Goal: Communication & Community: Answer question/provide support

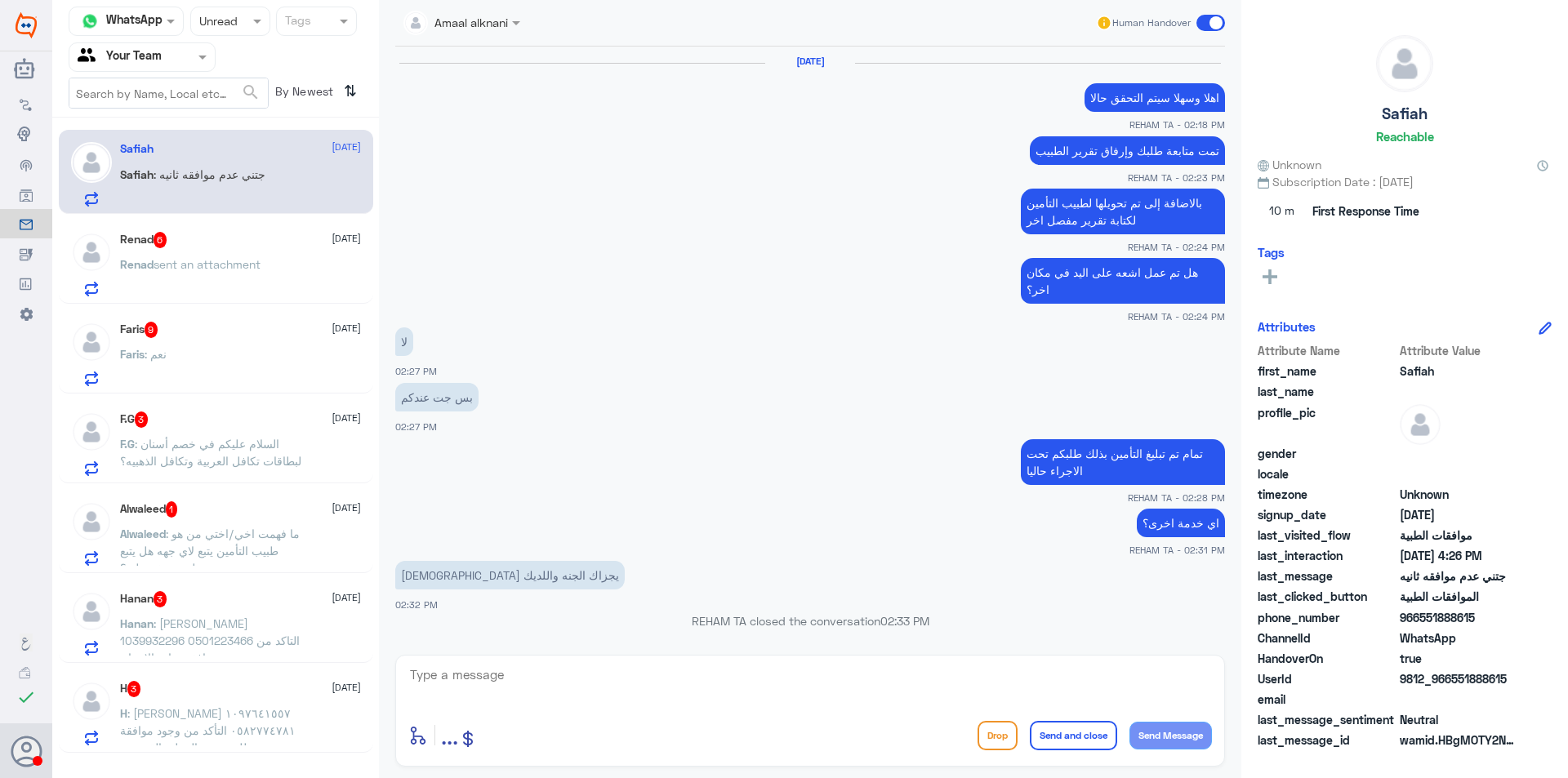
scroll to position [1034, 0]
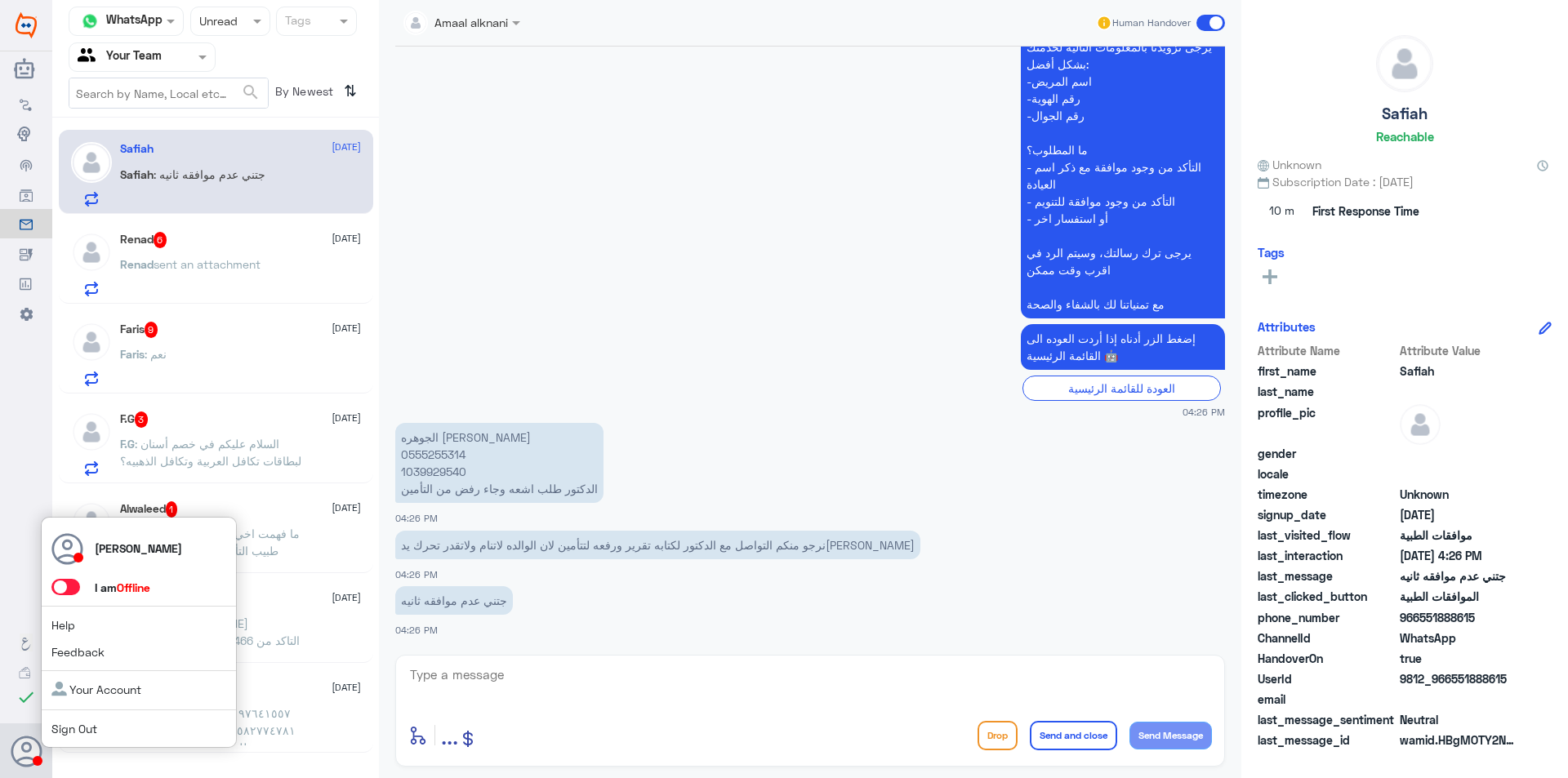
click at [62, 594] on span at bounding box center [65, 587] width 29 height 17
click at [0, 0] on input "checkbox" at bounding box center [0, 0] width 0 height 0
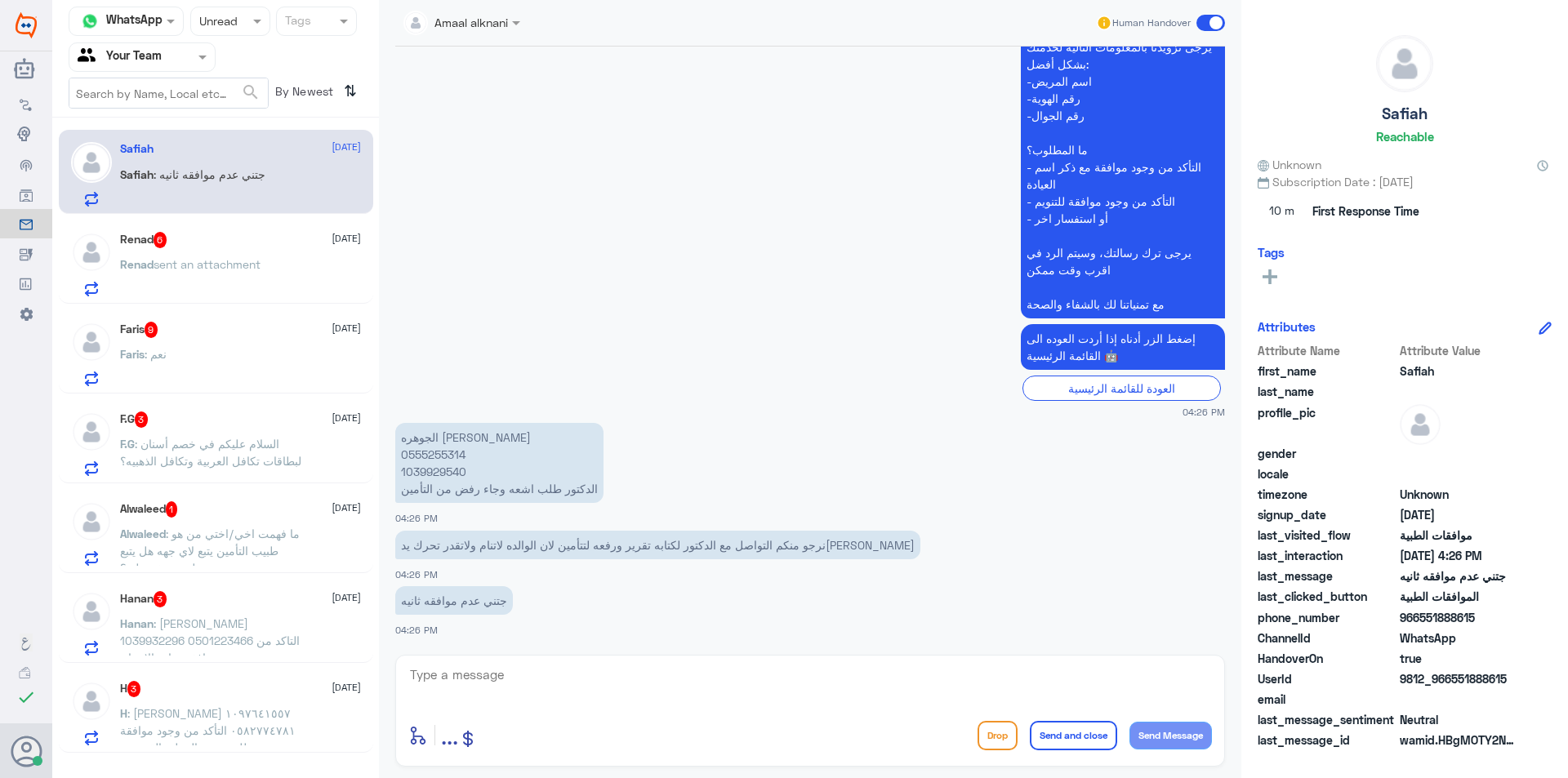
click at [279, 688] on div "H 3 [DATE]" at bounding box center [240, 688] width 241 height 17
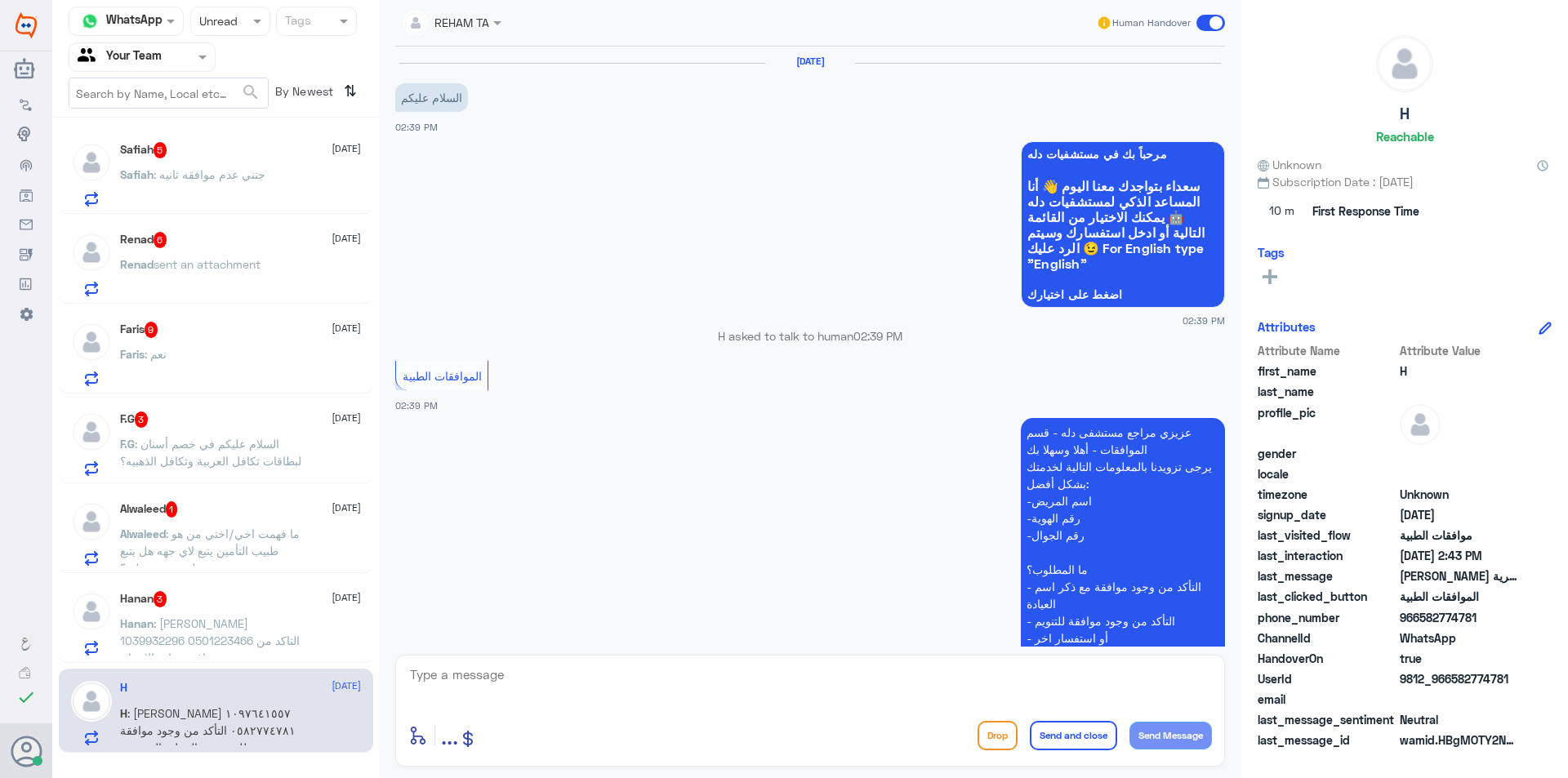
scroll to position [307, 0]
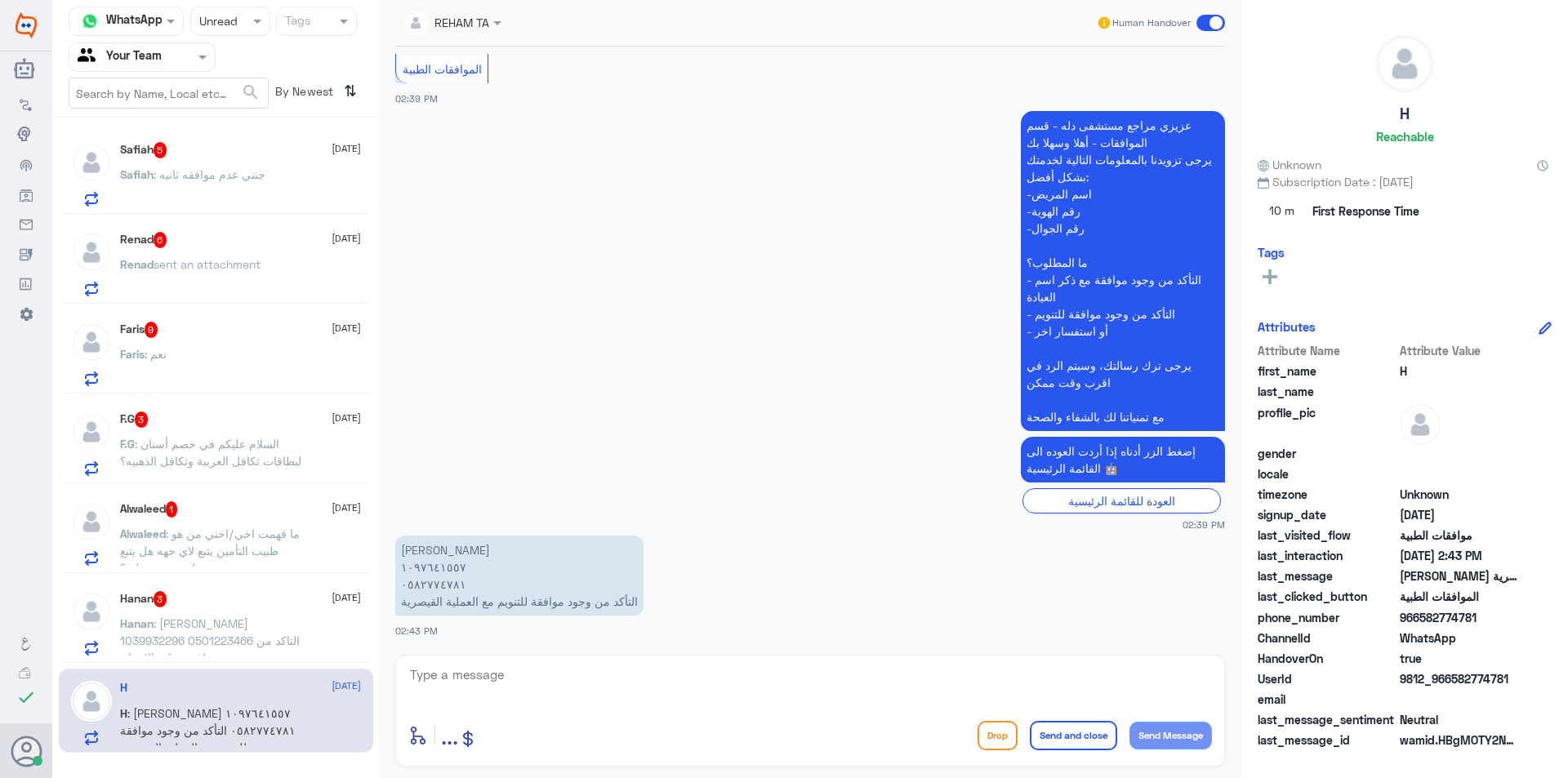
click at [467, 677] on textarea at bounding box center [810, 684] width 803 height 40
drag, startPoint x: 491, startPoint y: 679, endPoint x: 219, endPoint y: 601, distance: 283.0
click at [210, 599] on div "Channel WhatsApp Status × Unread Tags Agent Filter Your Team search By Newest ⇅…" at bounding box center [810, 391] width 1516 height 783
type textarea "j"
paste textarea "120840034"
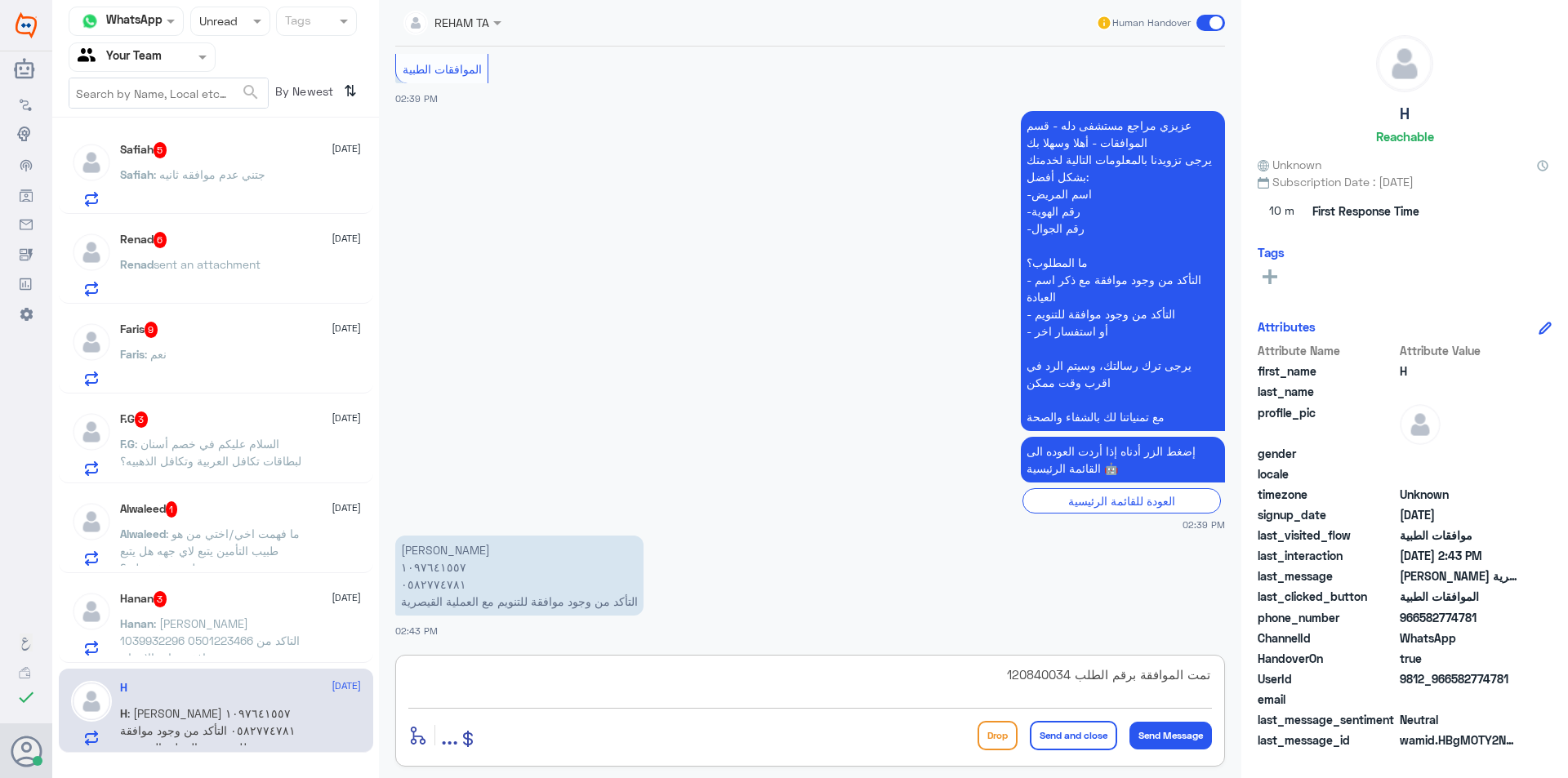
click at [1138, 675] on textarea "تمت الموافقة برقم الطلب 120840034" at bounding box center [810, 684] width 803 height 40
type textarea "تمت الموافقة برقم الطلب 120840034"
drag, startPoint x: 532, startPoint y: 604, endPoint x: 401, endPoint y: 598, distance: 131.1
click at [401, 598] on p "[PERSON_NAME] ١٠٩٧٦٤١٥٥٧ ٠٥٨٢٧٧٤٧٨١ التأكد من وجود موافقة للتنويم مع العملية ال…" at bounding box center [520, 575] width 249 height 80
click at [1179, 735] on button "Send Message" at bounding box center [1170, 735] width 83 height 28
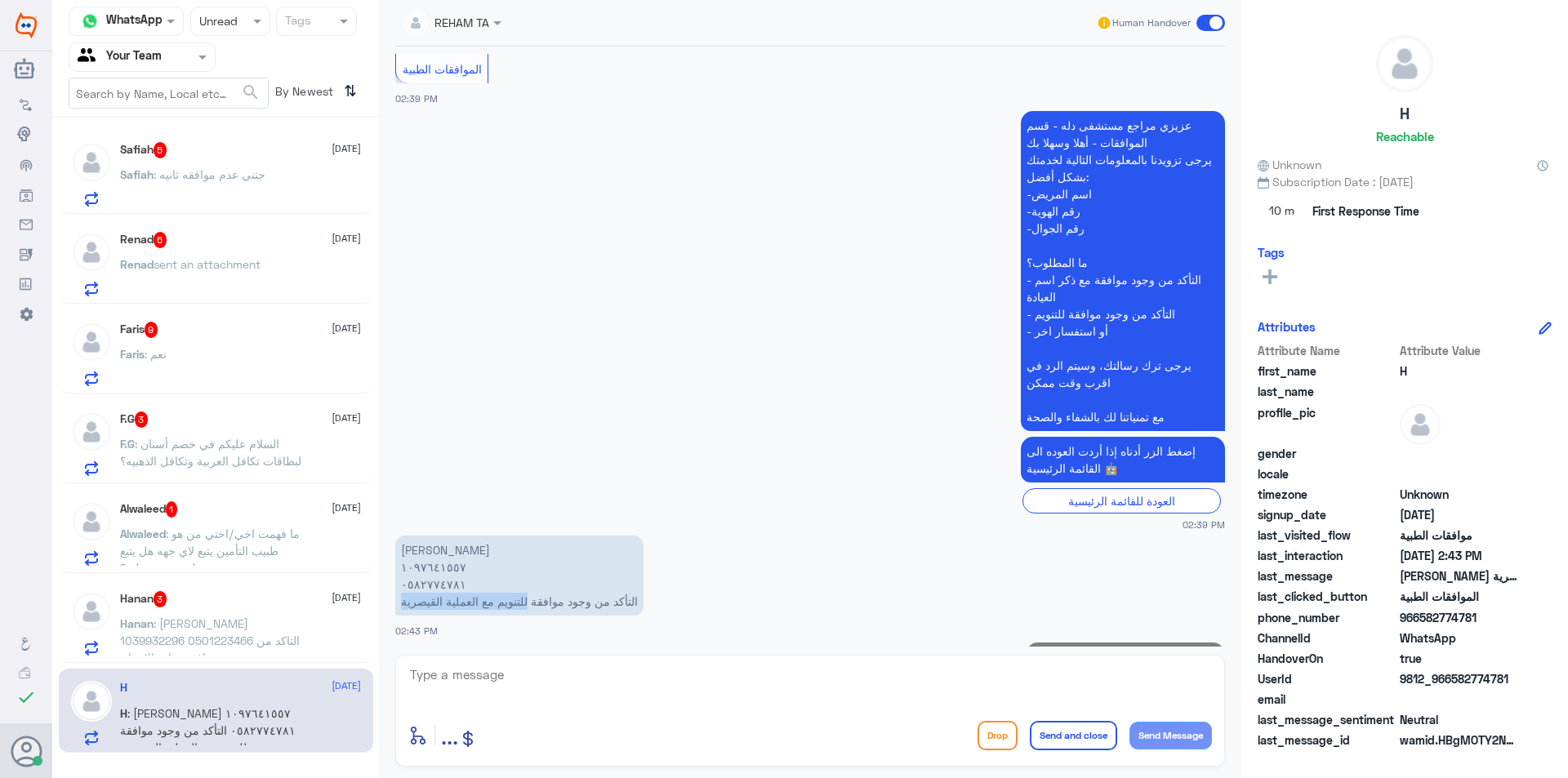
scroll to position [360, 0]
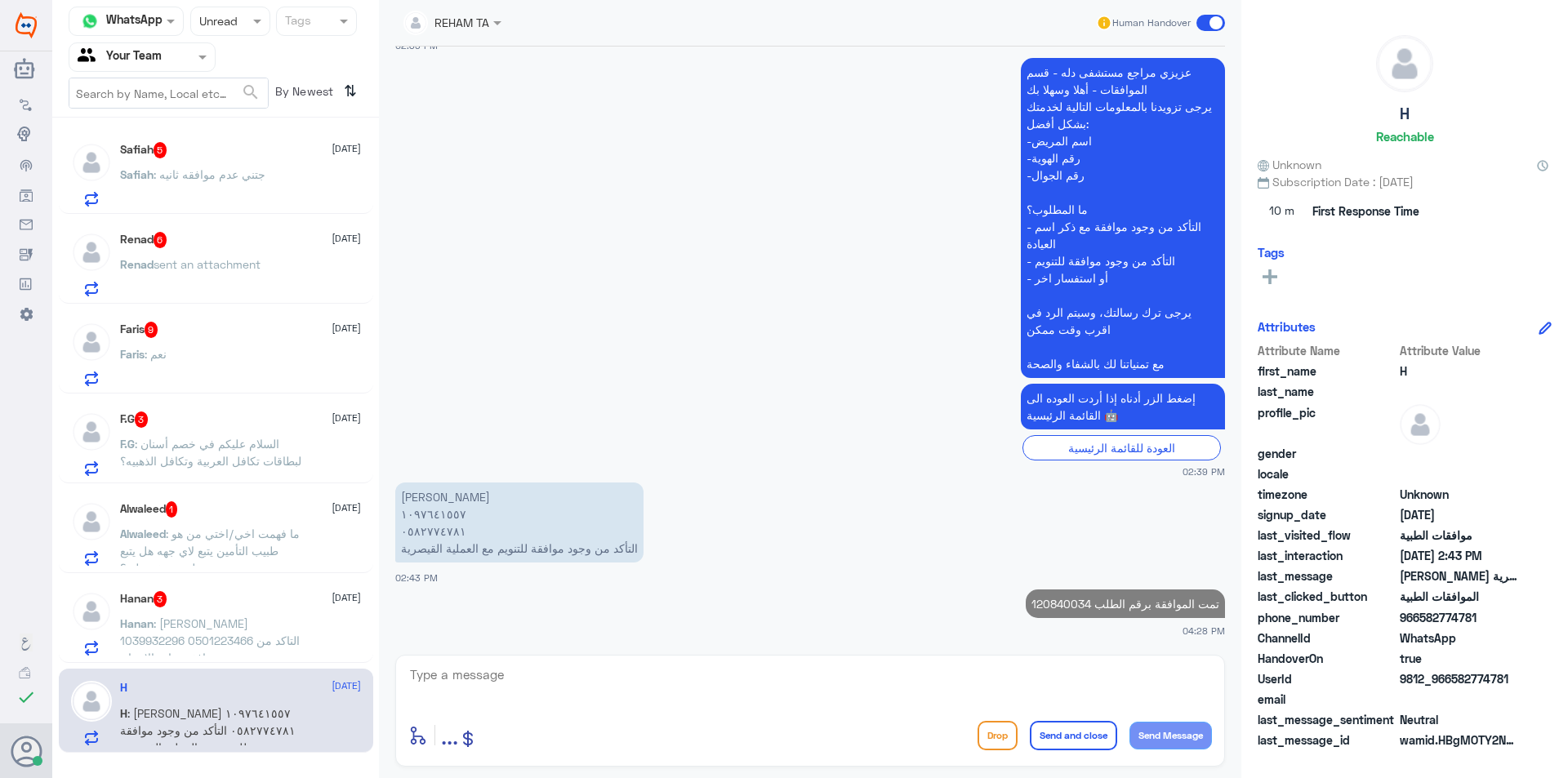
click at [172, 608] on div "Hanan 3 [DATE][PERSON_NAME] : [PERSON_NAME] 1039932296 0501223466 التاكد من وجو…" at bounding box center [240, 623] width 241 height 64
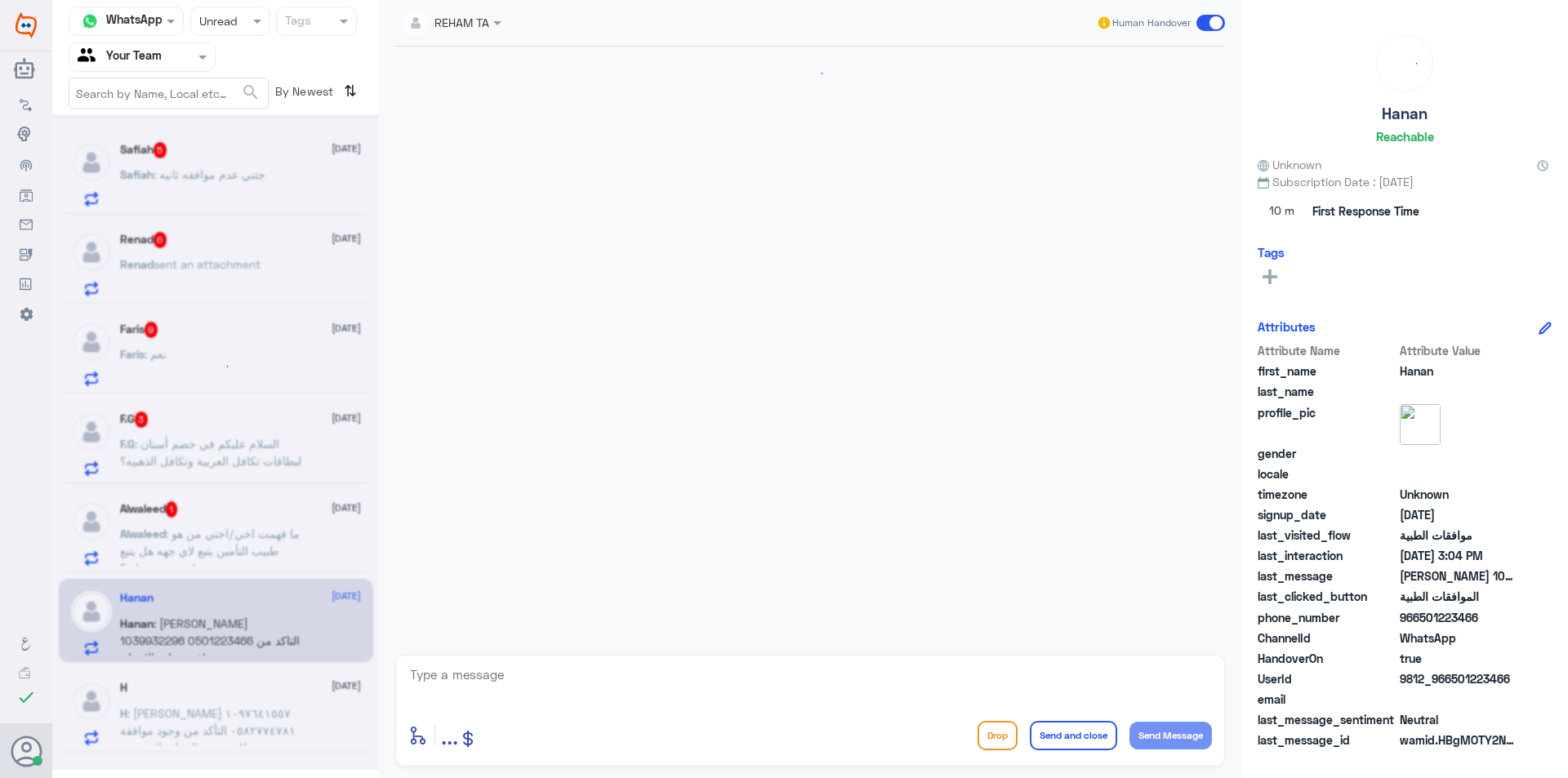
scroll to position [324, 0]
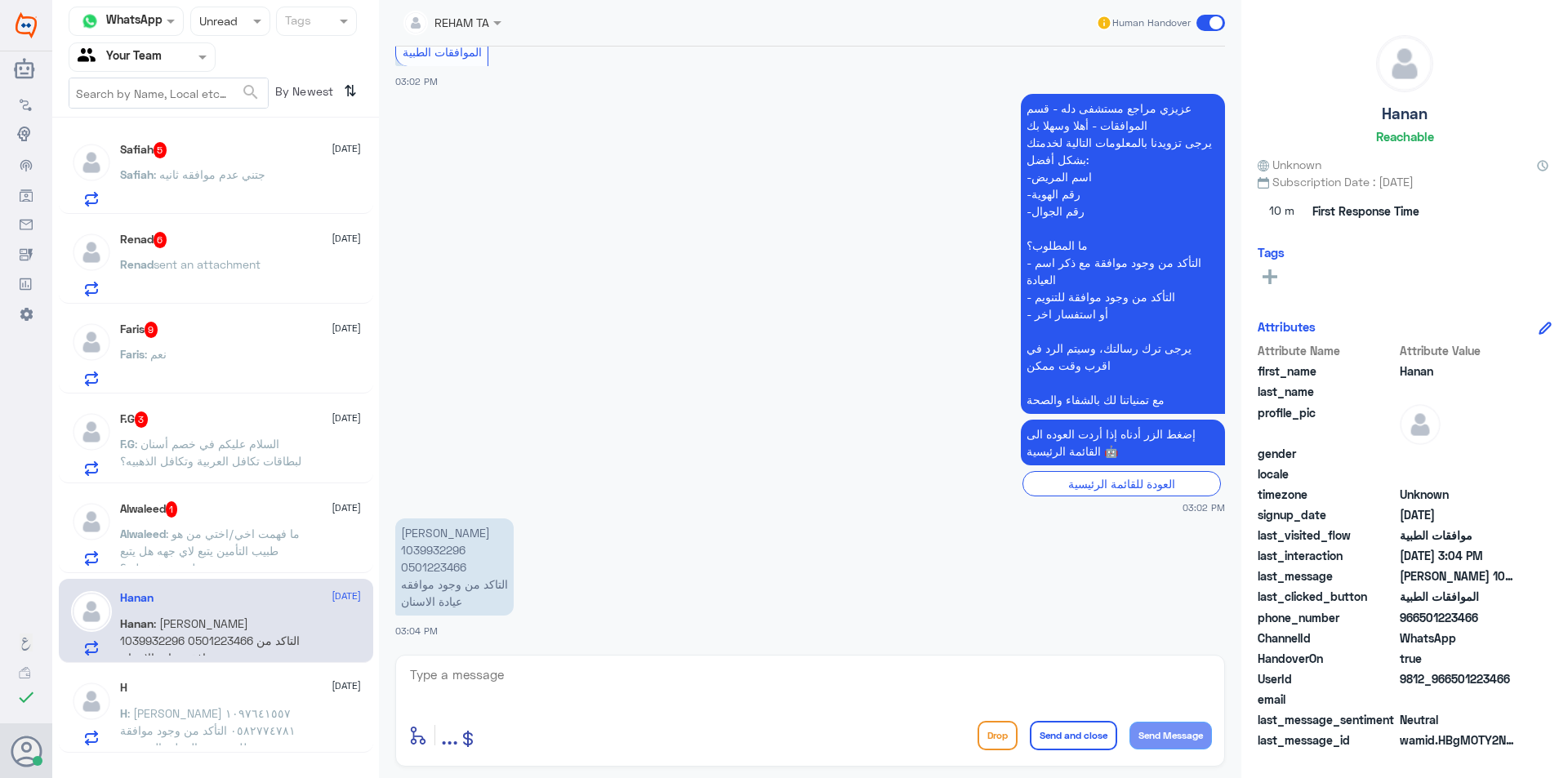
click at [438, 550] on p "[PERSON_NAME] 1039932296 0501223466 التاكد من وجود موافقه عيادة الاسنان" at bounding box center [455, 568] width 118 height 97
copy p "1039932296"
click at [595, 676] on textarea at bounding box center [810, 684] width 803 height 40
type textarea "تمت الموافقة الجزئية ."
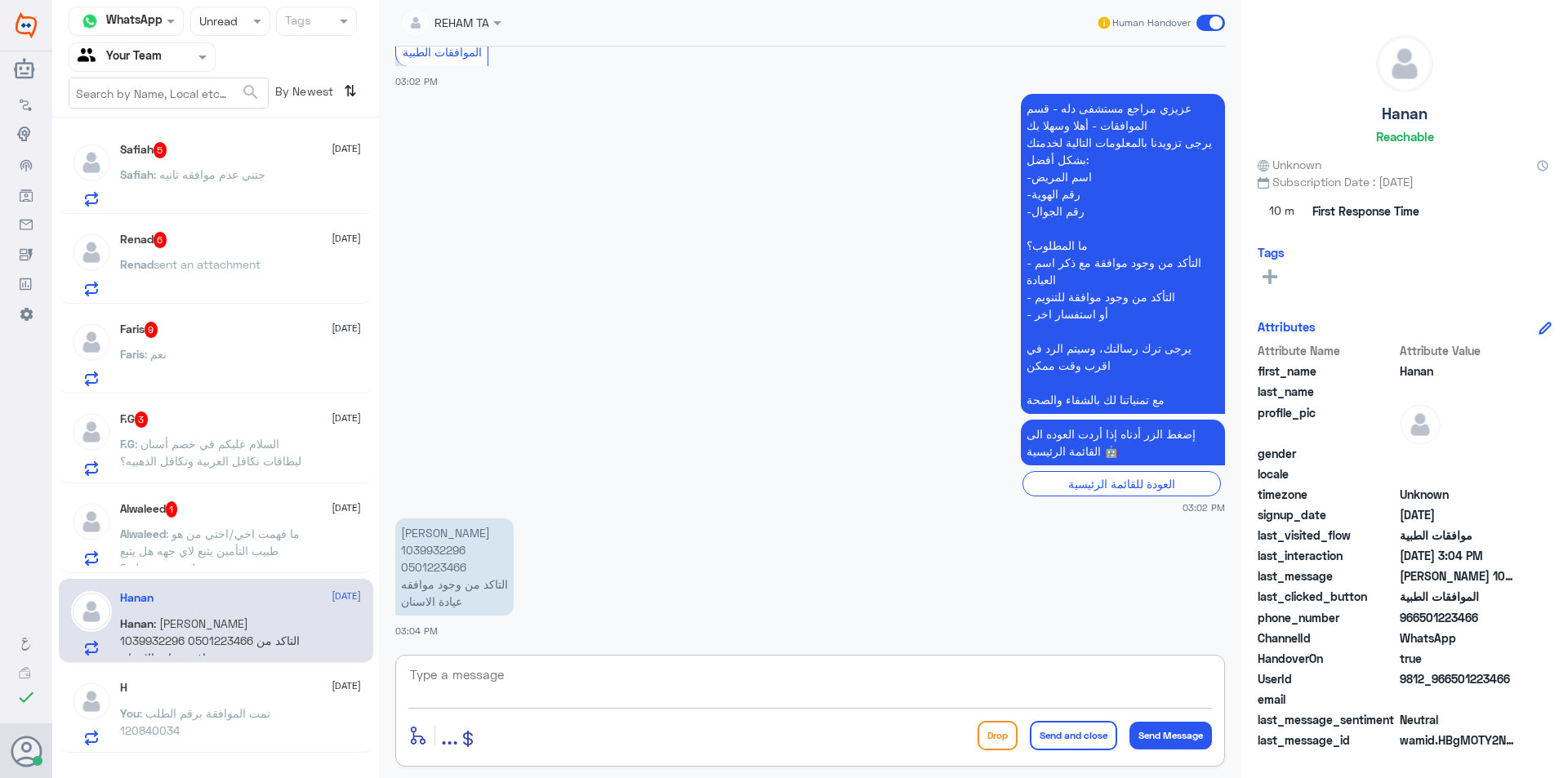
scroll to position [377, 0]
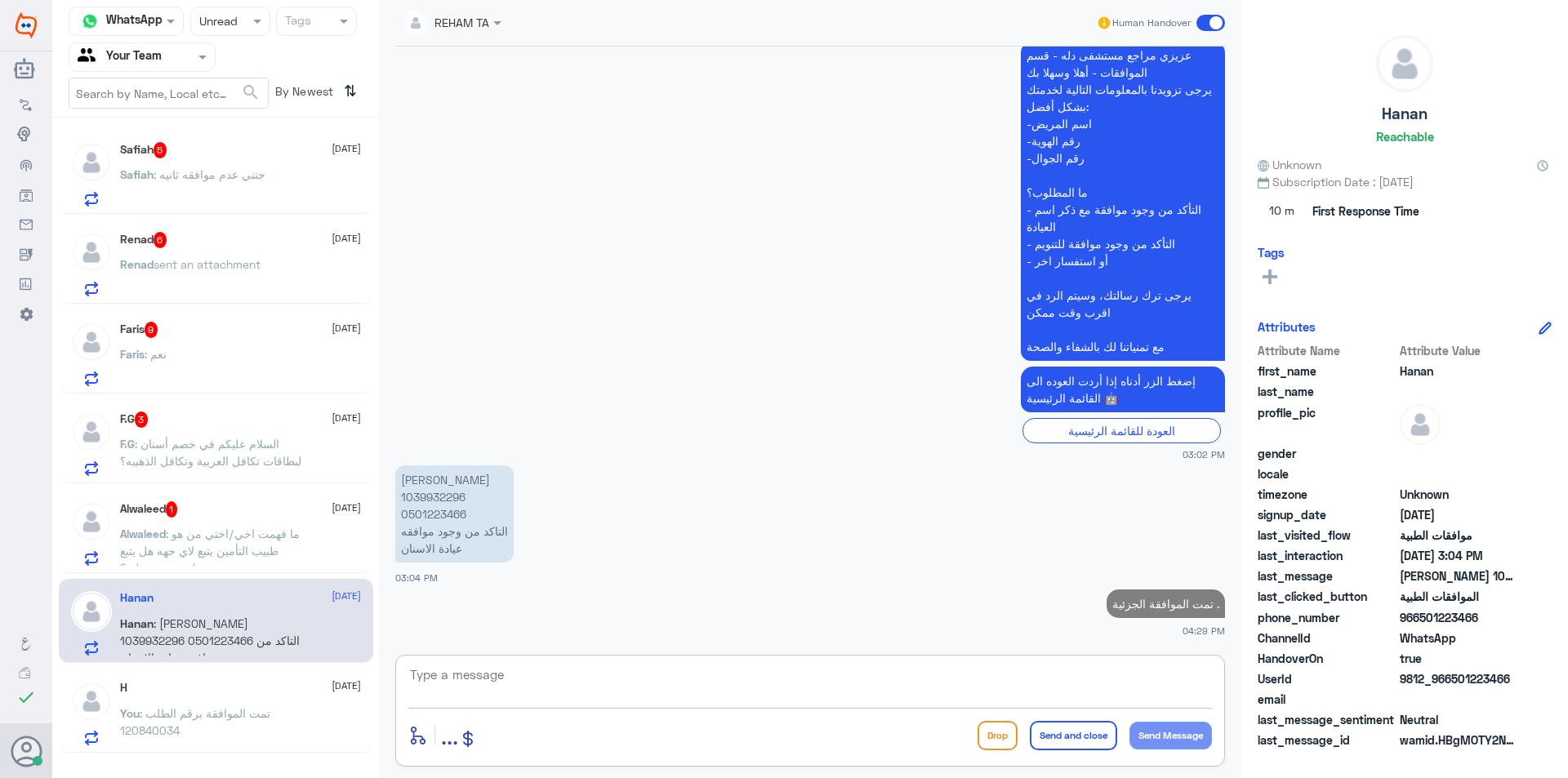
click at [309, 516] on div "Alwaleed 1 [DATE]" at bounding box center [240, 509] width 241 height 17
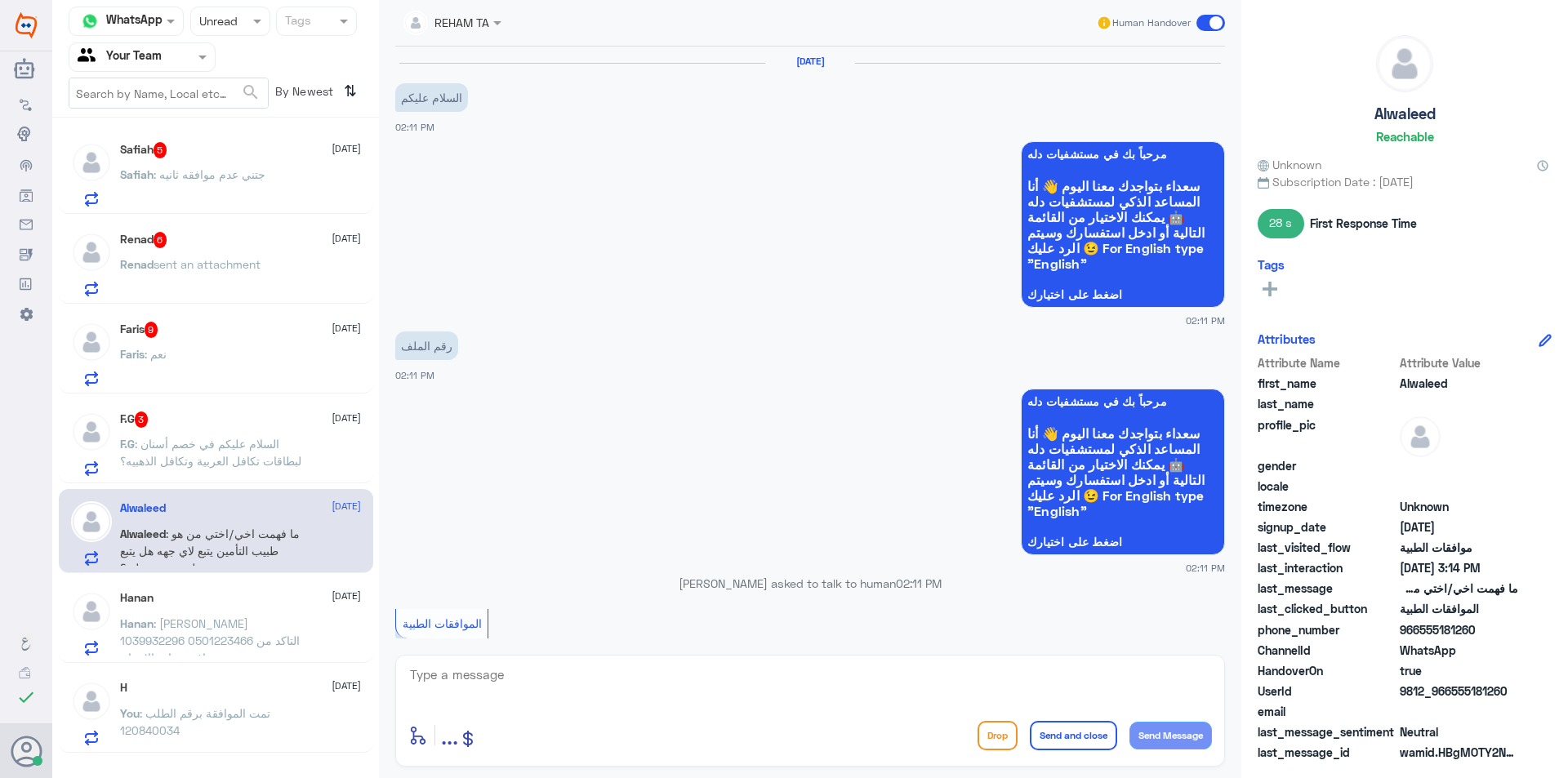
scroll to position [1223, 0]
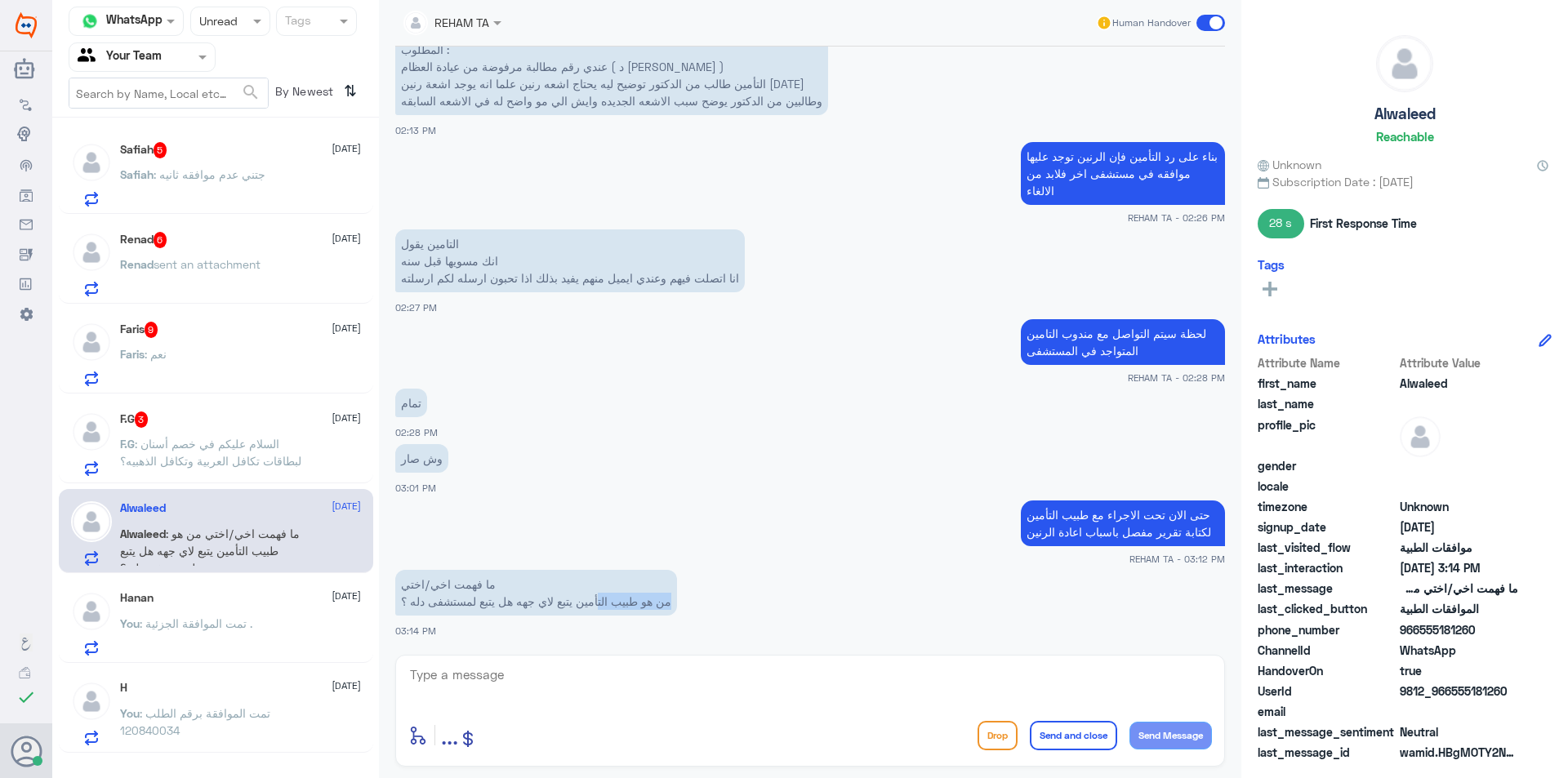
drag, startPoint x: 688, startPoint y: 602, endPoint x: 613, endPoint y: 602, distance: 75.0
click at [613, 602] on p "ما فهمت اخي/اختي من هو طبيب التأمين يتبع لاي جهه هل يتبع لمستشفى دله ؟" at bounding box center [536, 593] width 282 height 46
click at [575, 668] on textarea at bounding box center [810, 684] width 803 height 40
type textarea "نعم يتبع مستشفى دلة , مختص لكتابة تقارير تفيد في موافقات الطبية لدى مرصى مستشفى…"
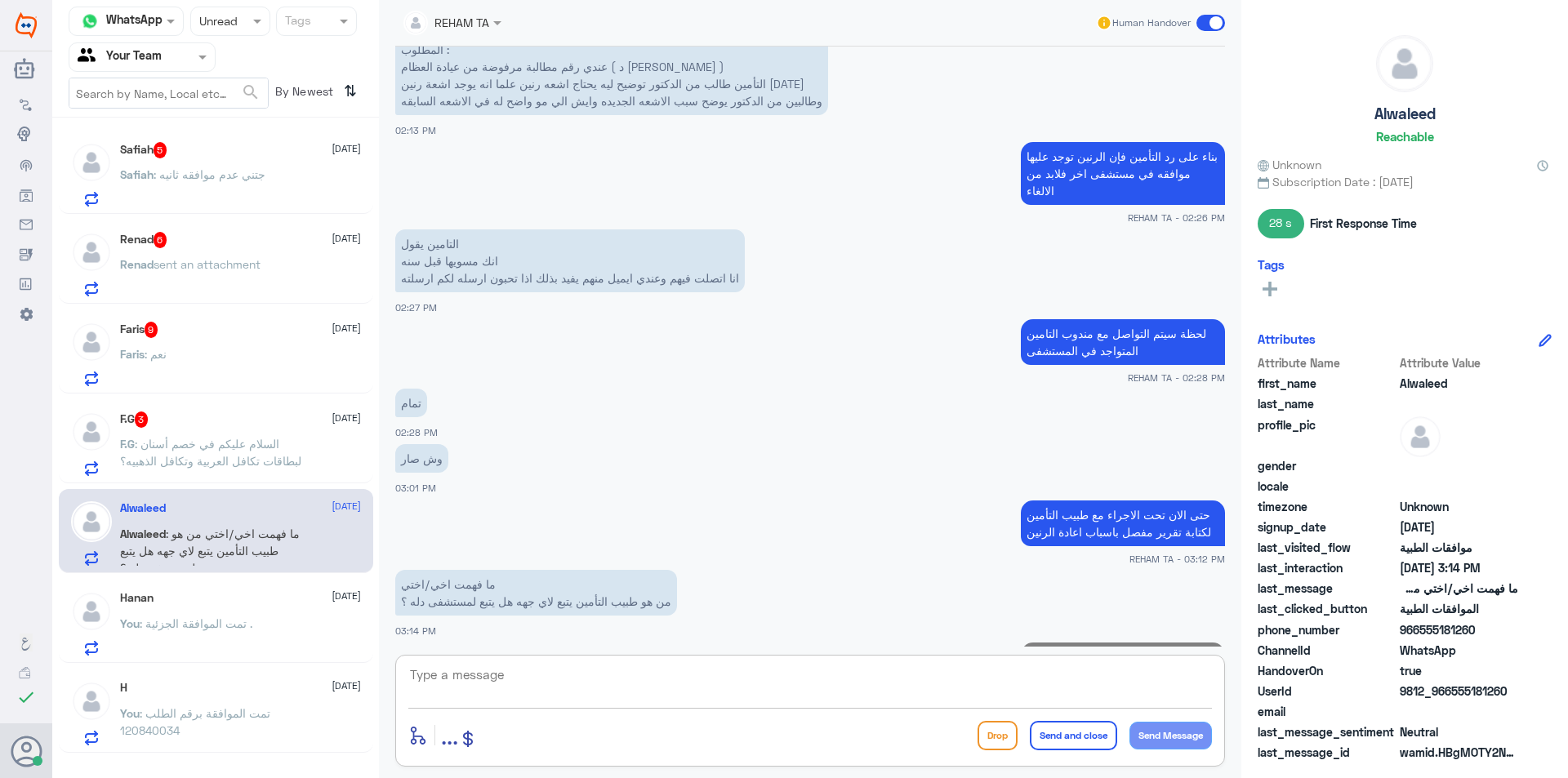
scroll to position [1310, 0]
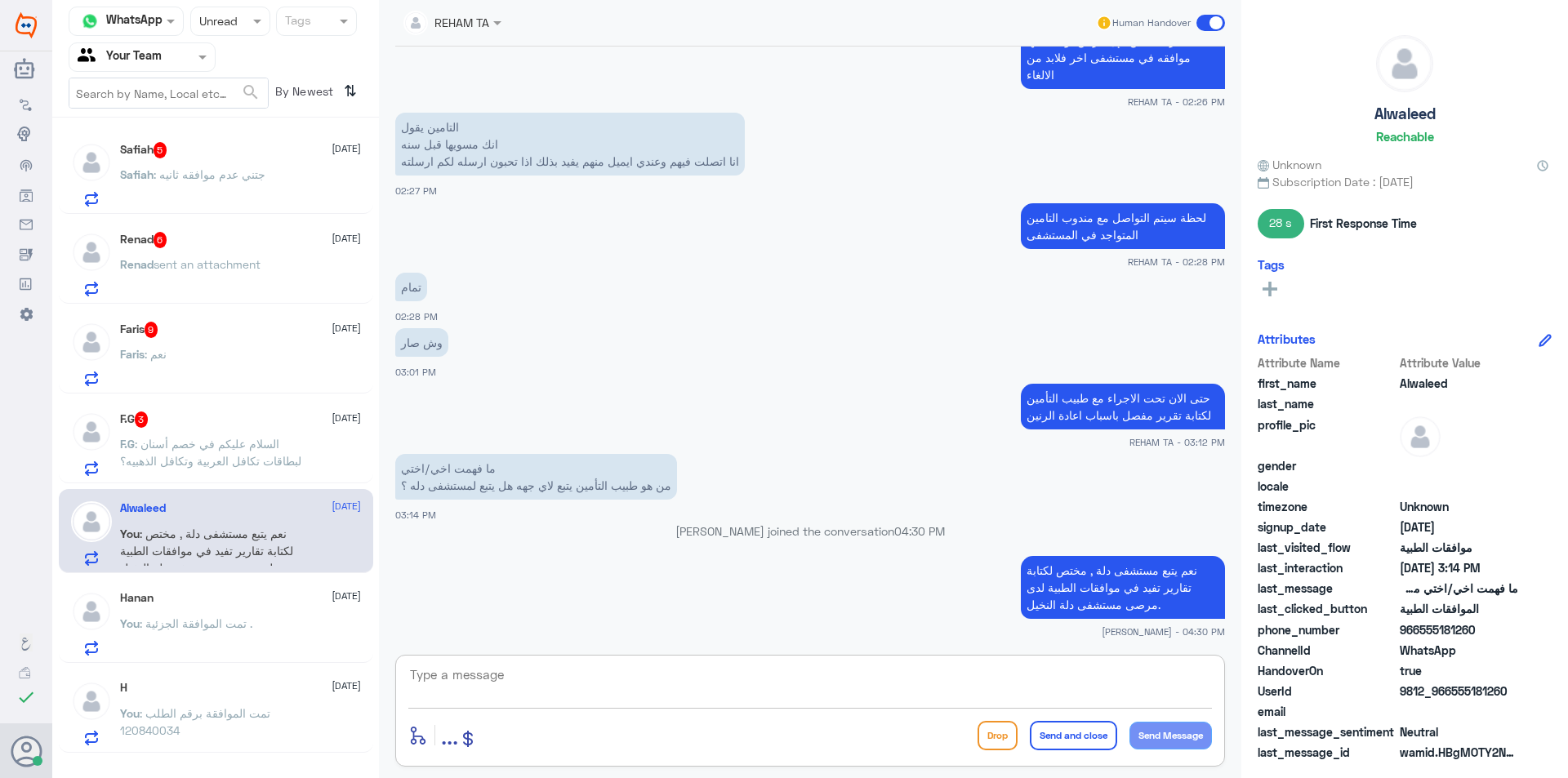
click at [143, 456] on span ": السلام عليكم في خصم أسنان لبطاقات تكافل العربية وتكافل الذهبيه؟" at bounding box center [210, 453] width 182 height 31
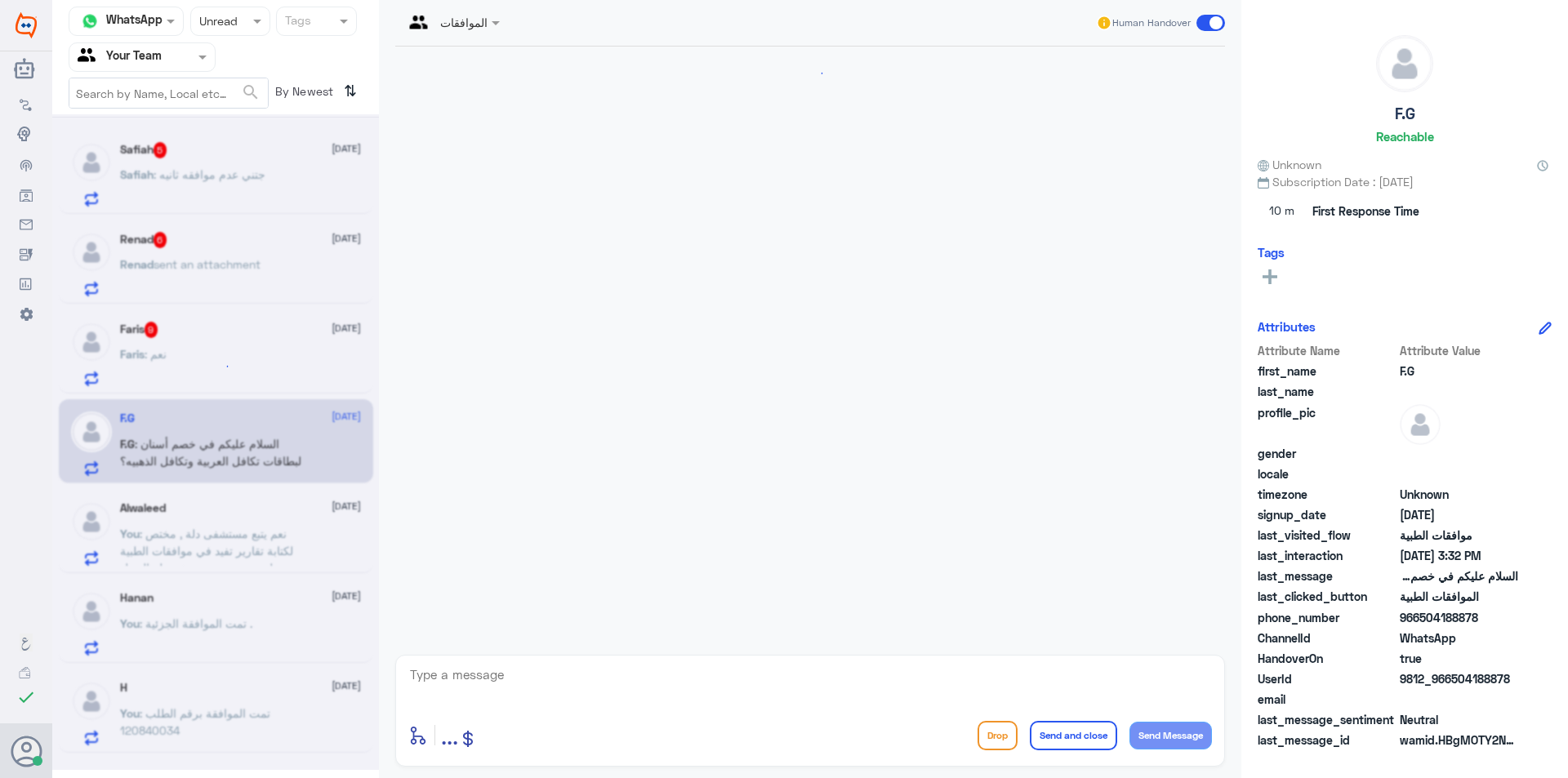
scroll to position [273, 0]
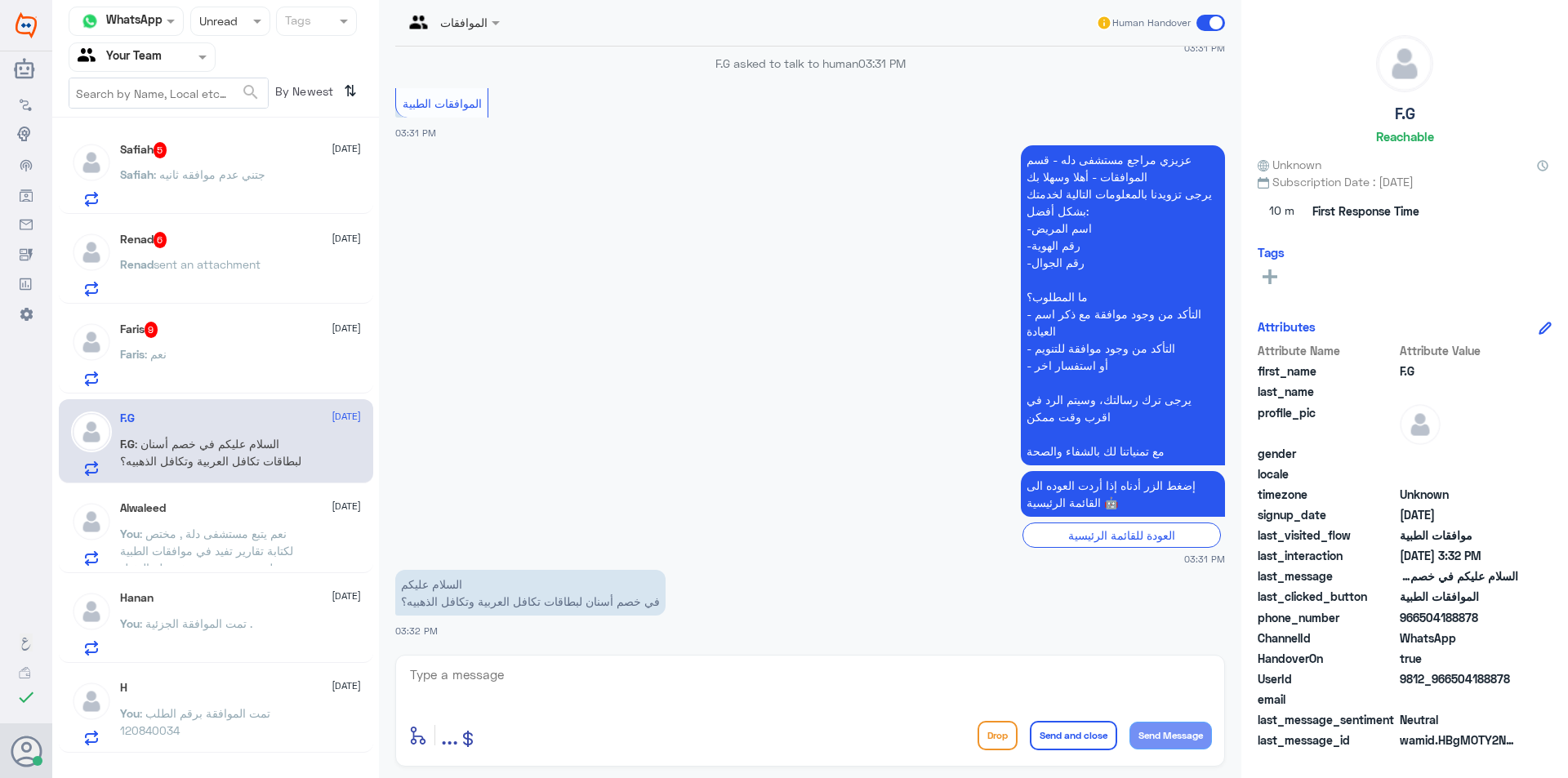
click at [483, 695] on textarea at bounding box center [810, 684] width 803 height 40
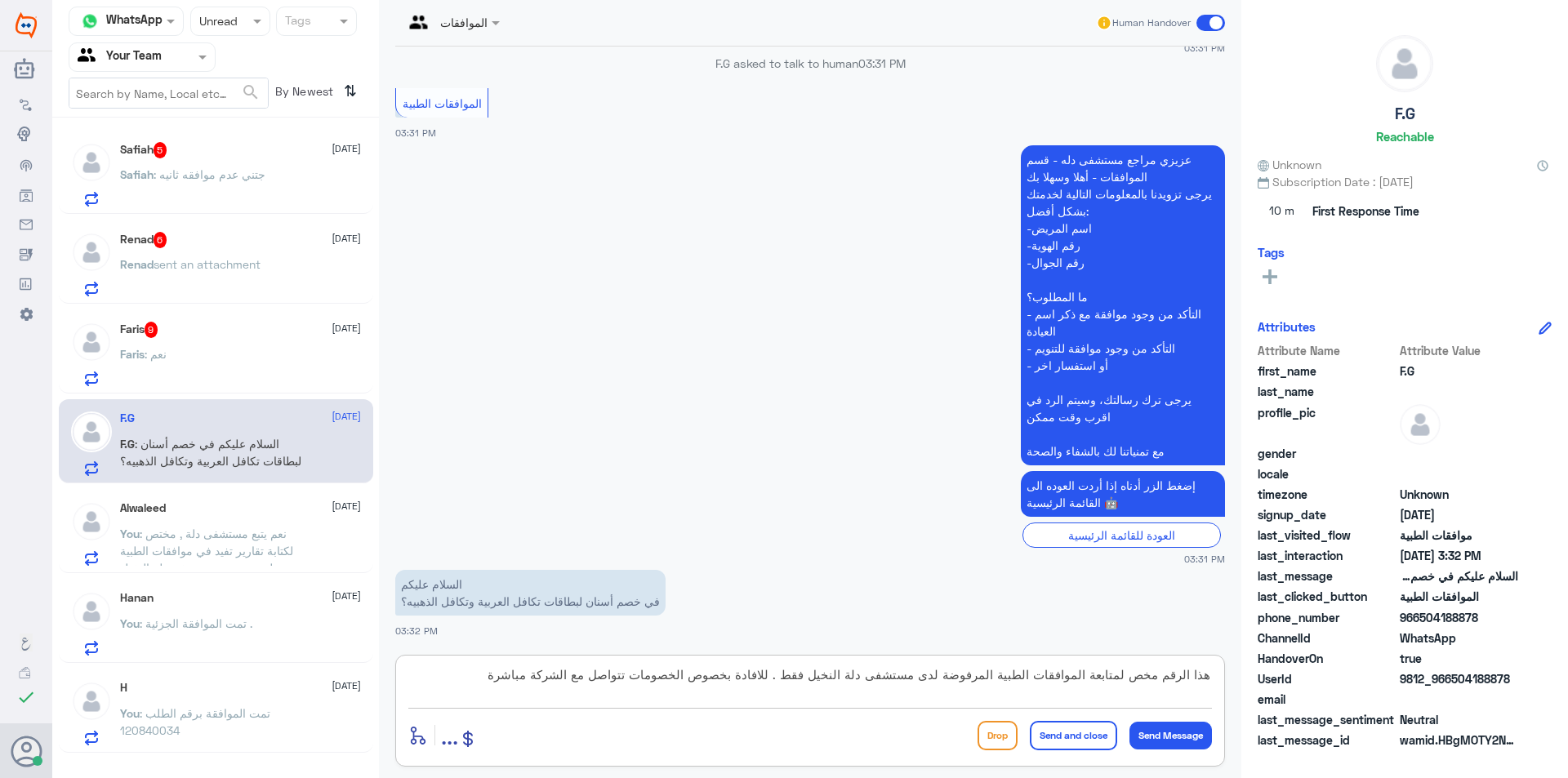
type textarea "هذا الرقم مخص لمتابعة الموافقات الطبية المرفوضة لدى مستشفى دلة النخيل فقط . للا…"
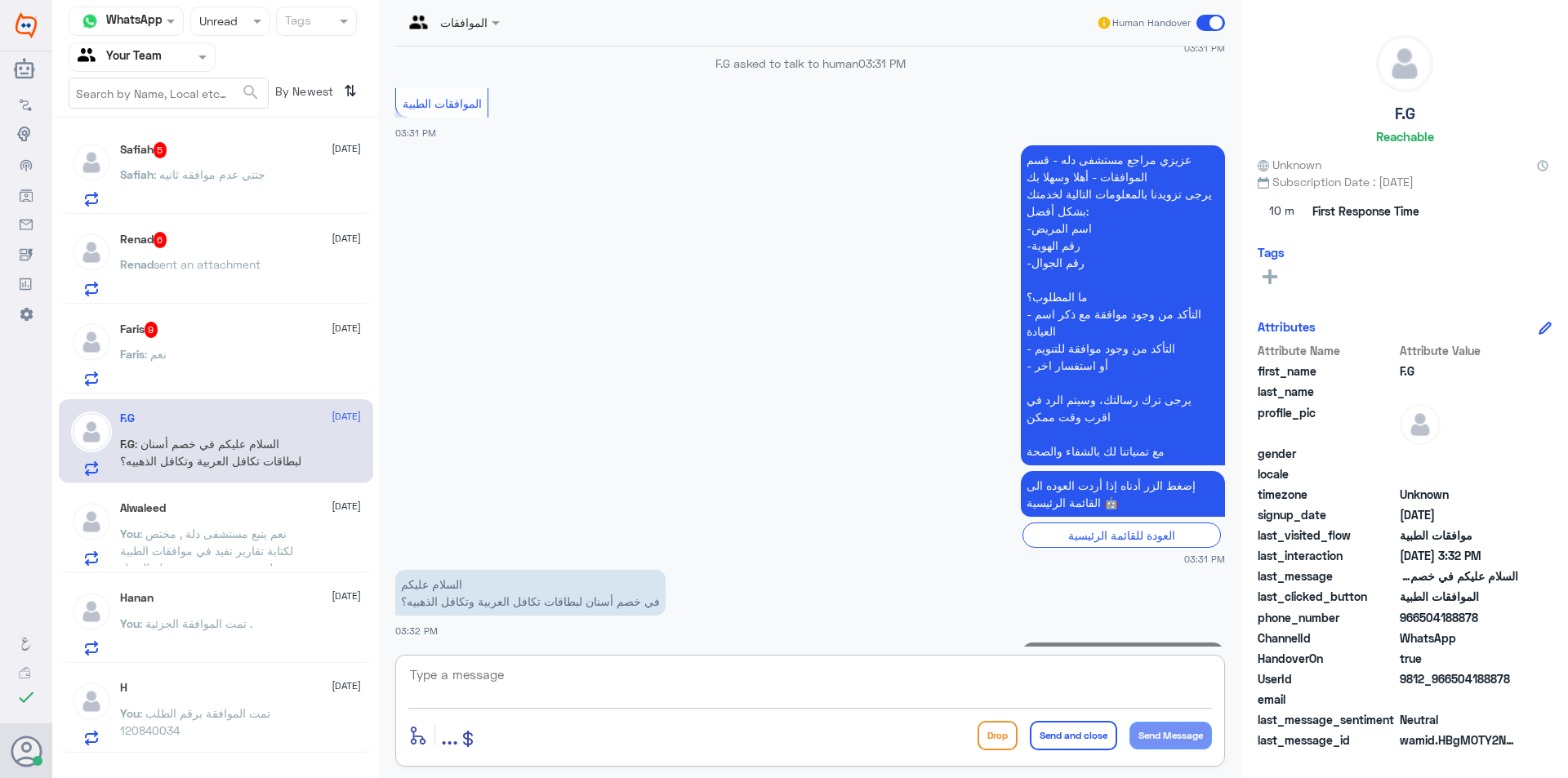
scroll to position [377, 0]
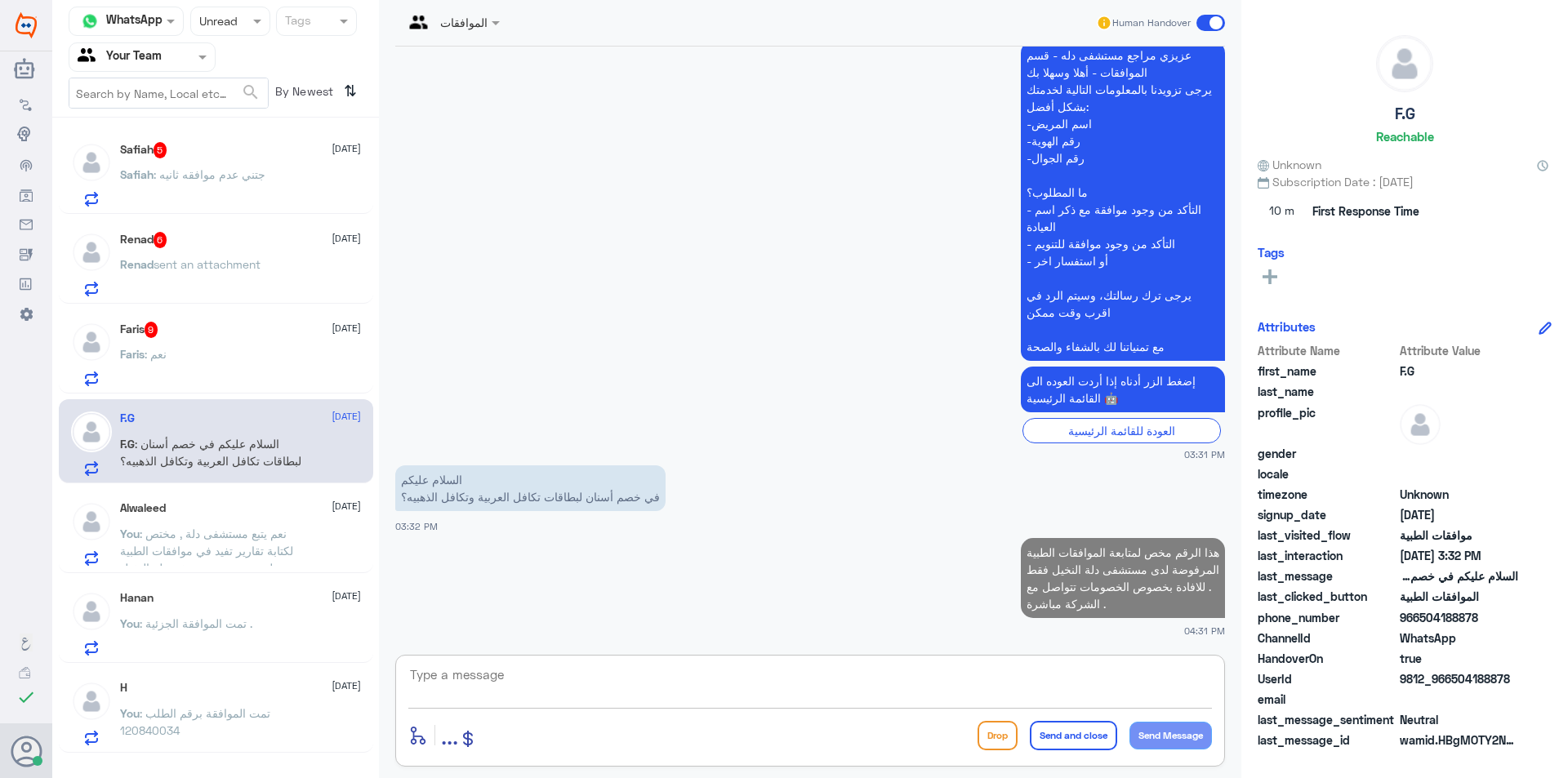
click at [284, 356] on div "Faris : نعم" at bounding box center [240, 368] width 241 height 37
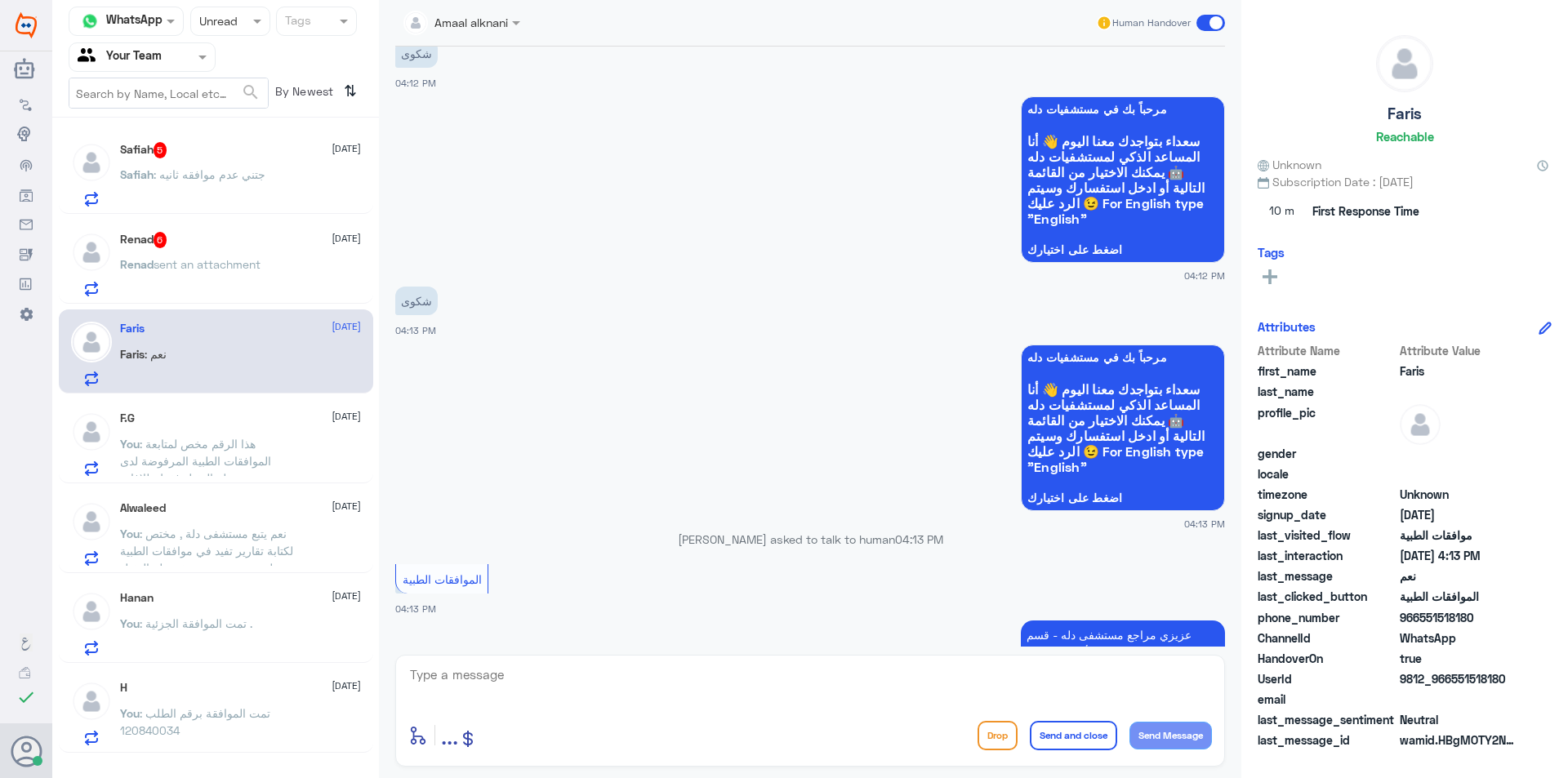
scroll to position [1238, 0]
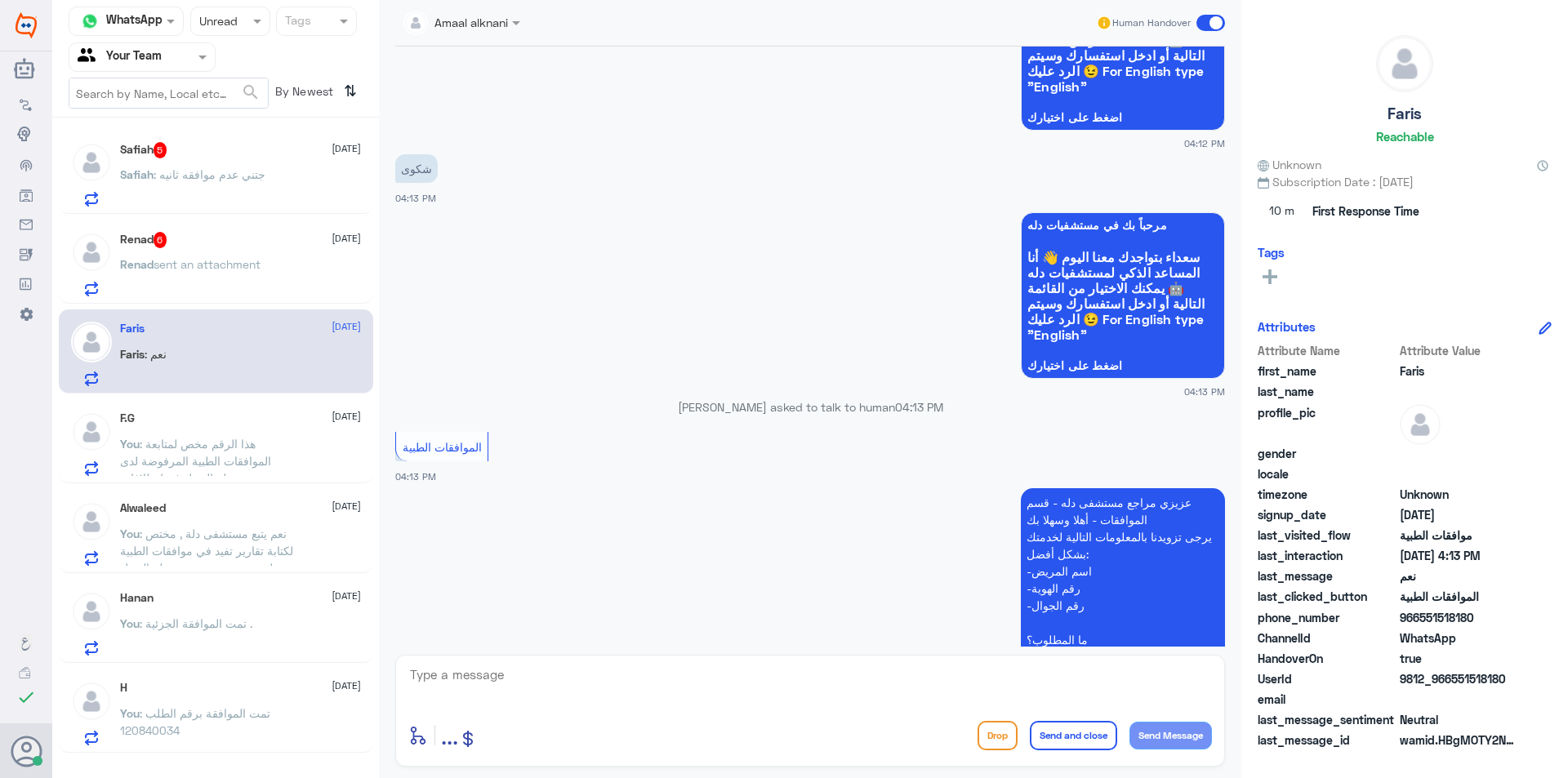
click at [249, 428] on div "F.G [DATE] You : هذا الرقم مخص لمتابعة الموافقات الطبية المرفوضة لدى مستشفى دلة…" at bounding box center [240, 443] width 241 height 64
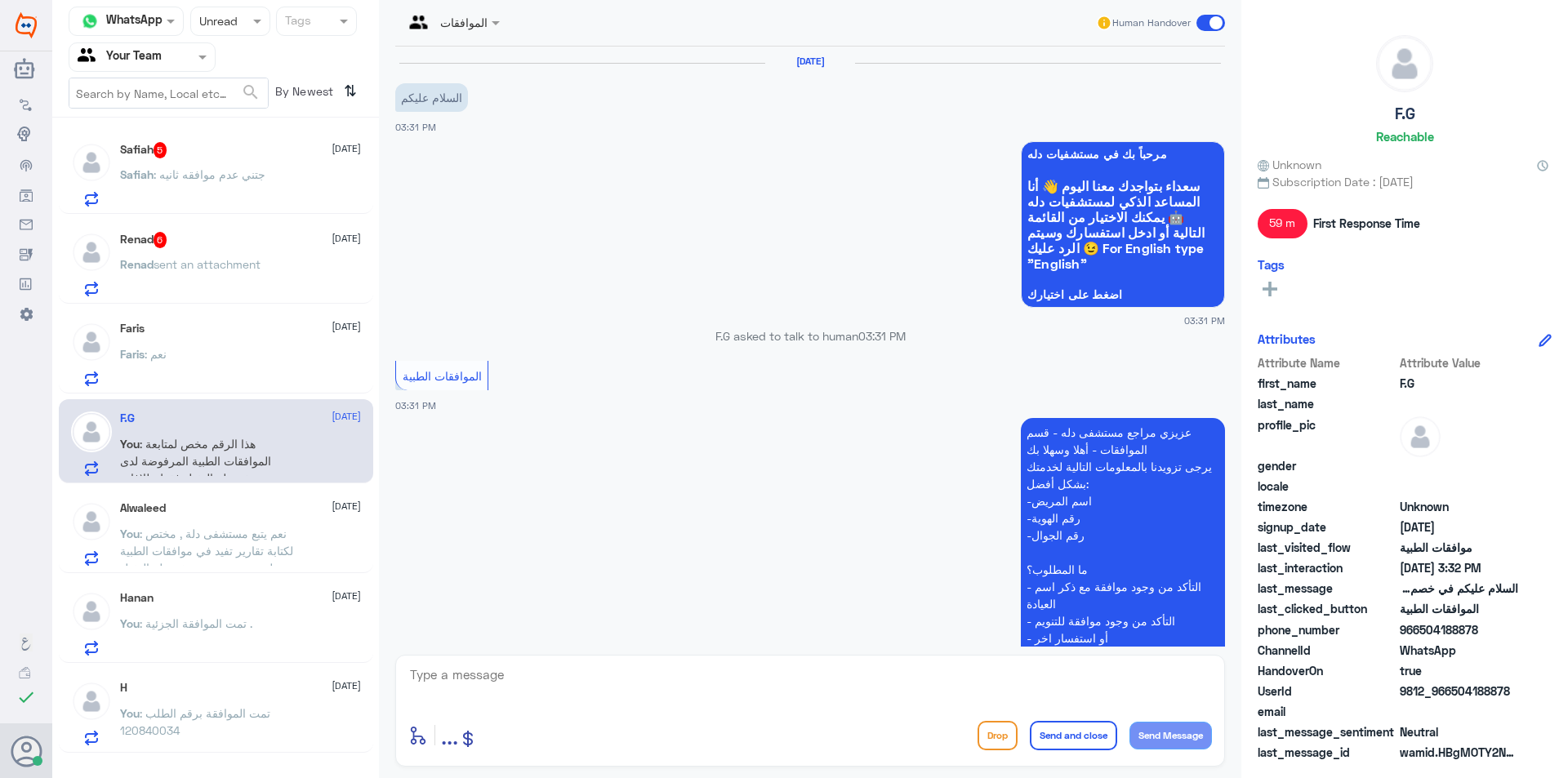
scroll to position [407, 0]
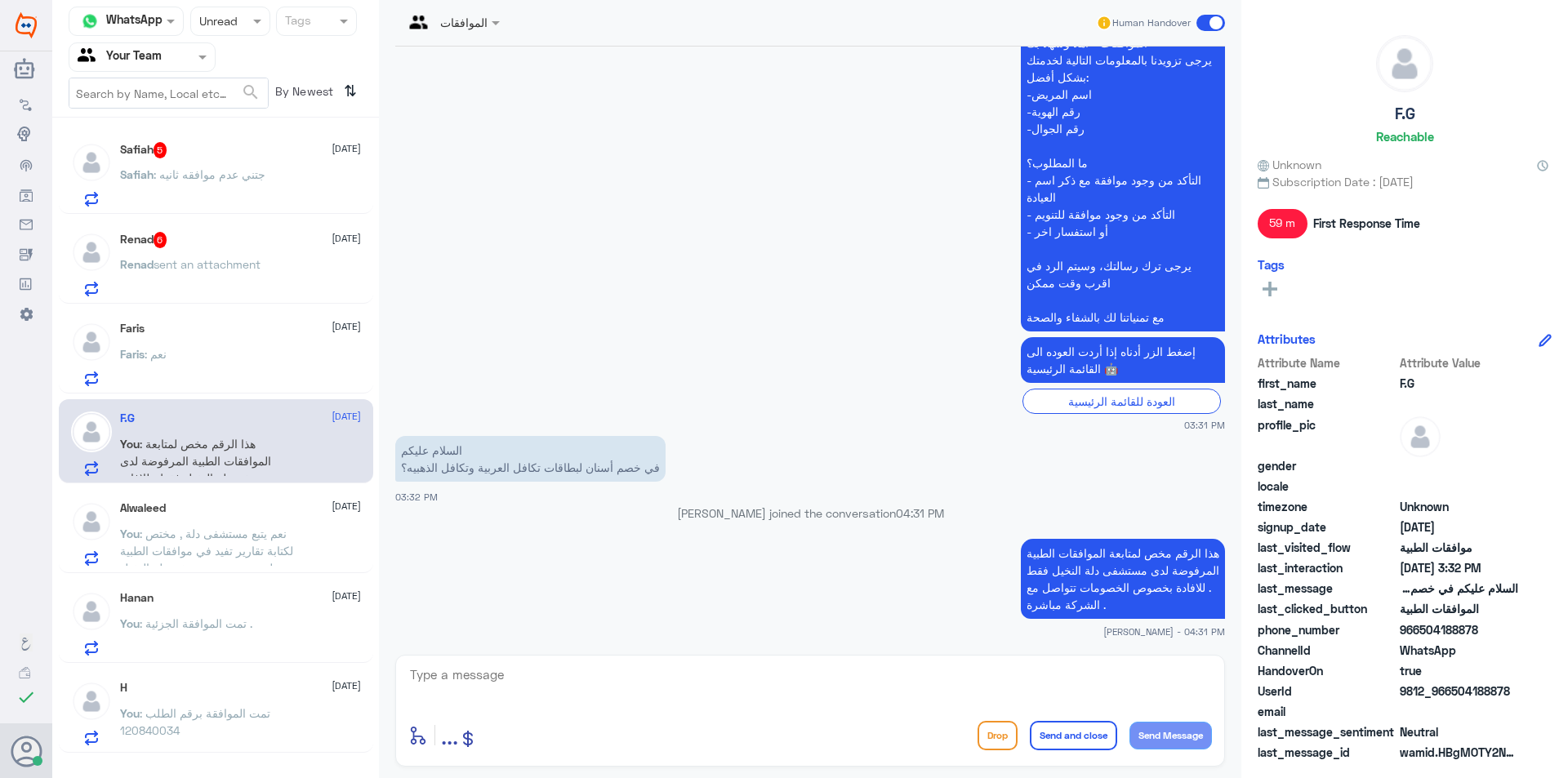
click at [1040, 614] on p "هذا الرقم مخص لمتابعة الموافقات الطبية المرفوضة لدى مستشفى دلة النخيل فقط . للا…" at bounding box center [1122, 579] width 204 height 80
click at [1041, 610] on p "هذا الرقم مخص لمتابعة الموافقات الطبية المرفوضة لدى مستشفى دلة النخيل فقط . للا…" at bounding box center [1122, 579] width 204 height 80
copy div "هذا الرقم مخص لمتابعة الموافقات الطبية المرفوضة لدى مستشفى دلة النخيل فقط . للا…"
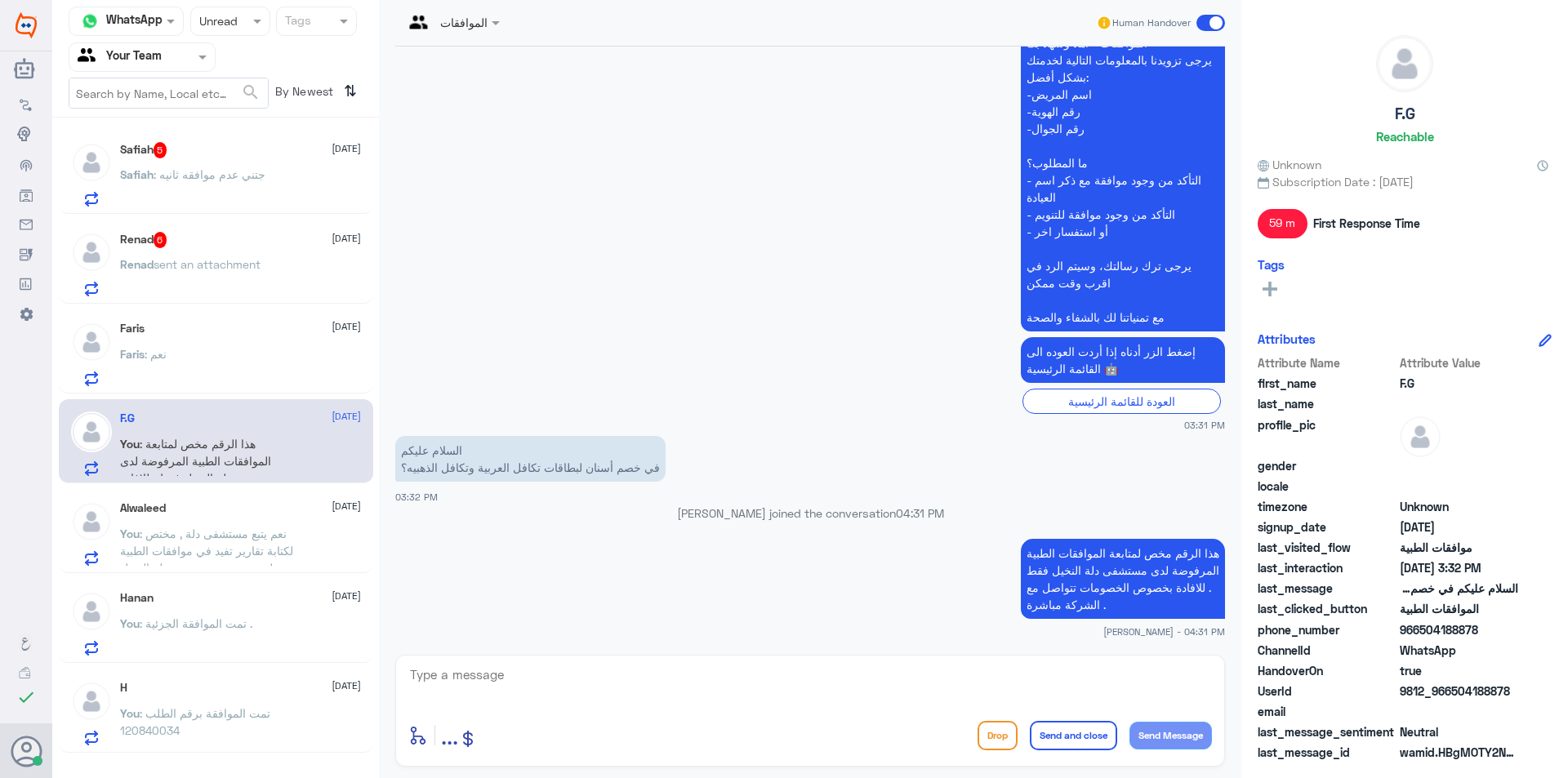
click at [322, 363] on div "Faris : نعم" at bounding box center [240, 368] width 241 height 37
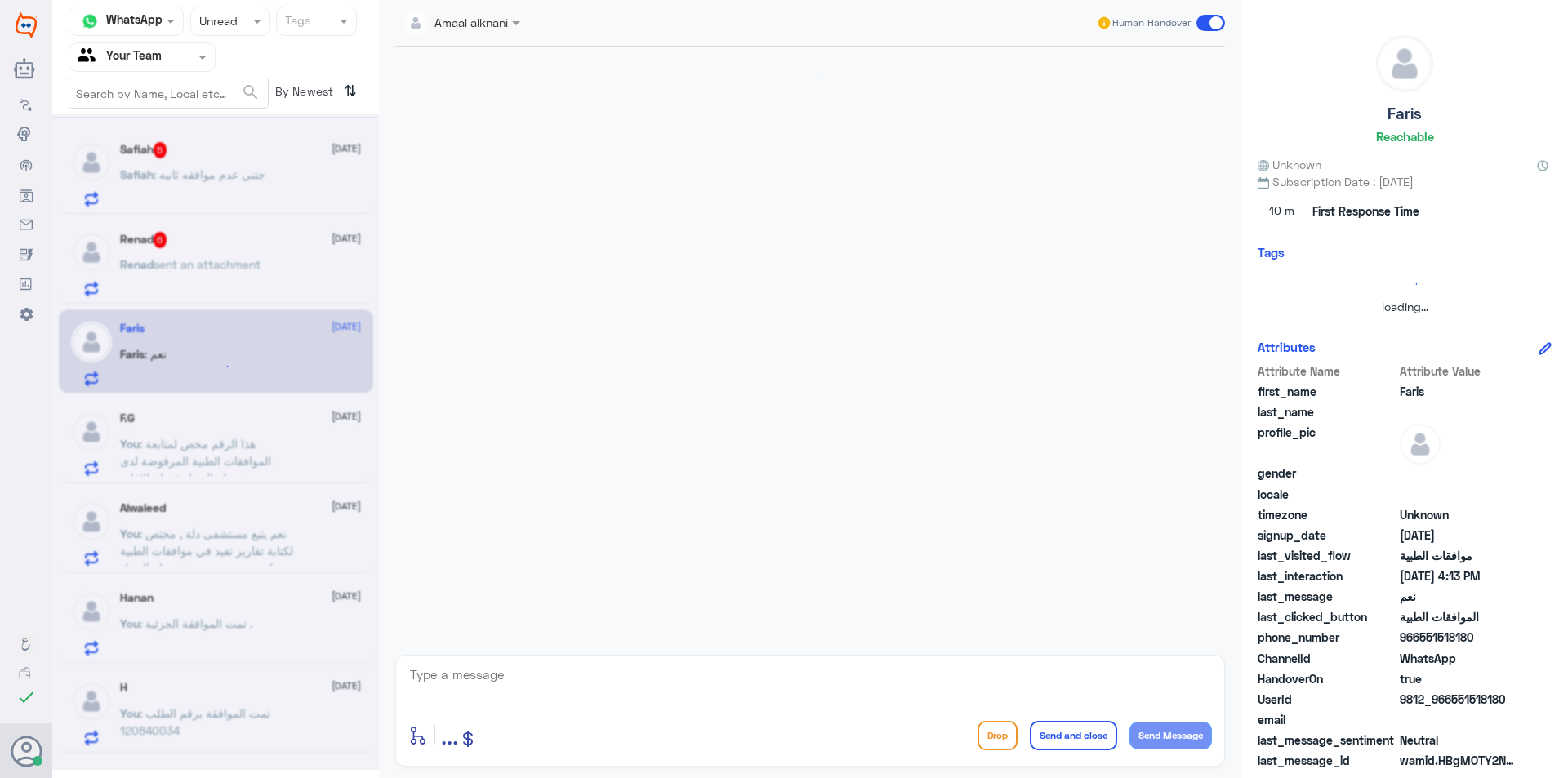
scroll to position [1565, 0]
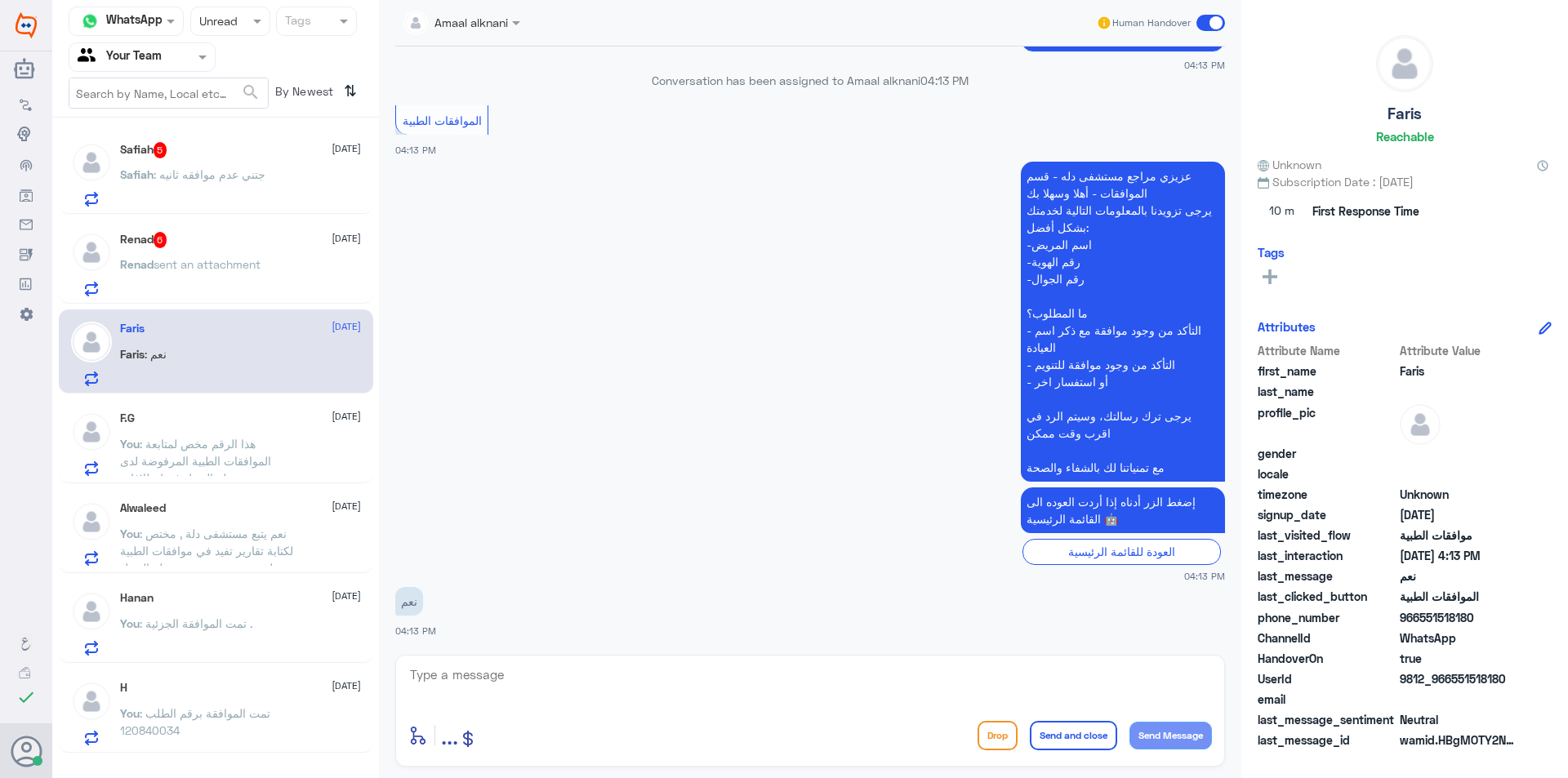
click at [473, 661] on div "enter flow name ... Drop Send and close Send Message" at bounding box center [810, 710] width 829 height 112
click at [478, 670] on textarea at bounding box center [810, 684] width 803 height 40
paste textarea "هذا الرقم مخص لمتابعة الموافقات الطبية المرفوضة لدى مستشفى دلة النخيل فقط . للا…"
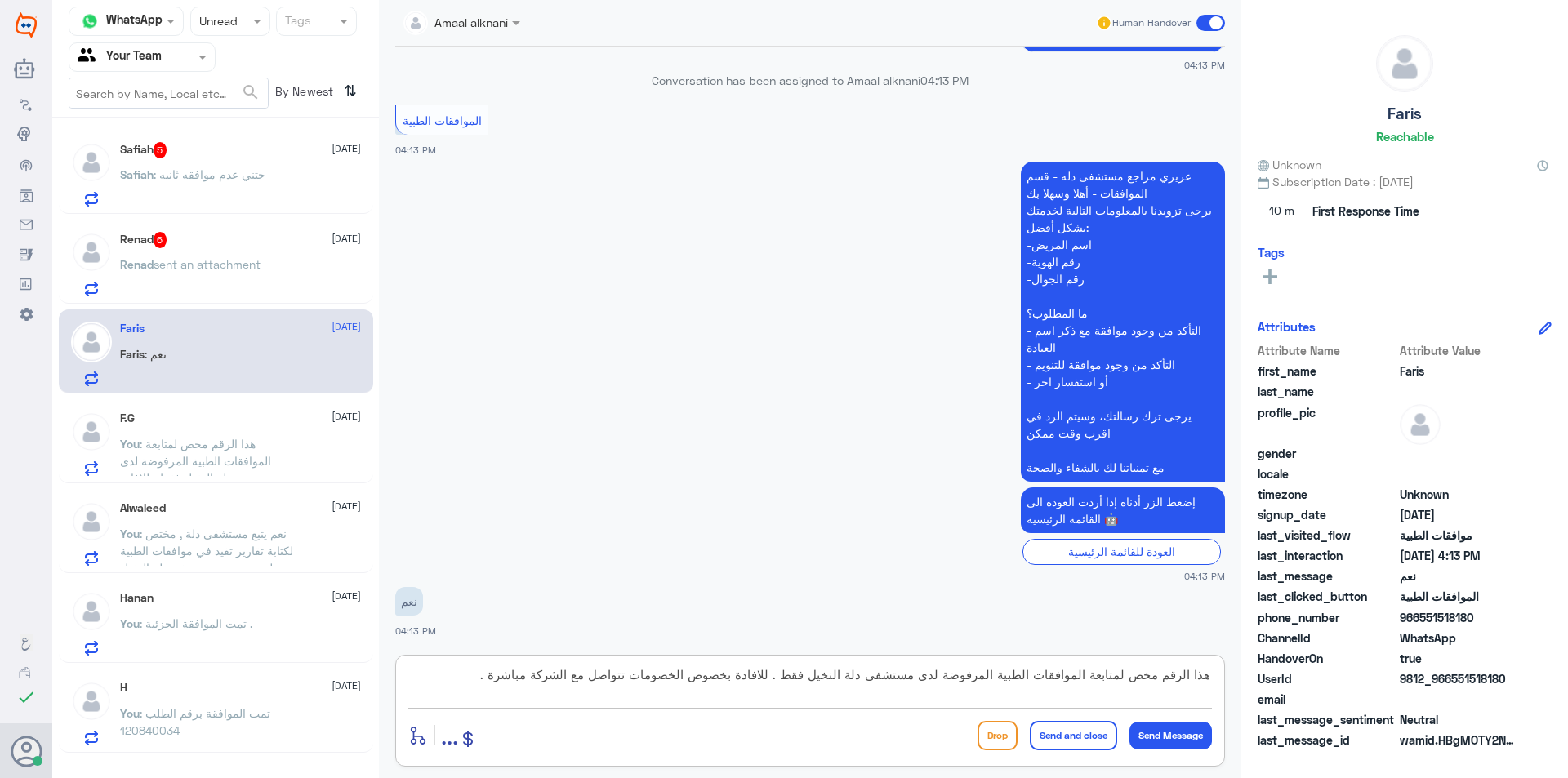
scroll to position [0, 0]
drag, startPoint x: 800, startPoint y: 675, endPoint x: 354, endPoint y: 679, distance: 446.0
click at [354, 679] on div "Channel WhatsApp Status × Unread Tags Agent Filter Your Team search By Newest ⇅…" at bounding box center [810, 391] width 1516 height 783
type textarea "هذا الرقم مخص لمتابعة الموافقات الطبية المرفوضة لدى مستشفى دلة النخيل ارجو توضي…"
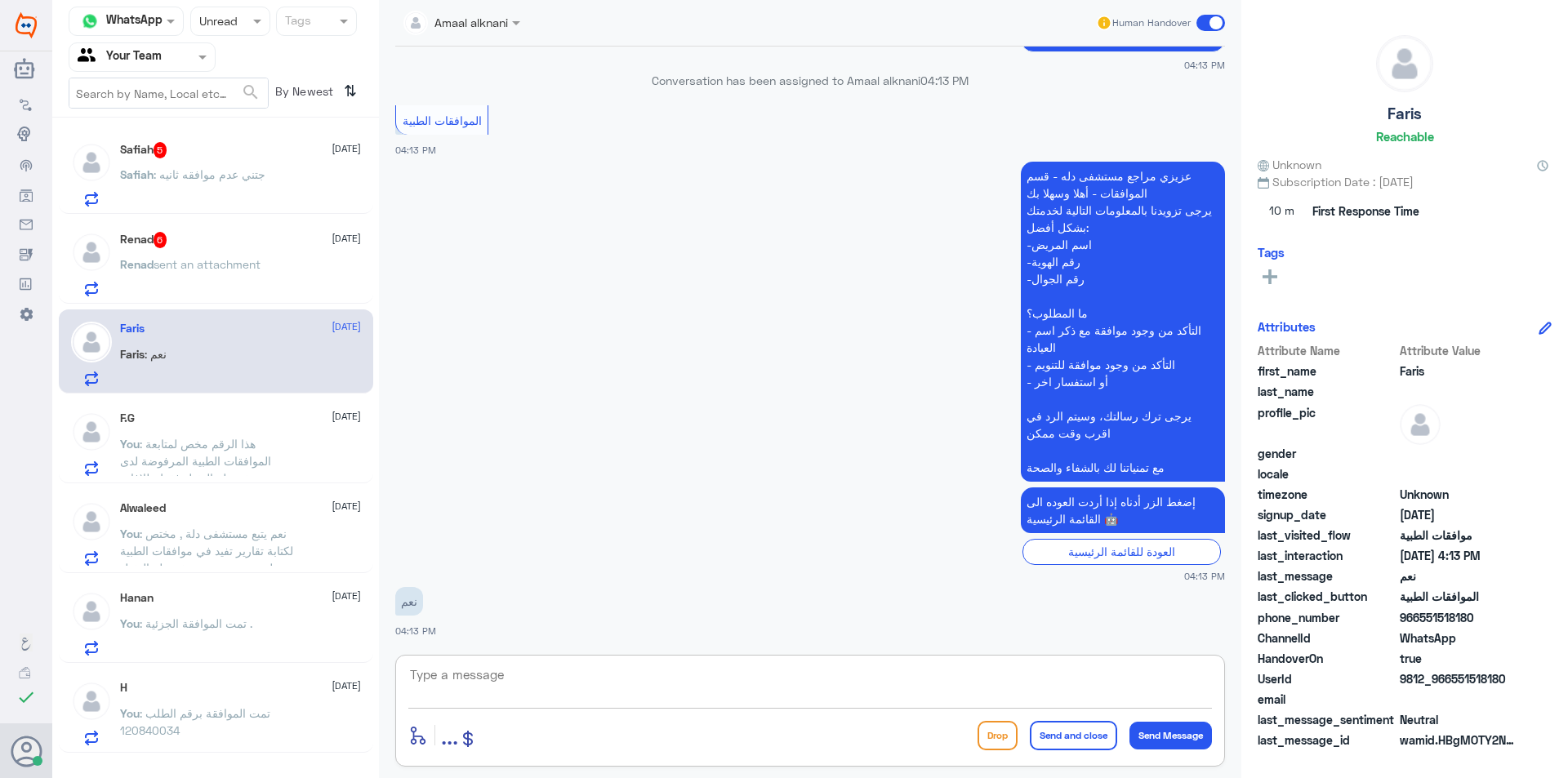
scroll to position [1686, 0]
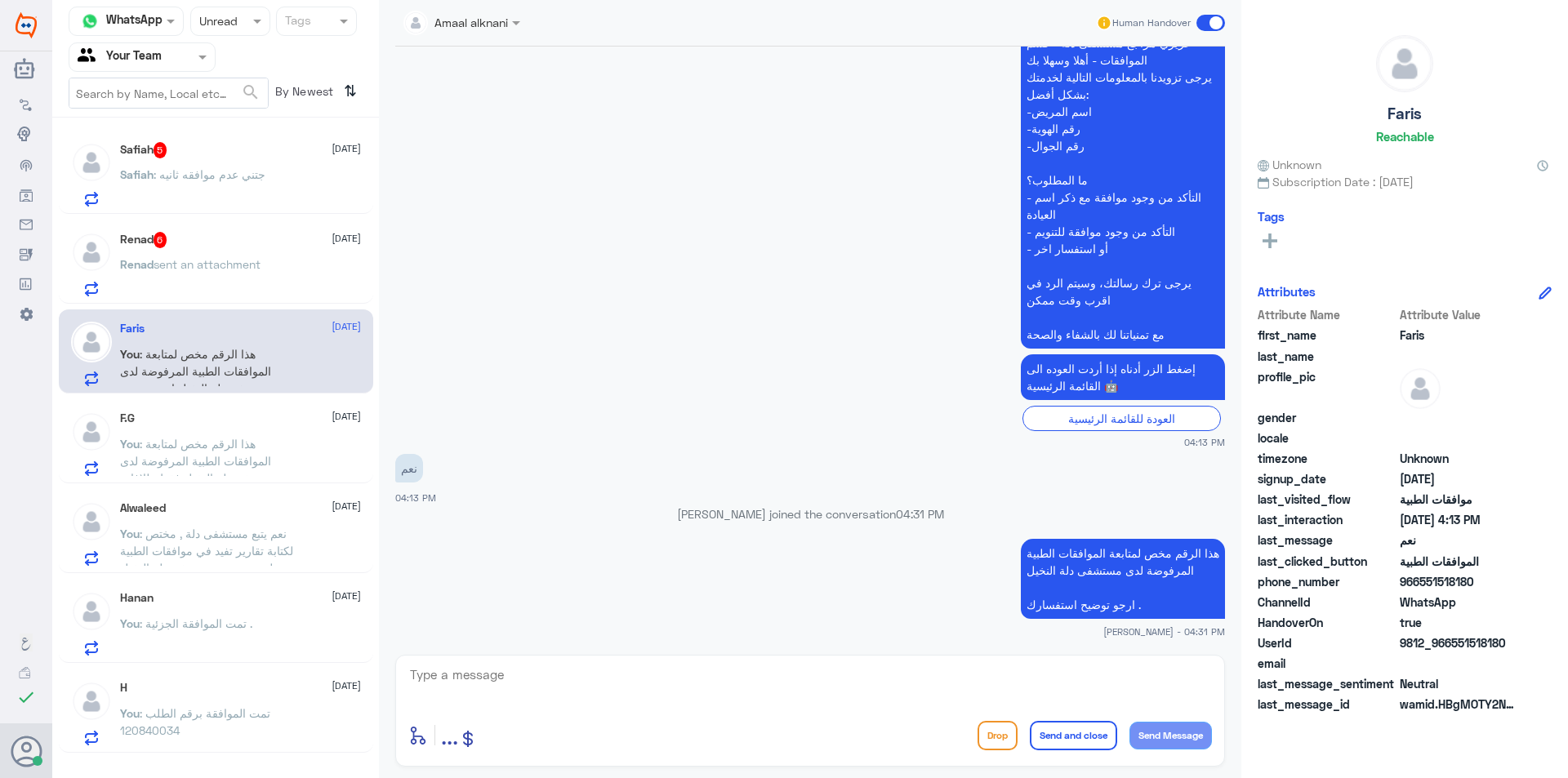
click at [517, 777] on div "Amaal alknani Human Handover [DATE] أستاذ فارس، يقولون المستشفى ارسلوا كل شي ال…" at bounding box center [810, 391] width 862 height 783
click at [250, 283] on p "Renad sent an attachment" at bounding box center [190, 276] width 141 height 41
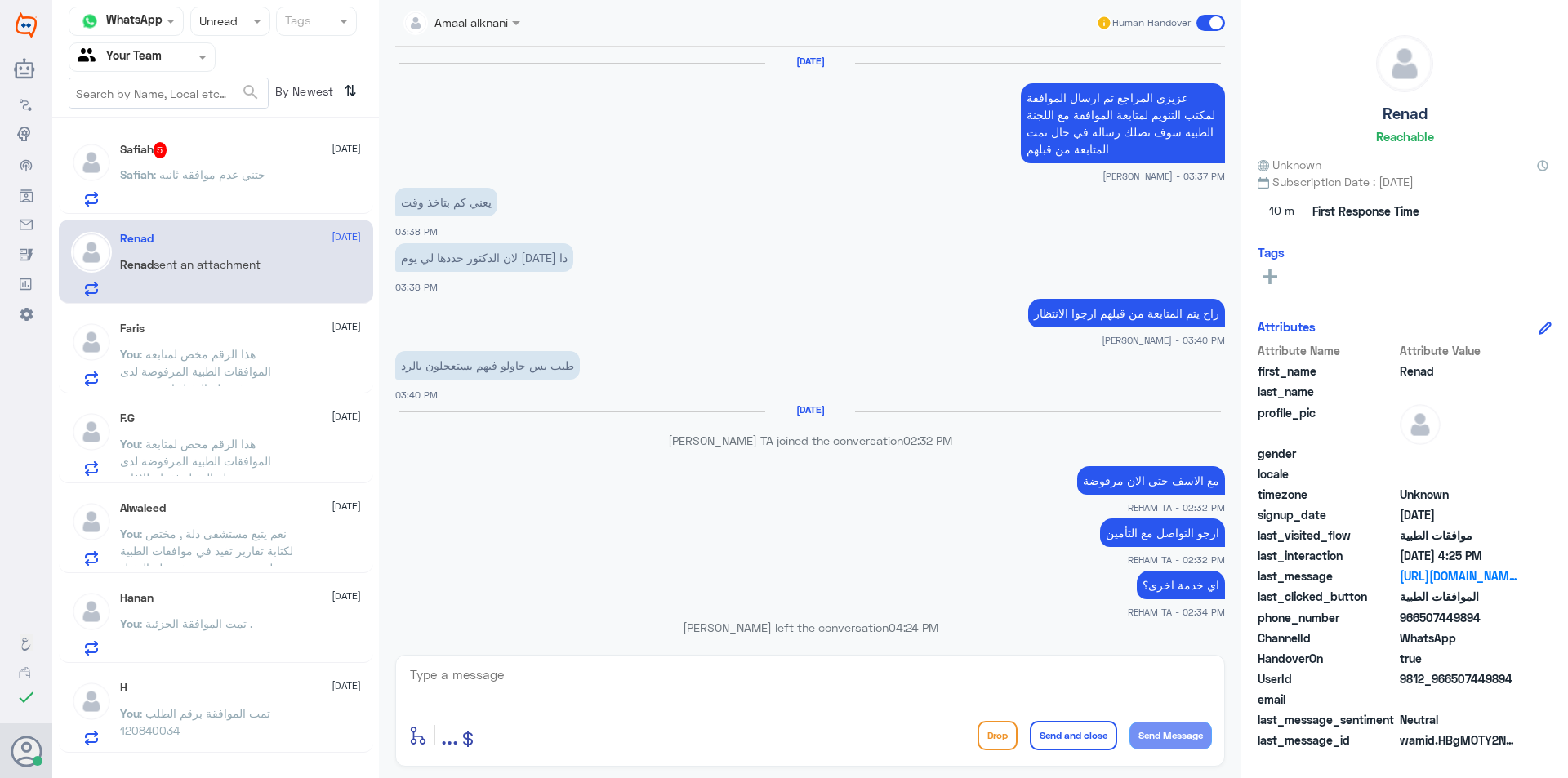
scroll to position [1196, 0]
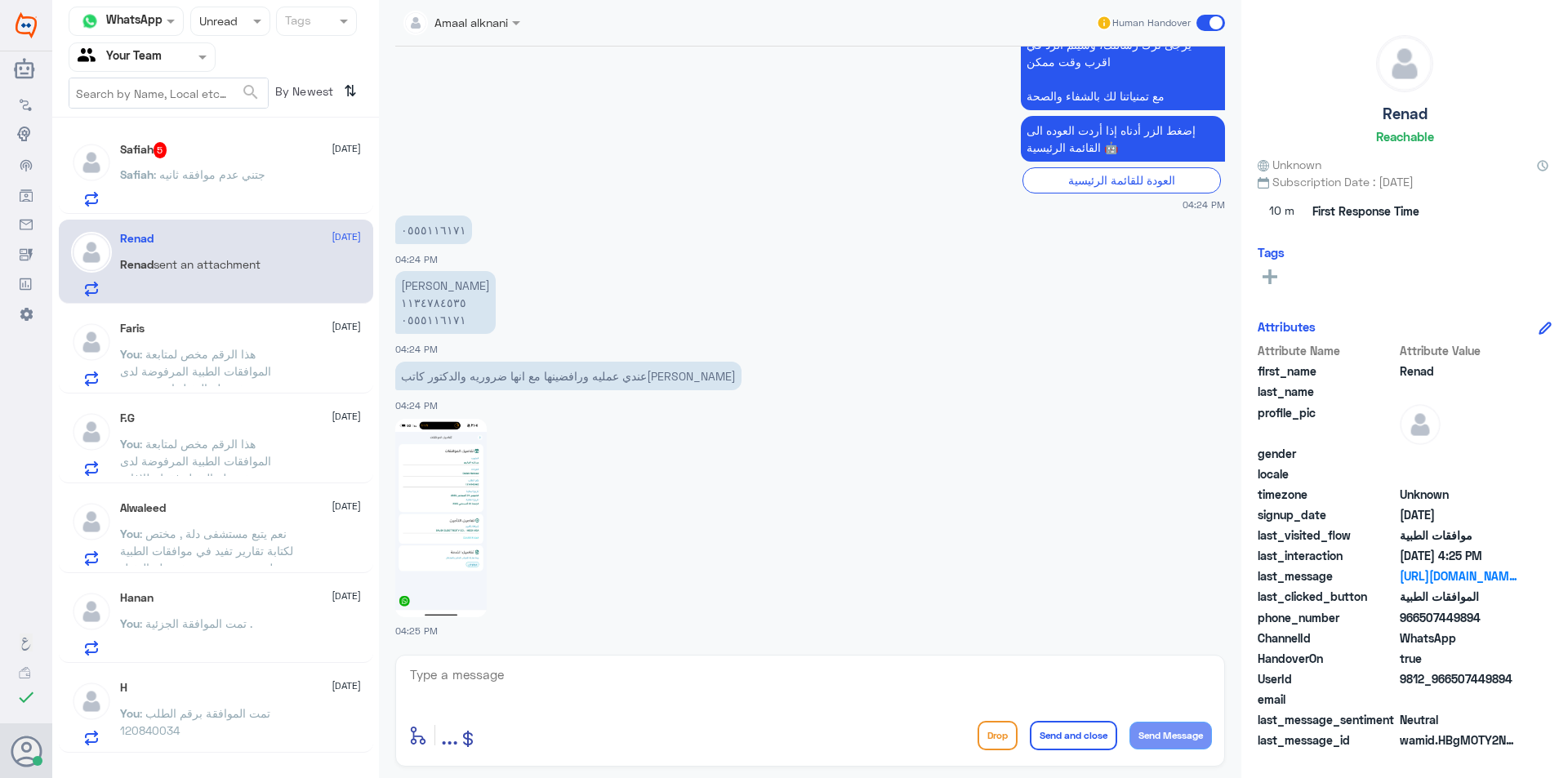
click at [513, 681] on textarea at bounding box center [810, 684] width 803 height 40
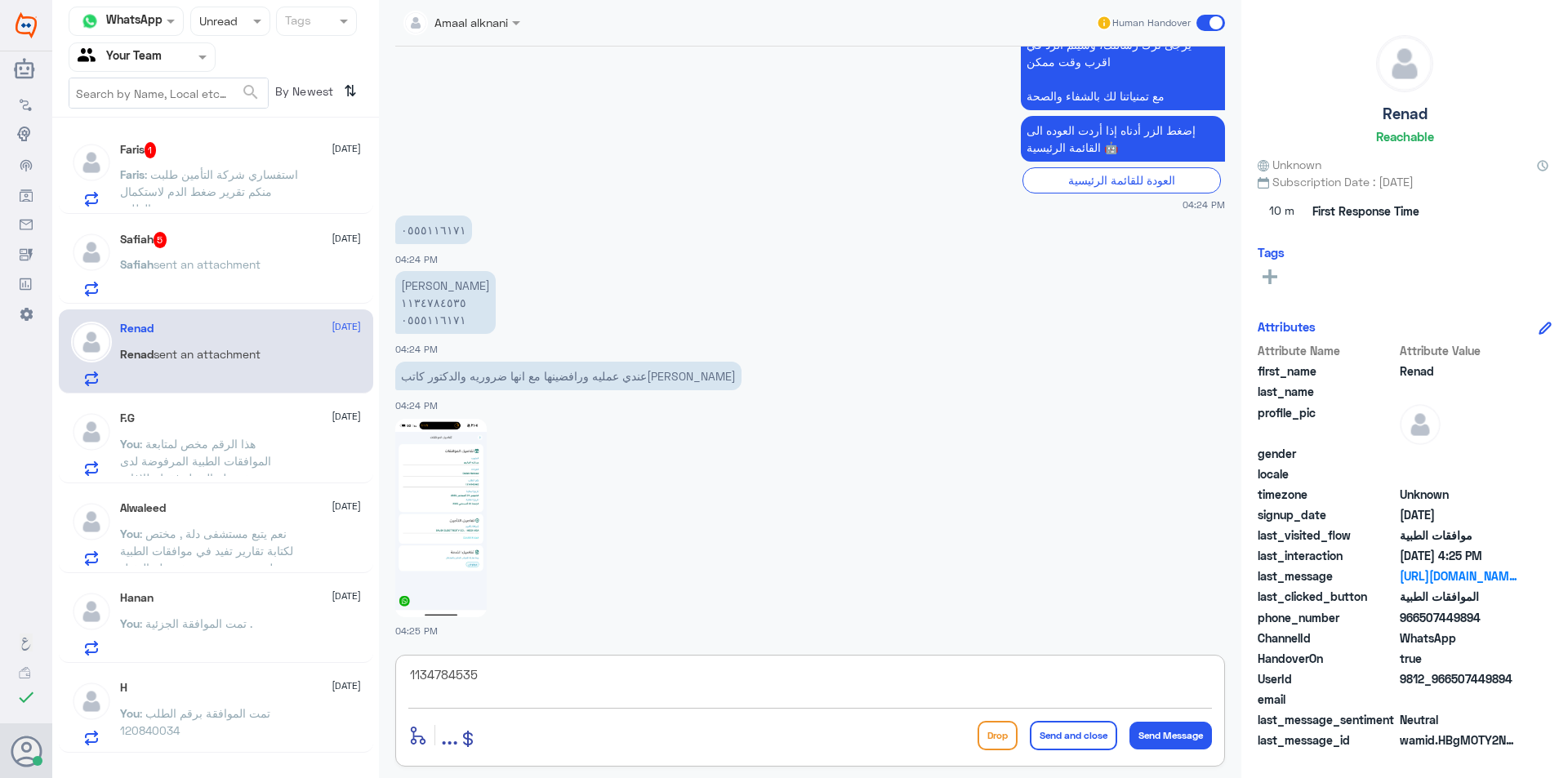
drag, startPoint x: 320, startPoint y: 657, endPoint x: 176, endPoint y: 573, distance: 166.7
click at [155, 584] on div "Channel WhatsApp Status × Unread Tags Agent Filter Your Team search By Newest ⇅…" at bounding box center [810, 391] width 1516 height 783
type textarea "1134784535"
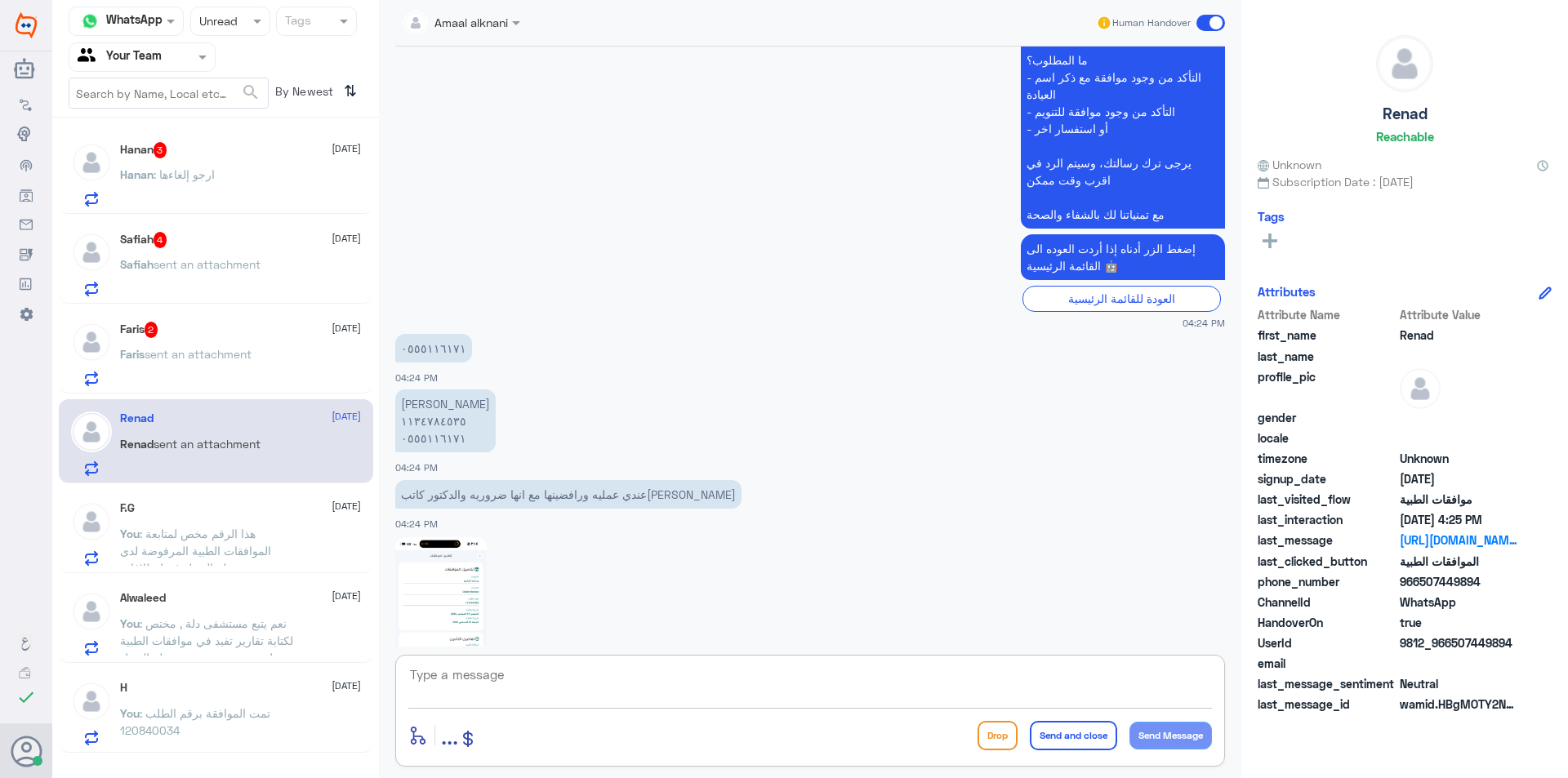
scroll to position [1076, 0]
click at [597, 668] on textarea at bounding box center [810, 684] width 803 height 40
type textarea "ن"
type textarea "تم تحويل استسفارك الى قسم موافقات التنويم والعمليات حتى تتم المتابعة ."
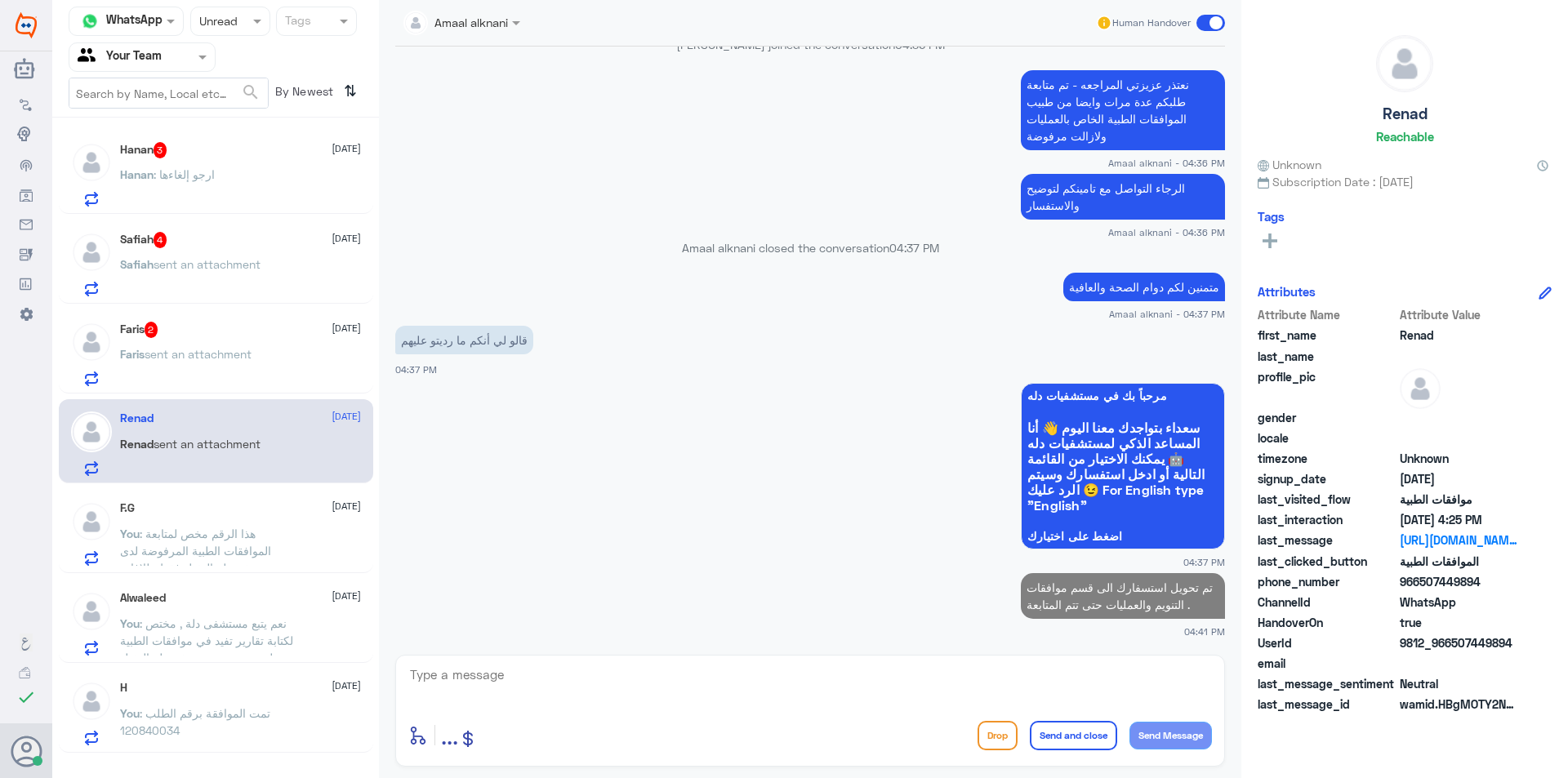
click at [303, 350] on div "Faris sent an attachment" at bounding box center [240, 368] width 241 height 37
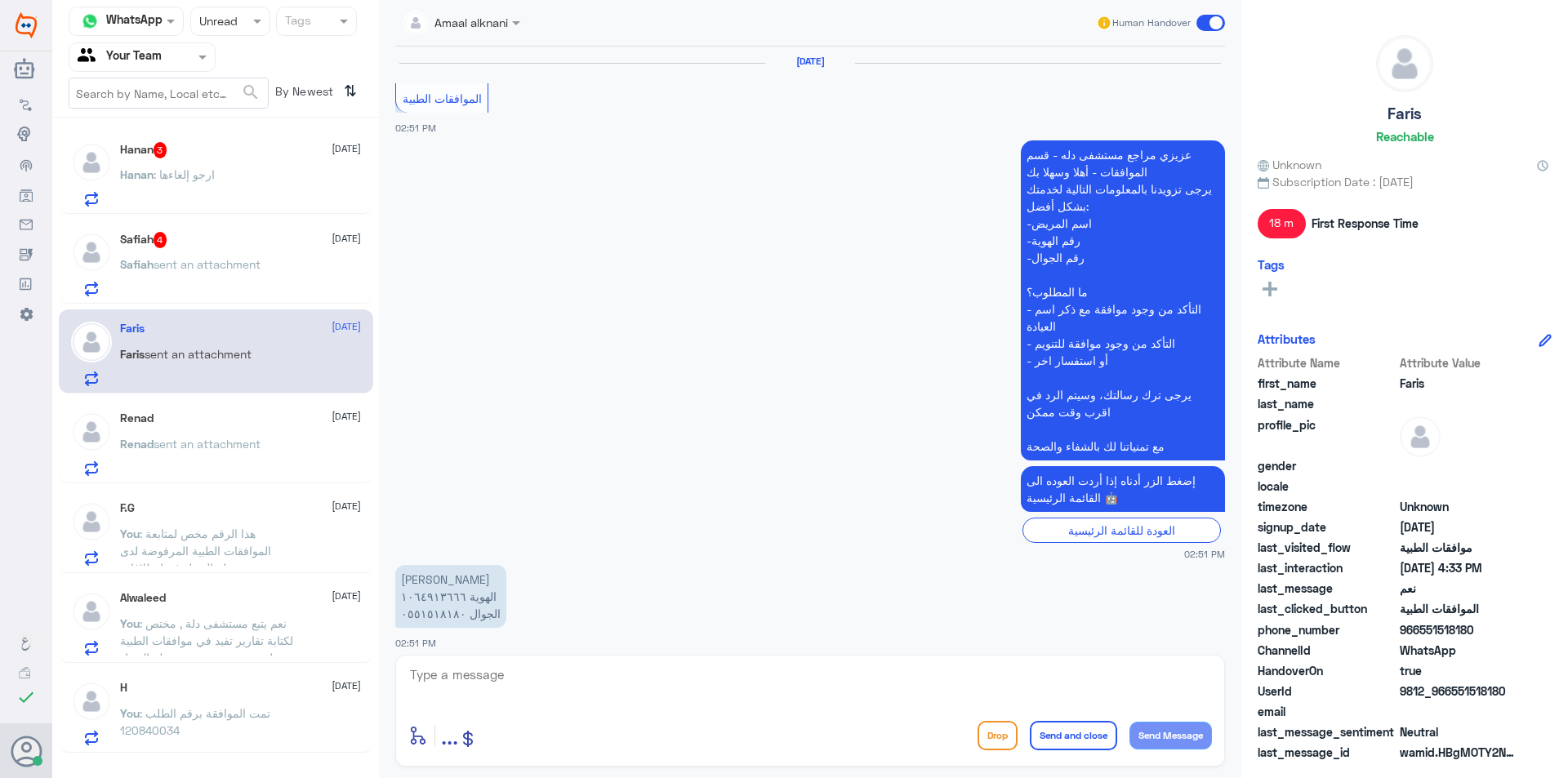
scroll to position [1550, 0]
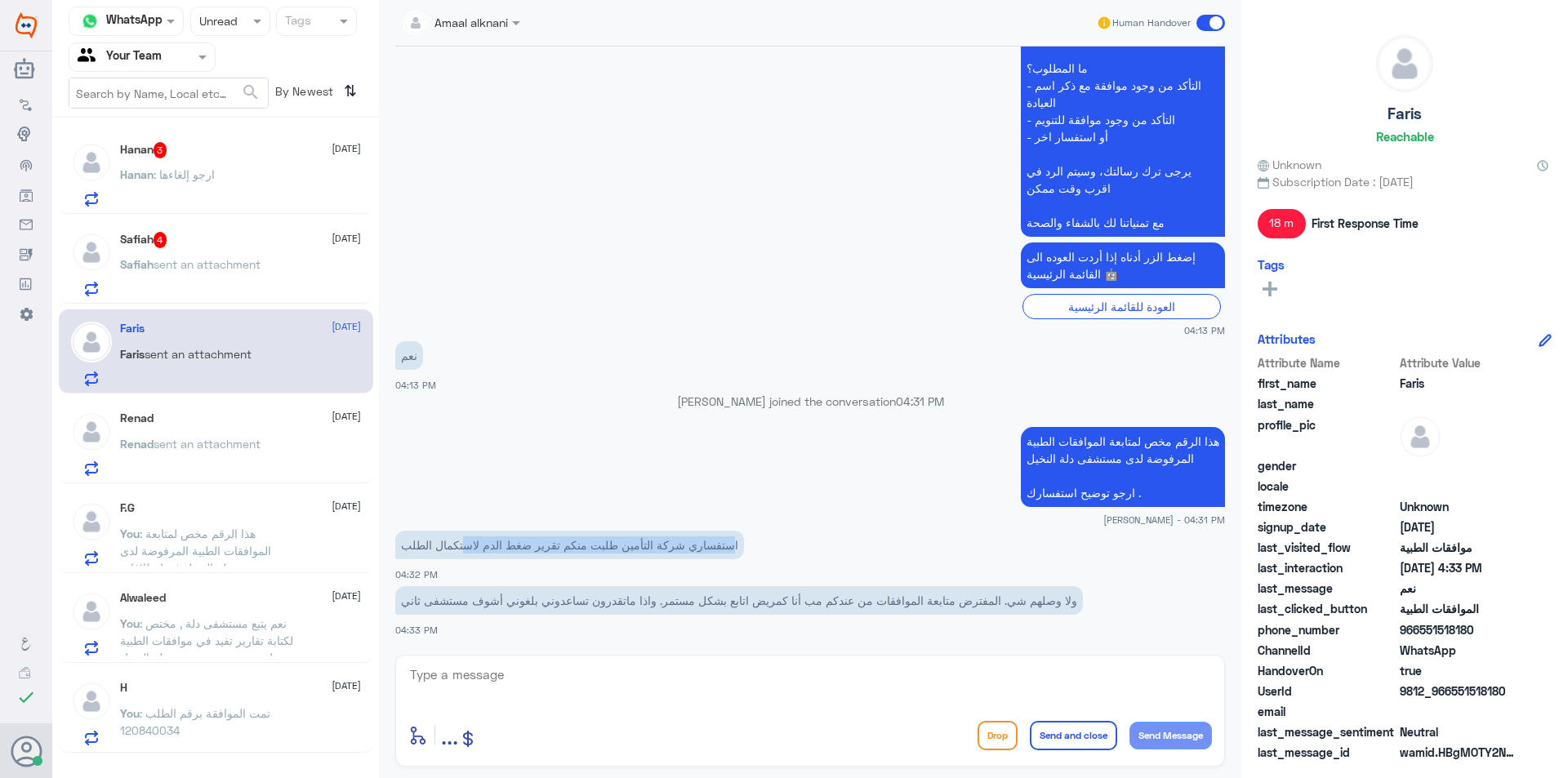
drag, startPoint x: 724, startPoint y: 548, endPoint x: 462, endPoint y: 559, distance: 262.2
click at [462, 559] on p "استفساري شركة التأمين طلبت منكم تقرير ضغط الدم لاستكمال الطلب" at bounding box center [569, 545] width 349 height 29
click at [459, 555] on p "استفساري شركة التأمين طلبت منكم تقرير ضغط الدم لاستكمال الطلب" at bounding box center [569, 545] width 349 height 29
click at [520, 682] on textarea at bounding box center [810, 684] width 803 height 40
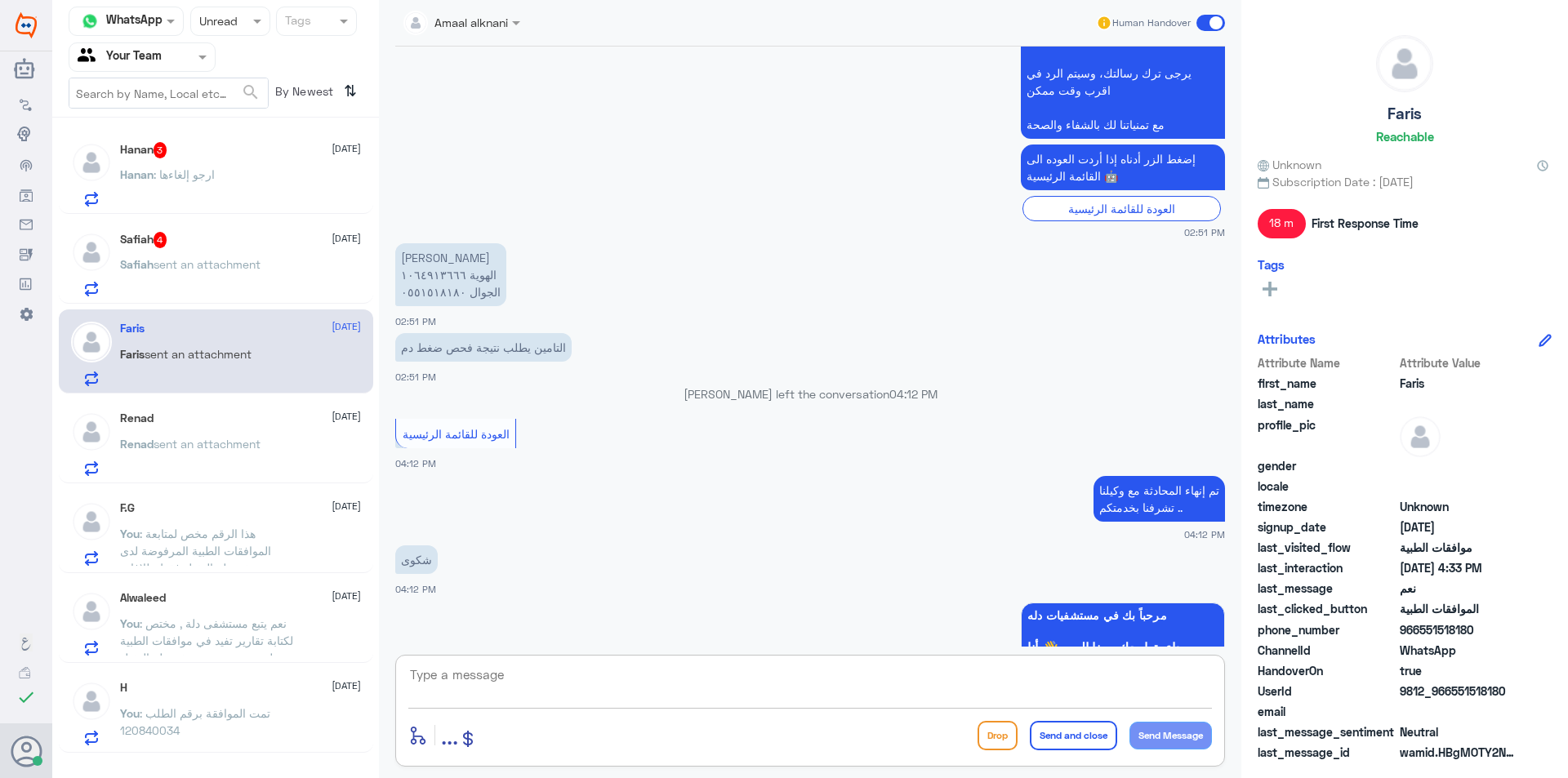
scroll to position [1938, 0]
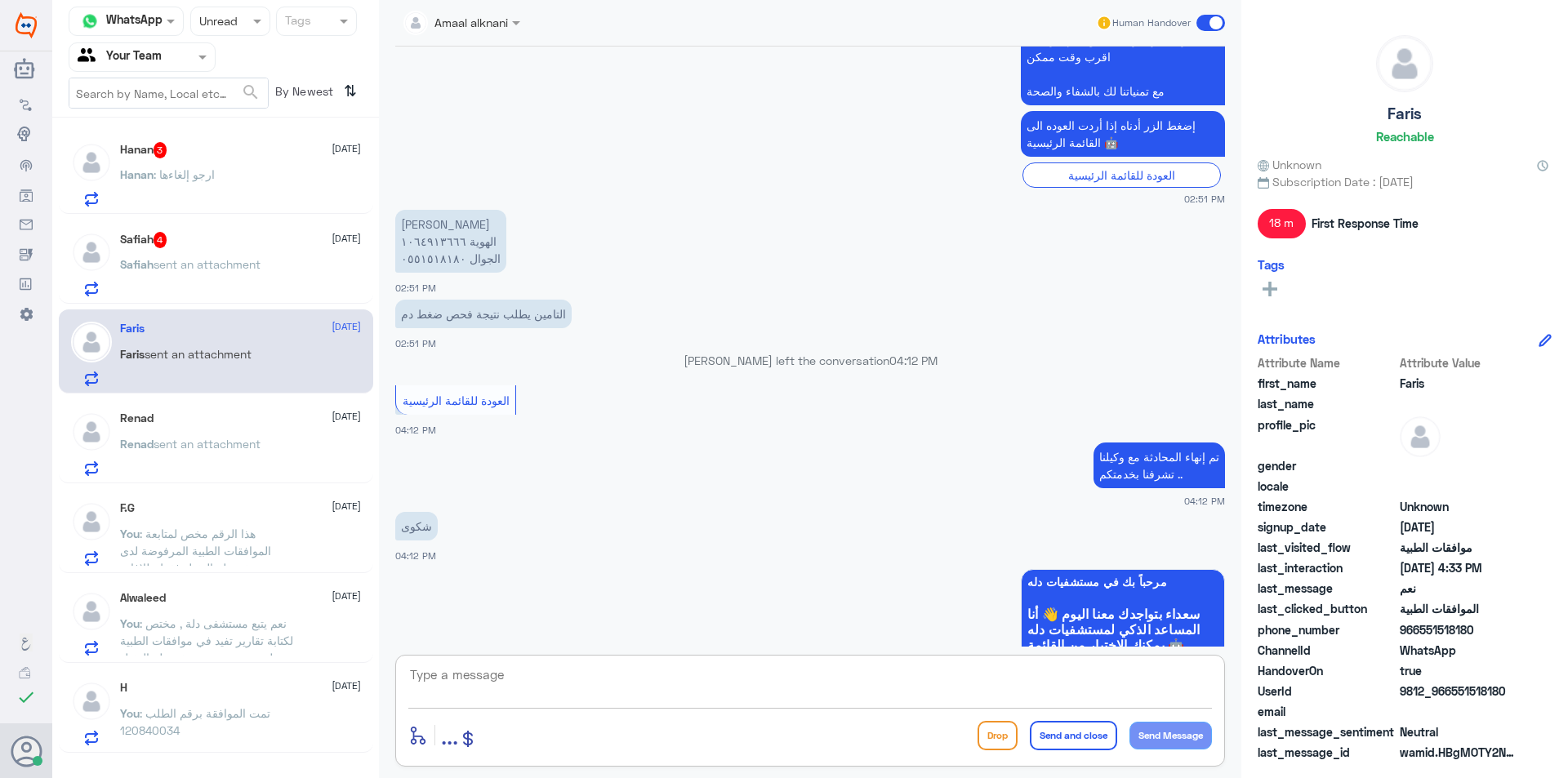
click at [479, 682] on textarea at bounding box center [810, 684] width 803 height 40
drag, startPoint x: 495, startPoint y: 678, endPoint x: 342, endPoint y: 658, distance: 154.3
click at [342, 658] on div "Channel WhatsApp Status × Unread Tags Agent Filter Your Team search By Newest ⇅…" at bounding box center [810, 391] width 1516 height 783
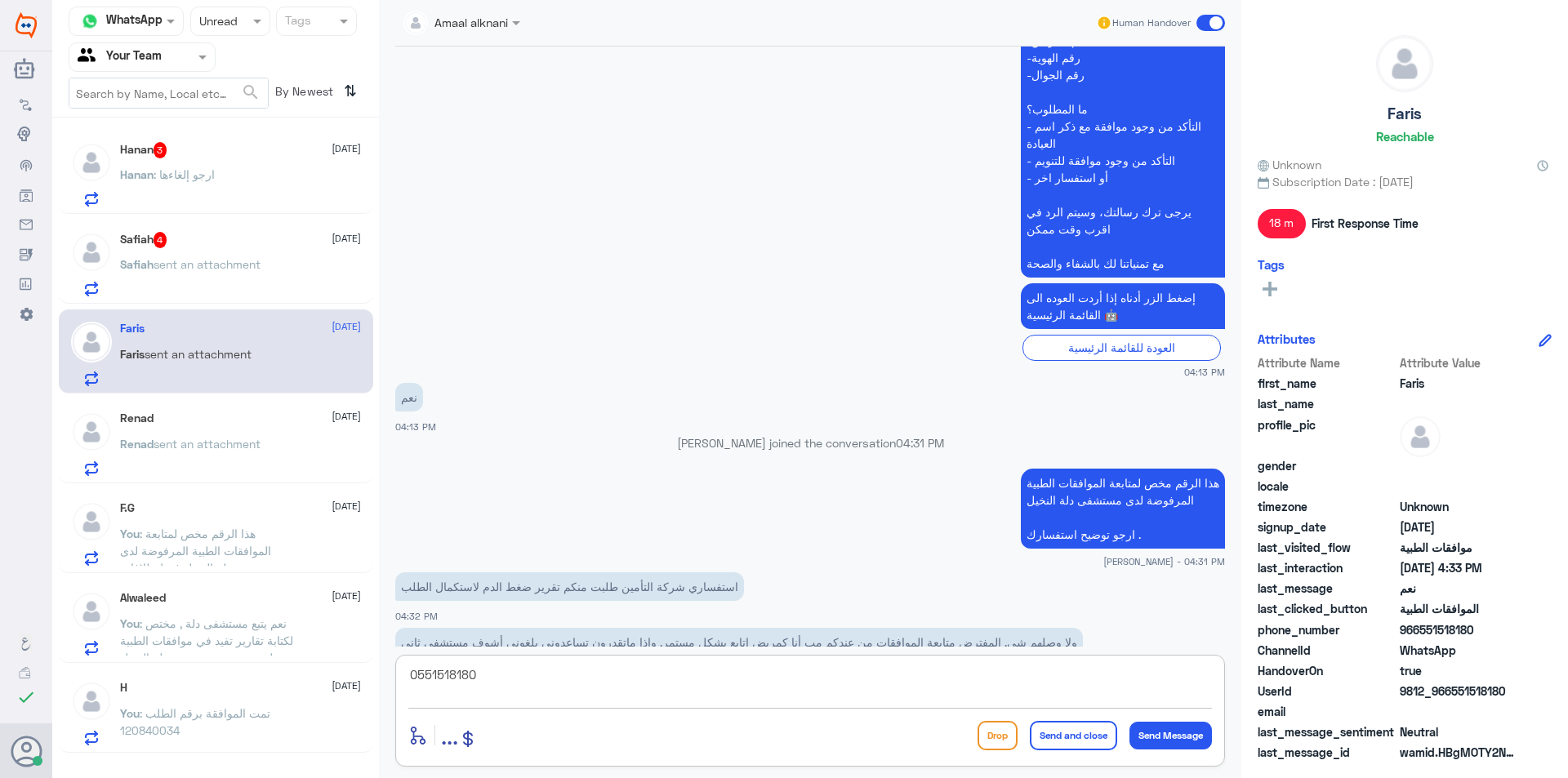
scroll to position [3115, 0]
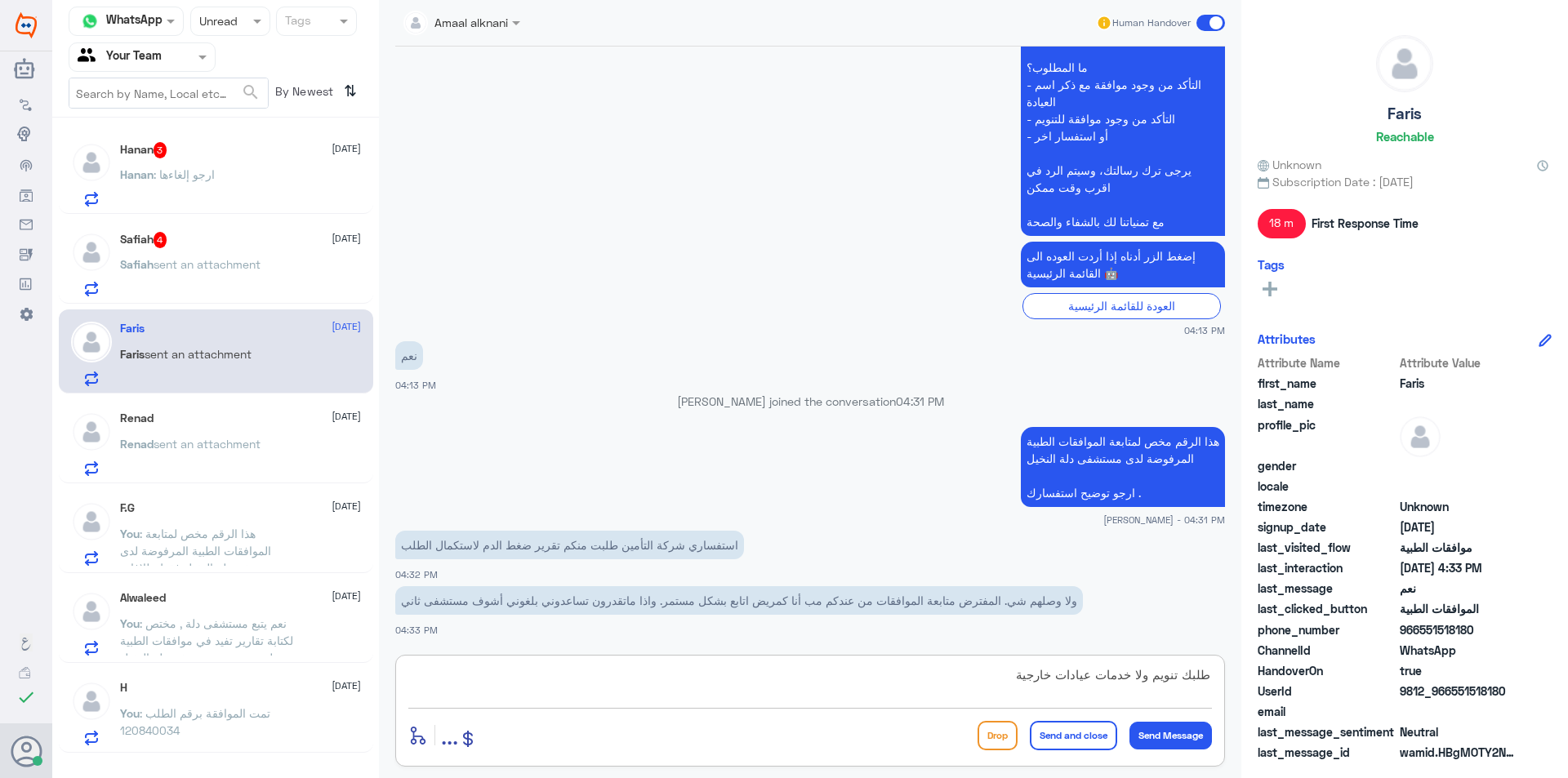
type textarea "طلبك تنويم ولا خدمات عيادات خارجية ؟"
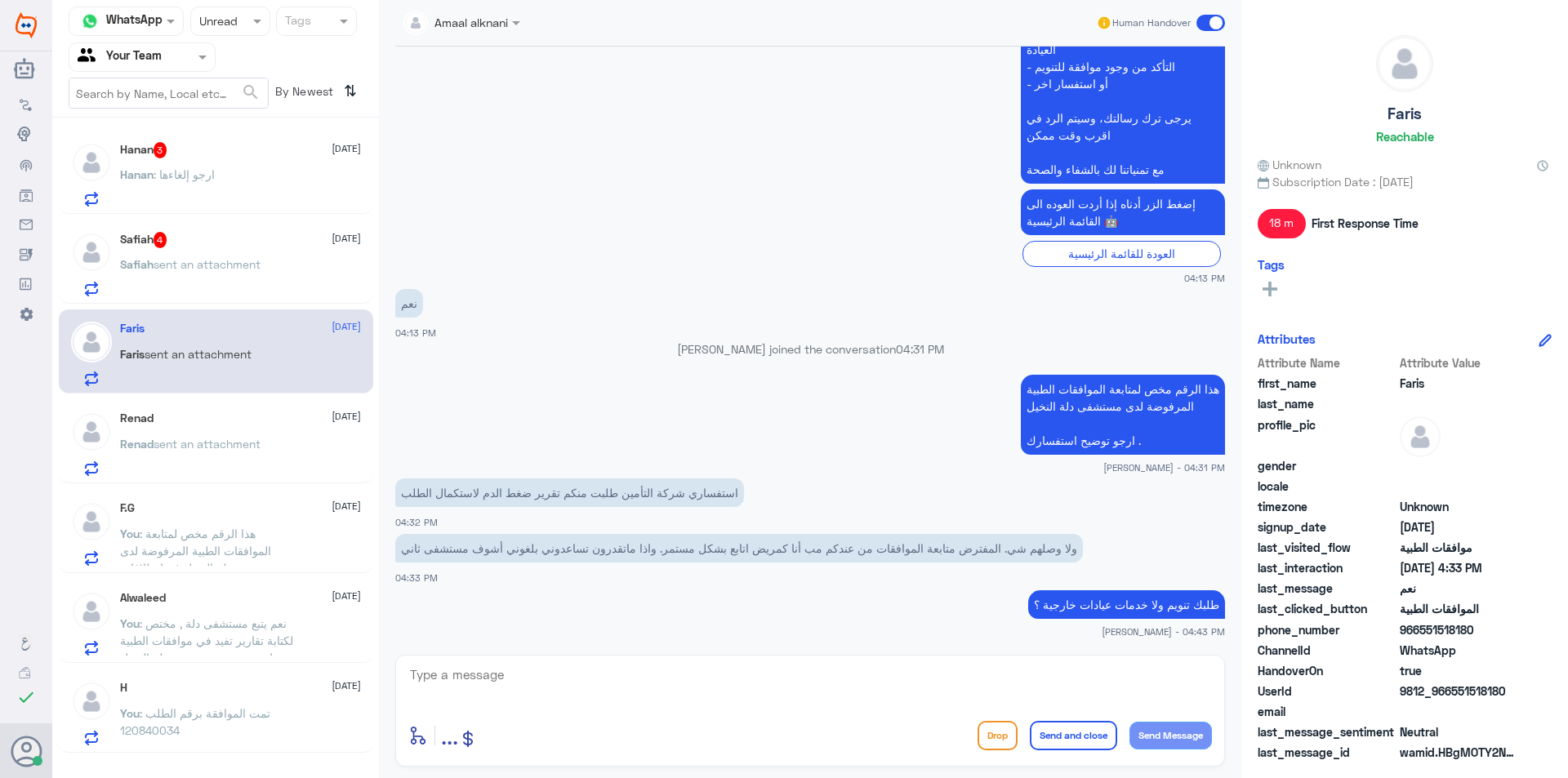
click at [218, 267] on span "sent an attachment" at bounding box center [207, 264] width 107 height 14
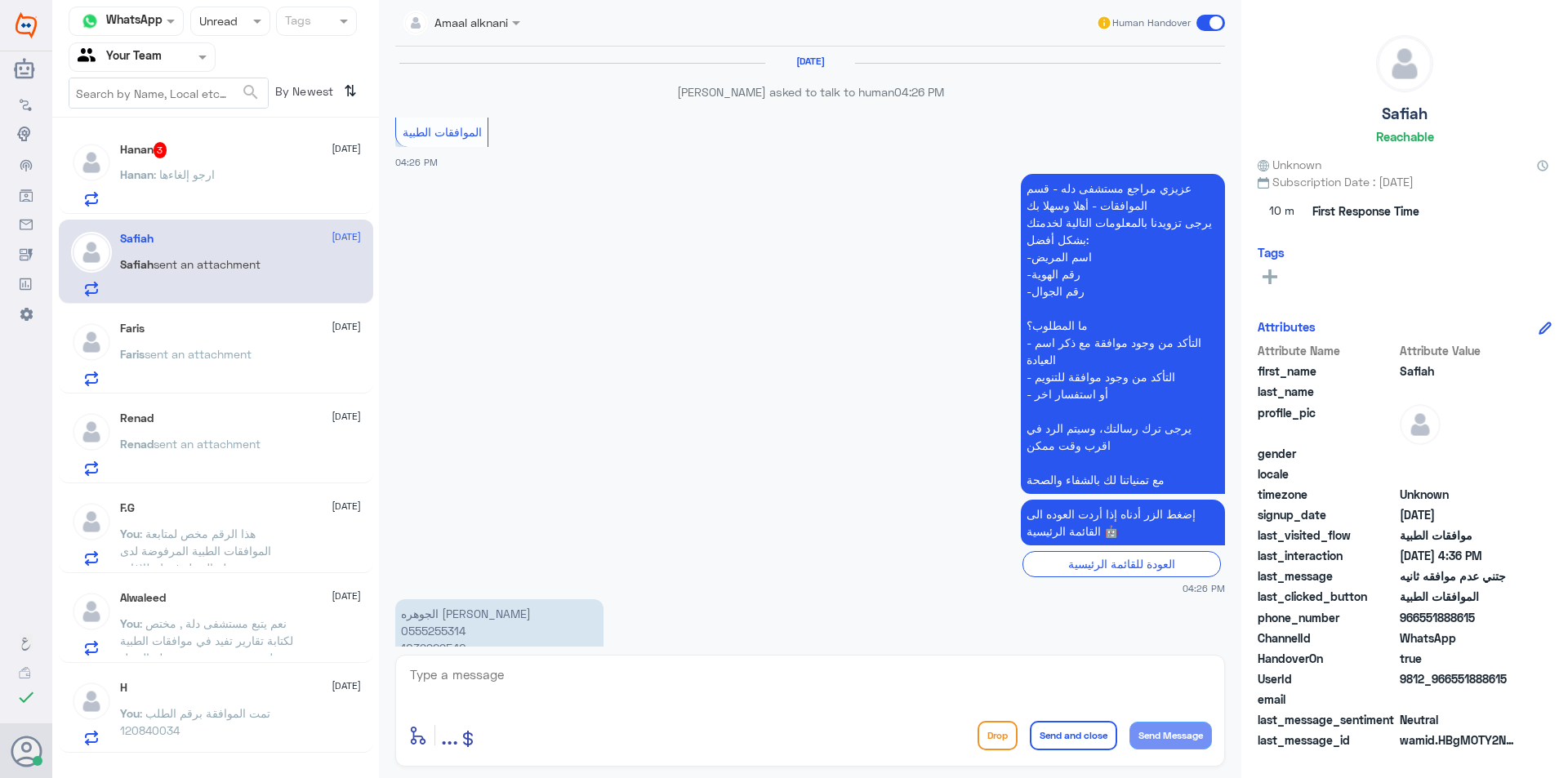
scroll to position [1452, 0]
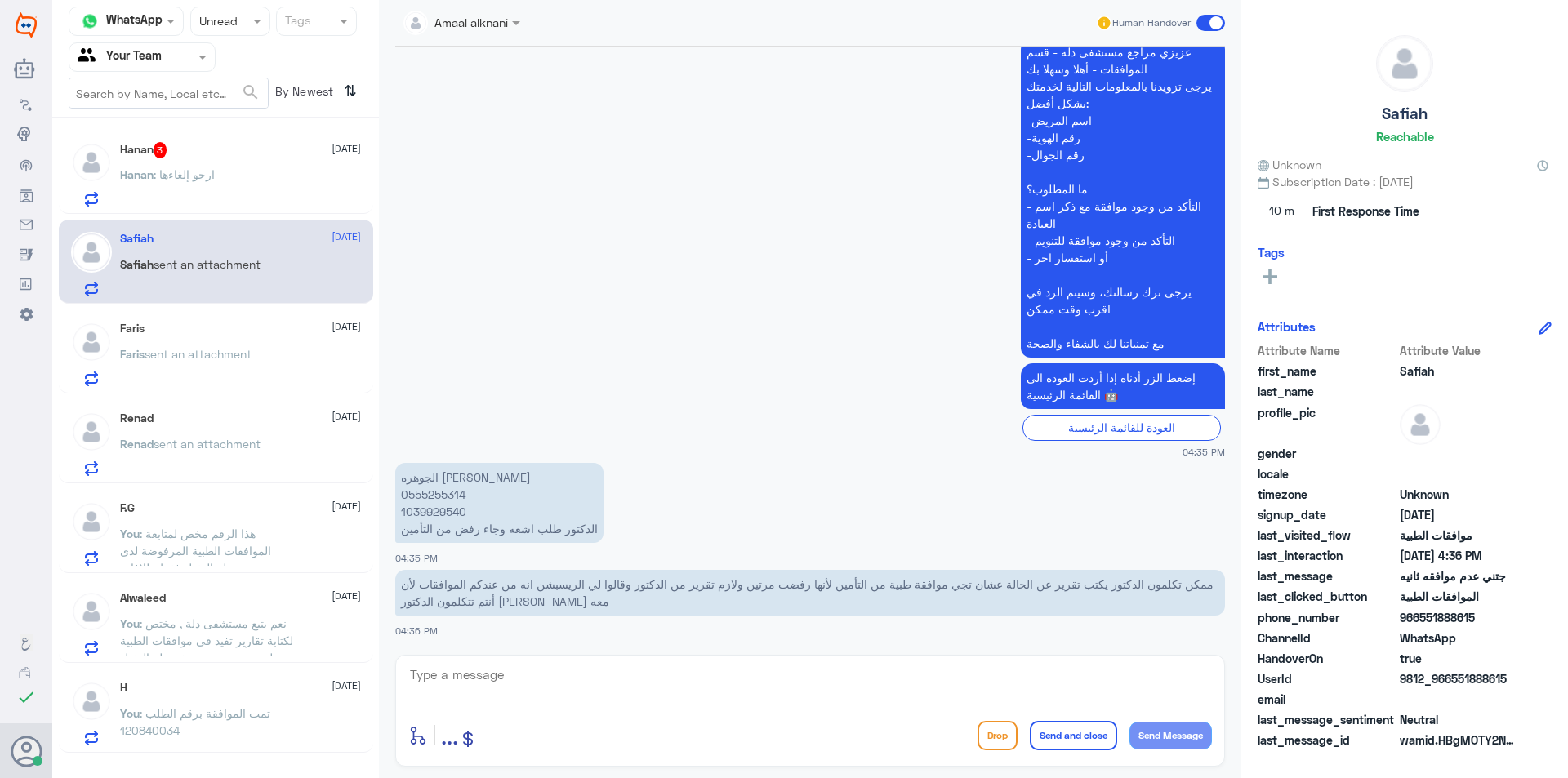
click at [436, 498] on p "الجوهره [PERSON_NAME] 0555255314 1039929540 الدكتور طلب اشعه وجاء رفض من التأمين" at bounding box center [500, 503] width 209 height 80
copy p "0555255314"
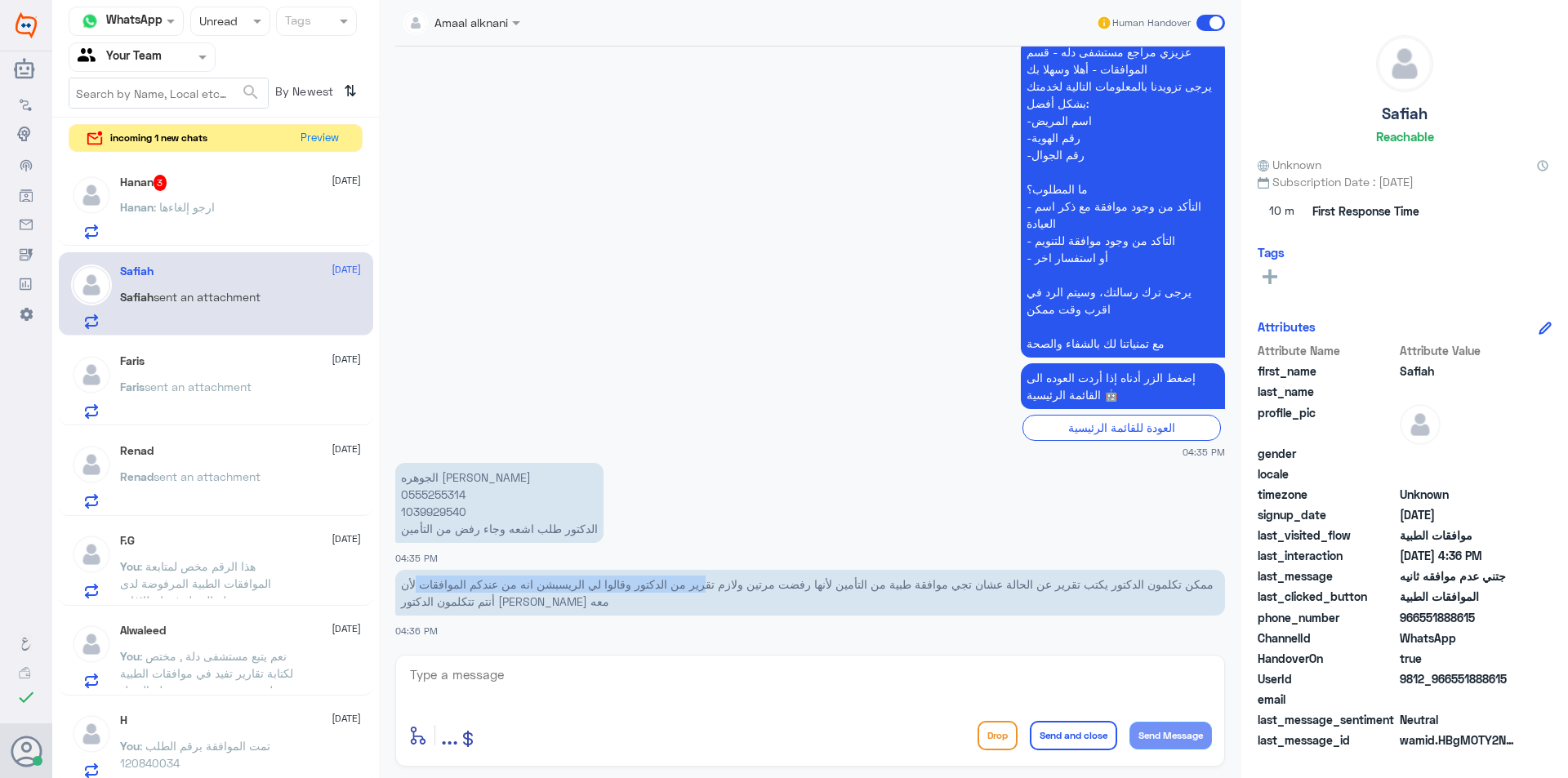
drag, startPoint x: 642, startPoint y: 586, endPoint x: 401, endPoint y: 603, distance: 241.6
click at [401, 603] on p "‏ممكن تكلمون الدكتور يكتب تقرير عن الحالة عشان تجي موافقة طبية من التأمين لأنها…" at bounding box center [810, 593] width 829 height 46
click at [428, 667] on textarea at bounding box center [810, 684] width 803 height 40
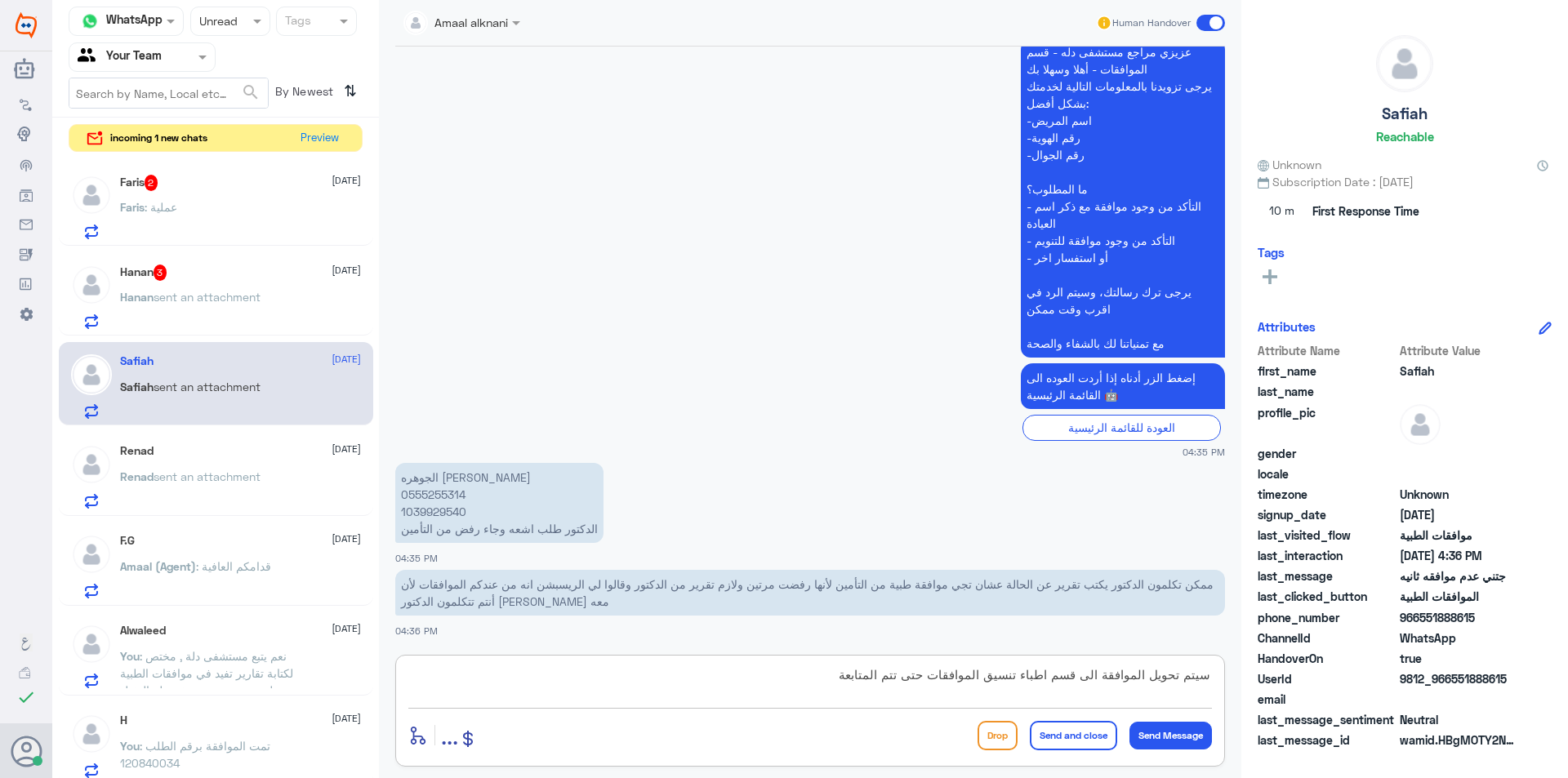
drag, startPoint x: 1186, startPoint y: 676, endPoint x: 1244, endPoint y: 676, distance: 58.0
click at [1244, 676] on div "Channel WhatsApp Status × Unread Tags Agent Filter Your Team search By Newest ⇅…" at bounding box center [810, 391] width 1516 height 783
drag, startPoint x: 897, startPoint y: 676, endPoint x: 939, endPoint y: 685, distance: 43.0
click at [939, 685] on textarea "تم تحويل الموافقة الى قسم اطباء تنسيق الموافقات حتى تتم المتابعة" at bounding box center [810, 684] width 803 height 40
click at [826, 675] on textarea "تم تحويل الموافقة الى قسم اطباء تنسيق الموافقات وتمت المتابعة" at bounding box center [810, 684] width 803 height 40
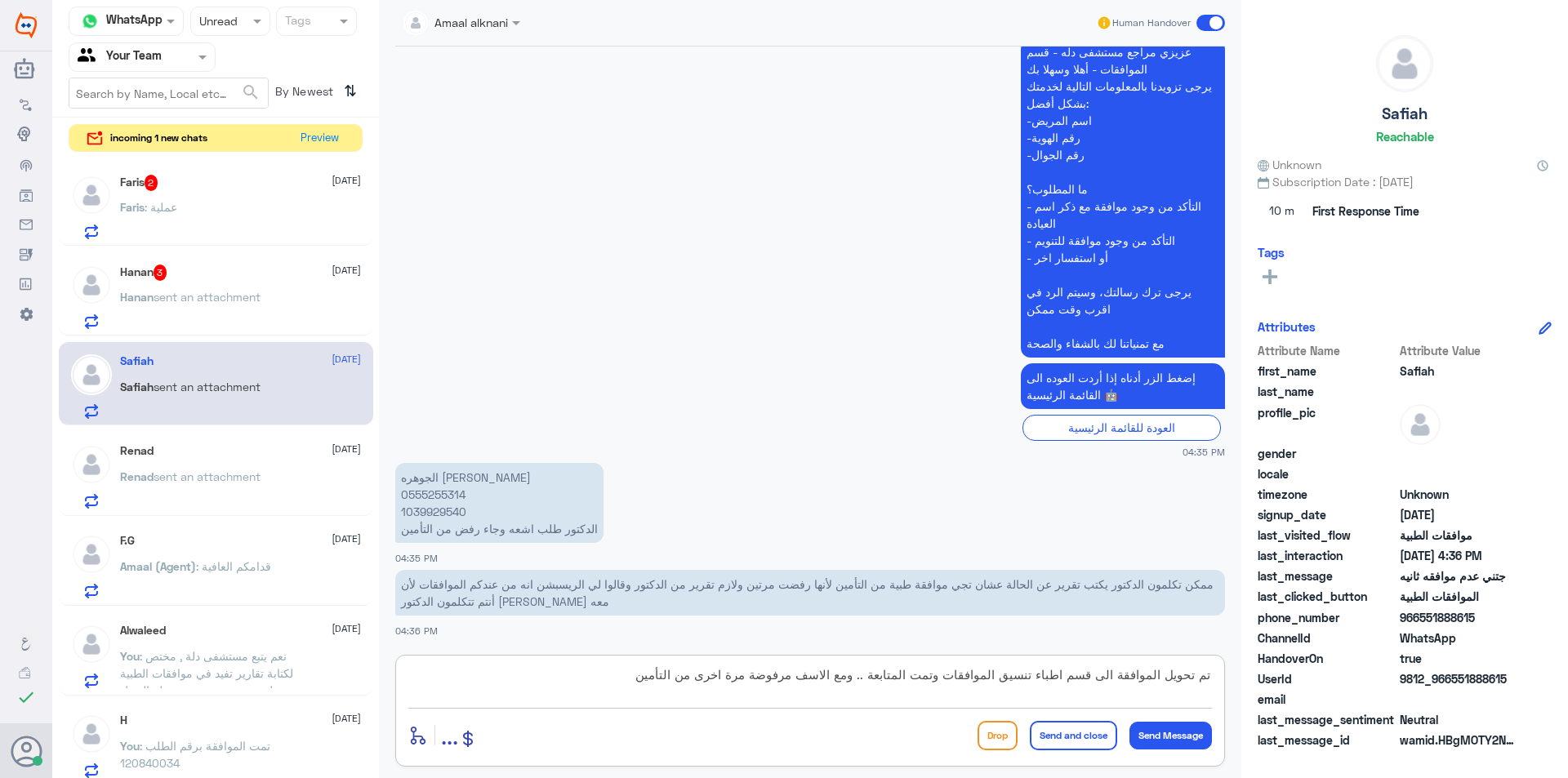
type textarea "تم تحويل الموافقة الى قسم اطباء تنسيق الموافقات وتمت المتابعة .. ومع الاسف مرفو…"
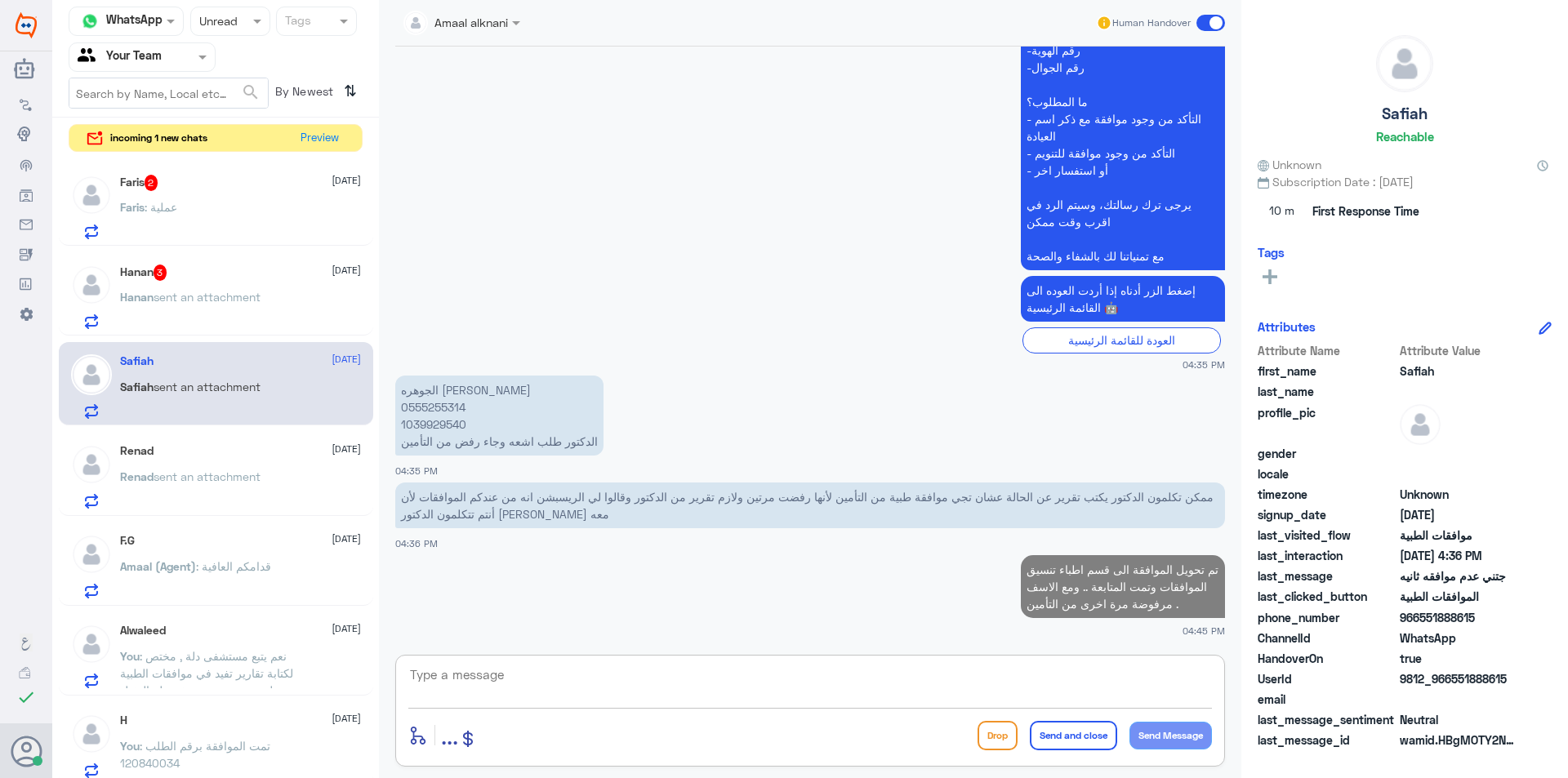
click at [246, 253] on div "Hanan 3 [DATE][PERSON_NAME] sent an attachment" at bounding box center [216, 294] width 315 height 84
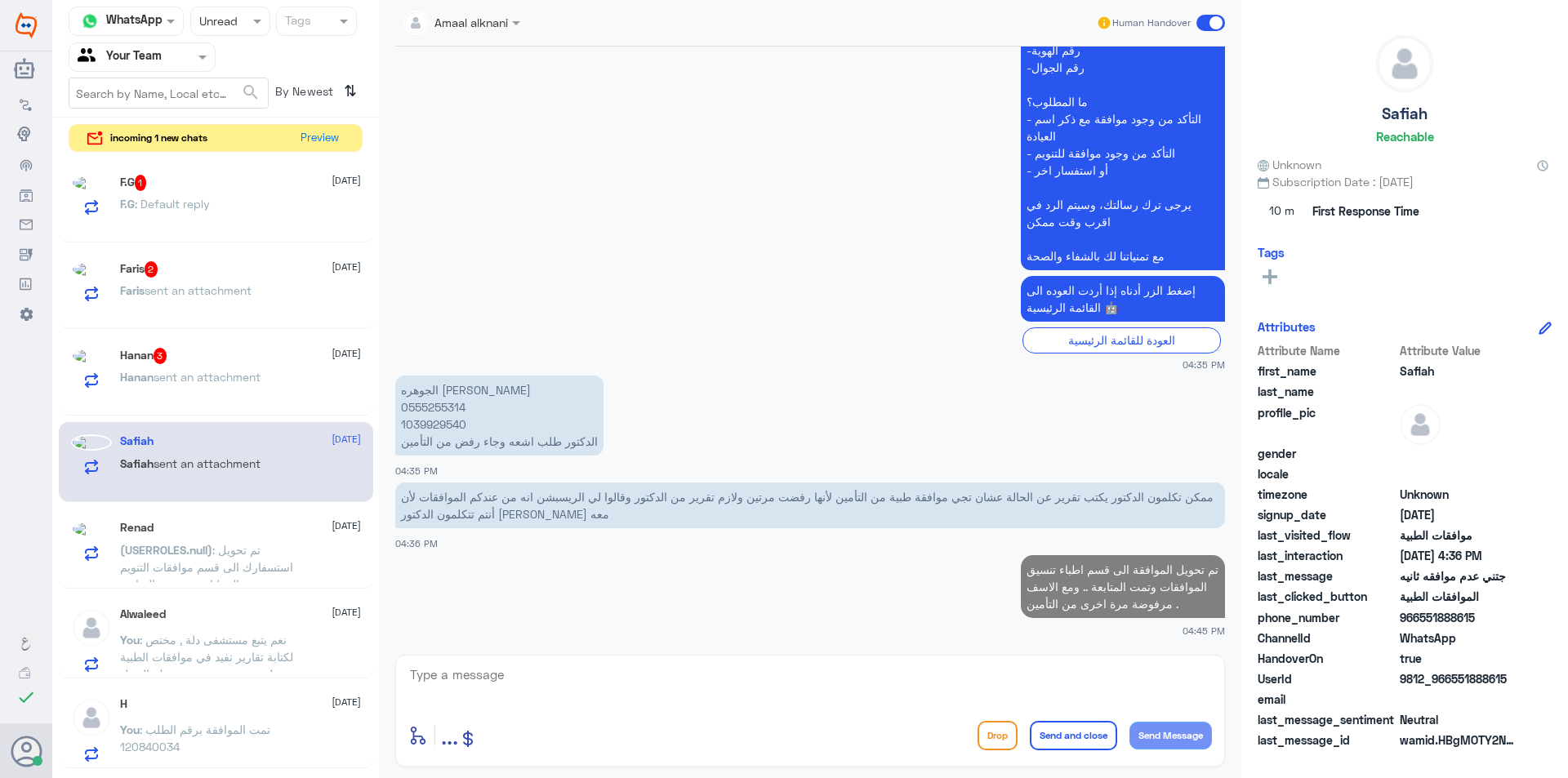
click at [271, 267] on div "Faris 2 [DATE]" at bounding box center [240, 269] width 241 height 17
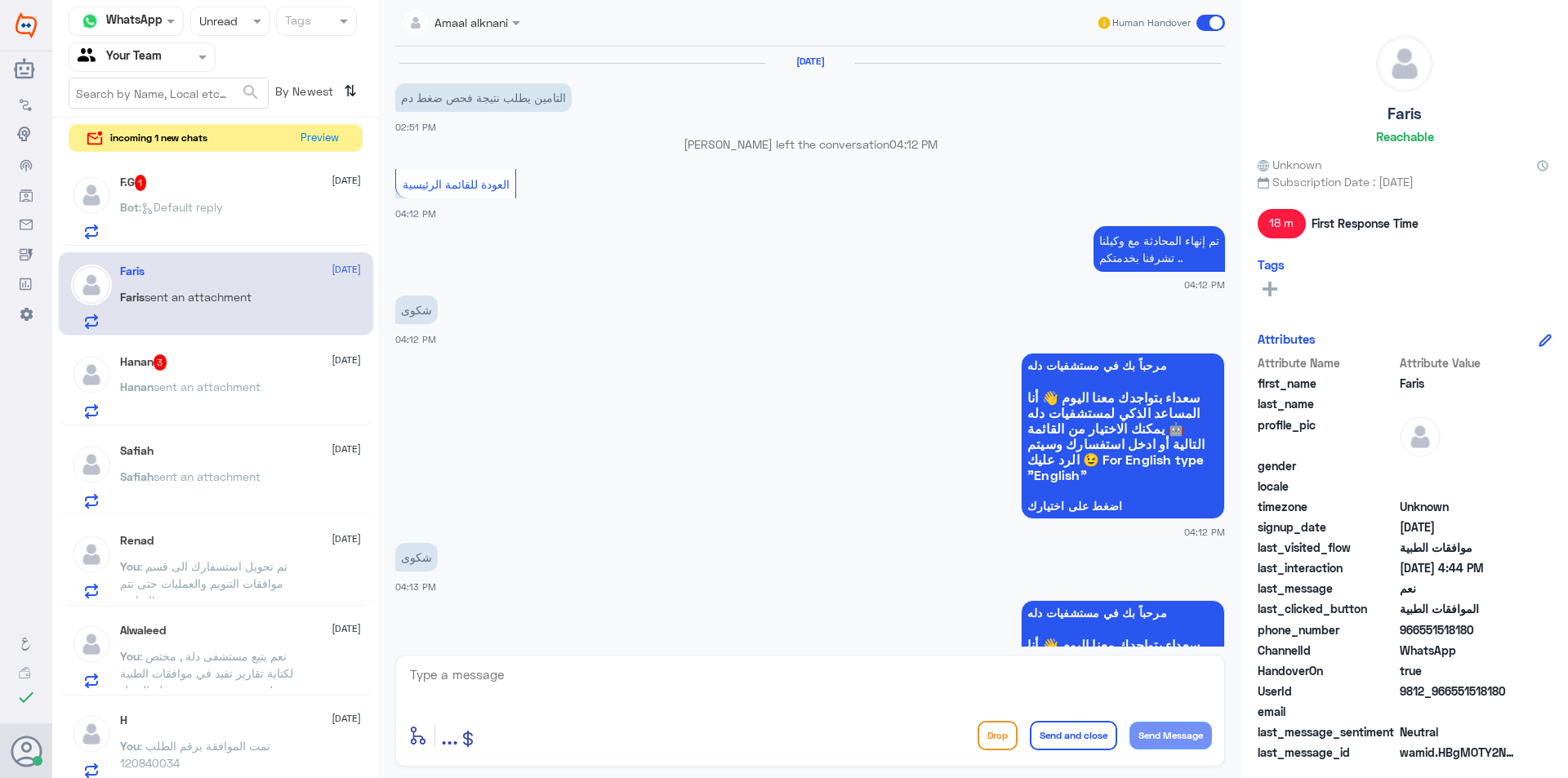
scroll to position [1141, 0]
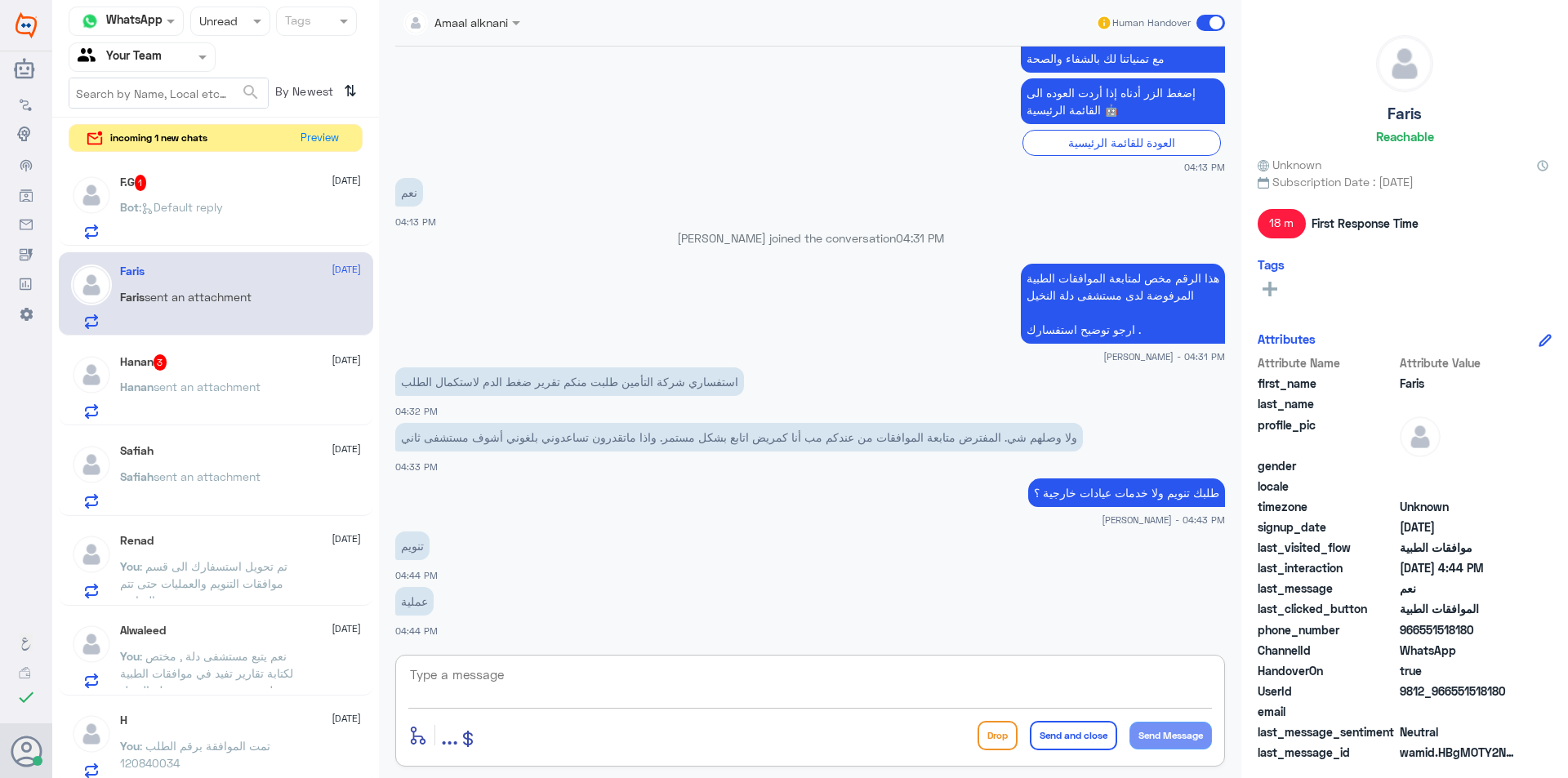
click at [445, 678] on textarea at bounding box center [810, 684] width 803 height 40
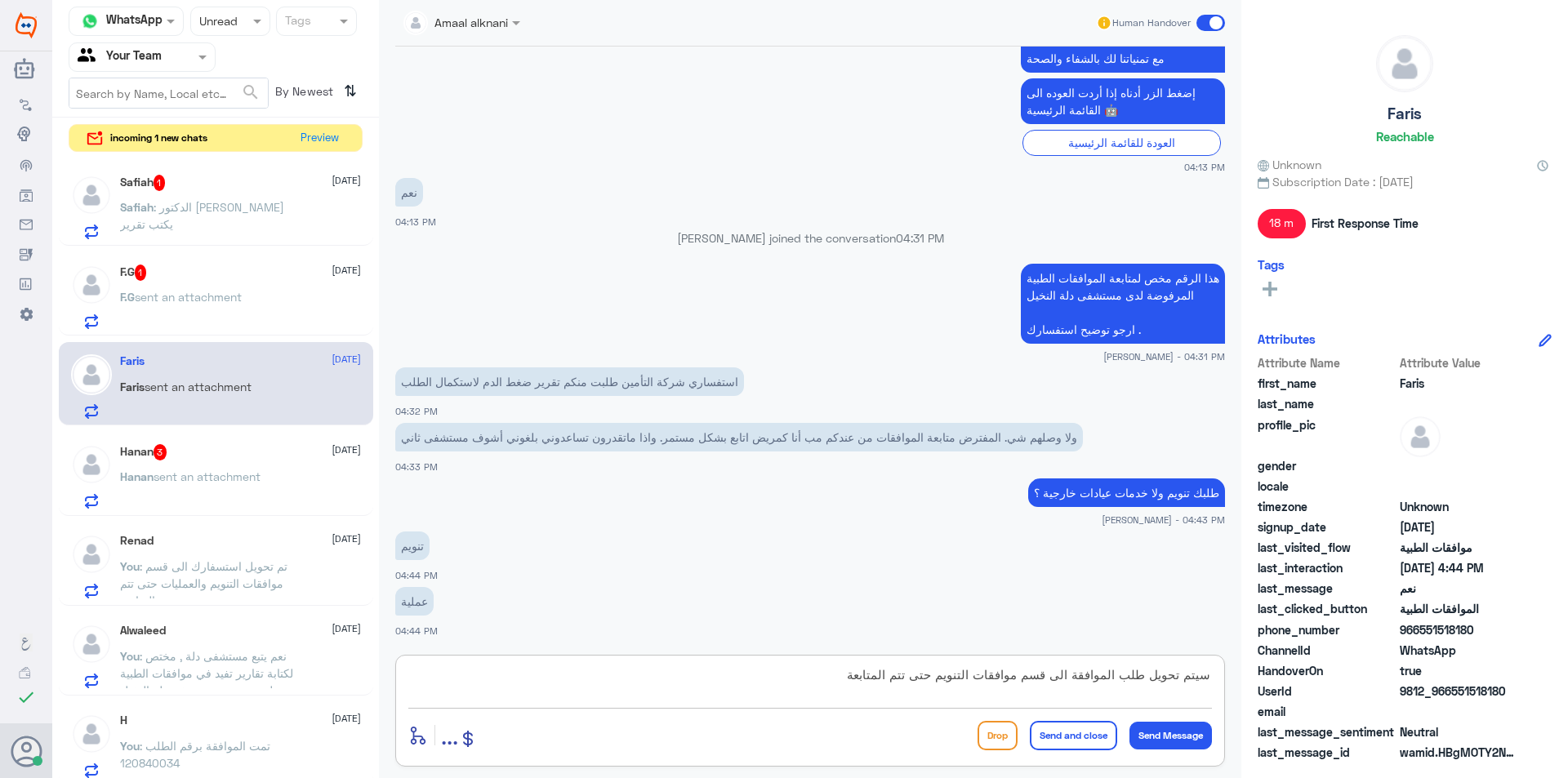
type textarea "سيتم تحويل طلب الموافقة الى قسم موافقات التنويم حتى تتم المتابعة ."
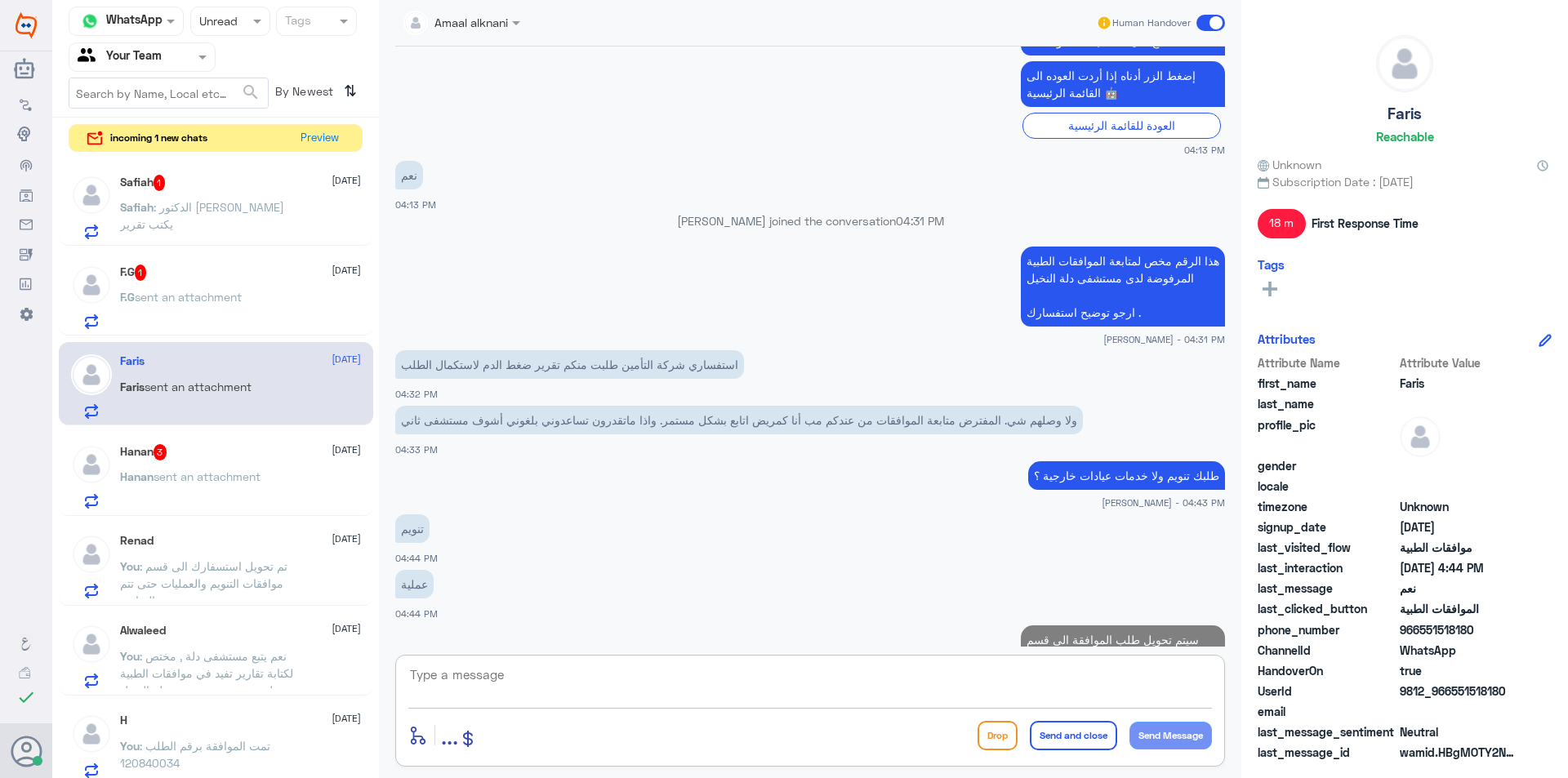
scroll to position [1211, 0]
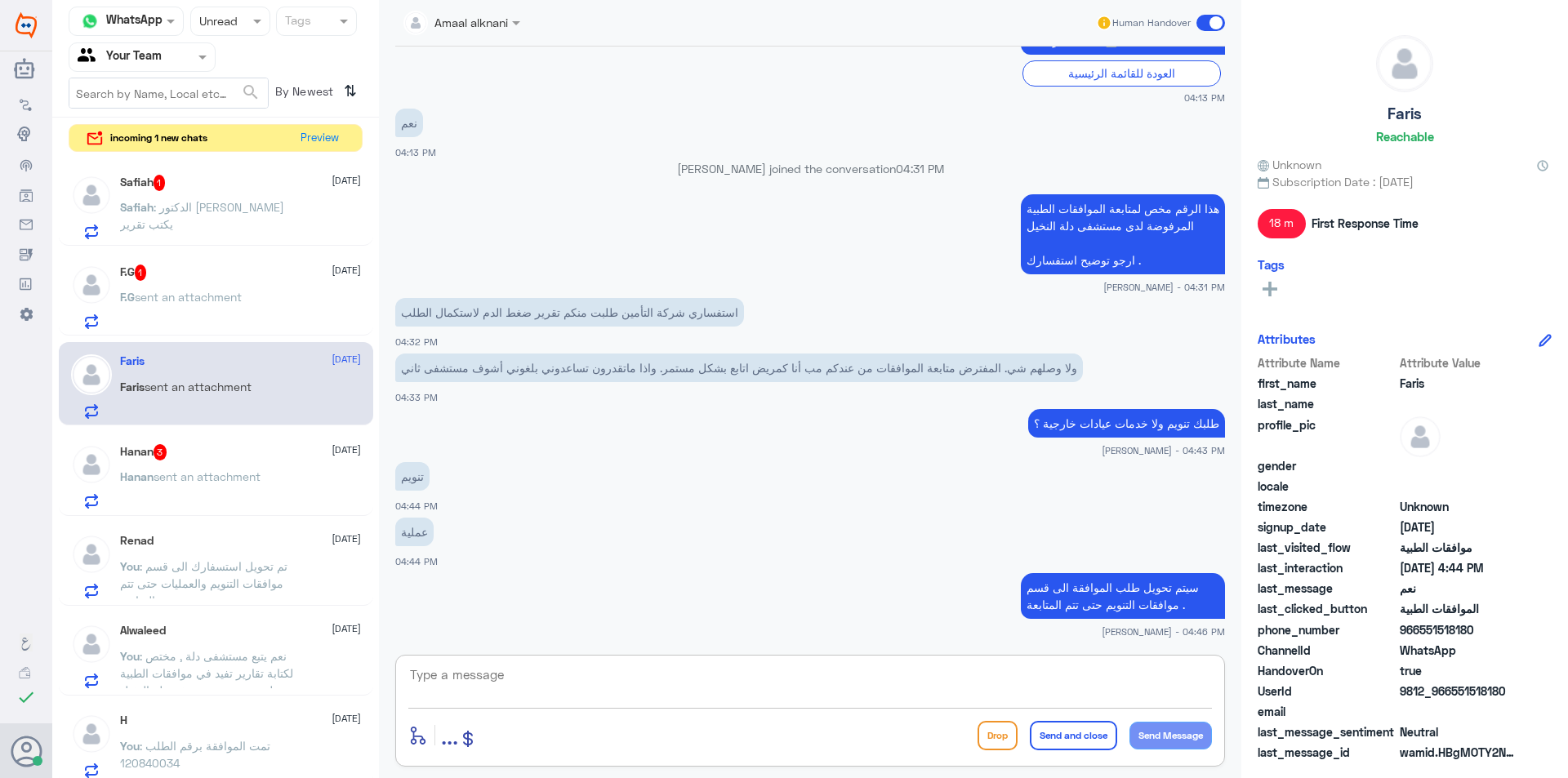
click at [291, 466] on div "Hanan 3 [DATE][PERSON_NAME] sent an attachment" at bounding box center [240, 476] width 241 height 64
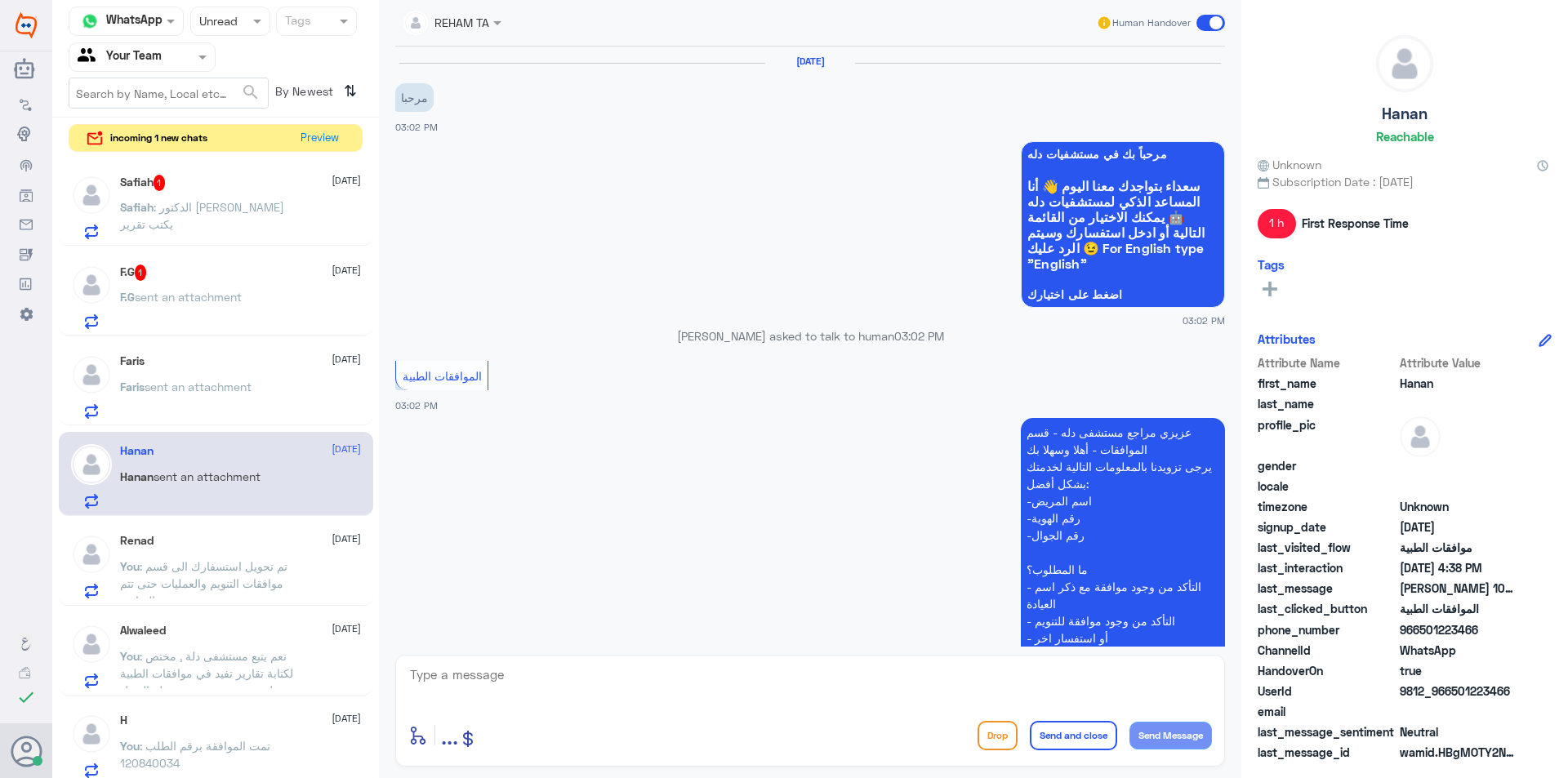
scroll to position [574, 0]
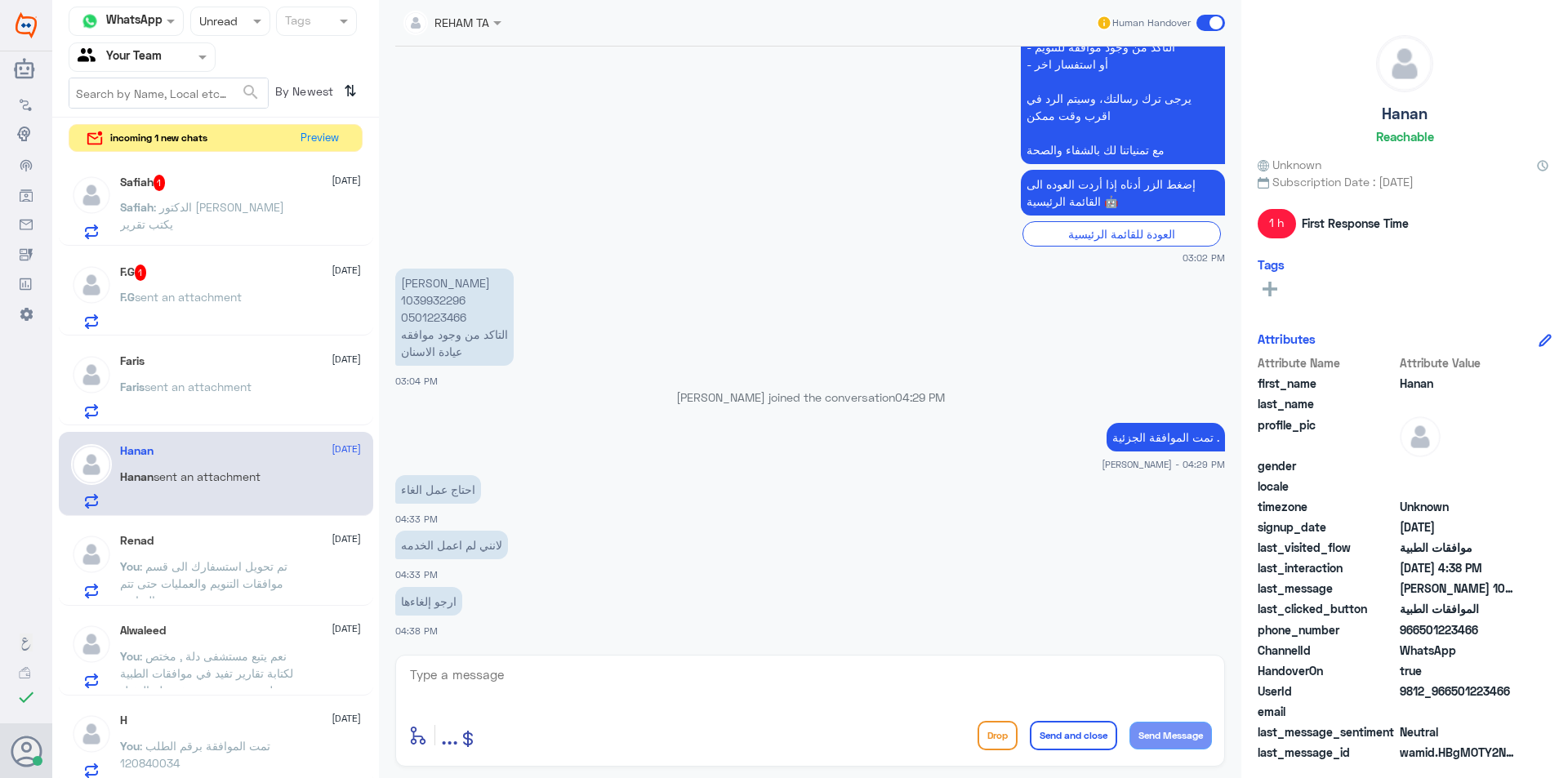
click at [486, 670] on textarea at bounding box center [810, 684] width 803 height 40
type textarea "سبب الالغاء ؟"
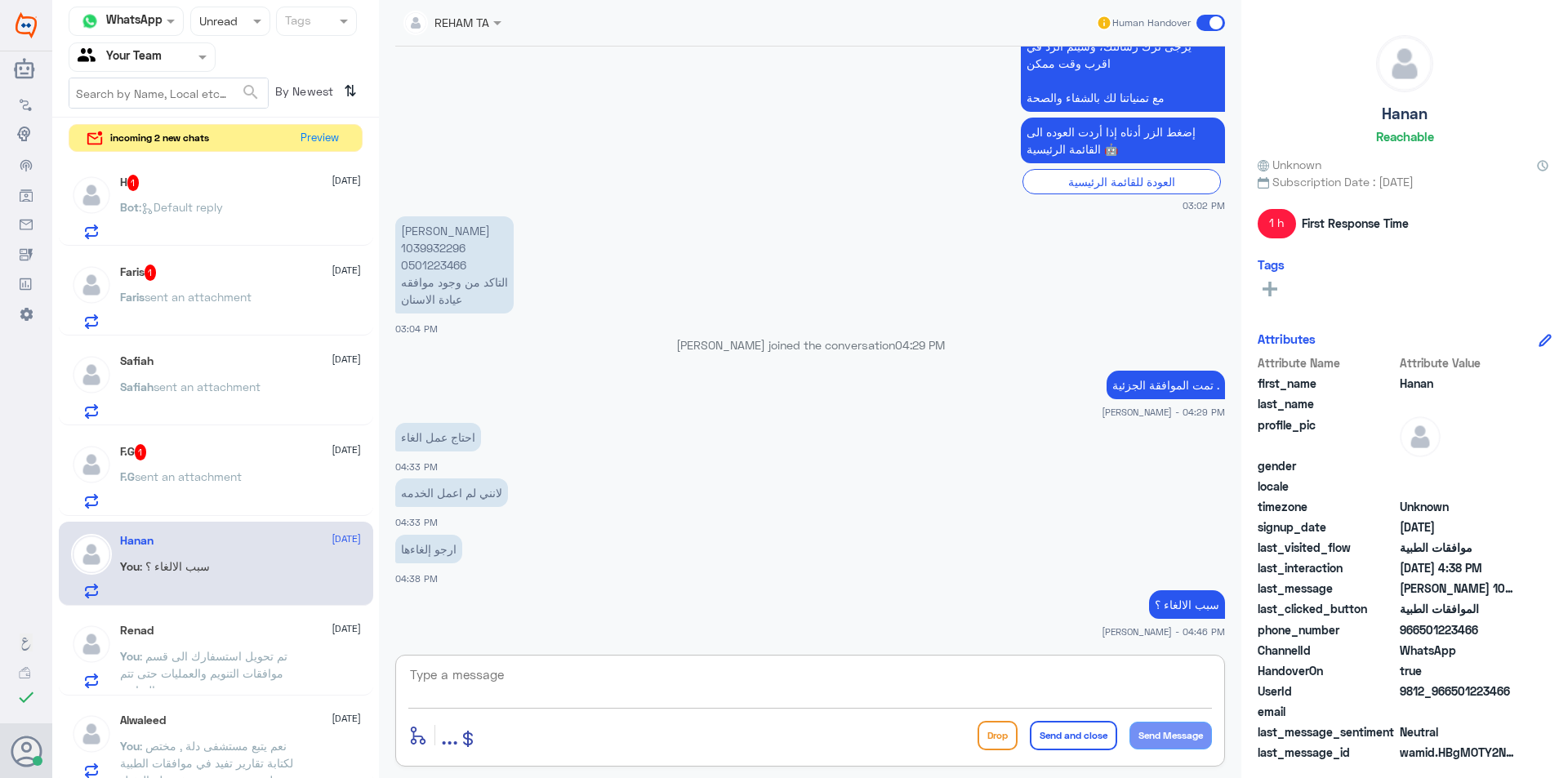
click at [281, 497] on div "F.G sent an attachment" at bounding box center [240, 490] width 241 height 37
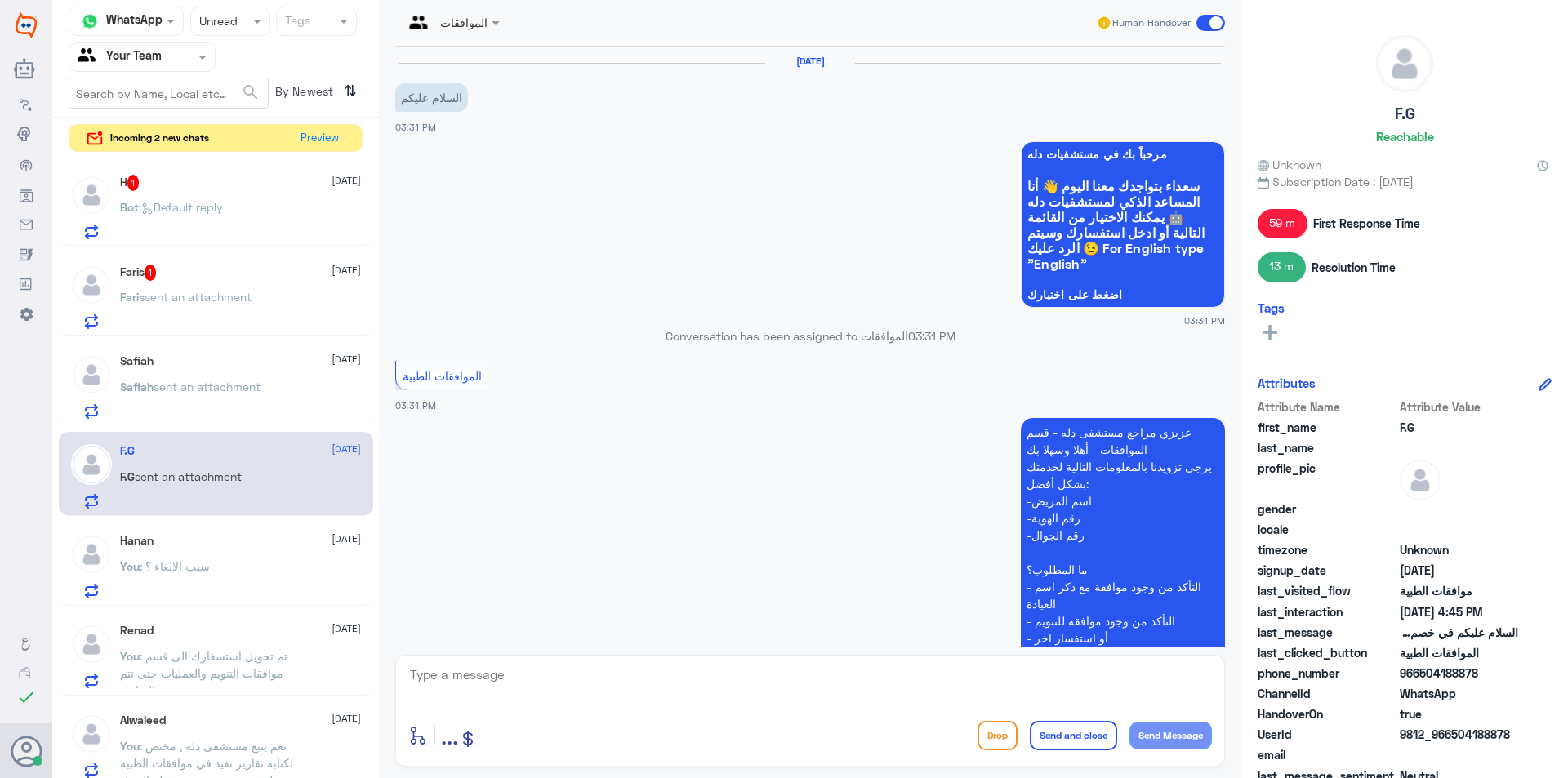
scroll to position [736, 0]
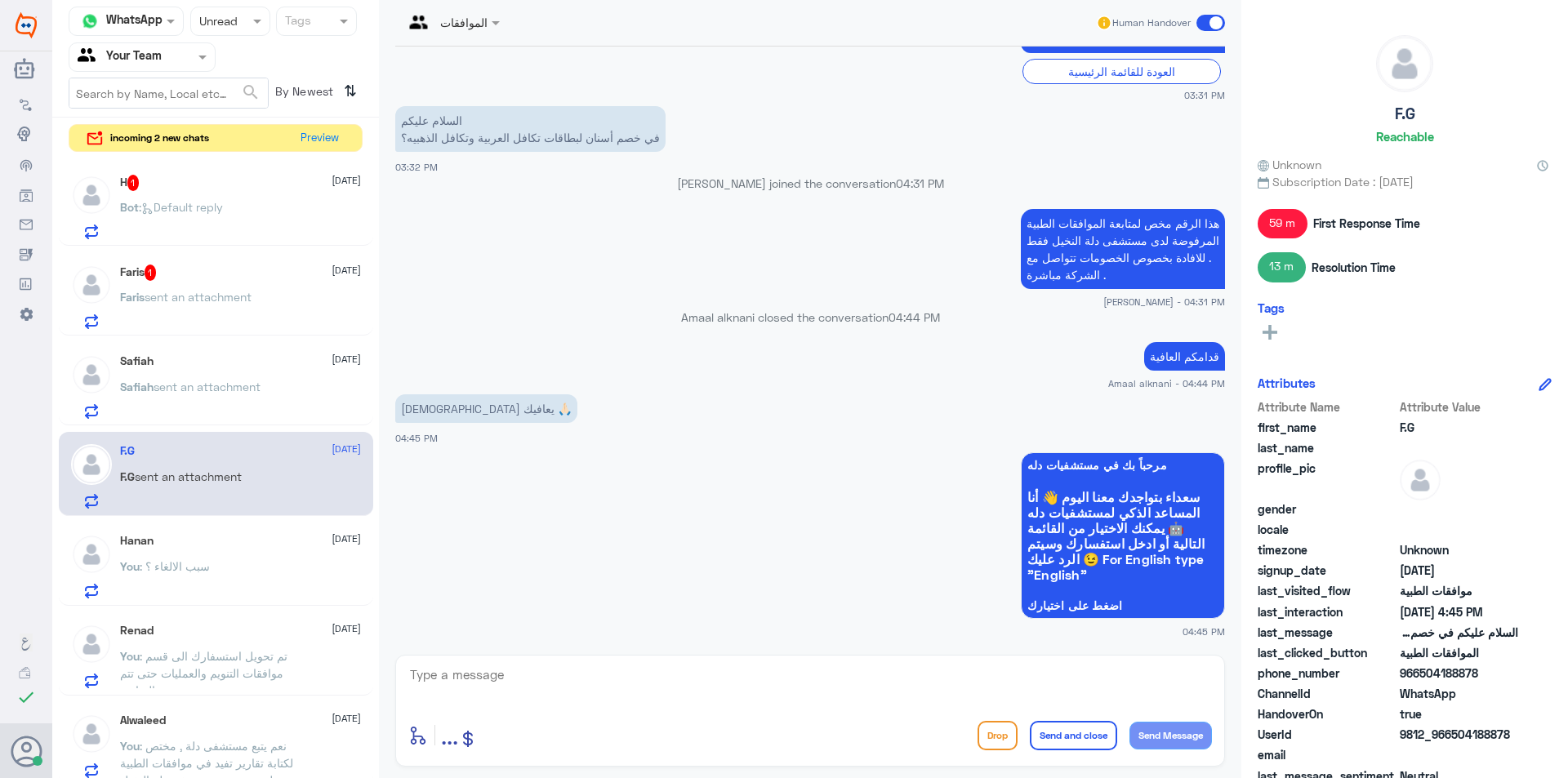
click at [199, 263] on div "Faris 1 [DATE][PERSON_NAME] sent an attachment" at bounding box center [216, 294] width 315 height 84
click at [208, 276] on div "Faris 1 [DATE]" at bounding box center [240, 272] width 241 height 17
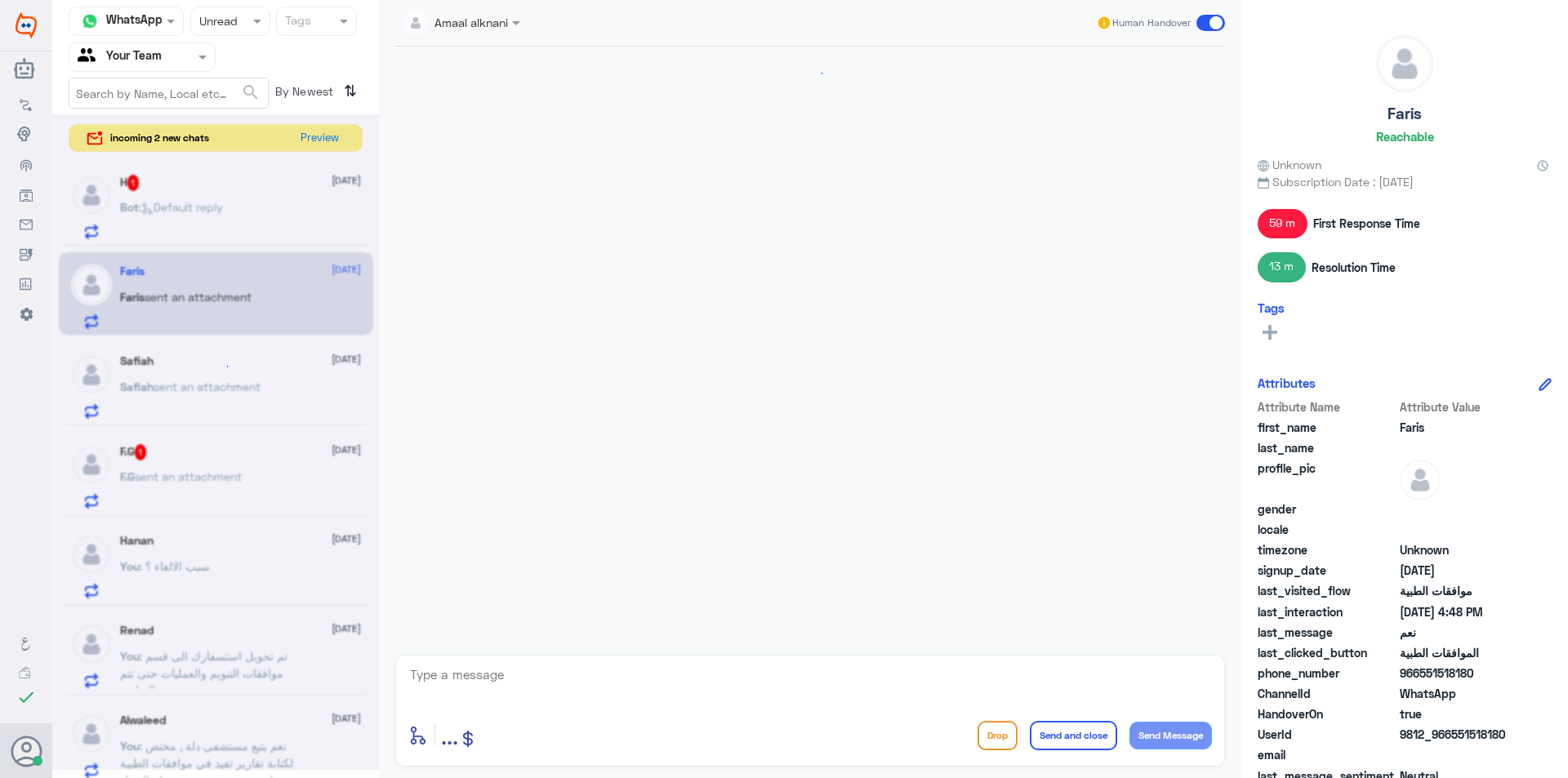
scroll to position [1181, 0]
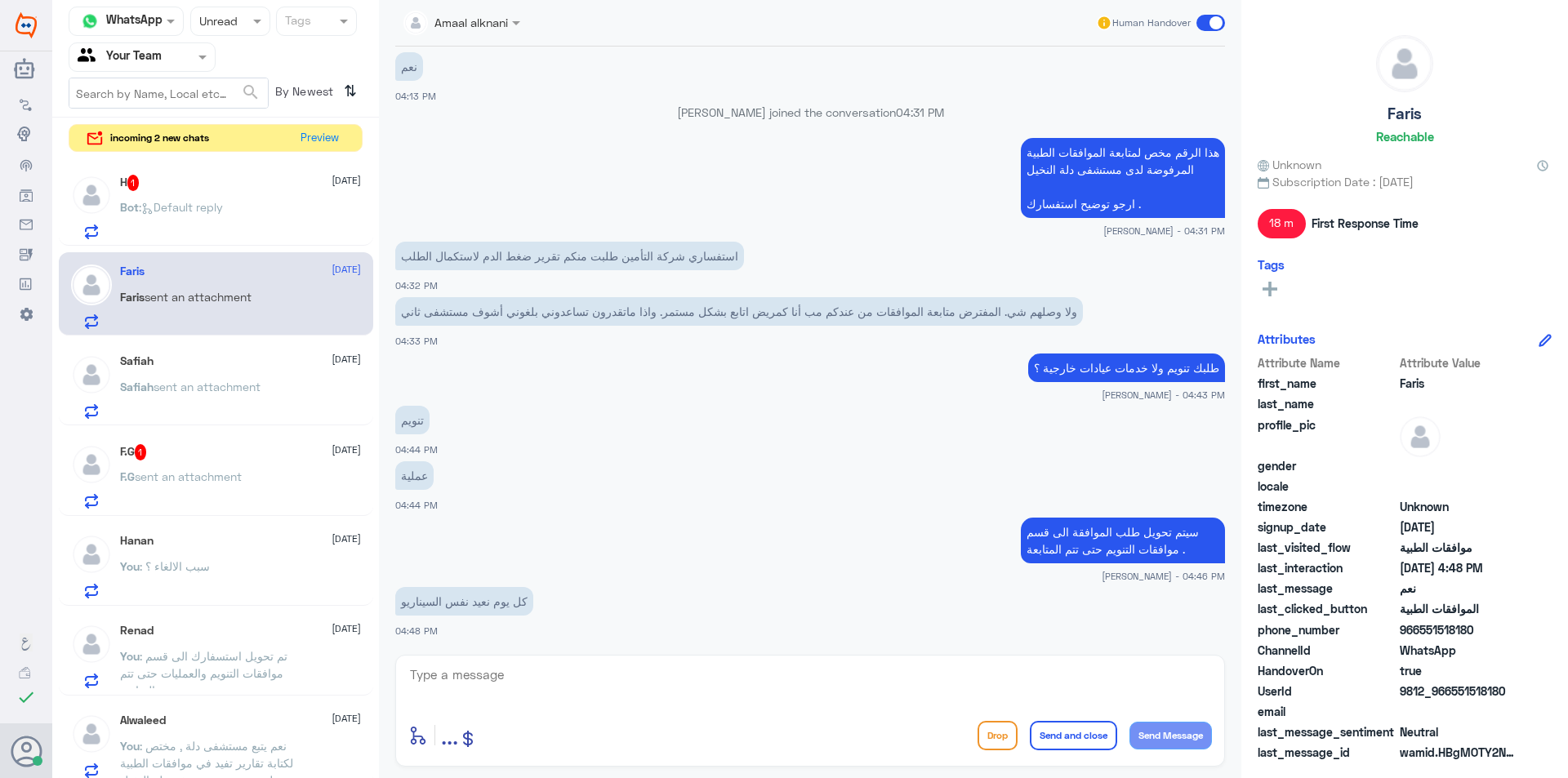
click at [164, 168] on div "H 1 [DATE] Bot : Default reply" at bounding box center [216, 204] width 315 height 84
click at [176, 198] on p "Bot : Default reply" at bounding box center [171, 218] width 103 height 41
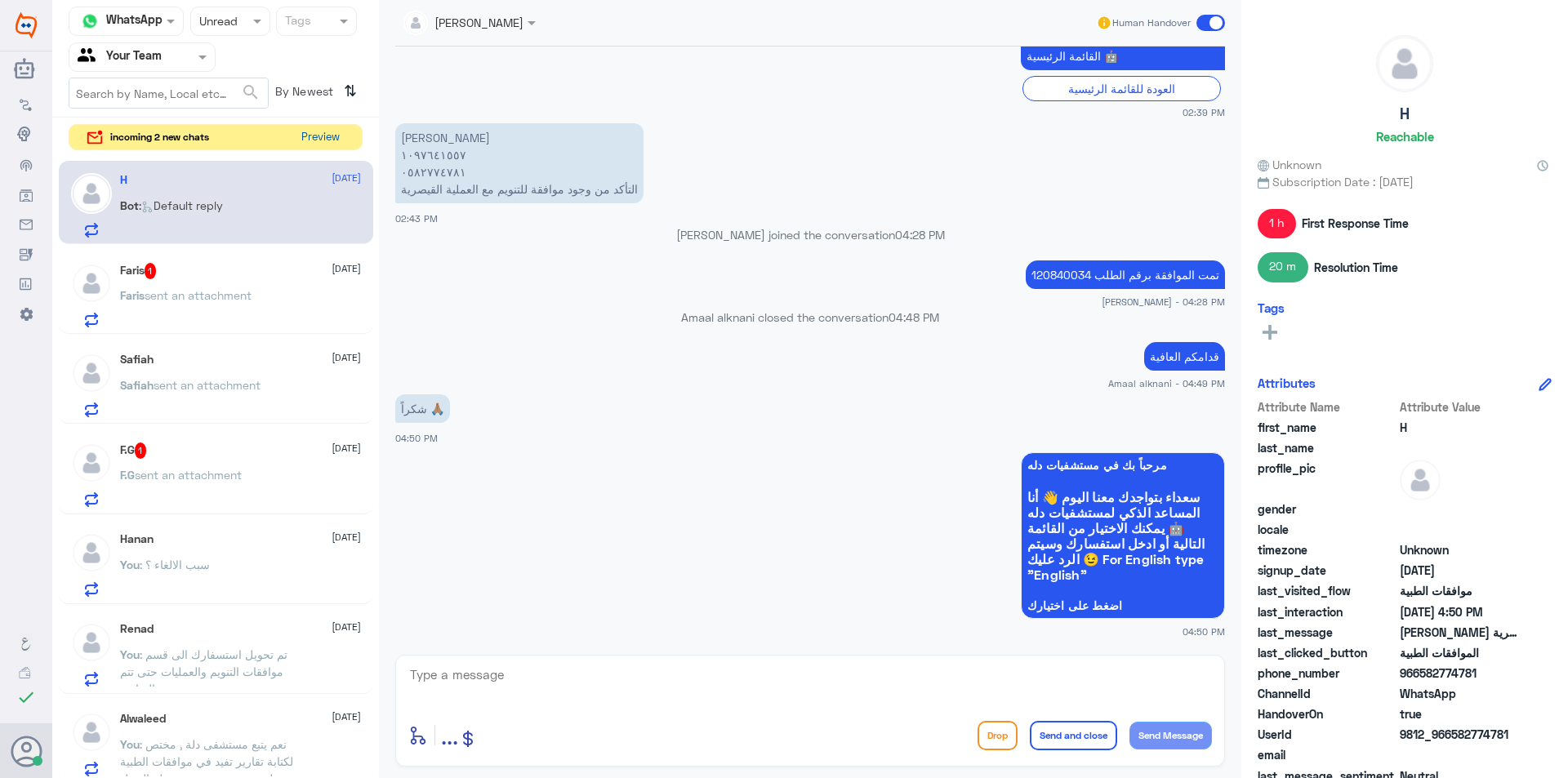
click at [323, 126] on button "Preview" at bounding box center [320, 137] width 50 height 25
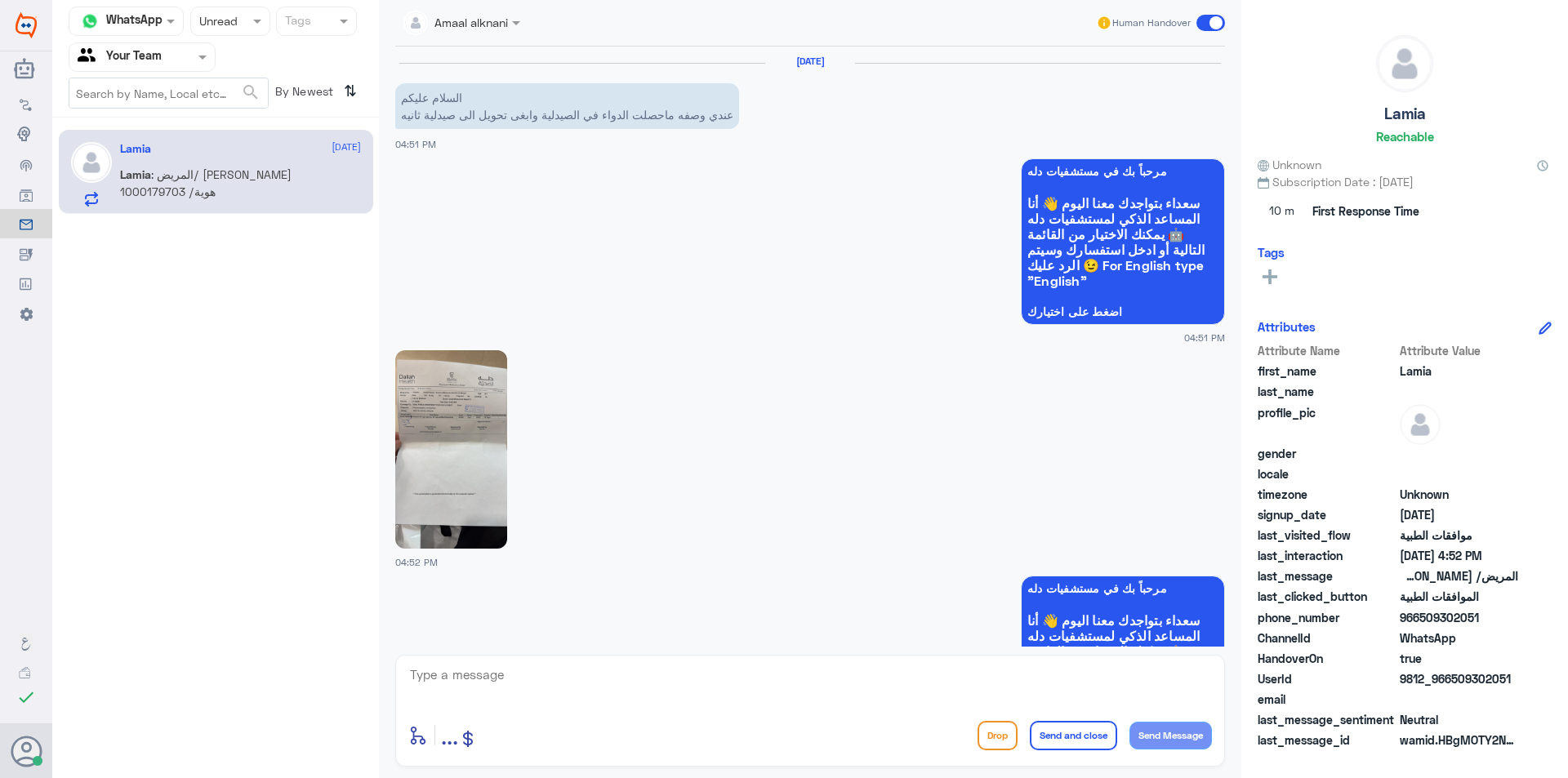
scroll to position [1007, 0]
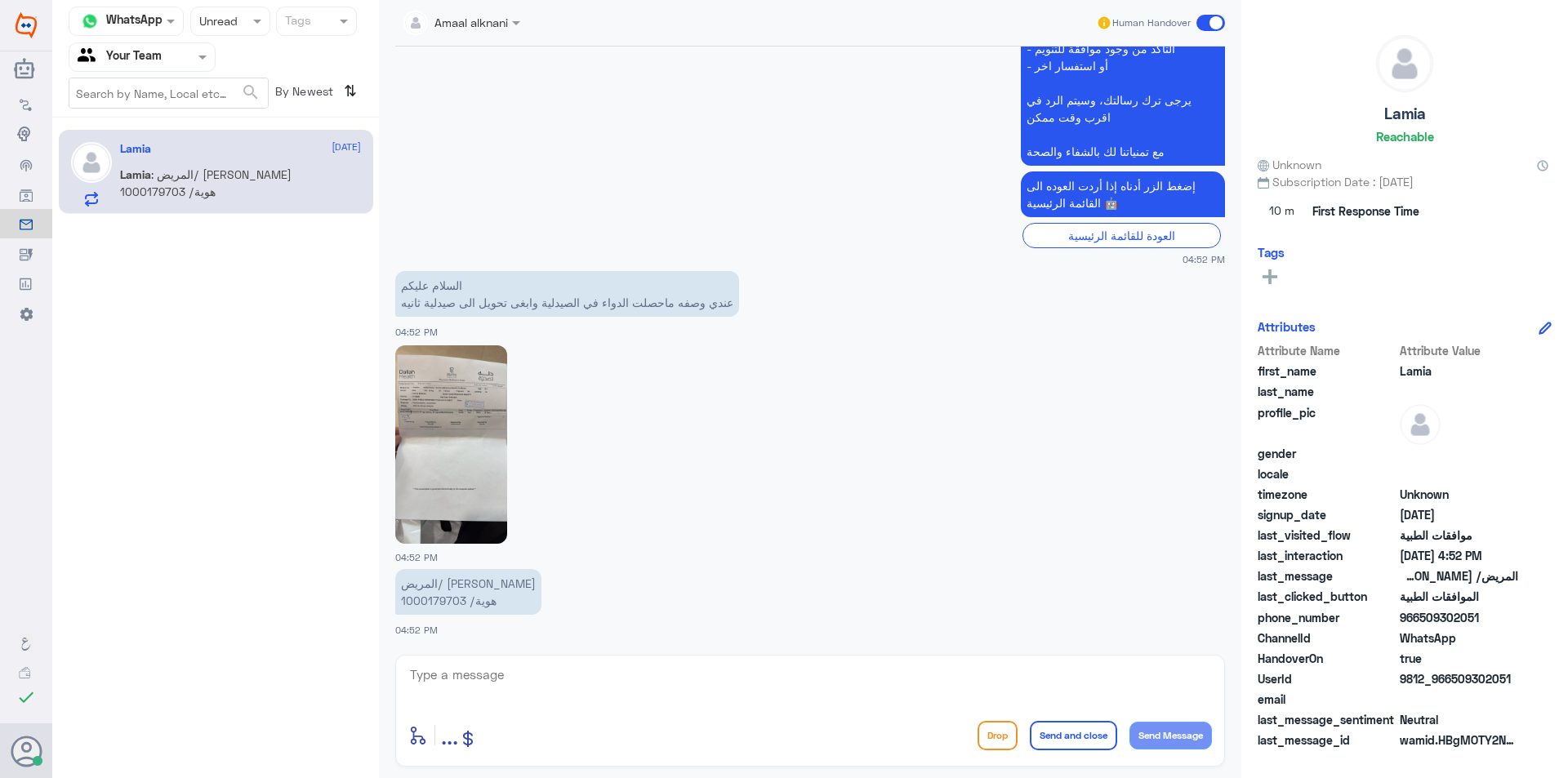
click at [426, 603] on p "المريض/ [PERSON_NAME] هوية/ 1000179703" at bounding box center [468, 592] width 146 height 46
copy p "1000179703"
click at [478, 453] on img at bounding box center [451, 444] width 112 height 198
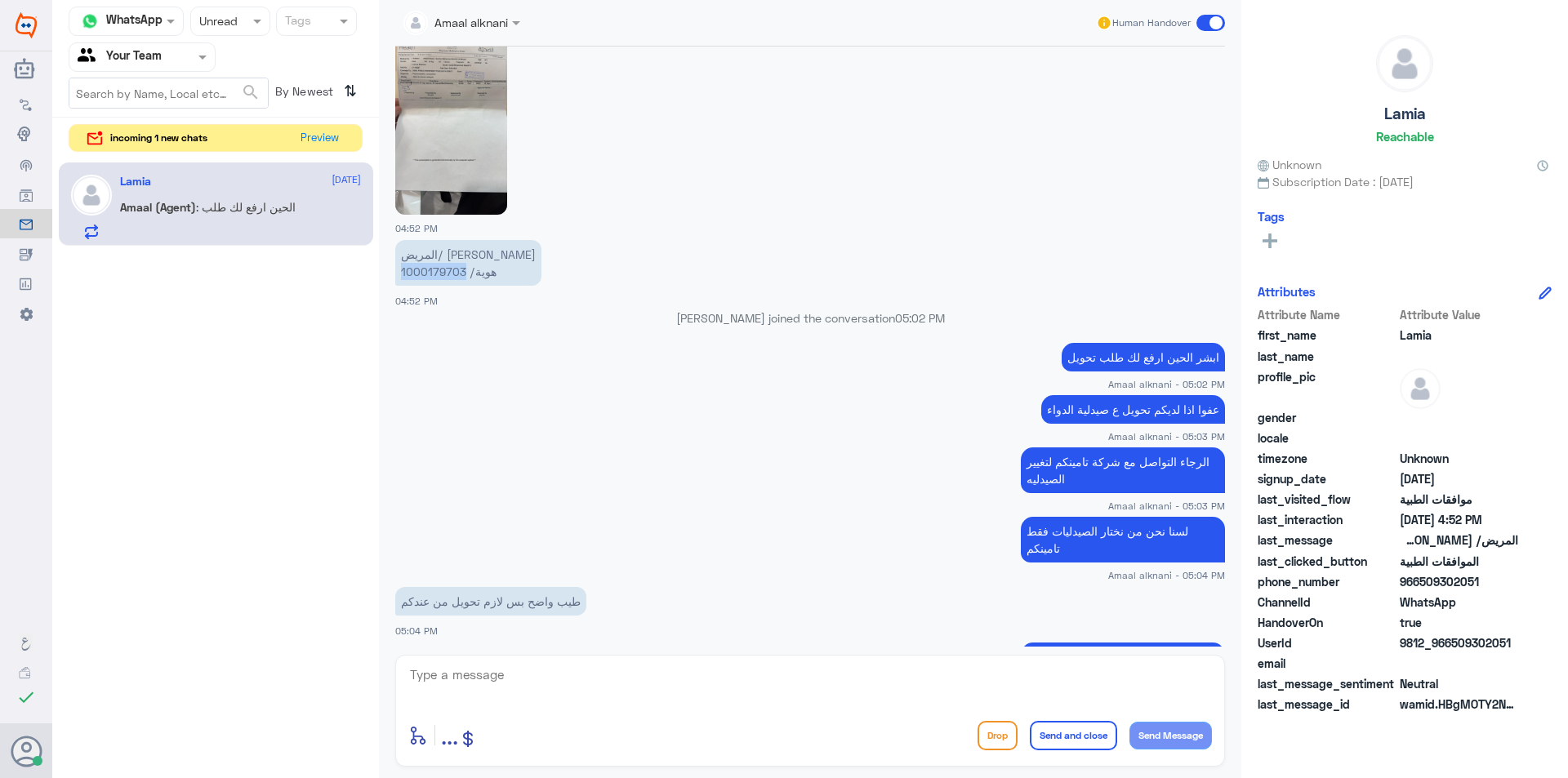
scroll to position [1605, 0]
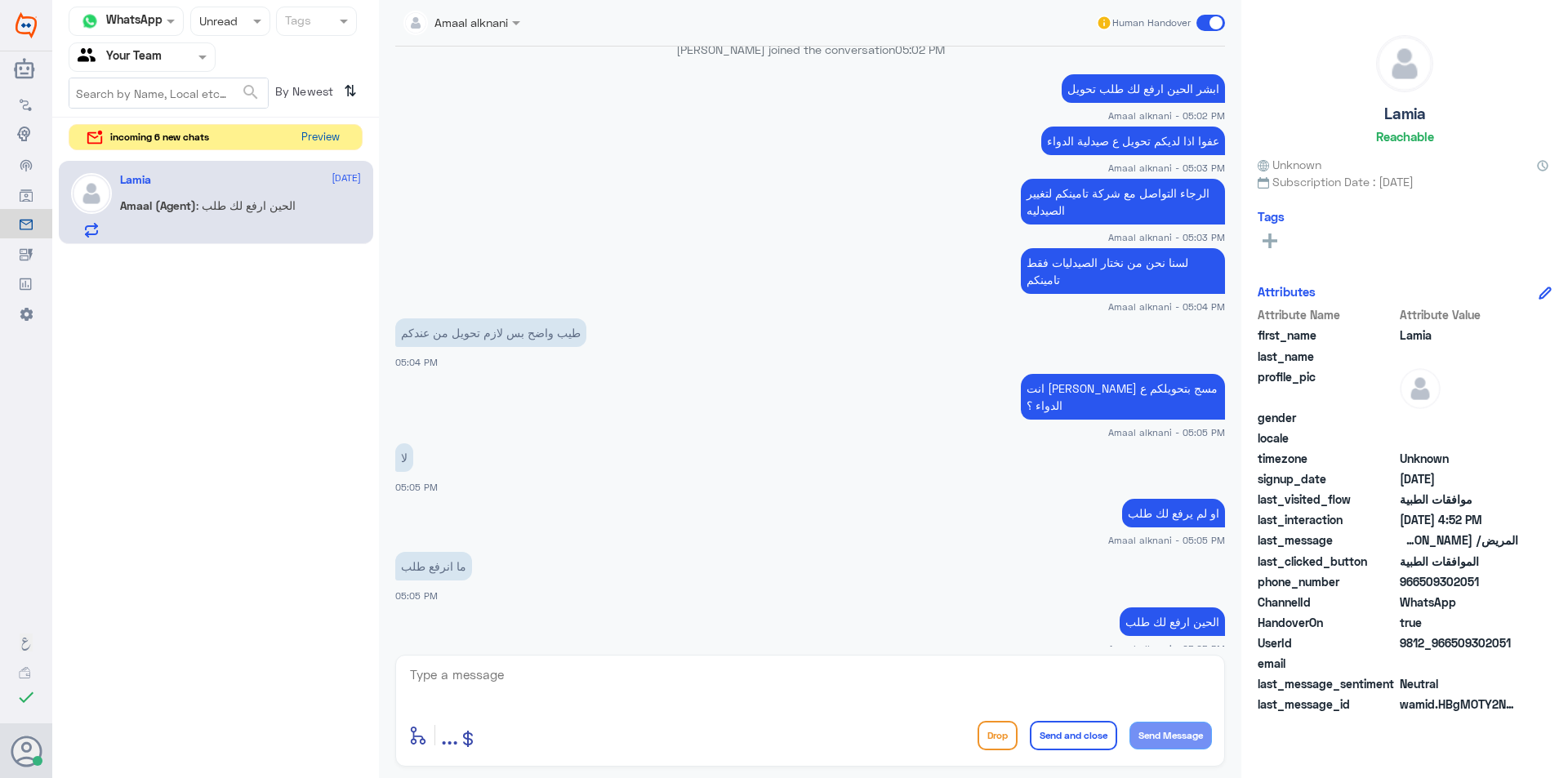
click at [319, 150] on button "Preview" at bounding box center [320, 137] width 50 height 25
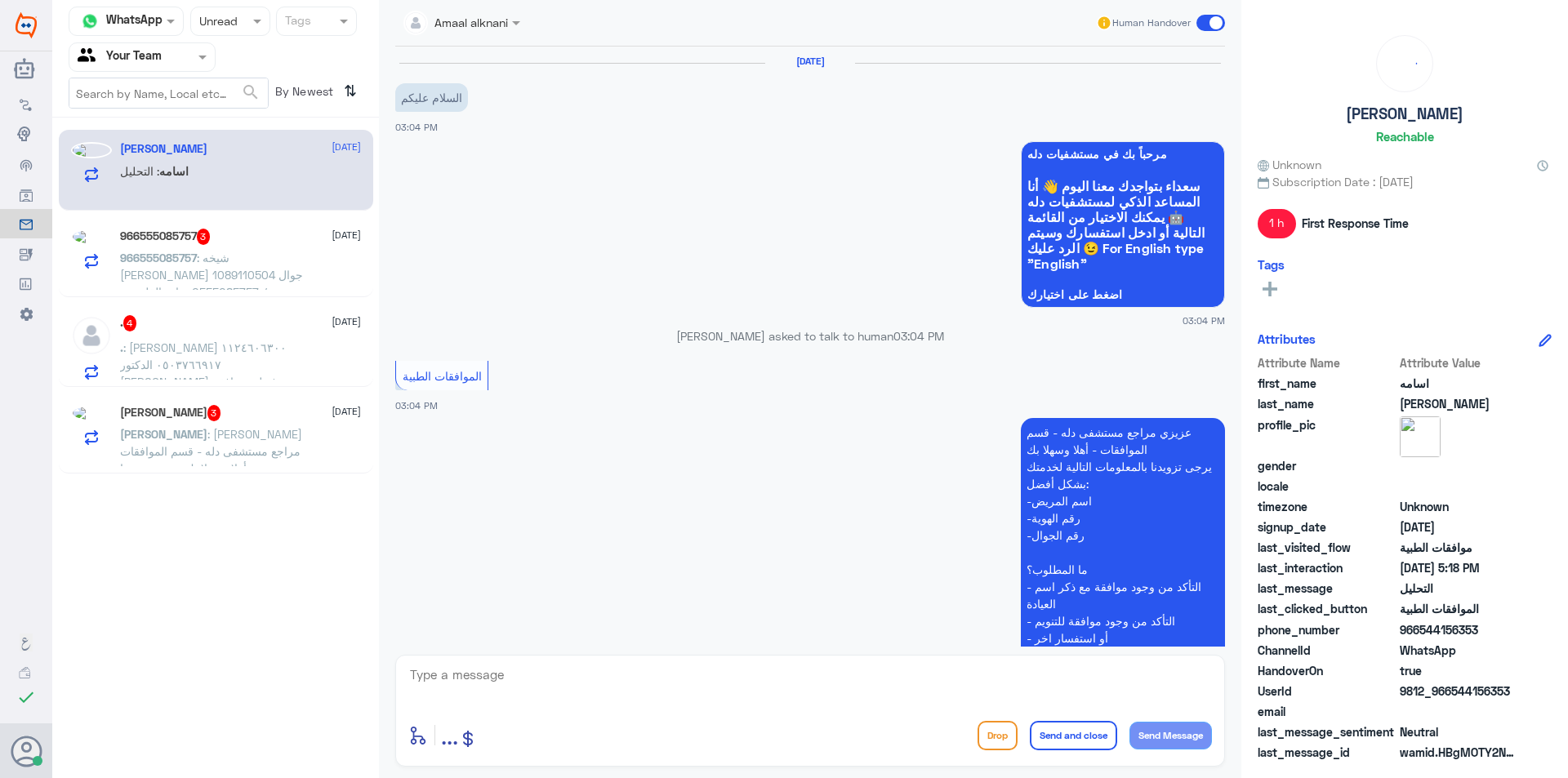
scroll to position [540, 0]
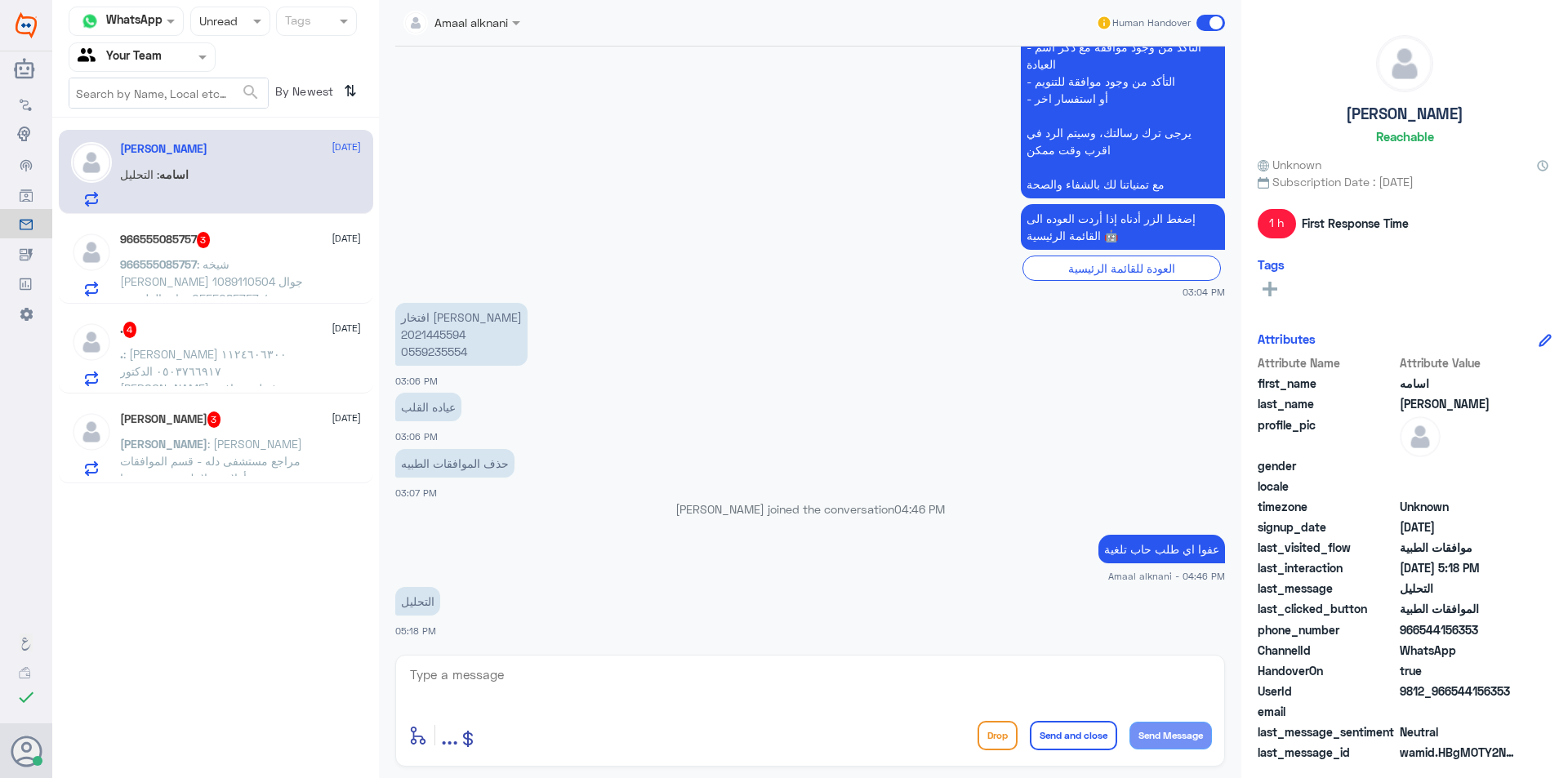
click at [263, 282] on p "966555085757 : شيخه [PERSON_NAME] 1089110504 جوال / 0555085757 عياده القلب تم م…" at bounding box center [211, 276] width 183 height 41
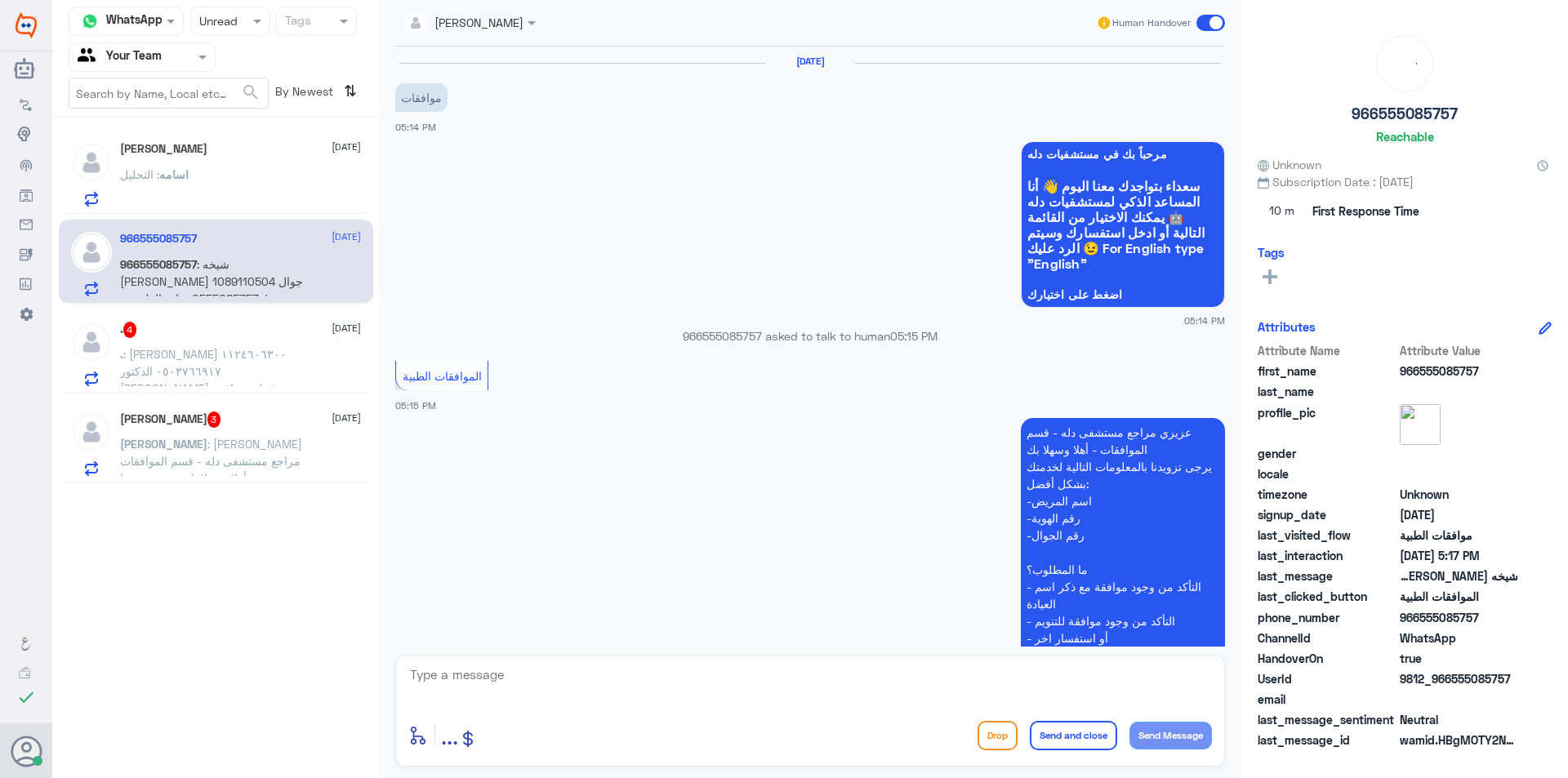
scroll to position [324, 0]
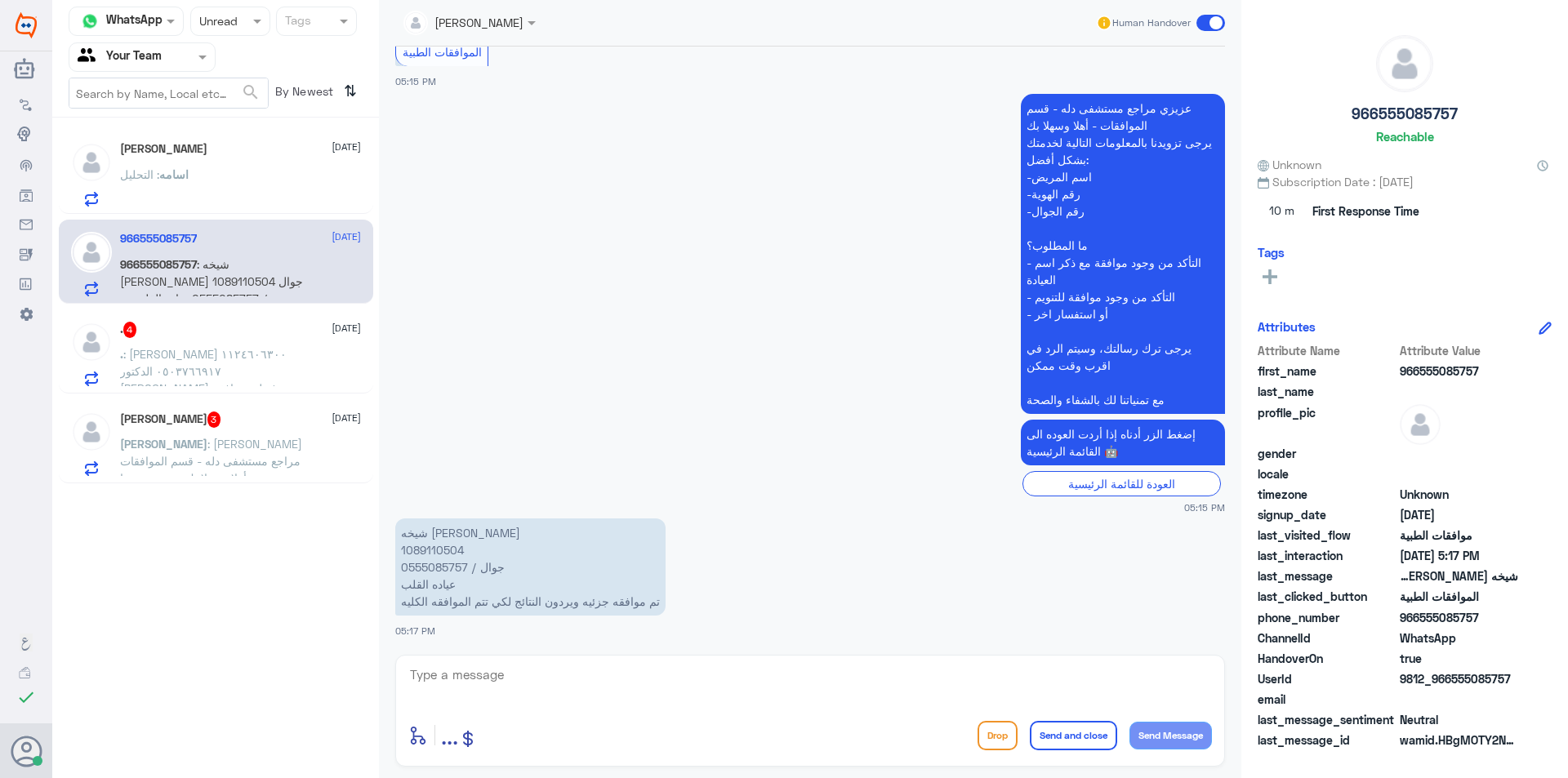
click at [416, 557] on p "شيخه [PERSON_NAME] 1089110504 جوال / 0555085757 عياده القلب تم موافقه جزئيه وير…" at bounding box center [530, 568] width 270 height 97
click at [416, 554] on p "شيخه [PERSON_NAME] 1089110504 جوال / 0555085757 عياده القلب تم موافقه جزئيه وير…" at bounding box center [530, 568] width 270 height 97
copy p "1089110504"
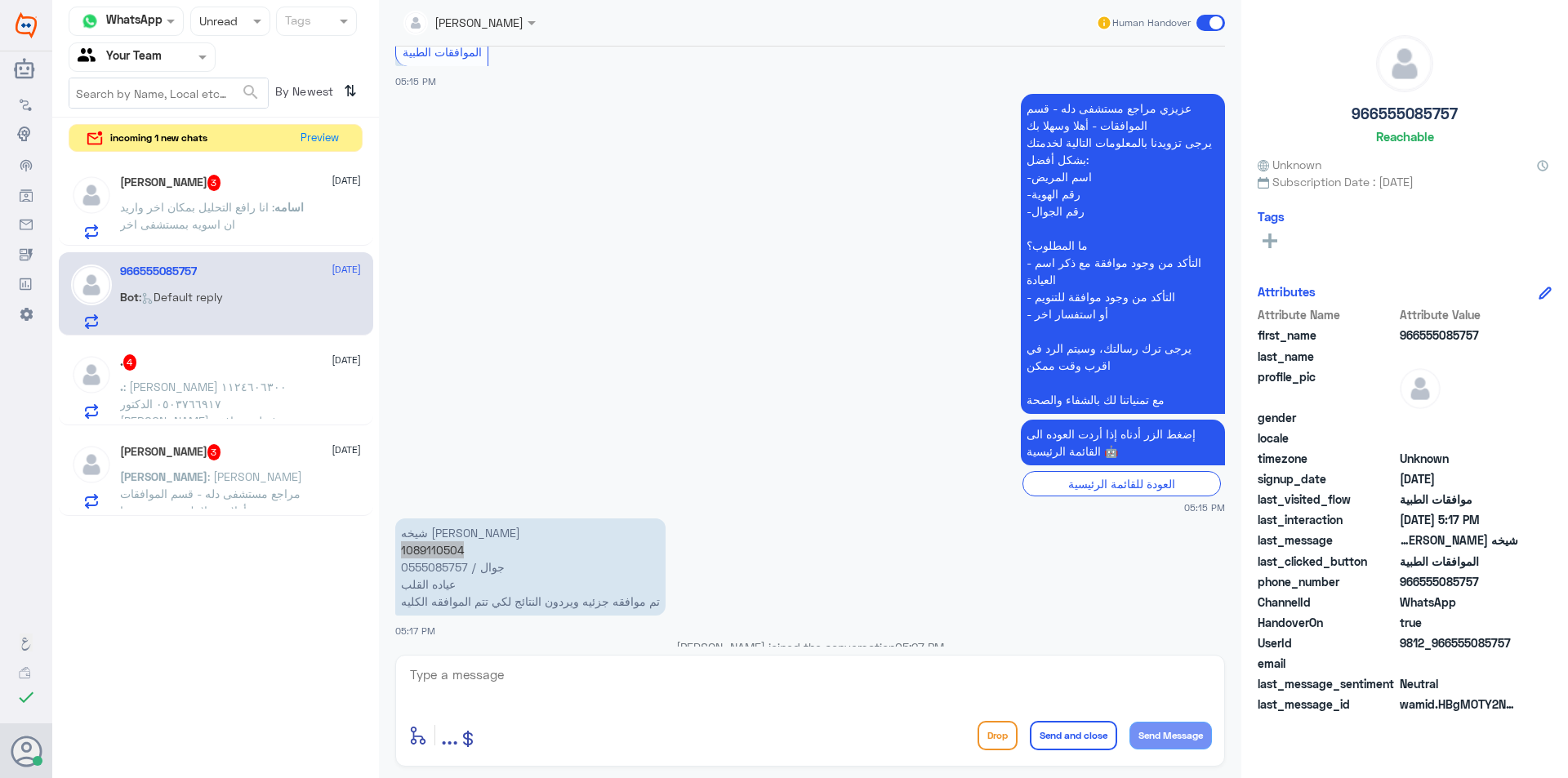
scroll to position [980, 0]
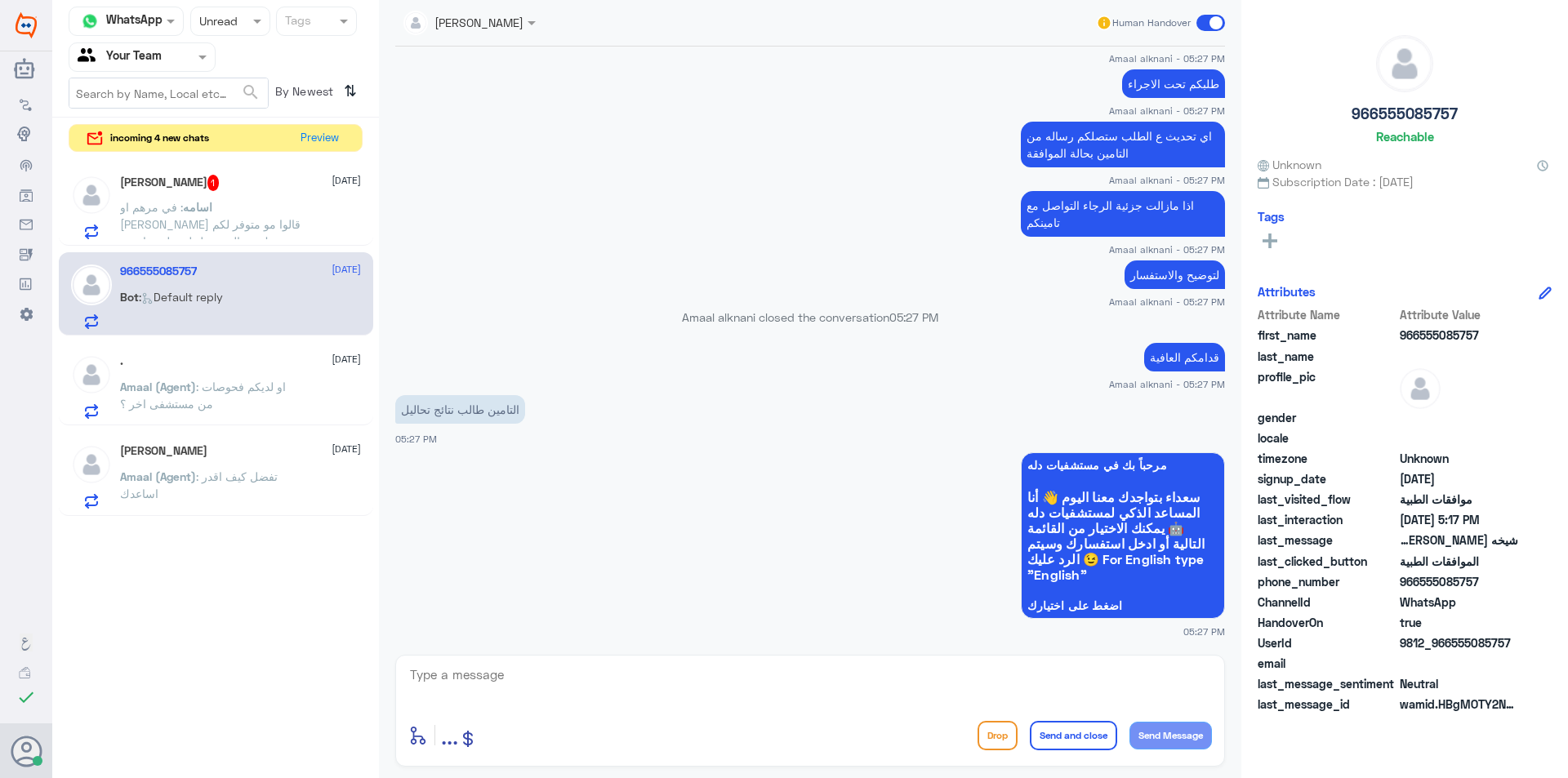
click at [269, 226] on p "اسامه : في مرهم او كريم قالوا مو متوفر لكم وبتجيك رساله تحويل لصيدليه خارجيه وا…" at bounding box center [211, 218] width 183 height 41
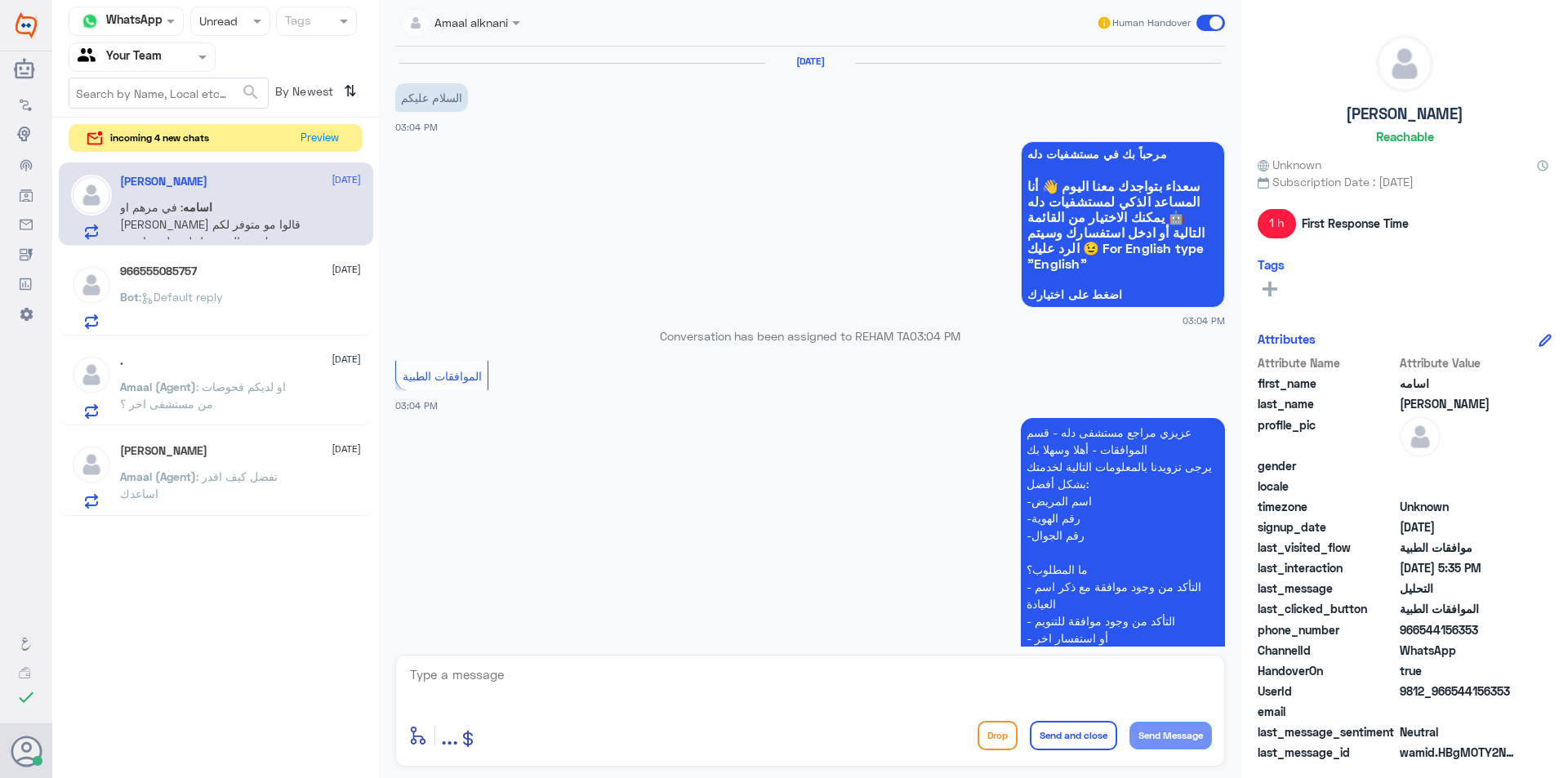
scroll to position [990, 0]
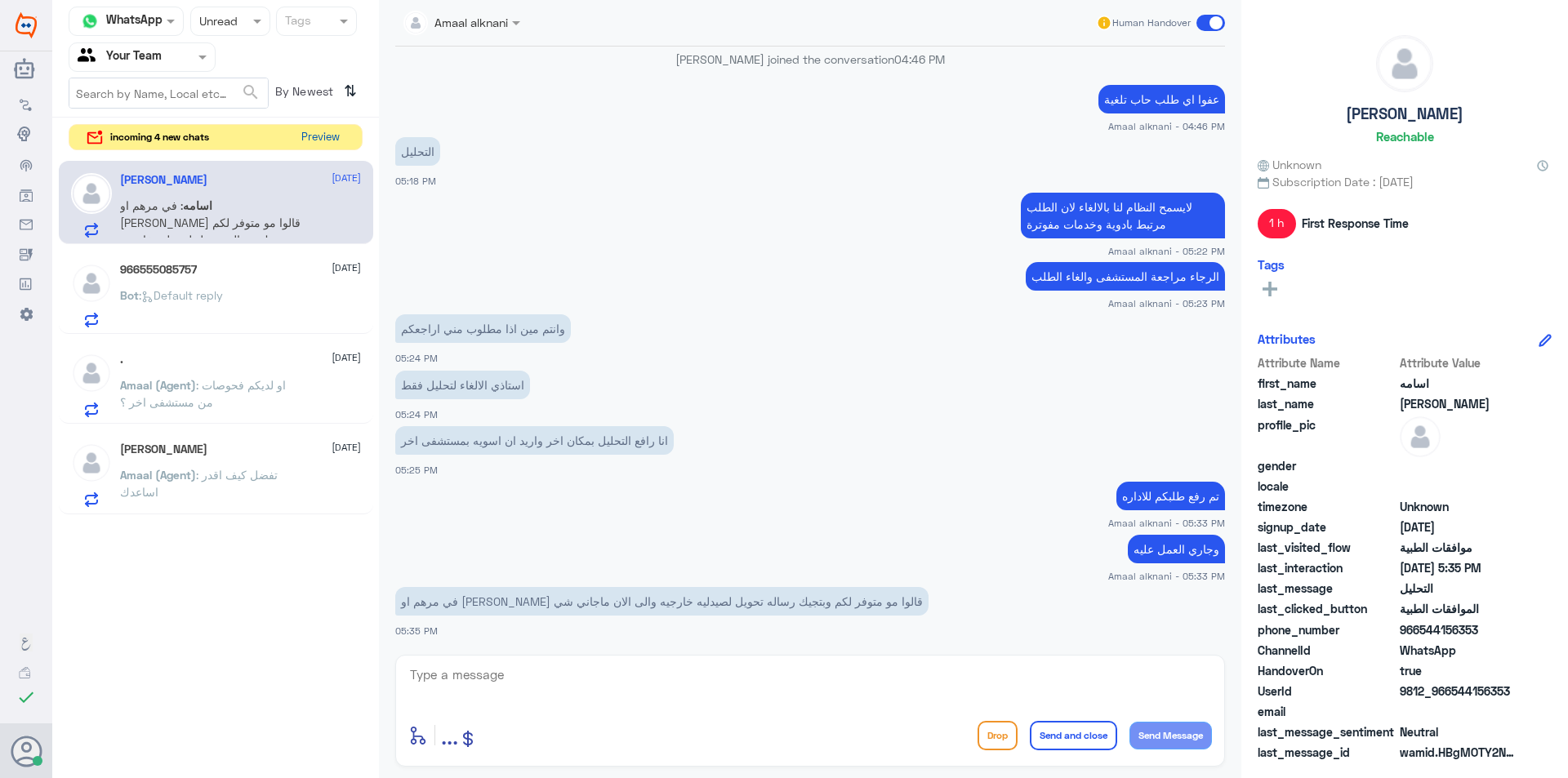
click at [312, 142] on button "Preview" at bounding box center [320, 137] width 50 height 25
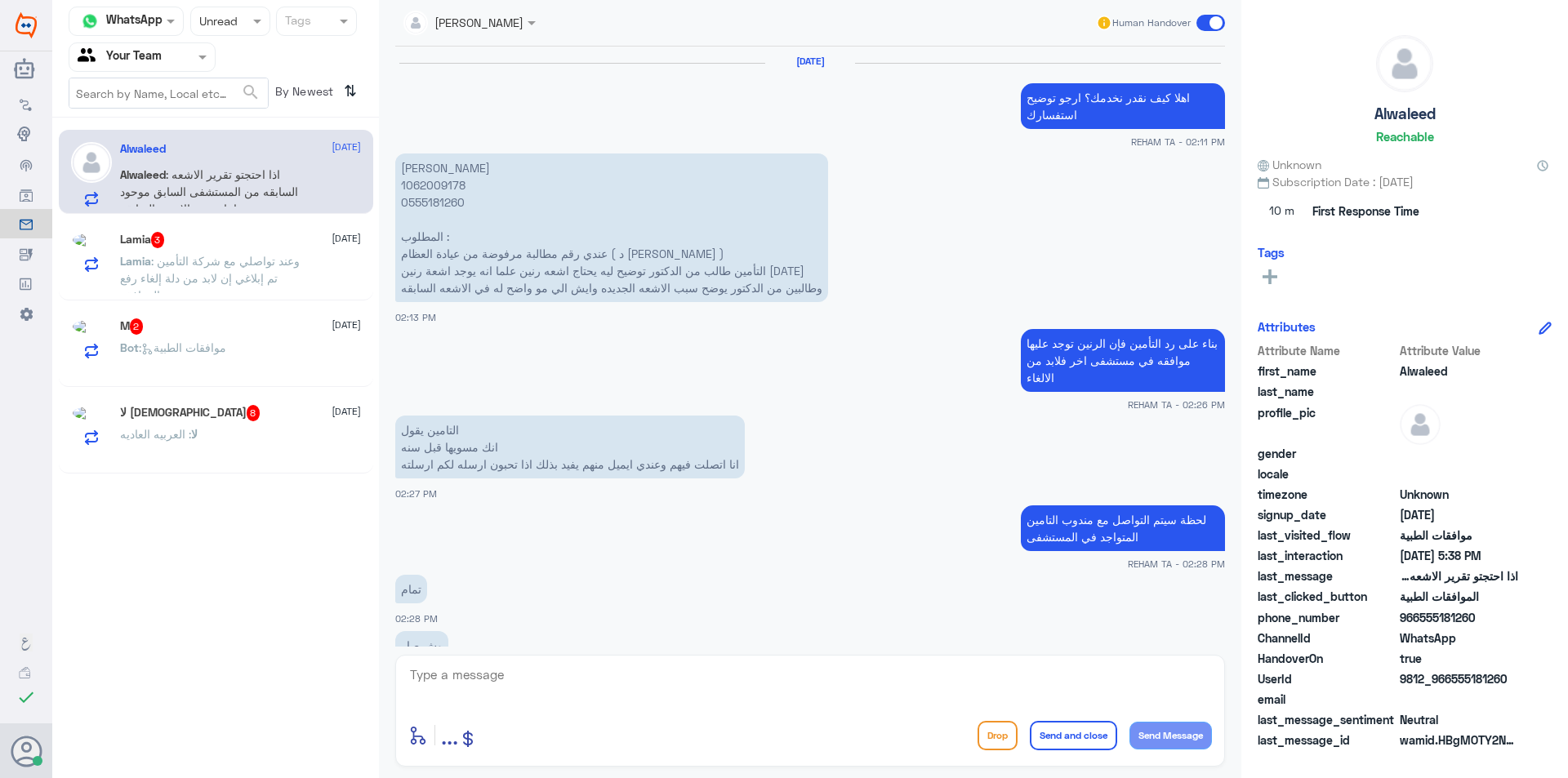
scroll to position [1393, 0]
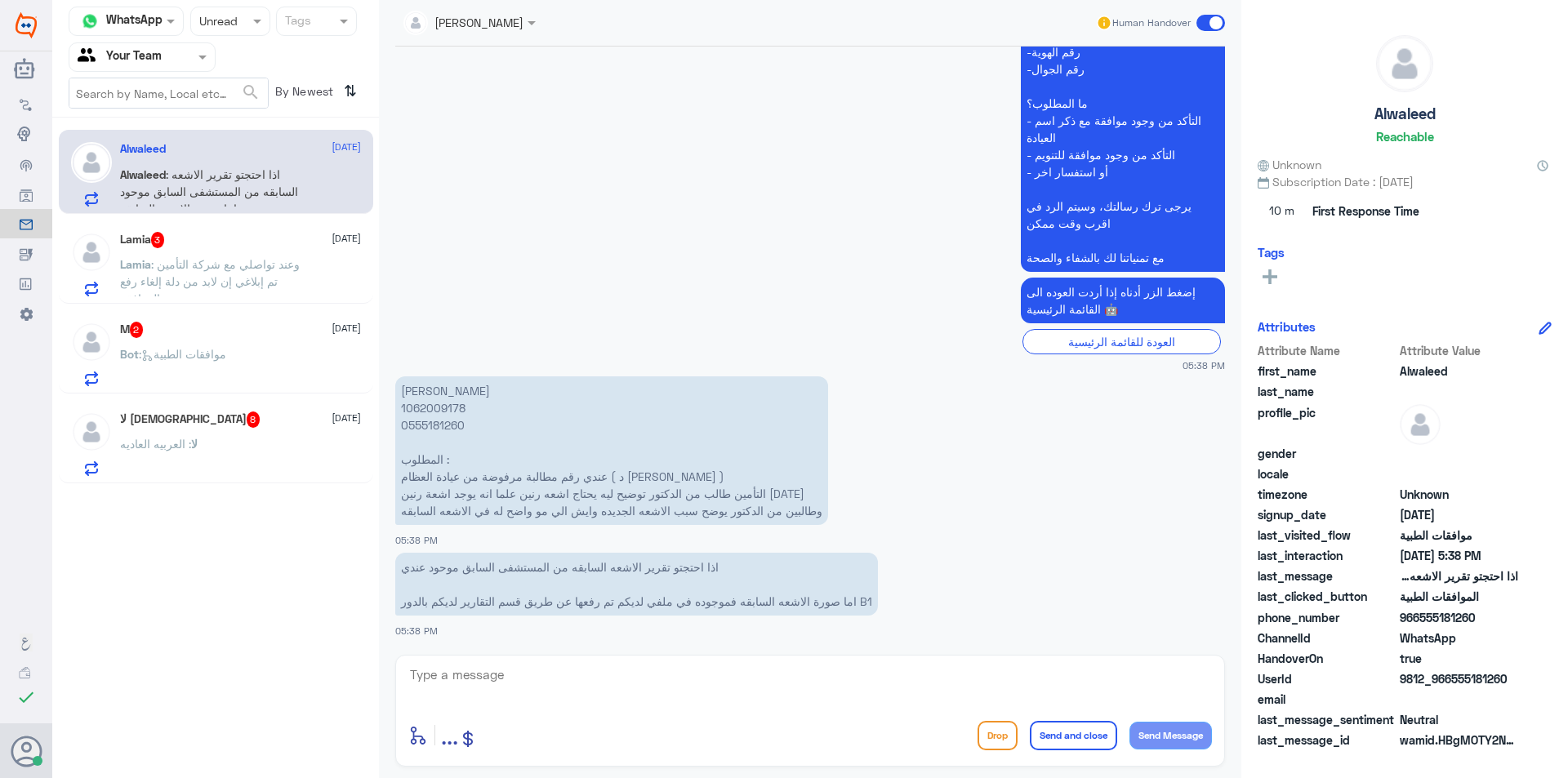
click at [290, 429] on div "لا [DEMOGRAPHIC_DATA] 8 [DATE] لا : العربيه العاديه" at bounding box center [240, 443] width 241 height 64
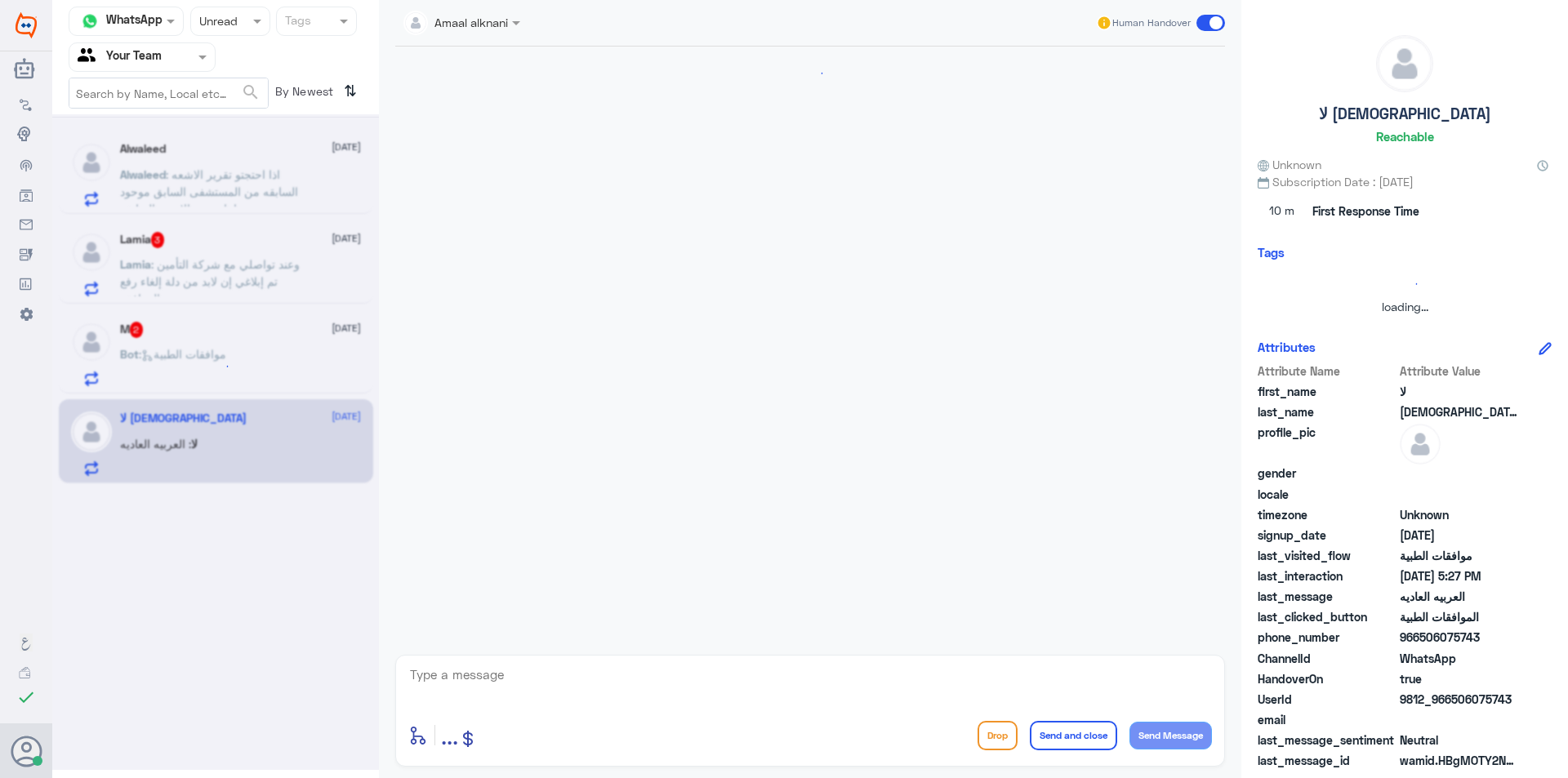
scroll to position [1254, 0]
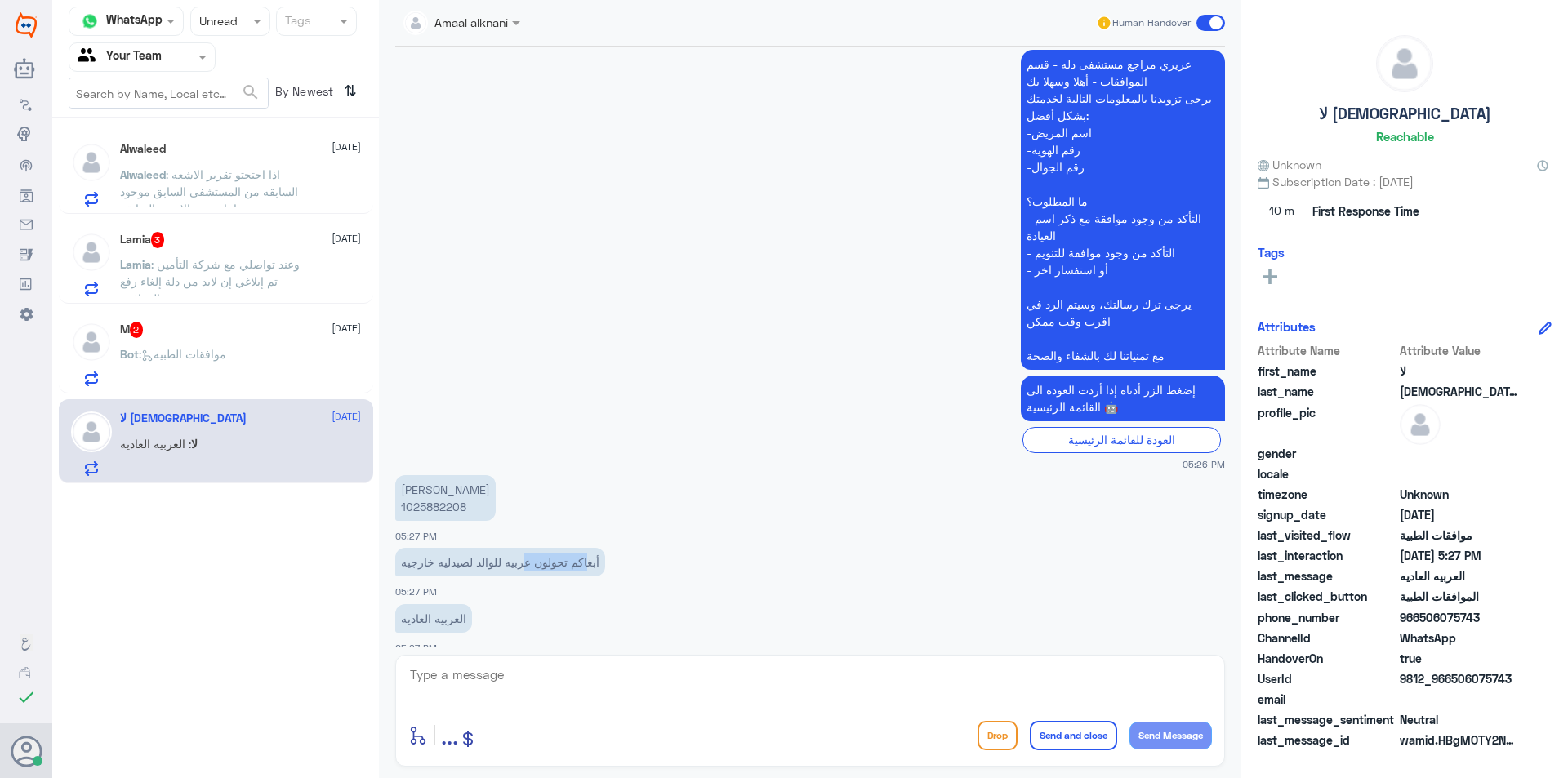
drag, startPoint x: 585, startPoint y: 546, endPoint x: 515, endPoint y: 554, distance: 70.5
click at [516, 554] on p "أبغاكم تحولون عربيه للوالد لصيدليه خارجيه" at bounding box center [500, 562] width 209 height 29
click at [449, 494] on p "[PERSON_NAME] 1025882208" at bounding box center [446, 498] width 101 height 46
click at [475, 672] on textarea at bounding box center [810, 684] width 803 height 40
type textarea "اهلا بك عزيزي المراجع [PERSON_NAME] بوصفة طبية مختومة بعدم توفرها"
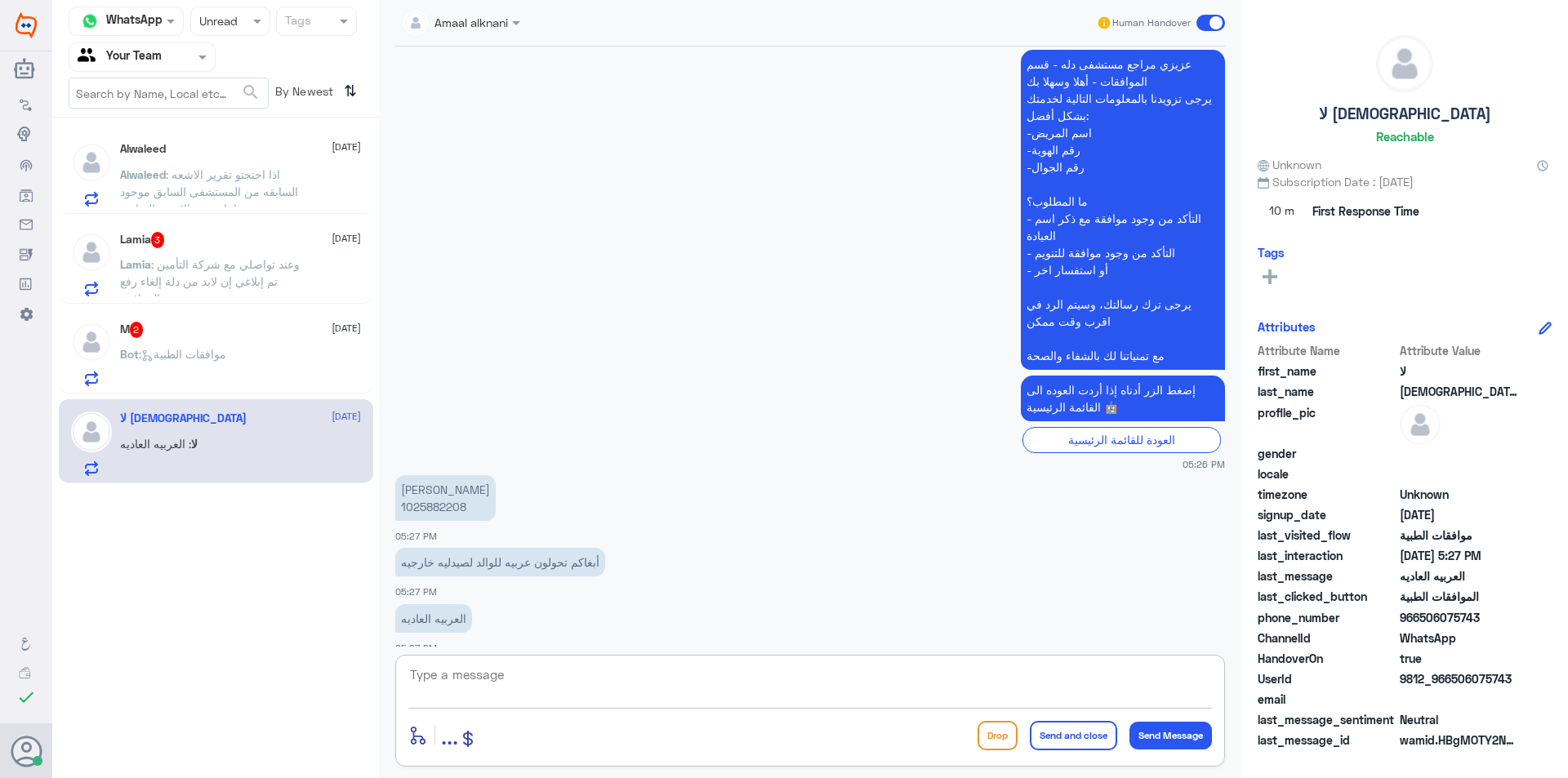
scroll to position [1324, 0]
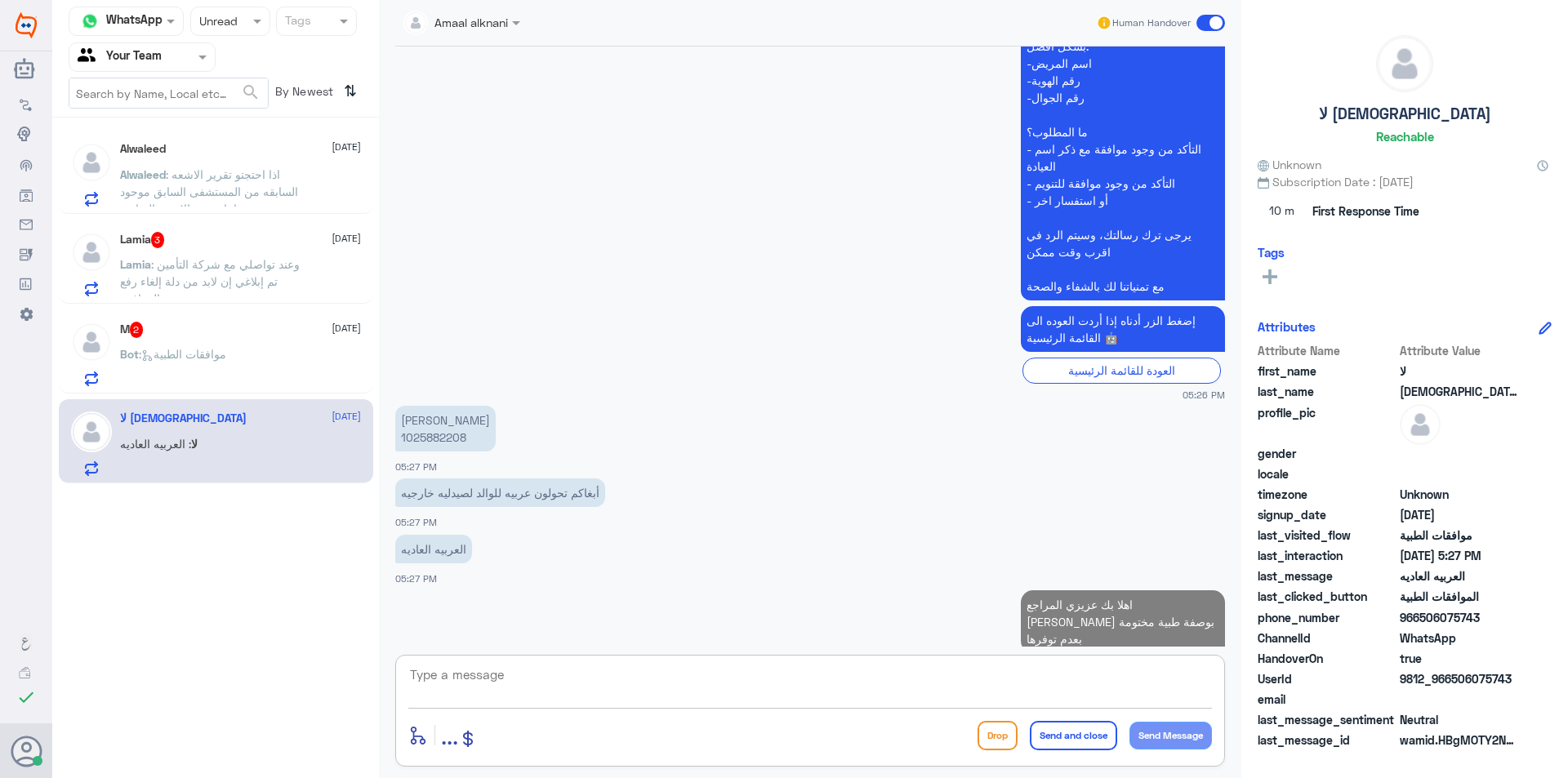
click at [196, 357] on span ": موافقات الطبية" at bounding box center [183, 354] width 88 height 14
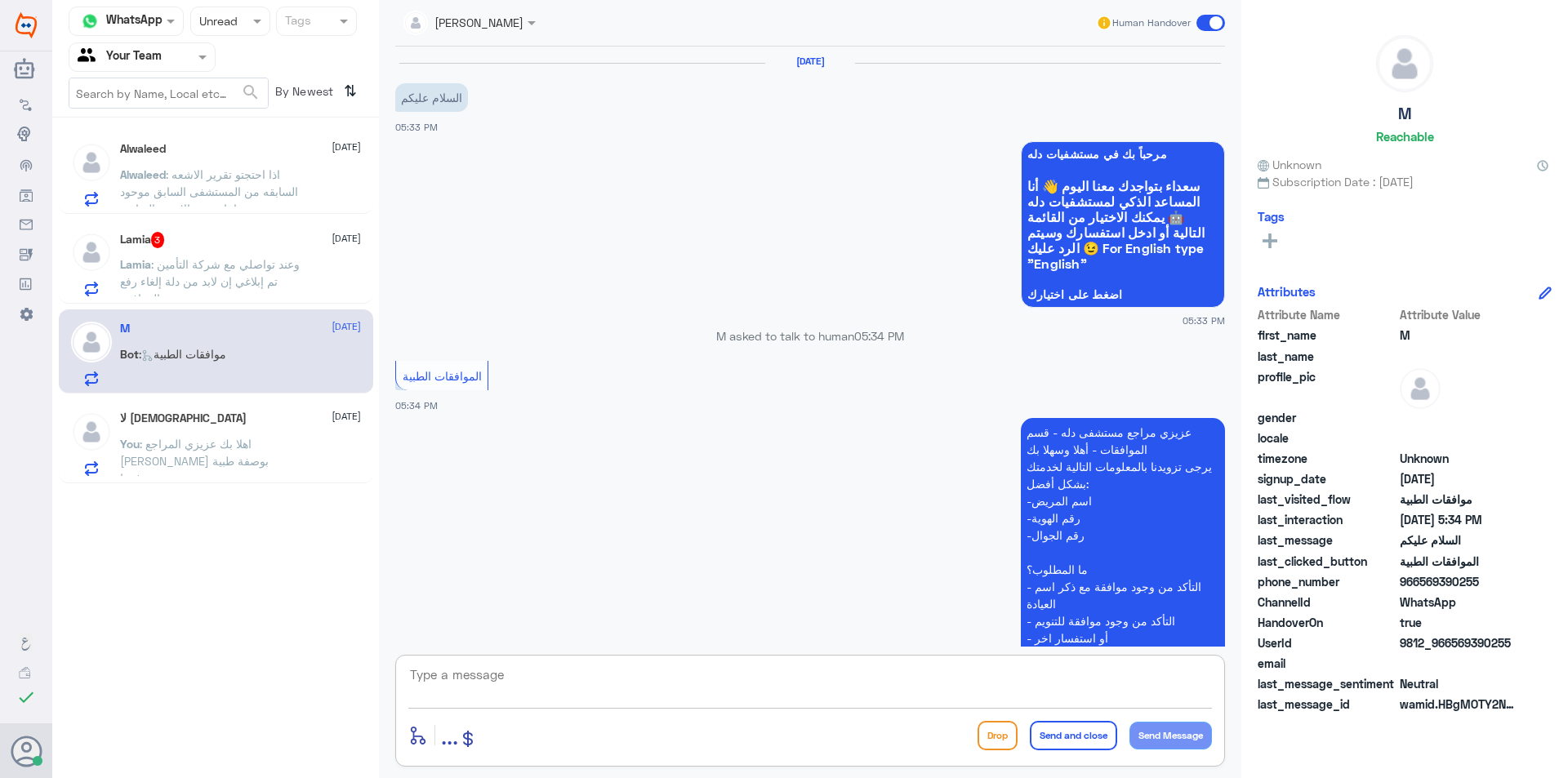
click at [581, 679] on textarea at bounding box center [810, 684] width 803 height 40
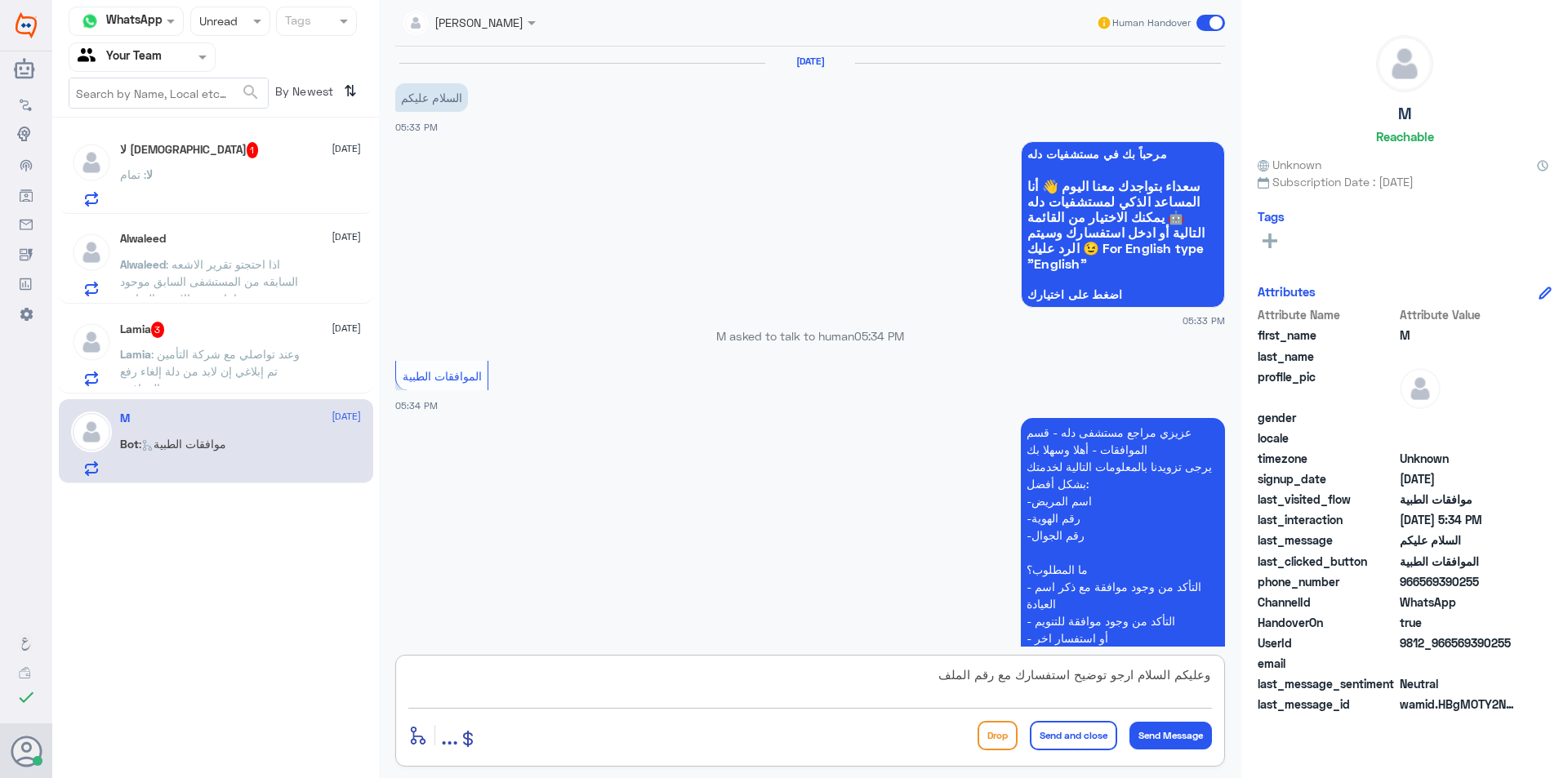
type textarea "وعليكم السلام ارجو توضيح استفسارك مع رقم الملف"
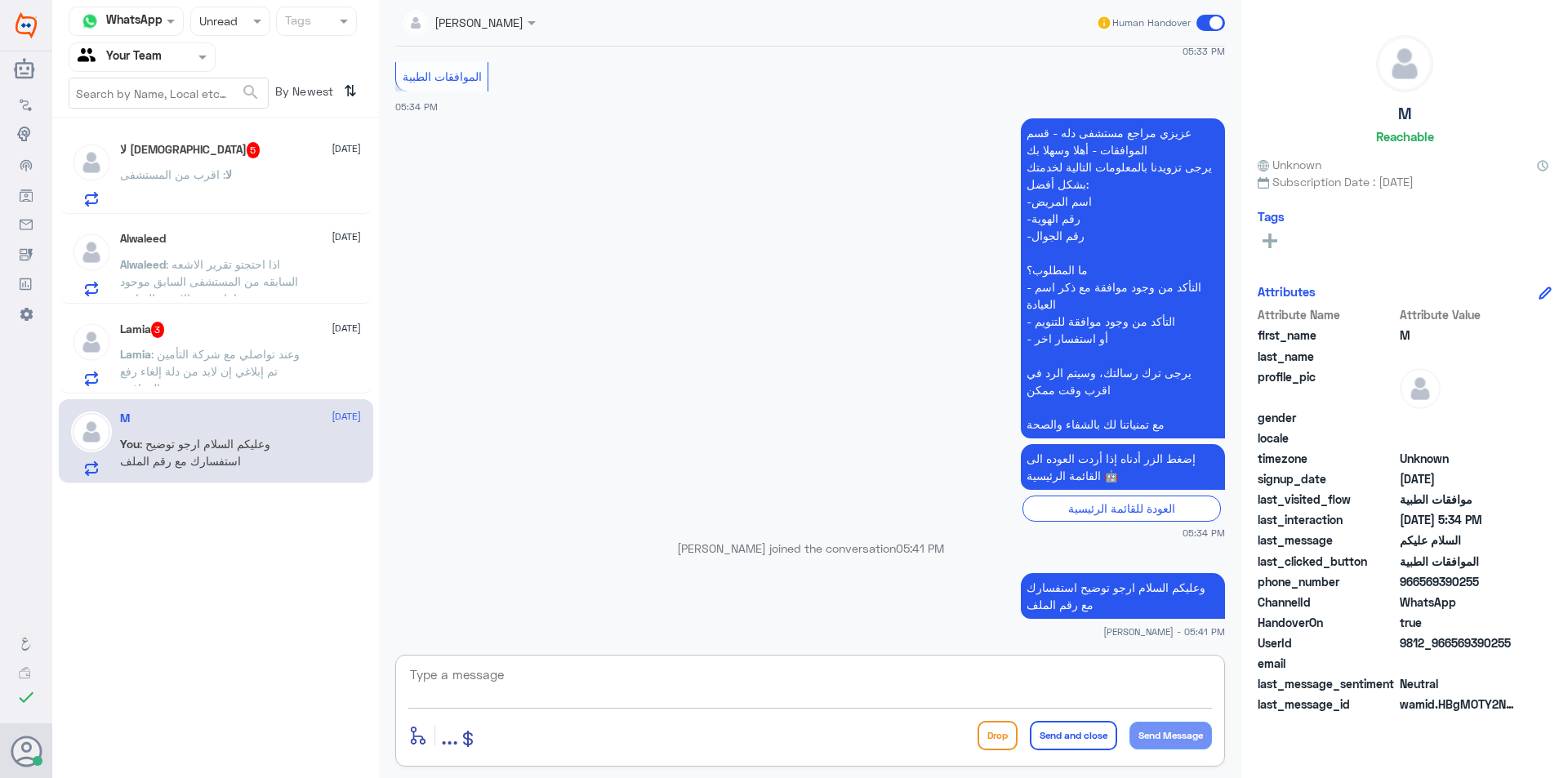
click at [218, 330] on div "Lamia 3 [DATE]" at bounding box center [240, 329] width 241 height 17
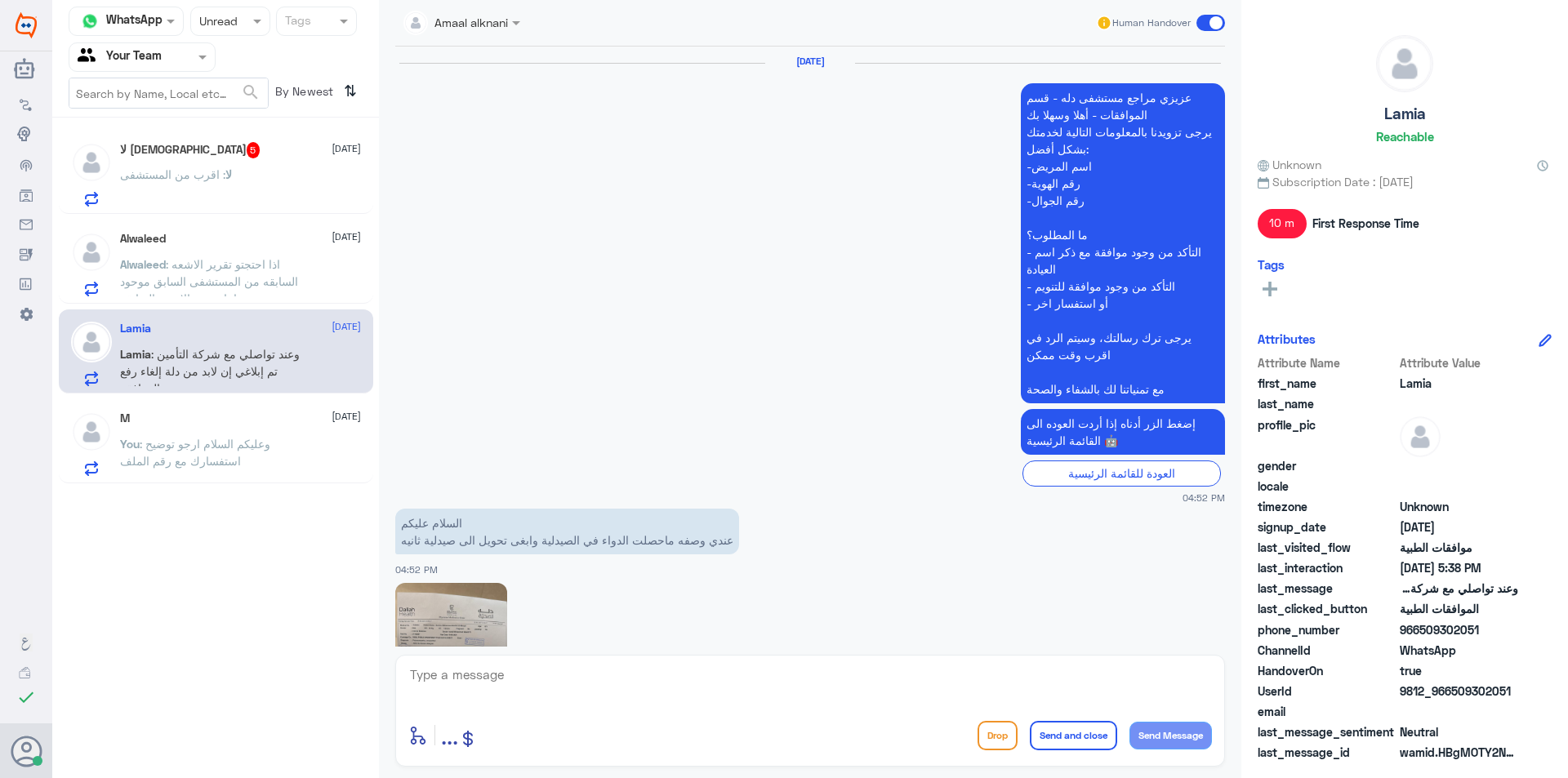
scroll to position [1142, 0]
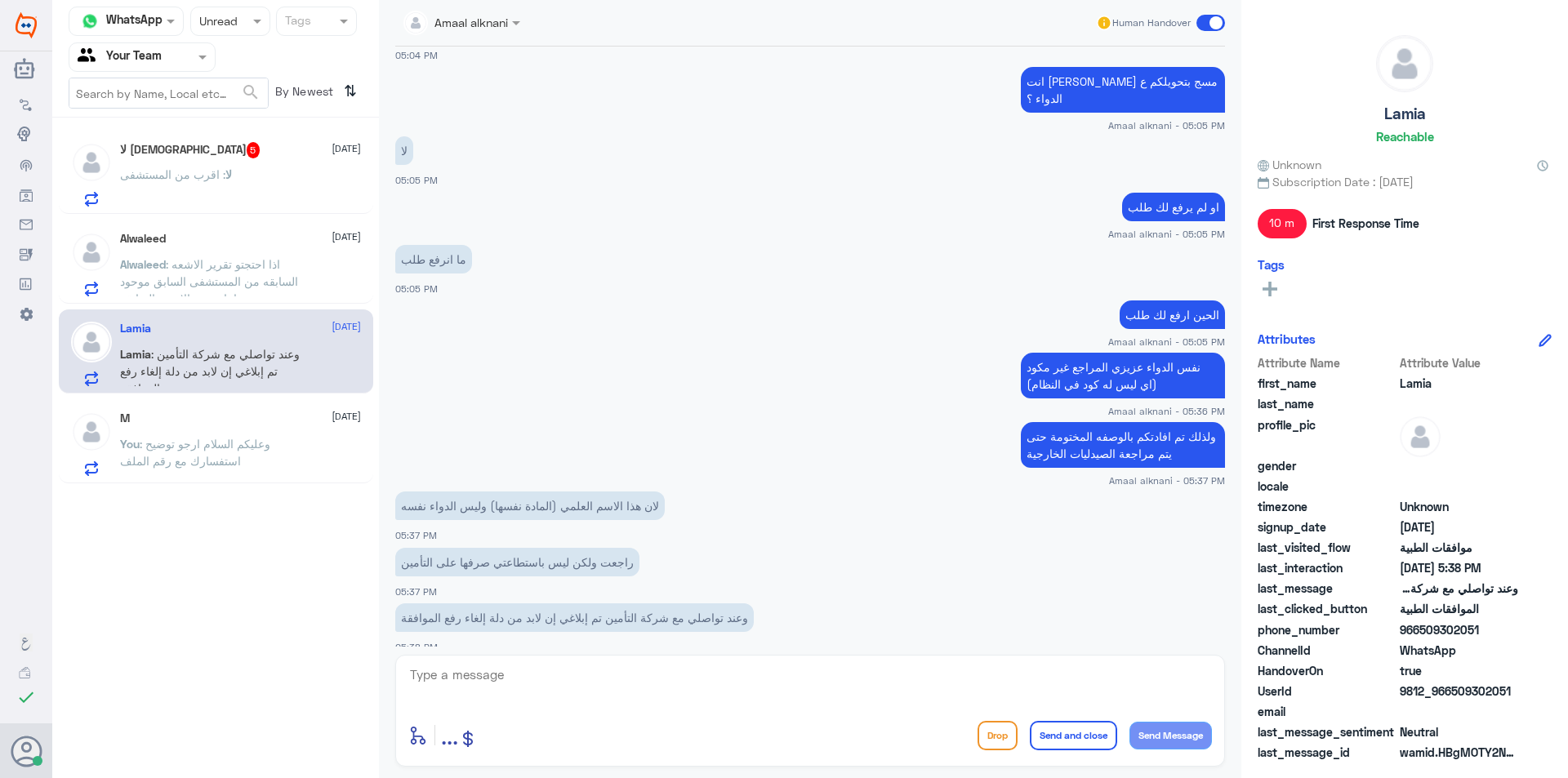
click at [206, 189] on p "لا : اقرب من المستشفى" at bounding box center [176, 186] width 112 height 41
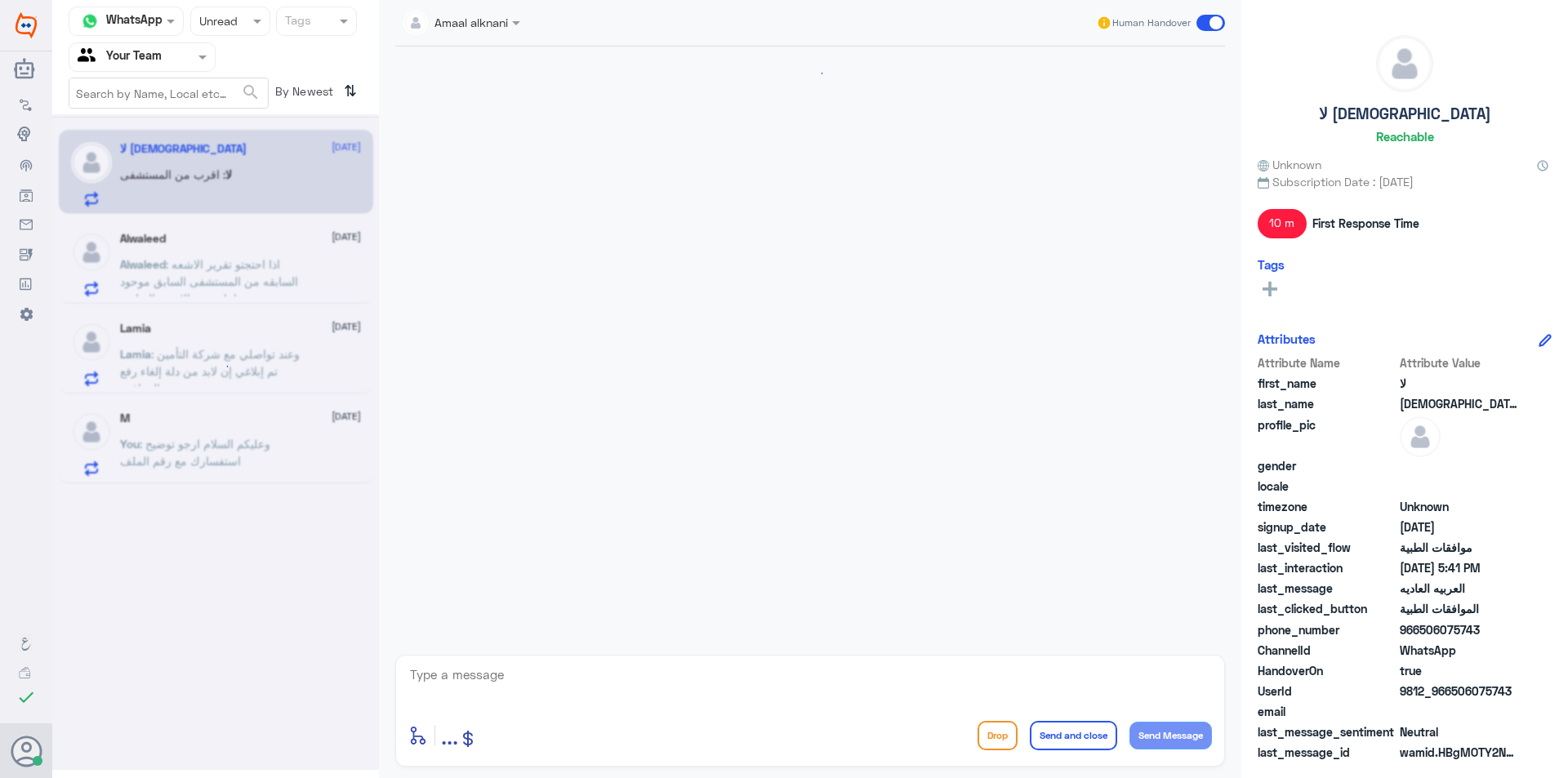
scroll to position [1081, 0]
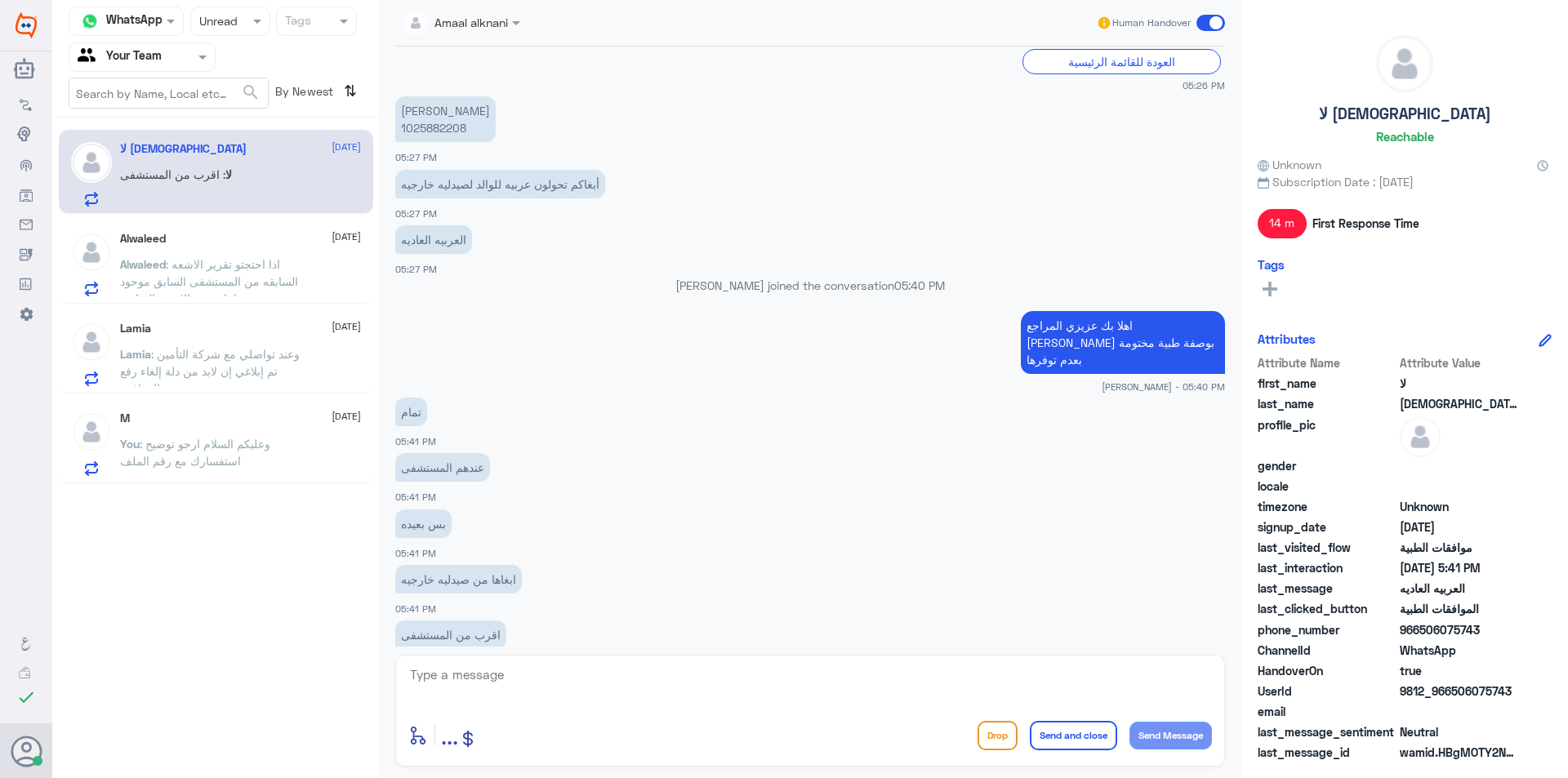
click at [1063, 328] on p "اهلا بك عزيزي المراجع [PERSON_NAME] بوصفة طبية مختومة بعدم توفرها" at bounding box center [1122, 342] width 204 height 63
copy div "اهلا بك عزيزي المراجع [PERSON_NAME] بوصفة طبية مختومة بعدم توفرها"
click at [1174, 671] on textarea at bounding box center [810, 684] width 803 height 40
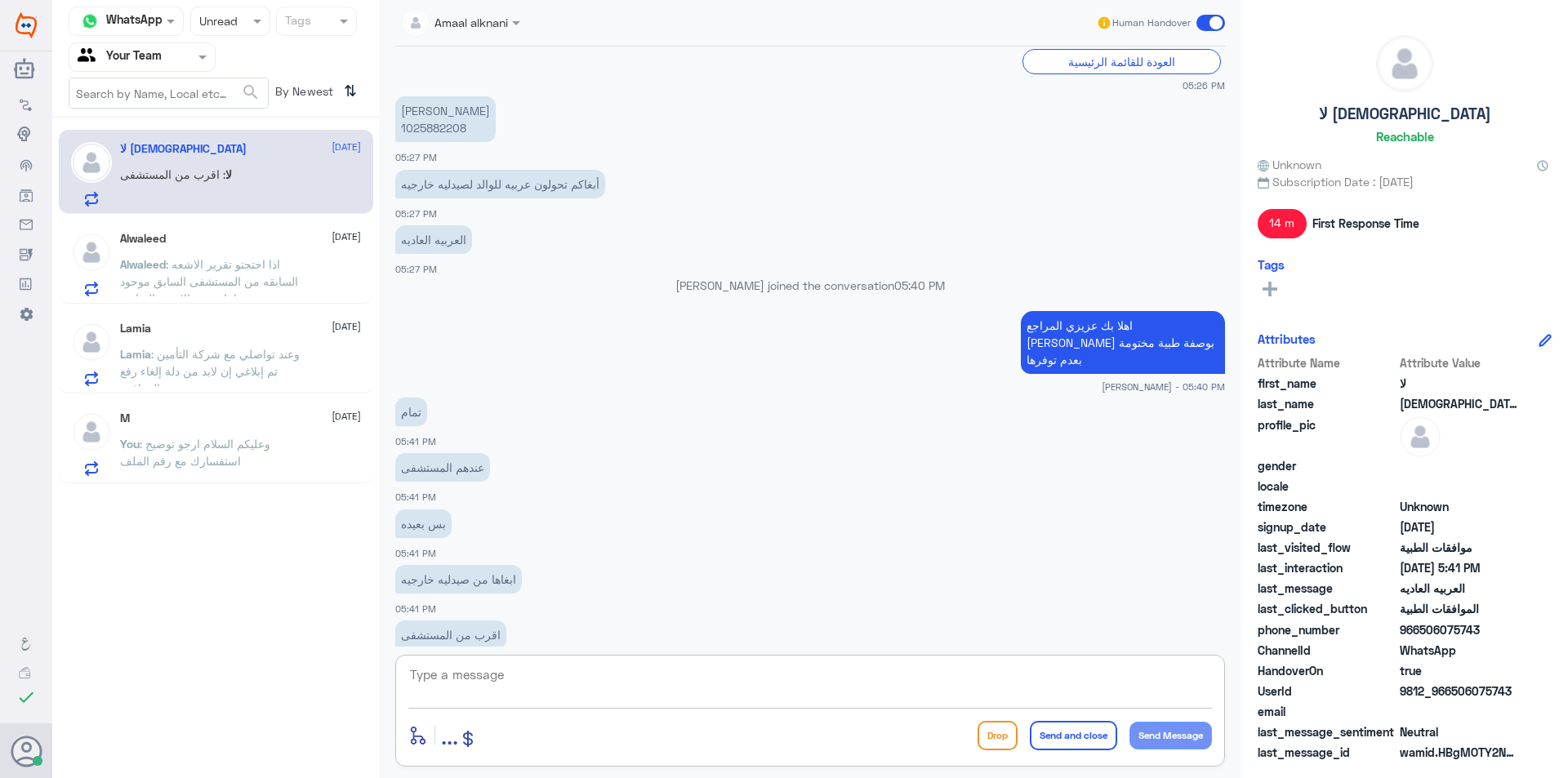
paste textarea "اهلا بك عزيزي المراجع [PERSON_NAME] بوصفة طبية مختومة بعدم توفرها"
click at [1027, 676] on textarea "اهلا بك عزيزي المراجع [PERSON_NAME] بوصفة طبية مختومة بعدم توفرها" at bounding box center [810, 684] width 803 height 40
click at [868, 681] on textarea "اهلا بك عزيزي المراجع [PERSON_NAME] بصورة من وصفة طبية مختومة بعدم توفرها" at bounding box center [810, 684] width 803 height 40
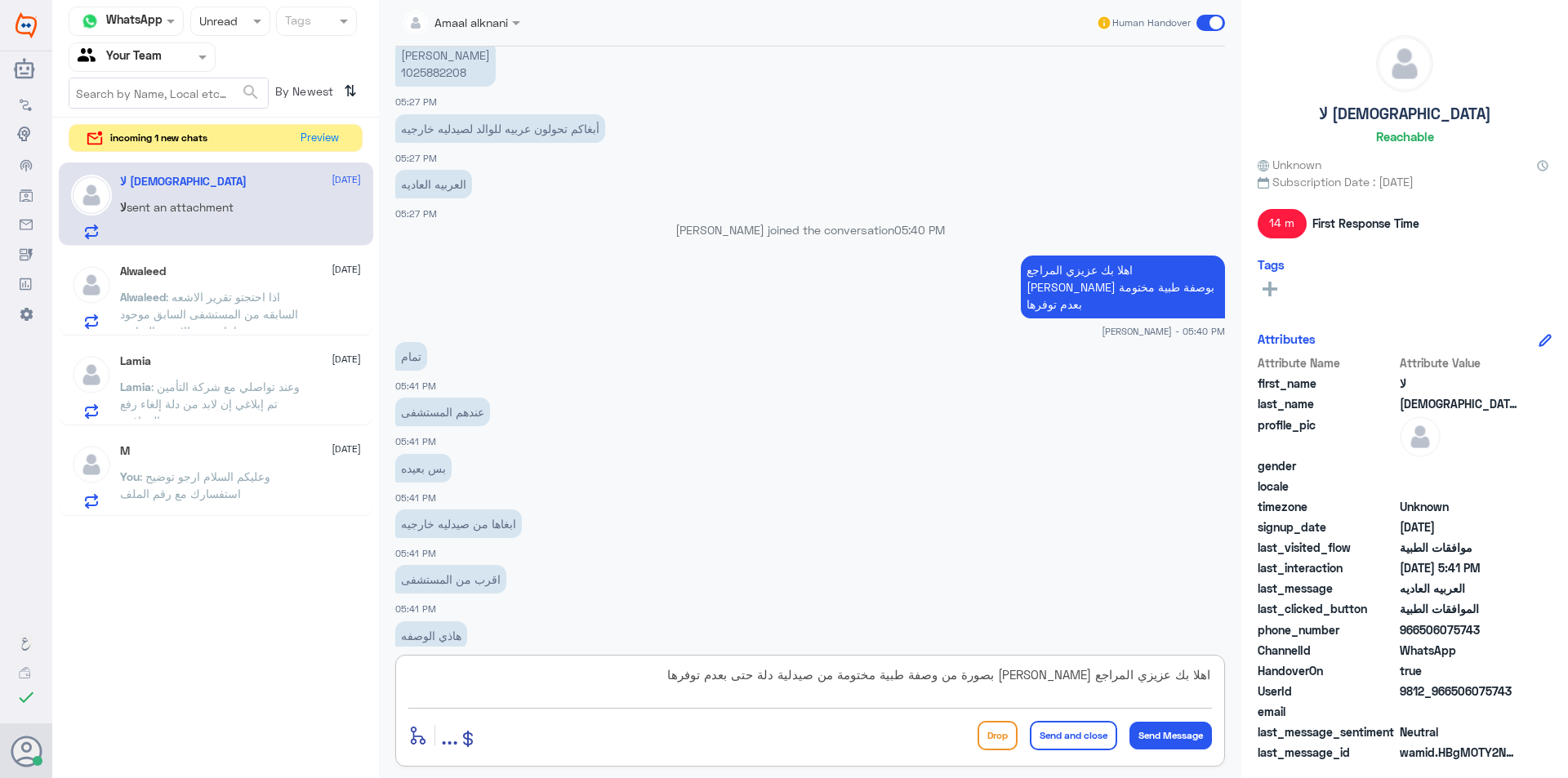
scroll to position [1220, 0]
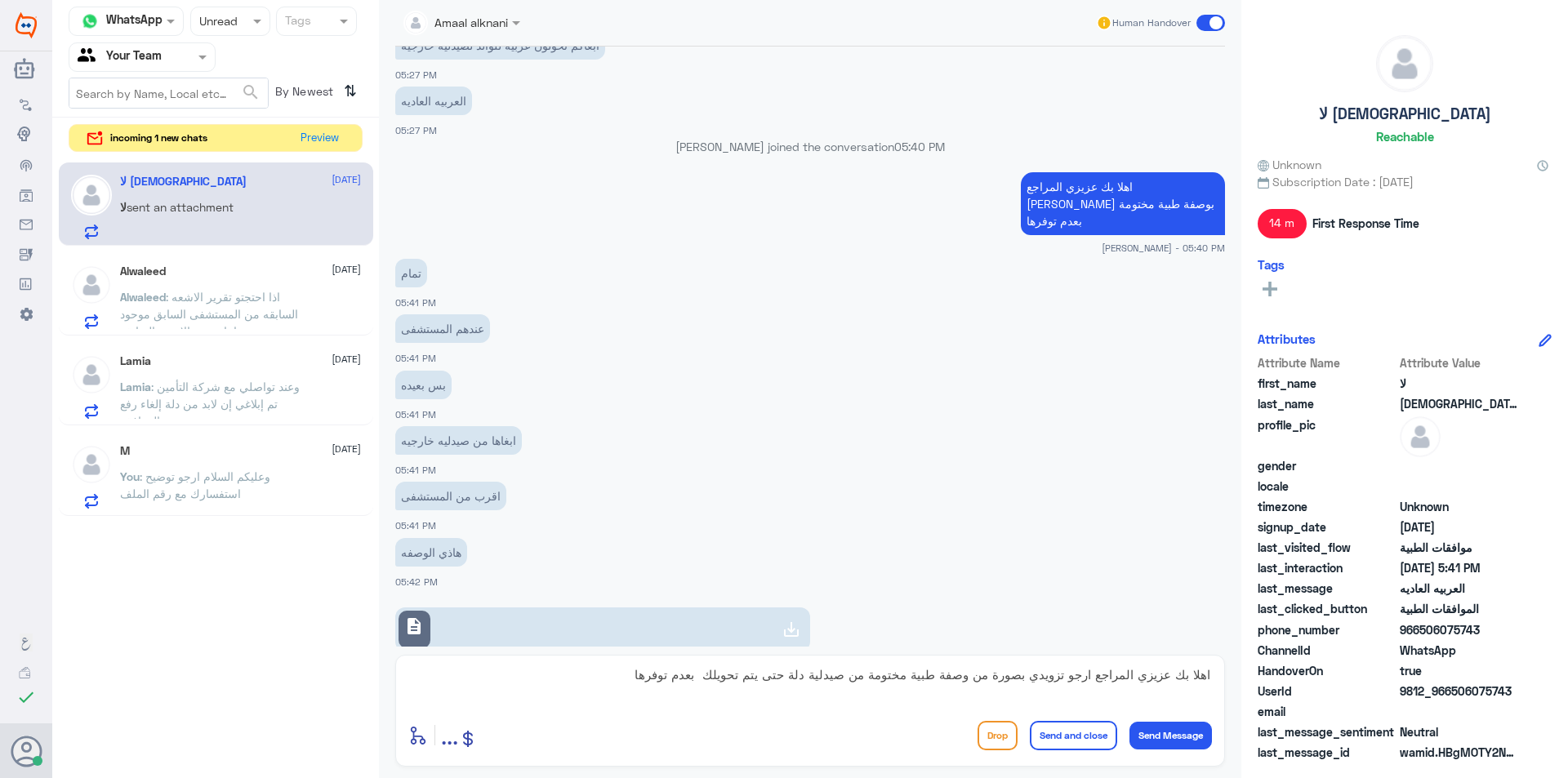
click at [748, 608] on link "description" at bounding box center [602, 629] width 415 height 44
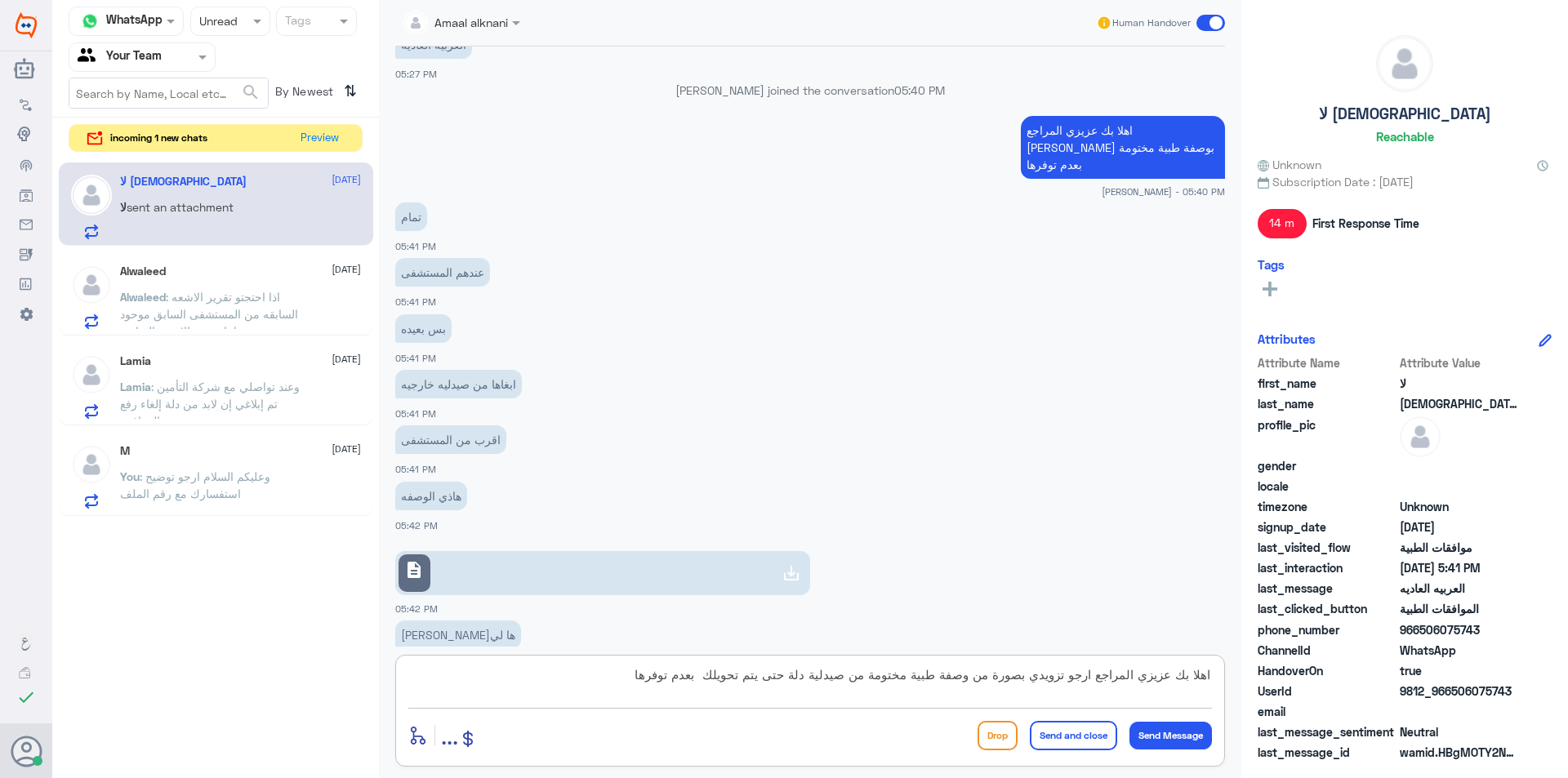
drag, startPoint x: 708, startPoint y: 669, endPoint x: 543, endPoint y: 668, distance: 165.0
click at [543, 668] on textarea "اهلا بك عزيزي المراجع ارجو تزويدي بصورة من وصفة طبية مختومة من صيدلية دلة حتى ي…" at bounding box center [810, 684] width 803 height 40
type textarea "اهلا بك عزيزي المراجع [PERSON_NAME] بصورة من وصفة طبية مختومة من صيدلية دلة حتى…"
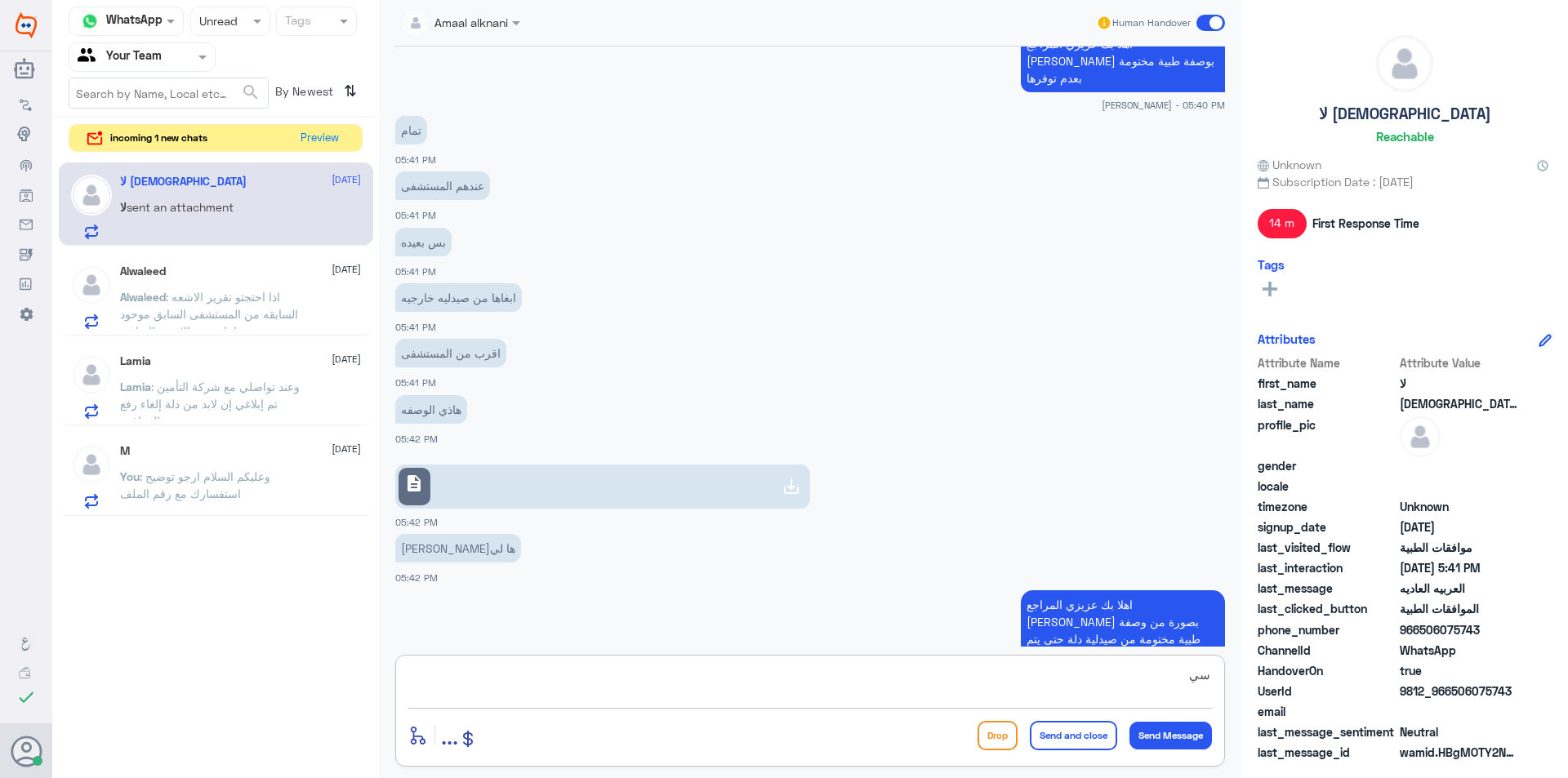
scroll to position [1419, 0]
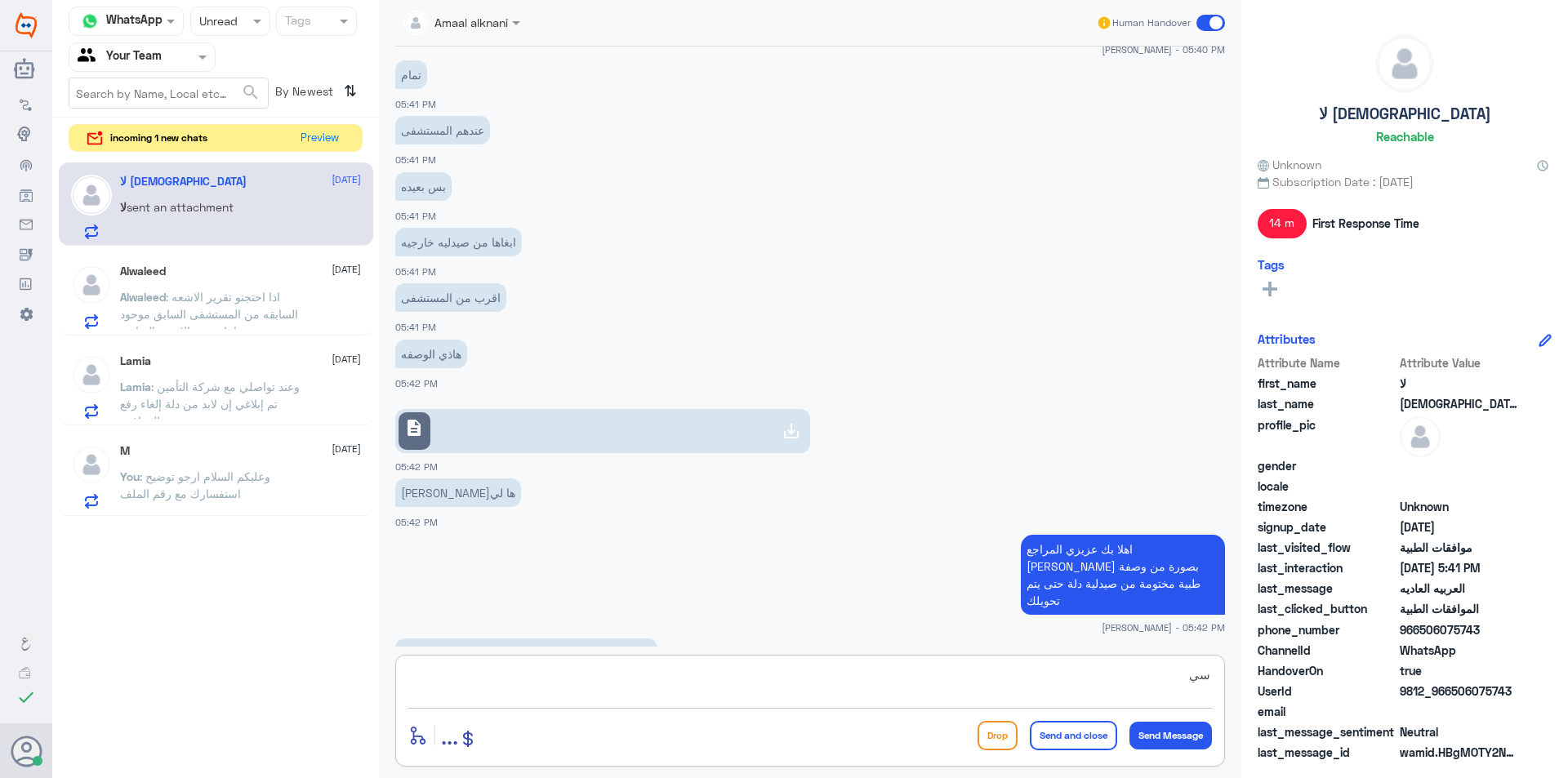
type textarea "س"
click at [726, 409] on link "description" at bounding box center [602, 431] width 415 height 44
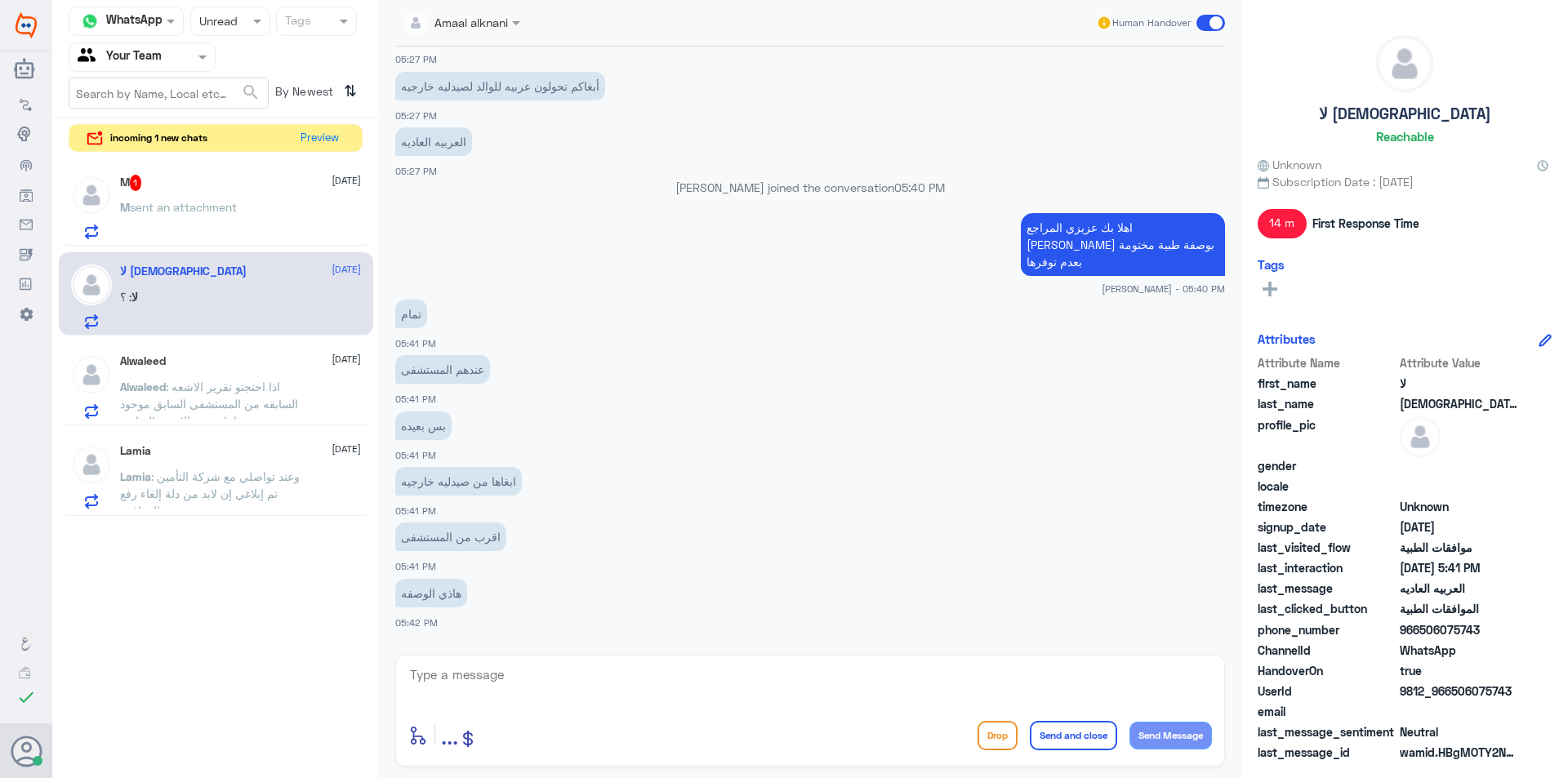
scroll to position [1178, 0]
drag, startPoint x: 1181, startPoint y: 229, endPoint x: 1017, endPoint y: 228, distance: 164.0
click at [1020, 228] on p "اهلا بك عزيزي المراجع [PERSON_NAME] بوصفة طبية مختومة بعدم توفرها" at bounding box center [1122, 246] width 204 height 63
copy p "وصفة طبية مختومة بعدم توفرها"
click at [1049, 678] on textarea at bounding box center [810, 684] width 803 height 40
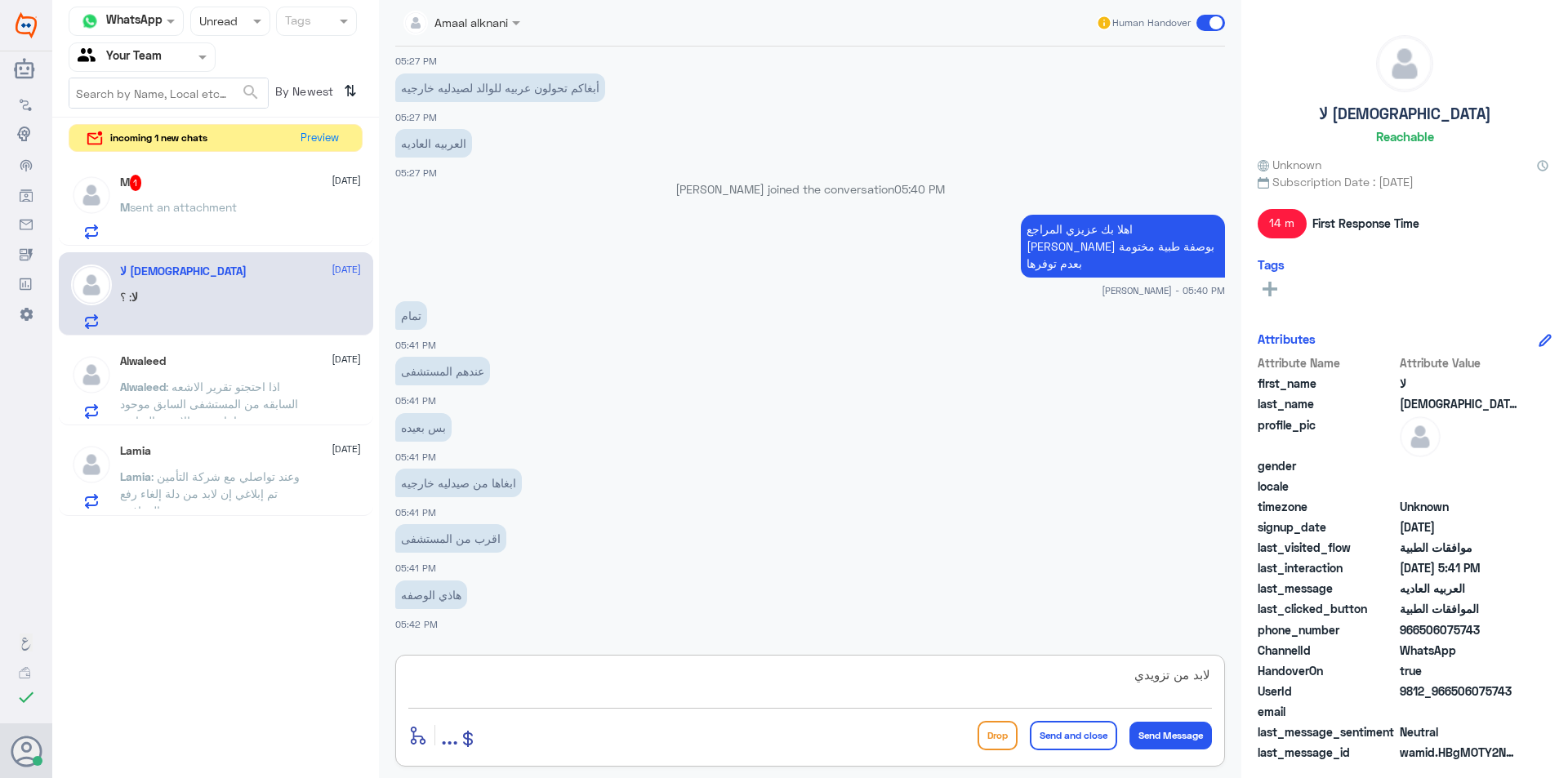
paste textarea "وصفة طبية مختومة بعدم توفرها"
click at [1126, 675] on textarea "لابد من تزويدي وصفة طبية مختومة بعدم توفرها" at bounding box center [810, 684] width 803 height 40
click at [1129, 676] on textarea "لابد من تزويدي وصفة طبية مختومة بعدم توفرها" at bounding box center [810, 684] width 803 height 40
click at [929, 671] on textarea "لابد من تزويدي بوصفة طبية مختومة بعدم توفرها" at bounding box center [810, 684] width 803 height 40
type textarea "لابد من تزويدي بوصفة طبية مختومة بعدم توفرها حتى يتم تحويلك"
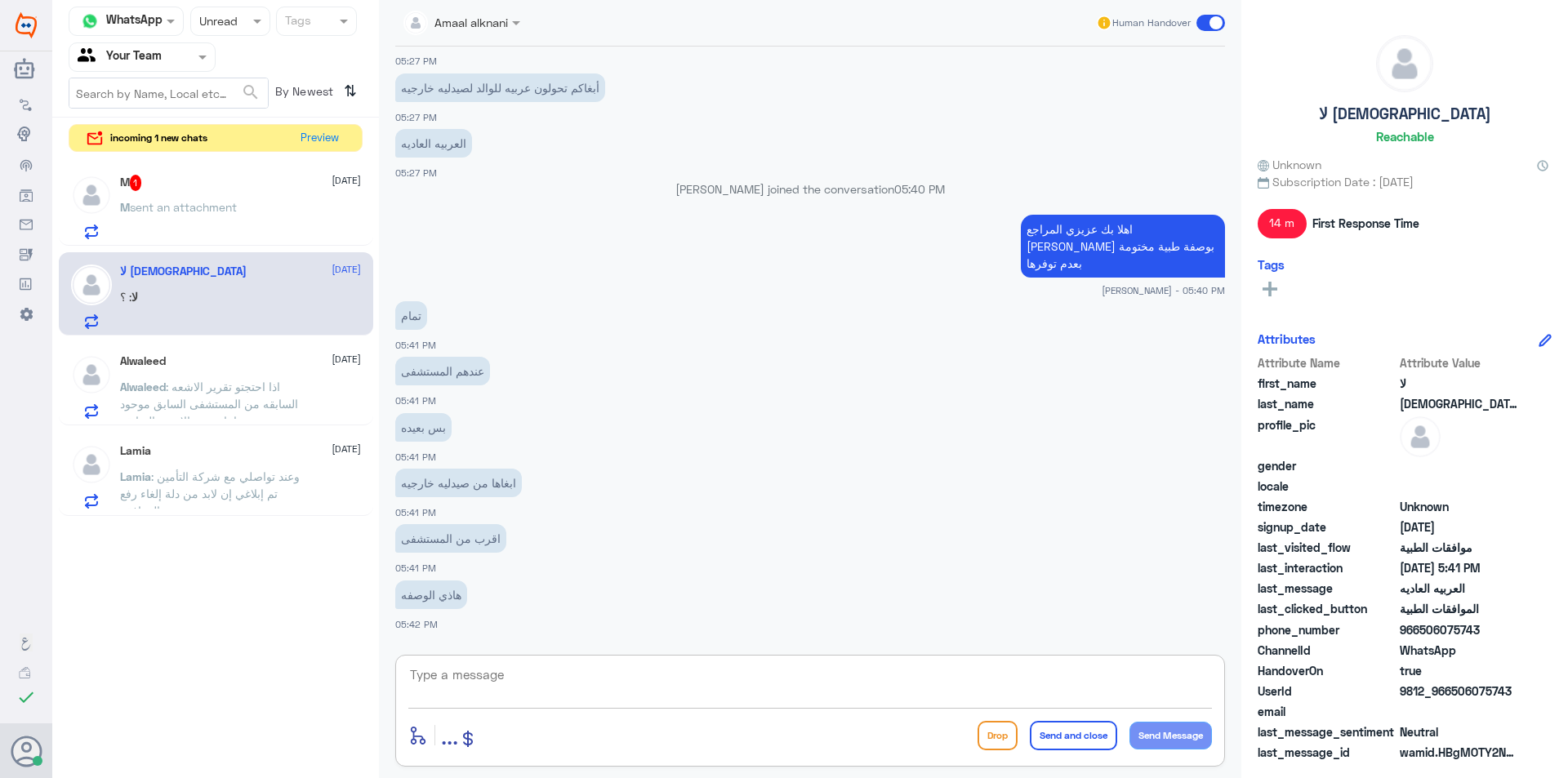
scroll to position [1656, 0]
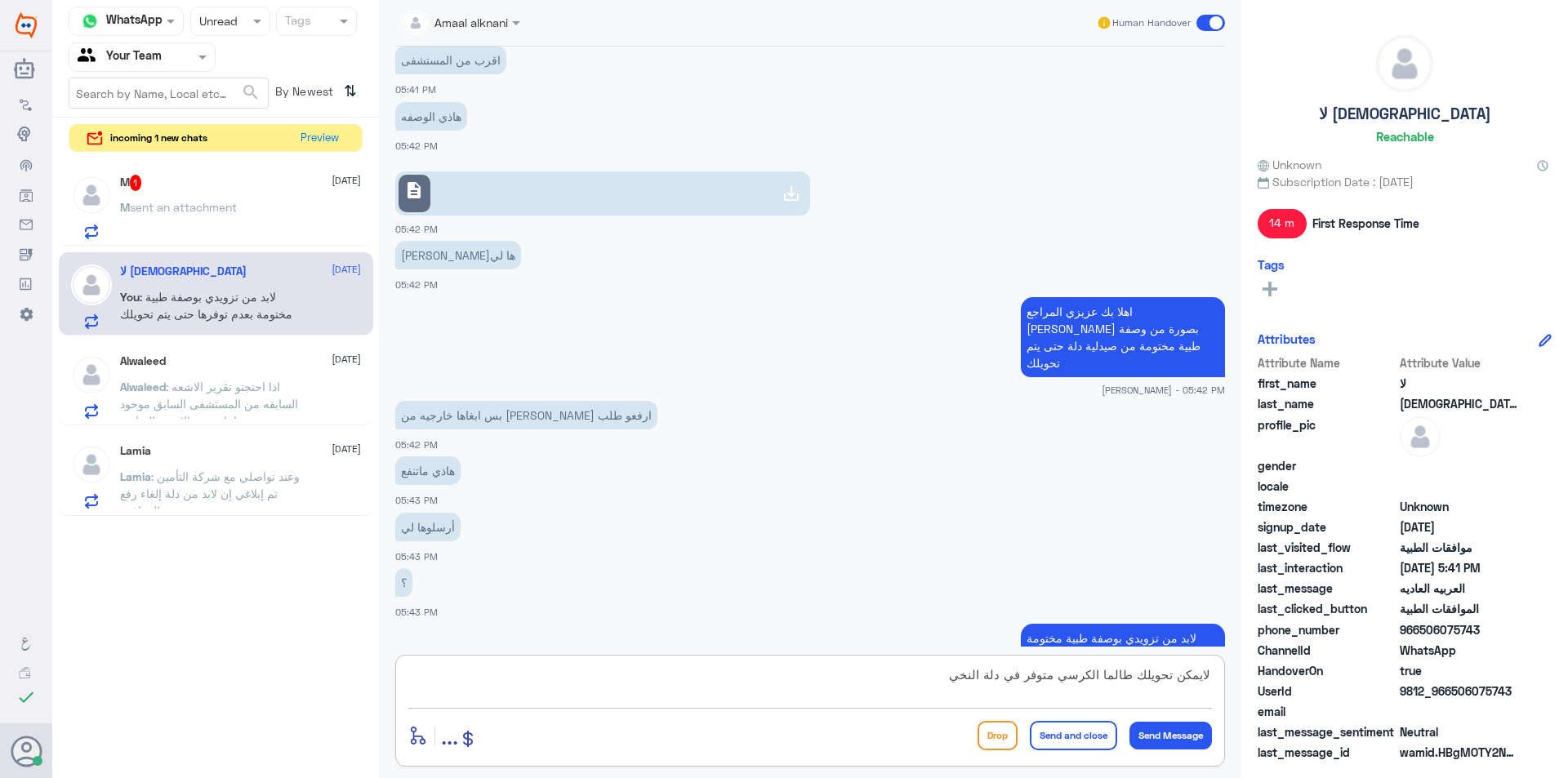
type textarea "لايمكن تحويلك طالما الكرسي متوفر في دلة النخيل"
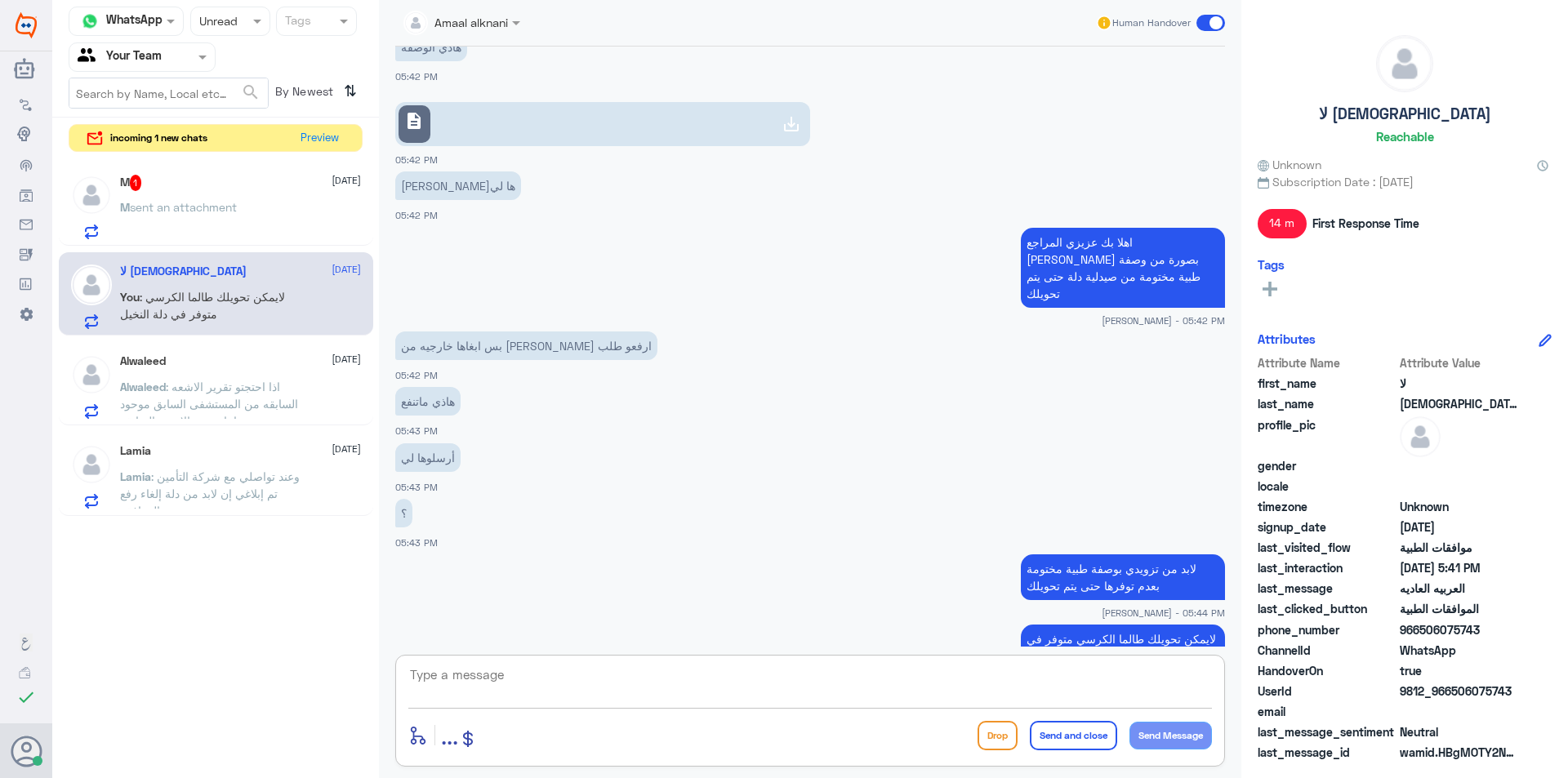
click at [246, 200] on div "M 1 [DATE] M sent an attachment" at bounding box center [240, 207] width 241 height 64
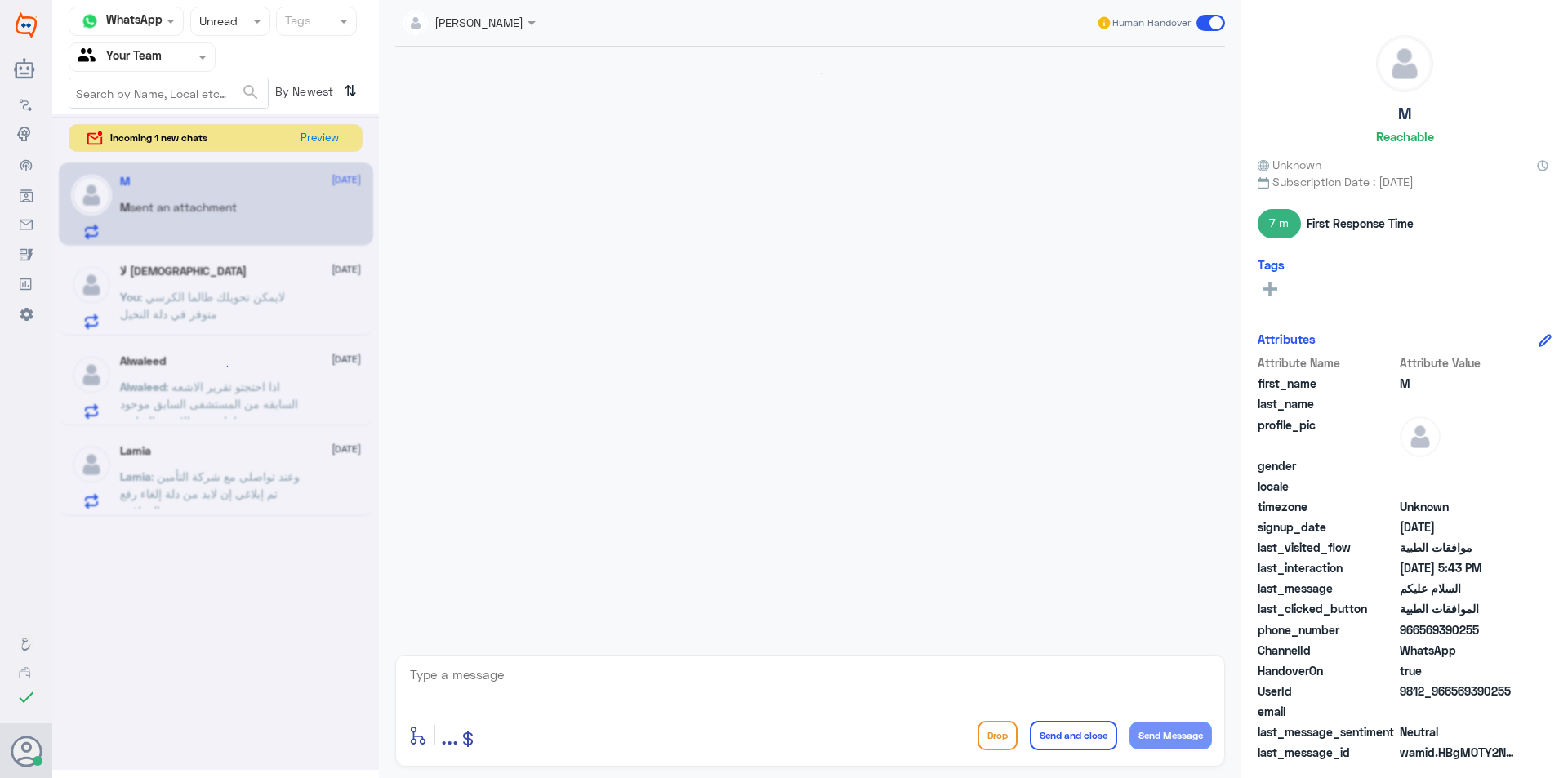
scroll to position [356, 0]
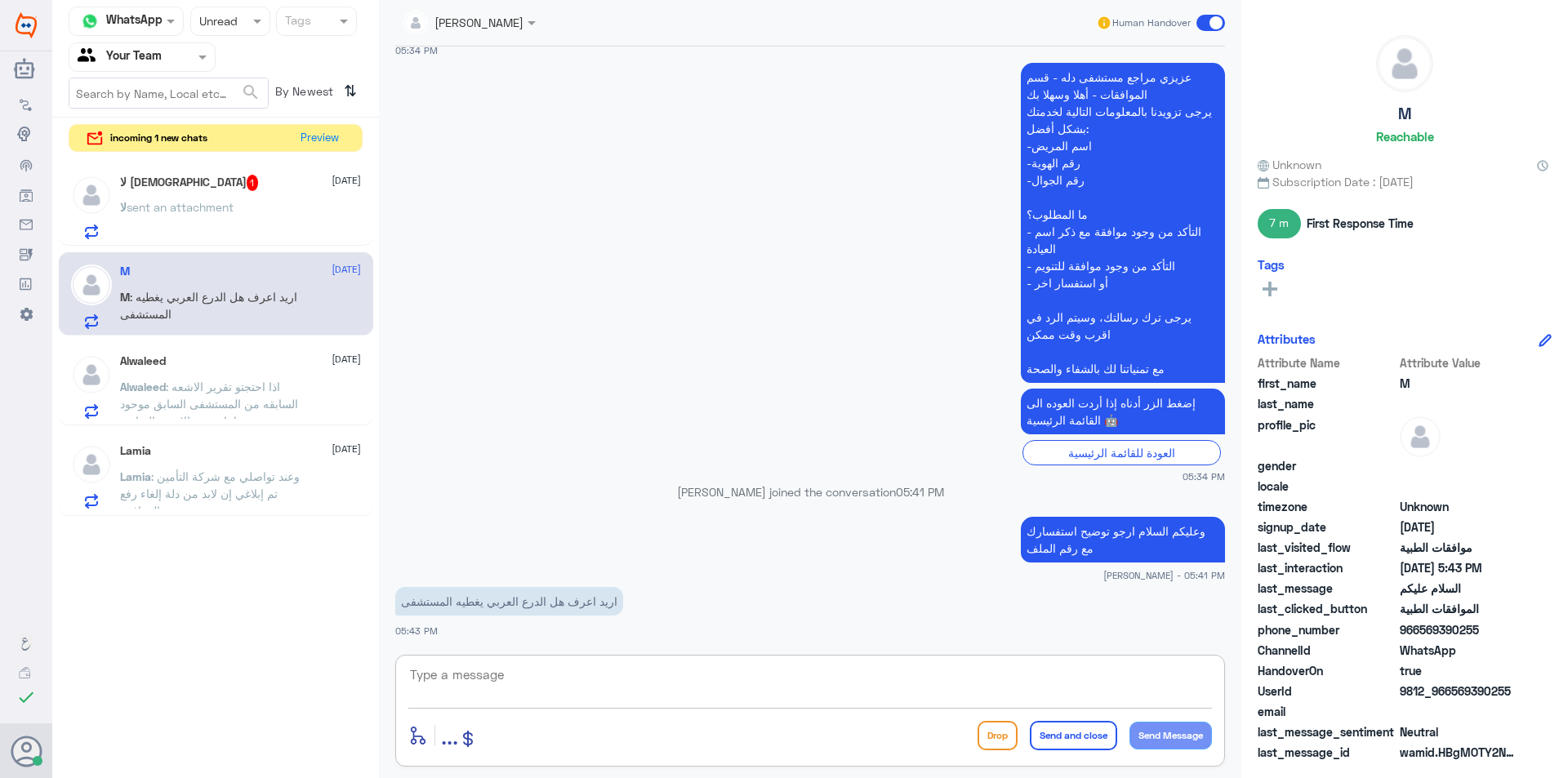
click at [471, 674] on textarea at bounding box center [810, 684] width 803 height 40
type textarea "يجب ان تتواصل مع التأمين مباشرة والتأكد ."
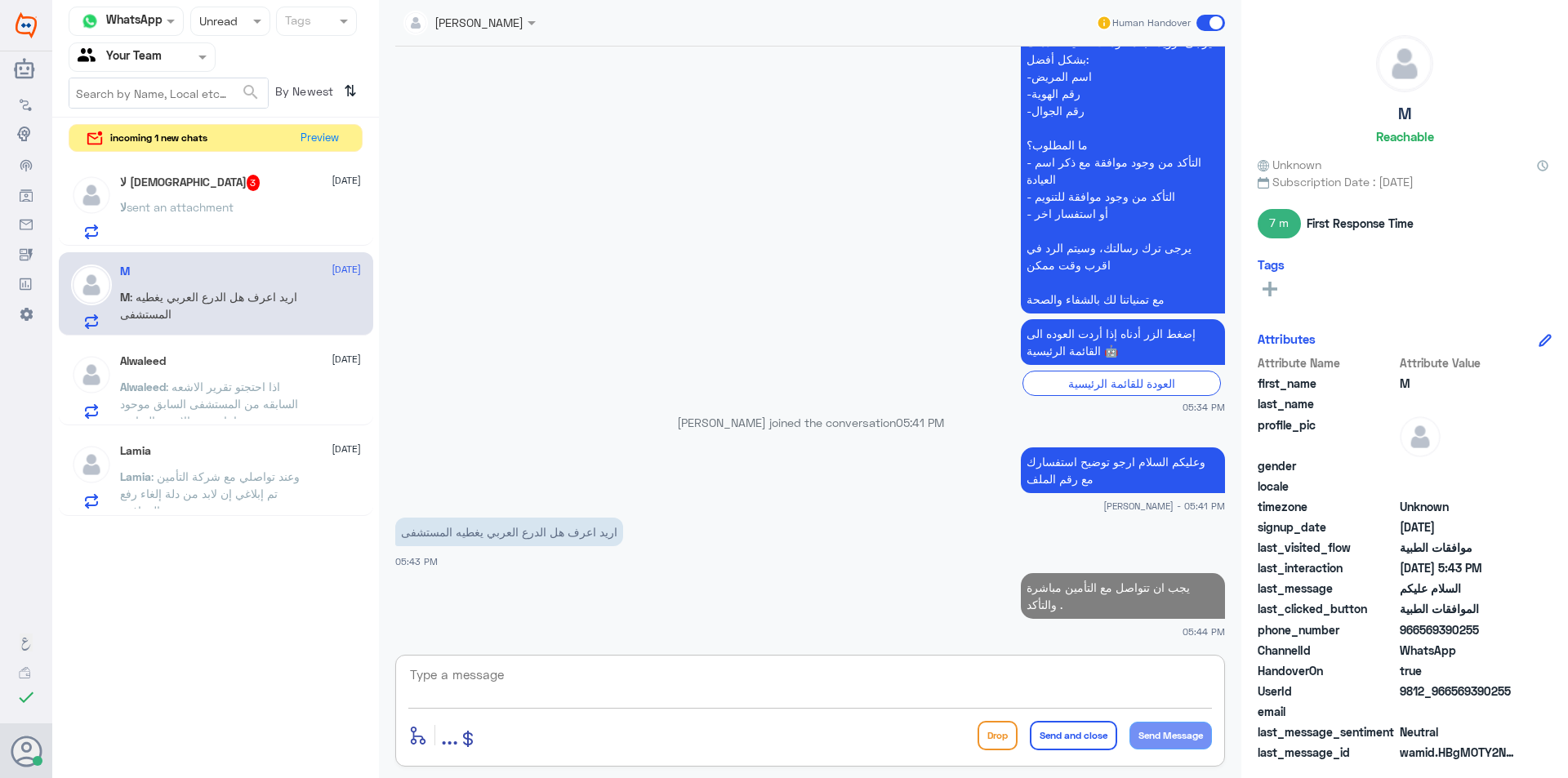
click at [156, 200] on span "sent an attachment" at bounding box center [180, 207] width 107 height 14
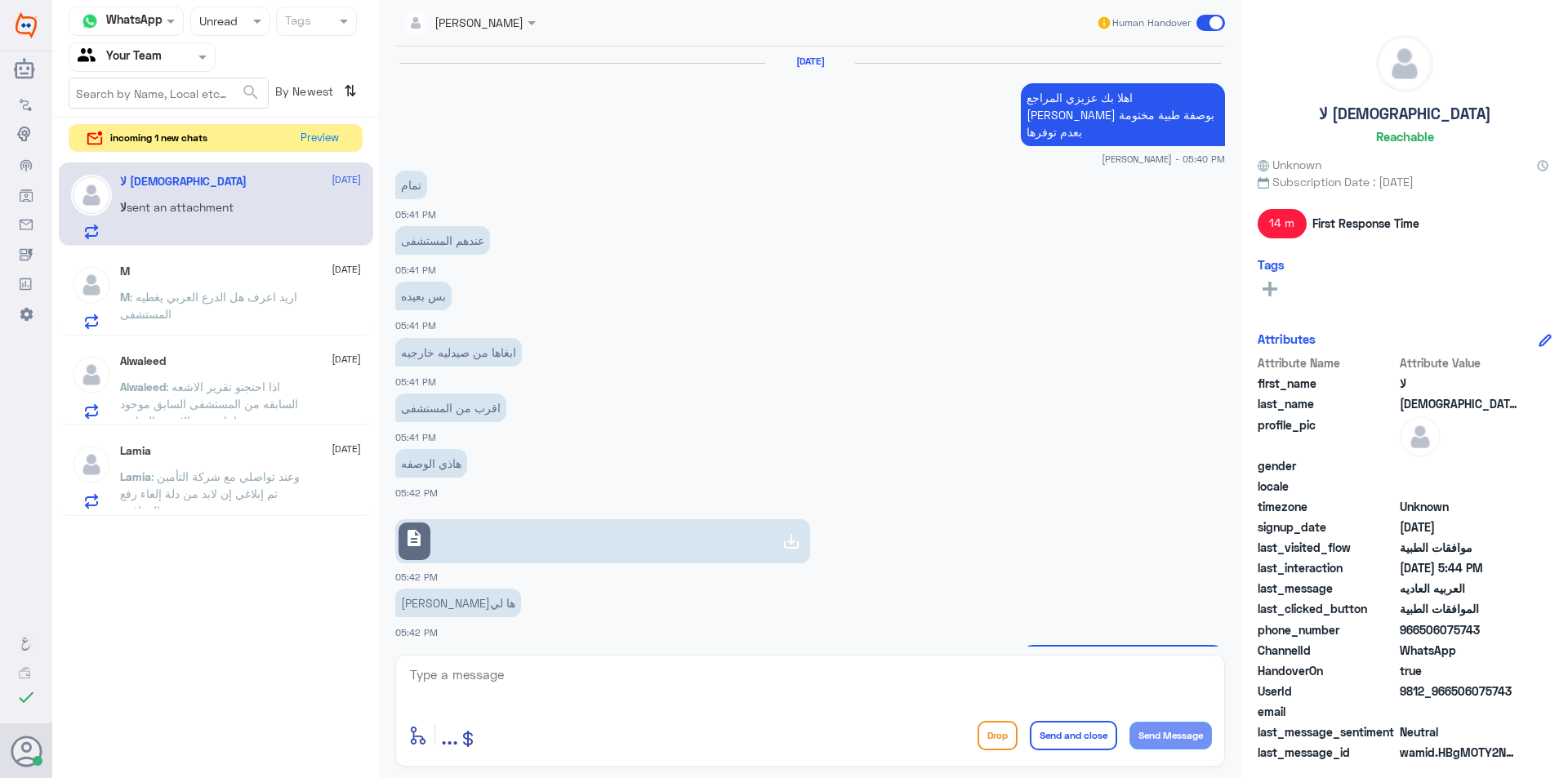
scroll to position [657, 0]
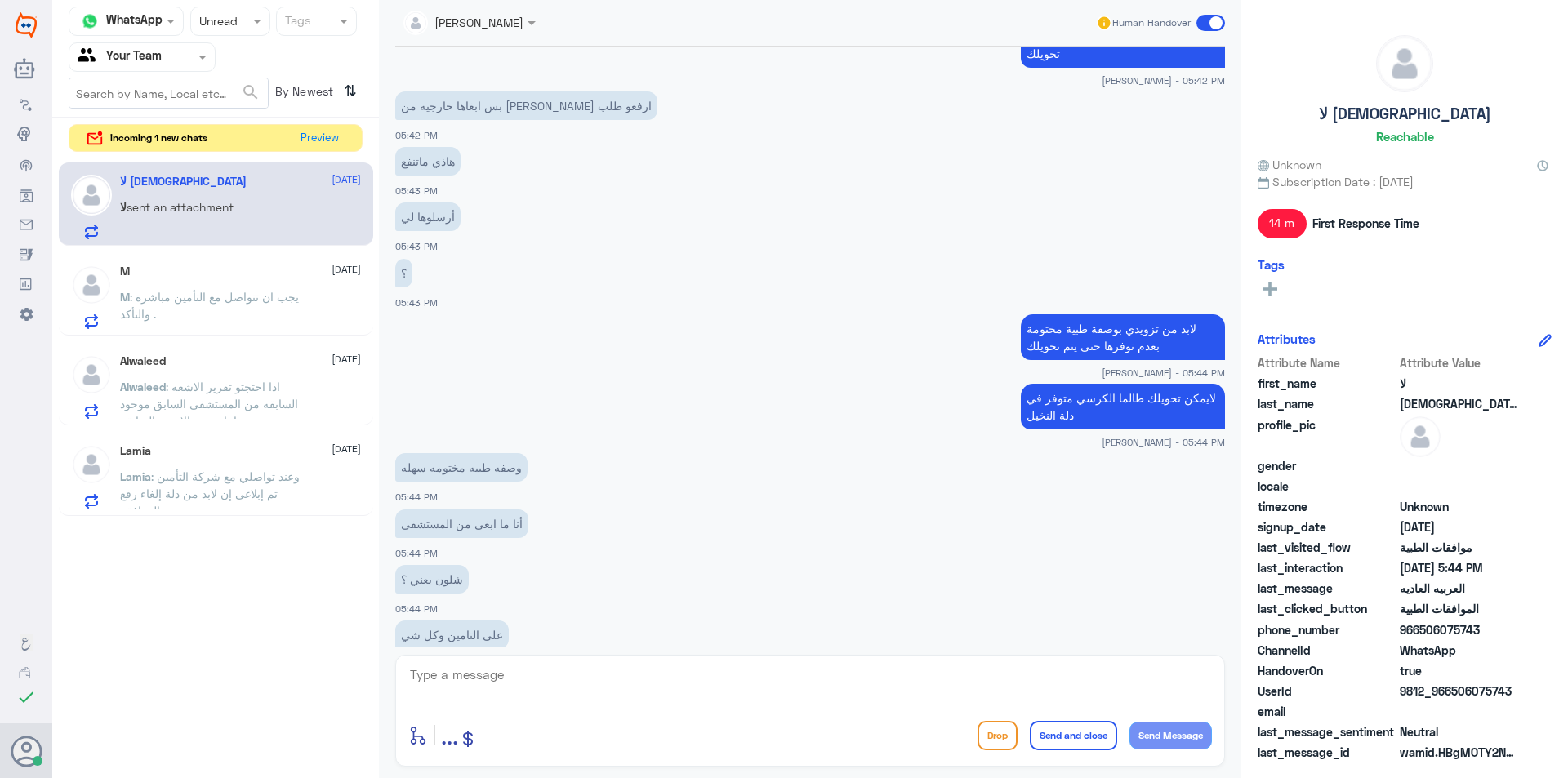
click at [1053, 384] on p "لايمكن تحويلك طالما الكرسي متوفر في دلة النخيل" at bounding box center [1122, 407] width 204 height 46
copy div "لايمكن تحويلك طالما الكرسي متوفر في دلة النخيل"
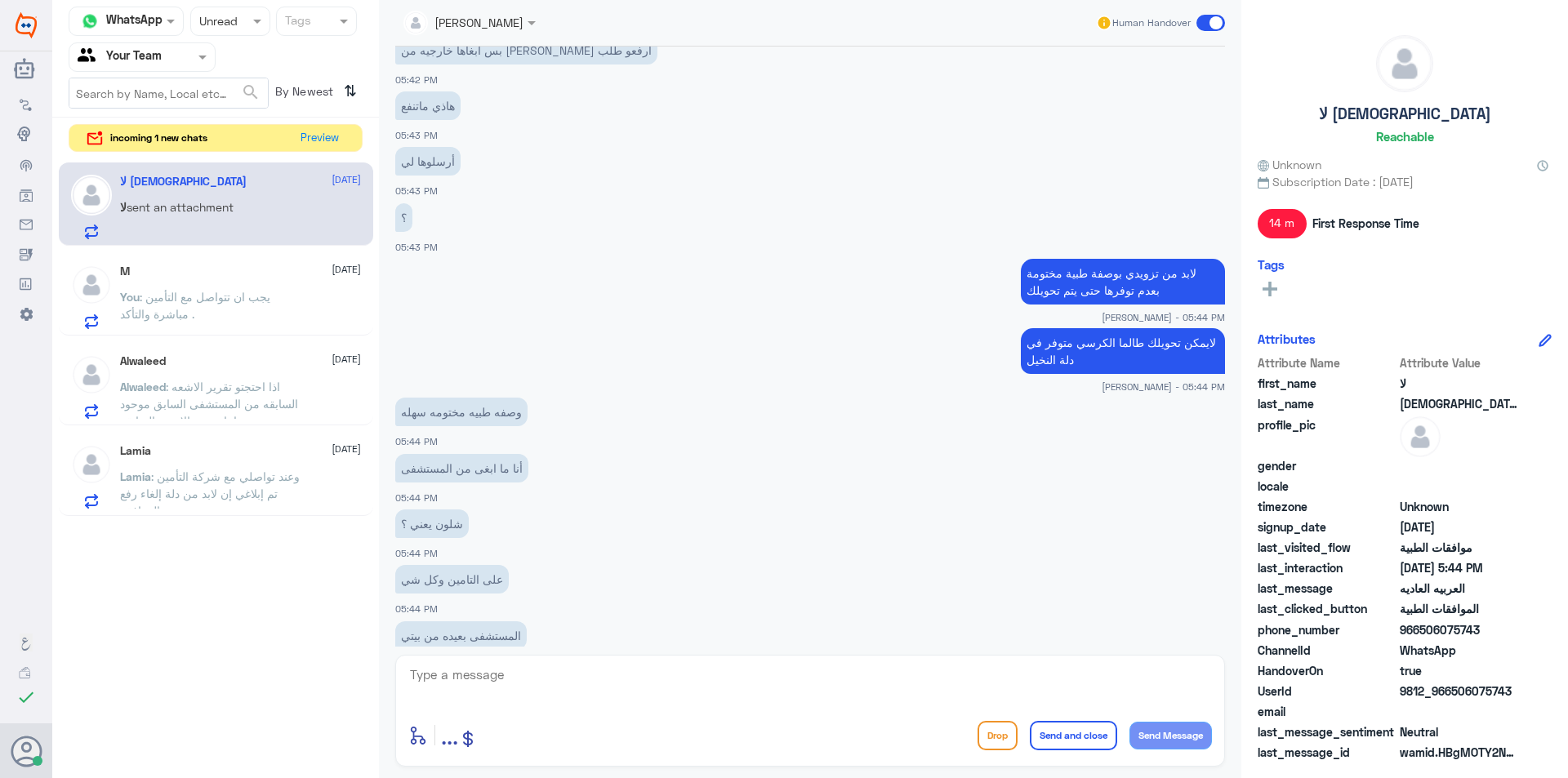
click at [1061, 688] on textarea at bounding box center [810, 684] width 803 height 40
paste textarea "لايمكن تحويلك طالما الكرسي متوفر في دلة النخيل"
click at [779, 690] on textarea "حسب ساسية مستشفى دلة لايمكن تحويلك طالما الكرسي متوفر في دلة النخيل" at bounding box center [810, 684] width 803 height 40
click at [777, 673] on textarea "حسب ساسية مستشفى دلة لايمكن تحويلك طالما الكرسي متوفر في دلة النخيل" at bounding box center [810, 684] width 803 height 40
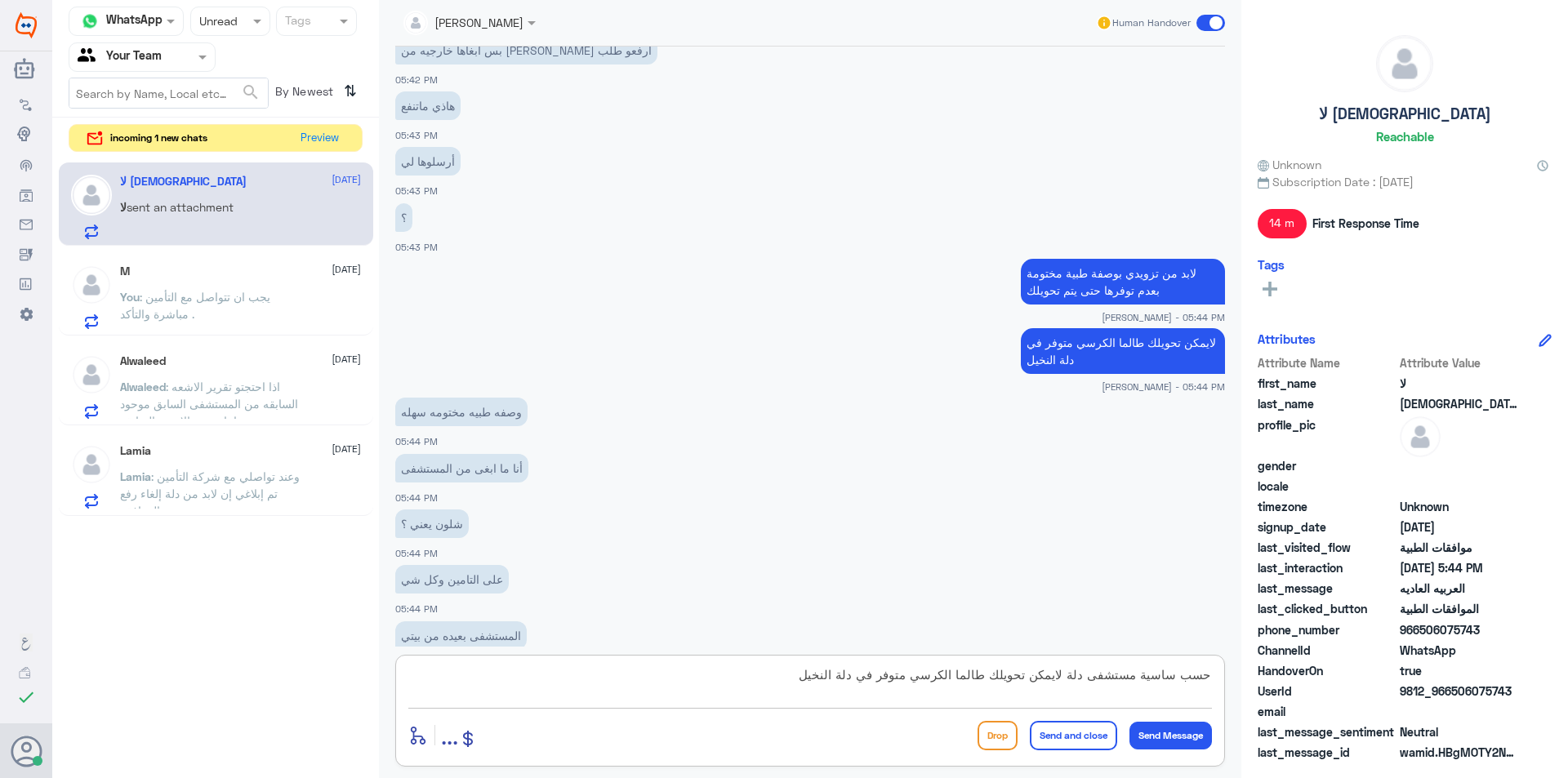
type textarea "حسب ساسية مستشفى دلة لايمكن تحويلك طالما الكرسي متوفر في دلة النخيل."
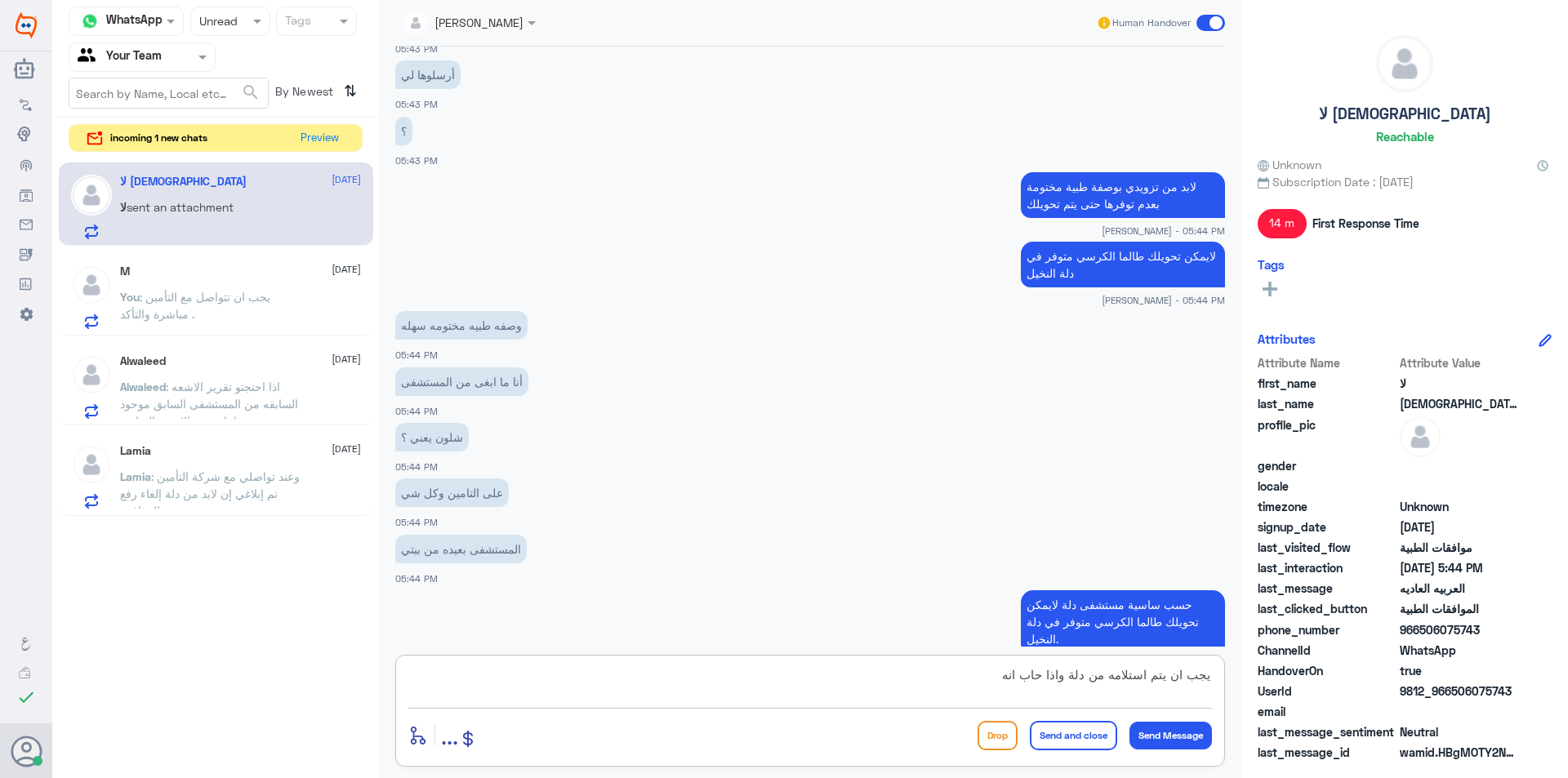
scroll to position [856, 0]
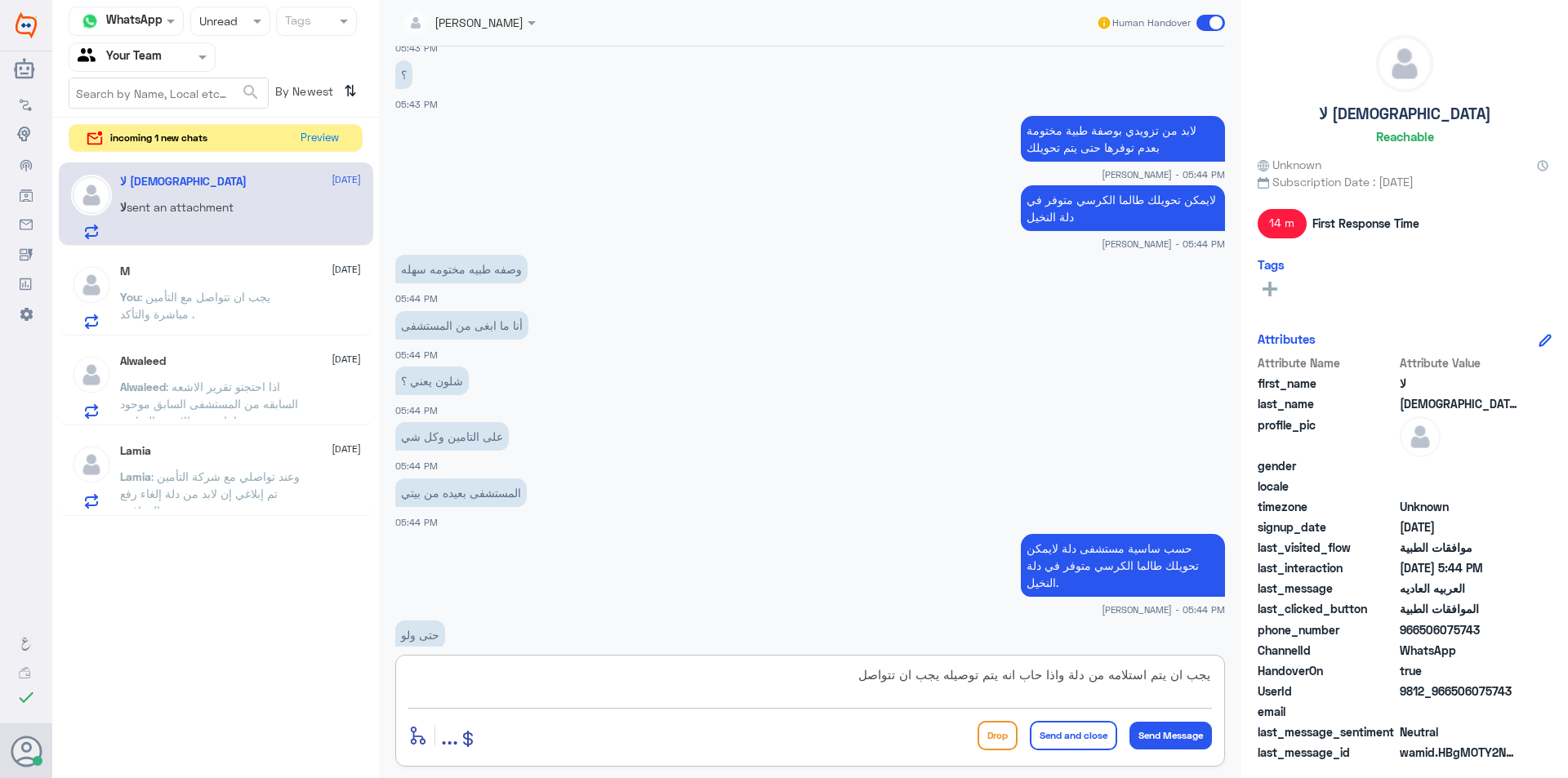
type textarea "يجب ان يتم استلامه من دلة واذا حاب انه يتم توصيله يجب ان تتواصل"
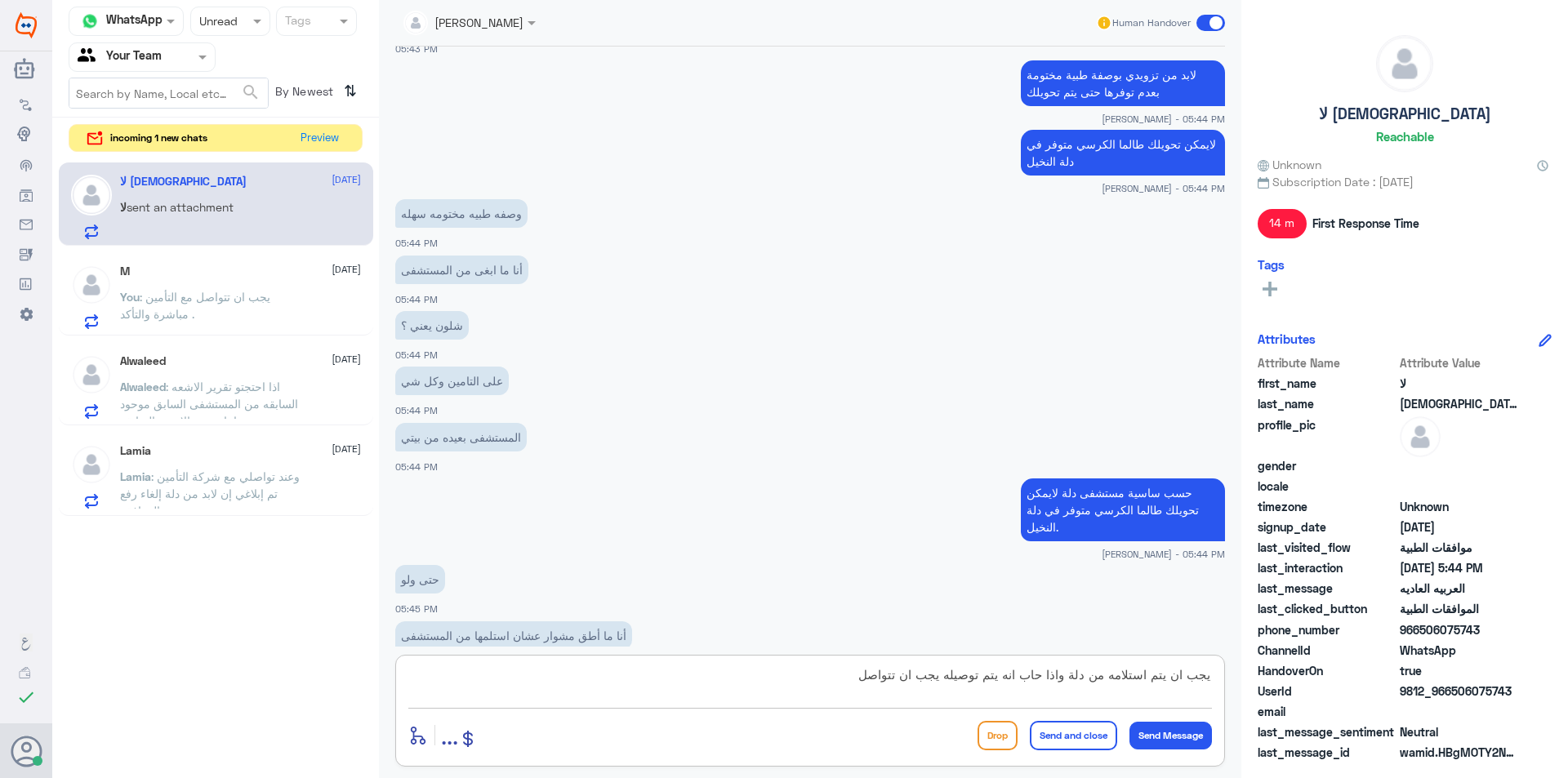
click at [783, 674] on textarea "يجب ان يتم استلامه من دلة واذا حاب انه يتم توصيله يجب ان تتواصل" at bounding box center [810, 684] width 803 height 40
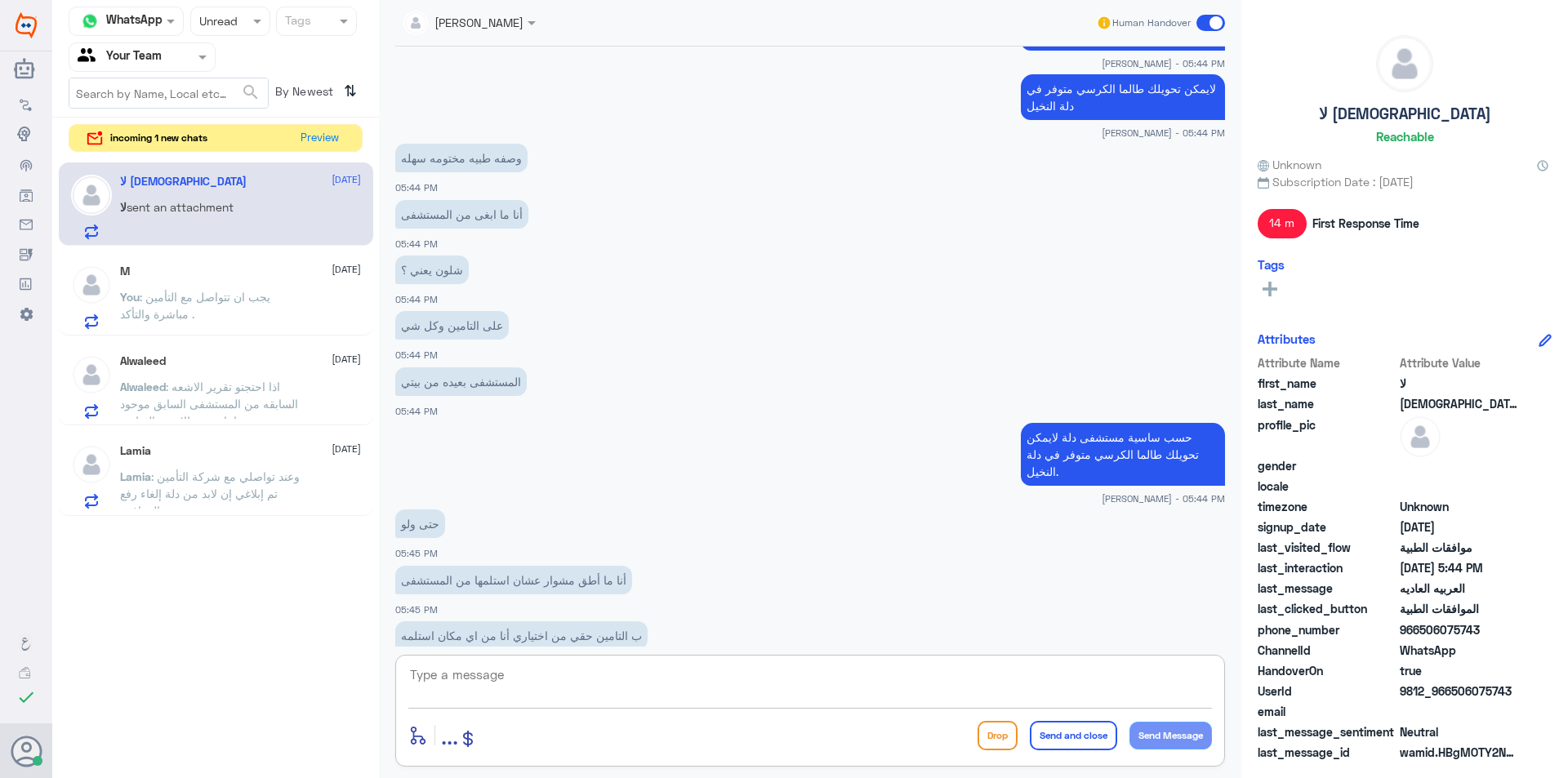
click at [498, 688] on textarea at bounding box center [810, 684] width 803 height 40
type textarea "الكشفية والوصفة والموافقة من [GEOGRAPHIC_DATA]"
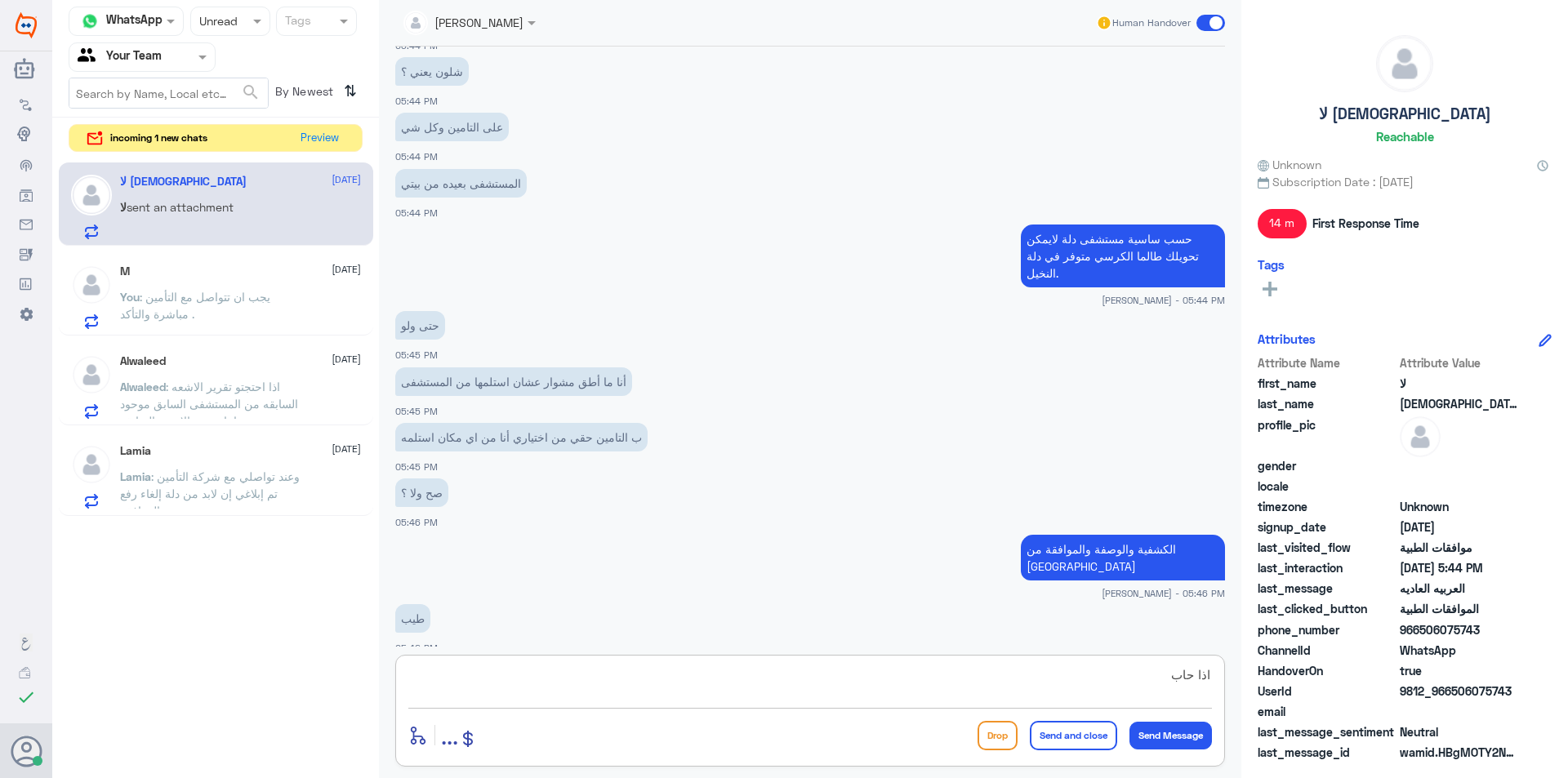
scroll to position [1135, 0]
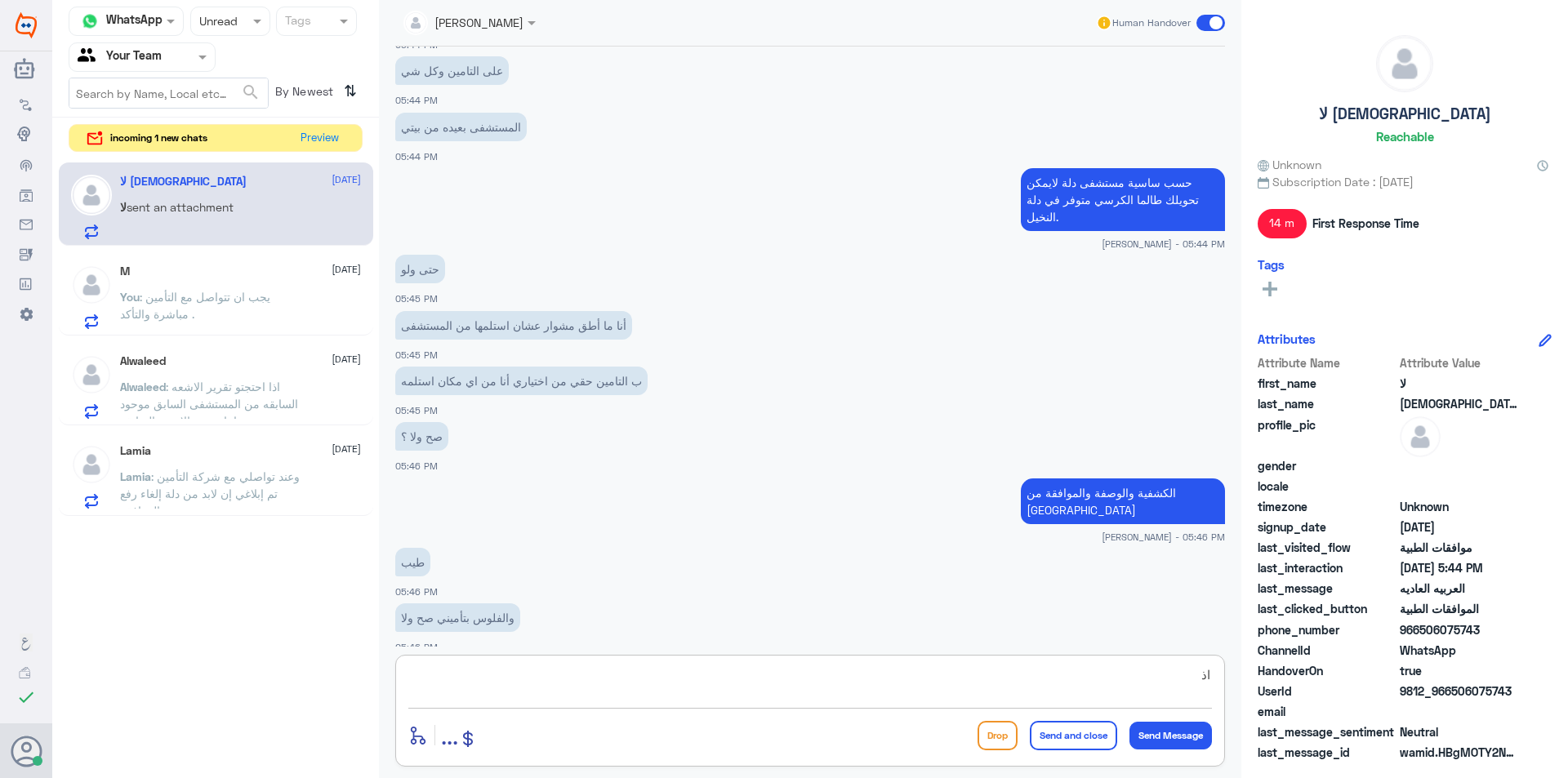
type textarea "ا"
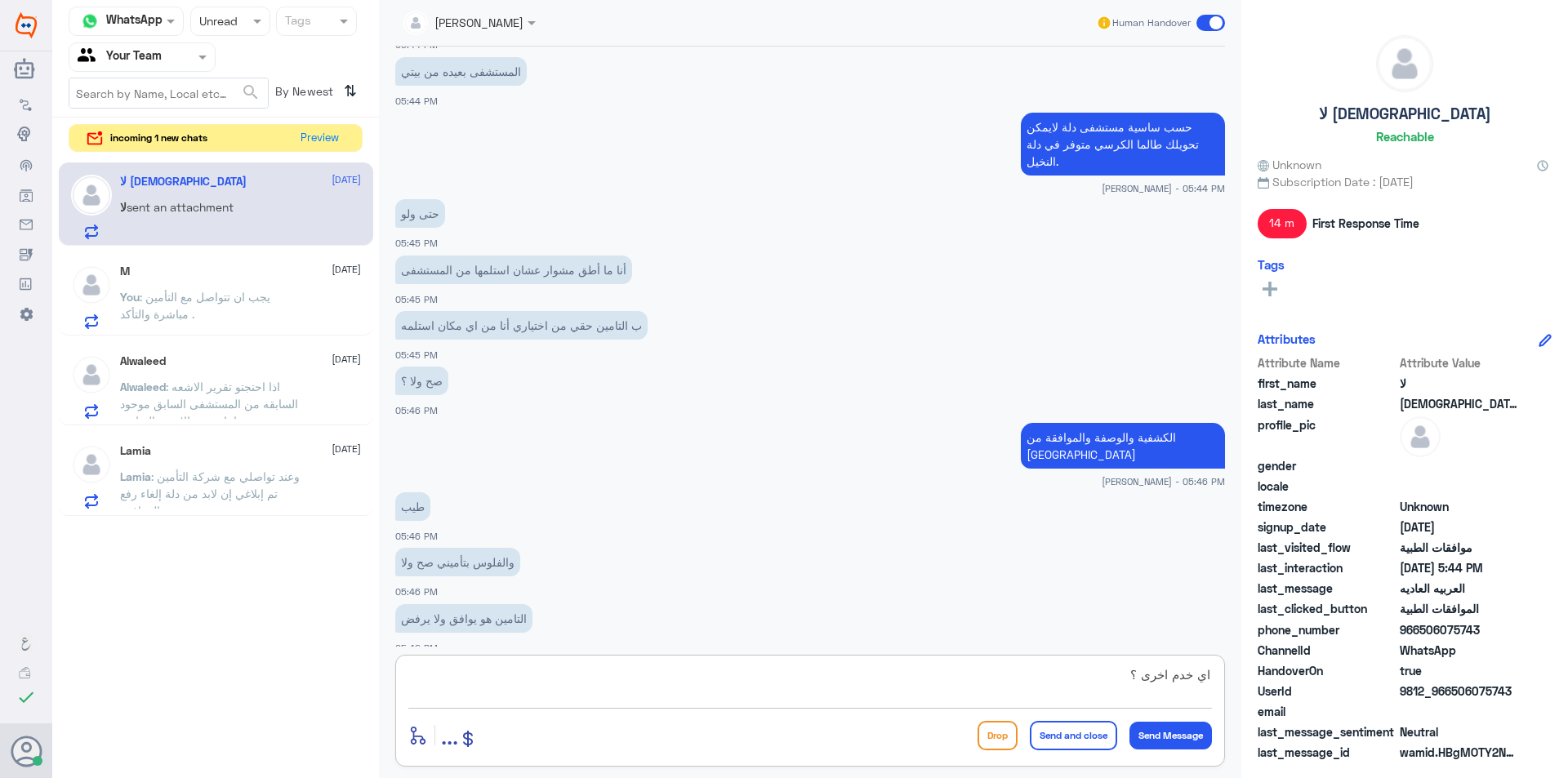
click at [967, 661] on div "اي خدم اخرى ؟ enter flow name ... Drop Send and close Send Message" at bounding box center [810, 710] width 829 height 112
click at [973, 688] on textarea "اي خدم اخرى ؟" at bounding box center [810, 684] width 803 height 40
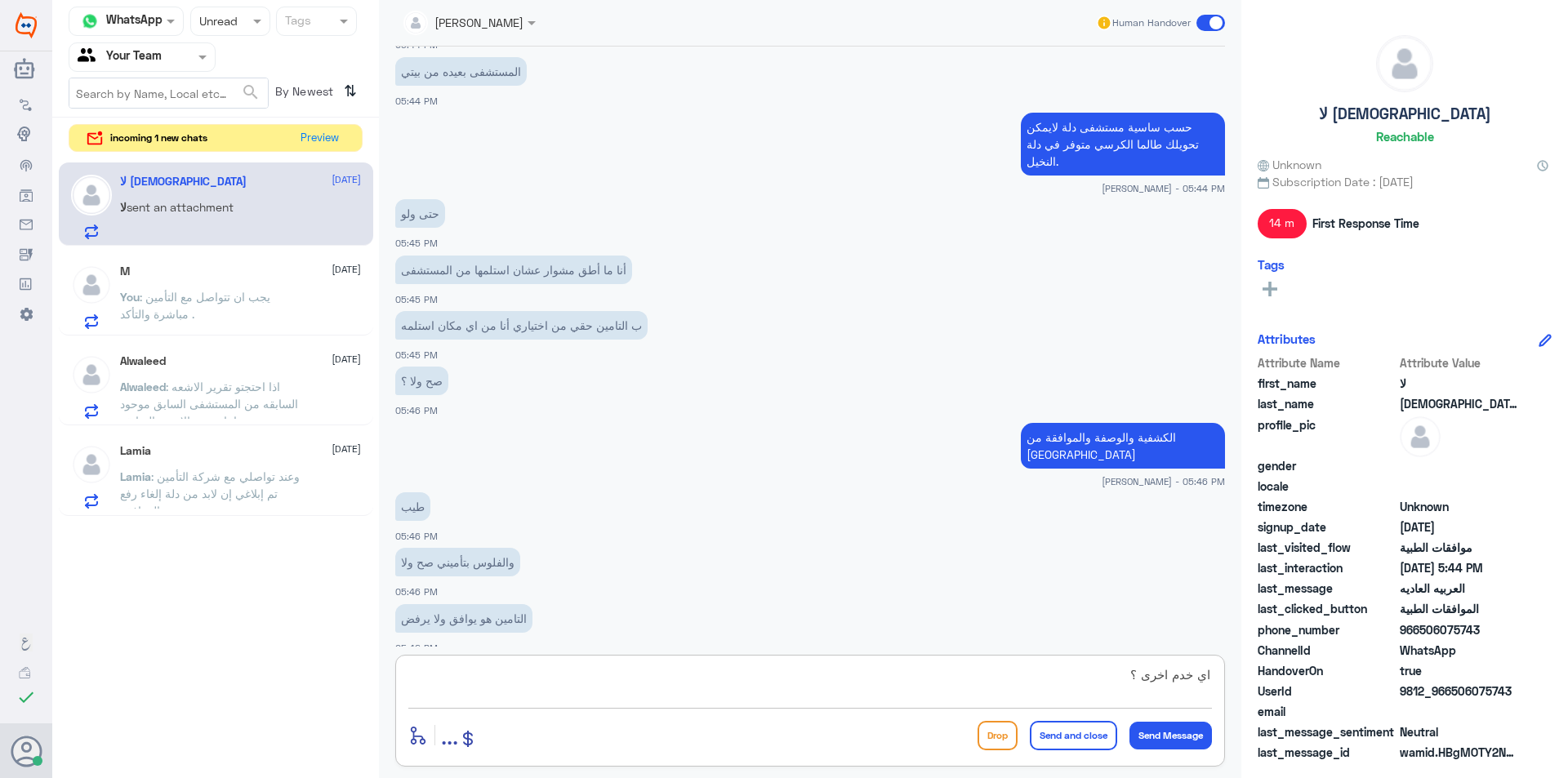
click at [973, 688] on textarea "اي خدم اخرى ؟" at bounding box center [810, 684] width 803 height 40
type textarea "بالنسبة للموافقة نعم تمت الموافقة في [GEOGRAPHIC_DATA] ."
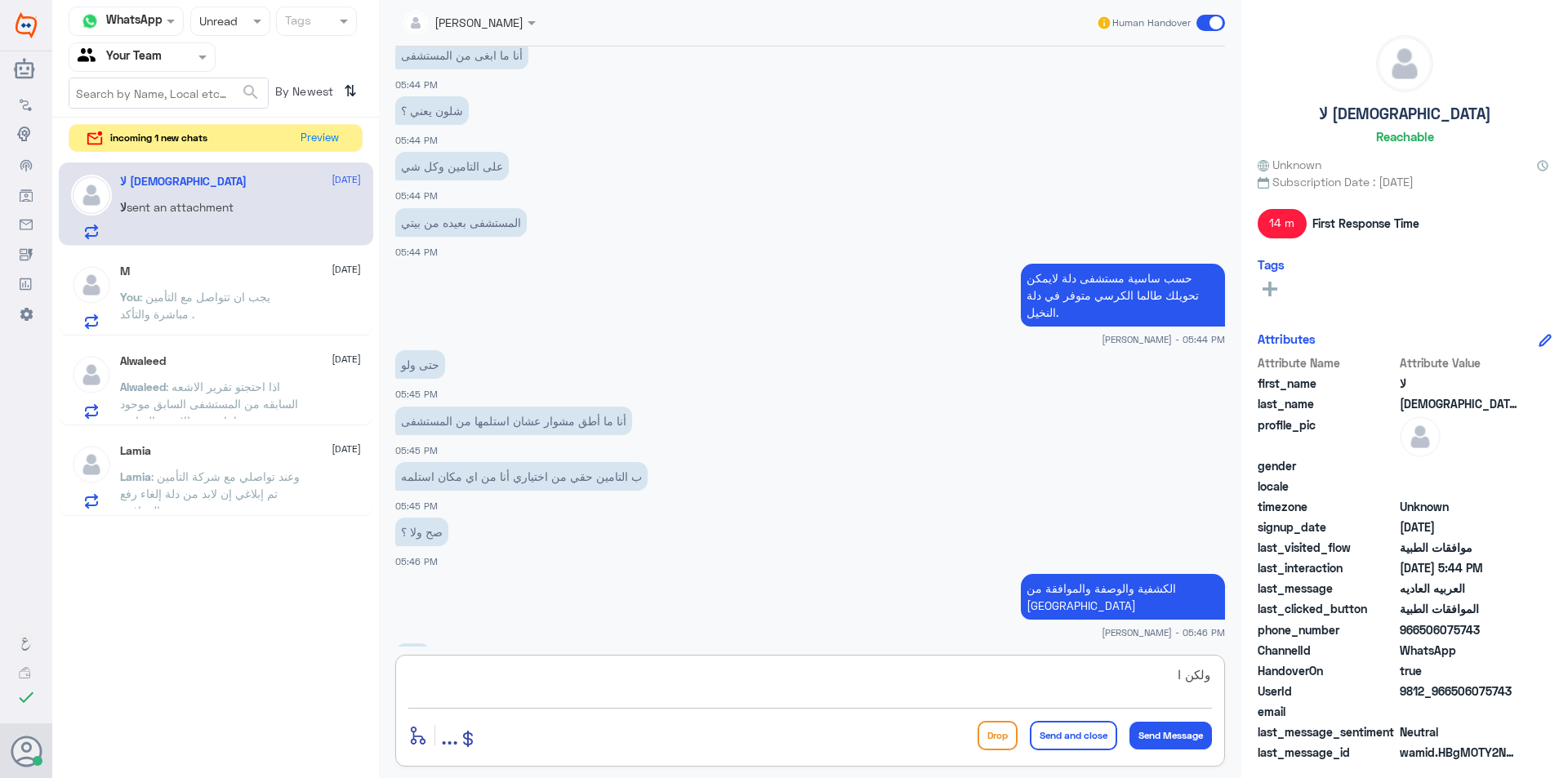
scroll to position [1015, 0]
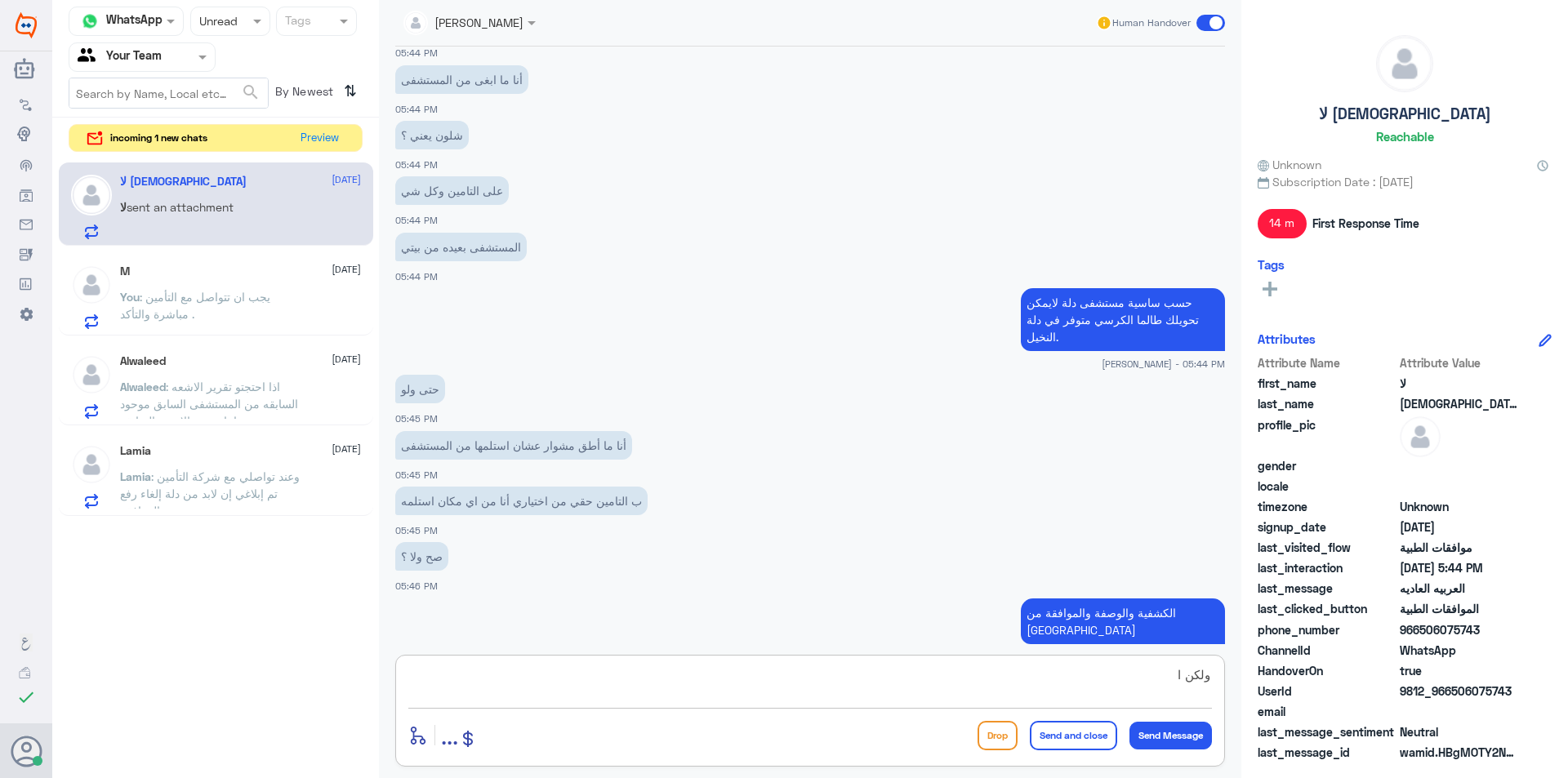
click at [1072, 314] on p "حسب ساسية مستشفى دلة لايمكن تحويلك طالما الكرسي متوفر في دلة النخيل." at bounding box center [1122, 320] width 204 height 63
click at [1073, 313] on p "حسب ساسية مستشفى دلة لايمكن تحويلك طالما الكرسي متوفر في دلة النخيل." at bounding box center [1122, 320] width 204 height 63
copy div "حسب ساسية مستشفى دلة لايمكن تحويلك طالما الكرسي متوفر في دلة النخيل."
click at [1032, 668] on textarea "ولكن ا" at bounding box center [810, 684] width 803 height 40
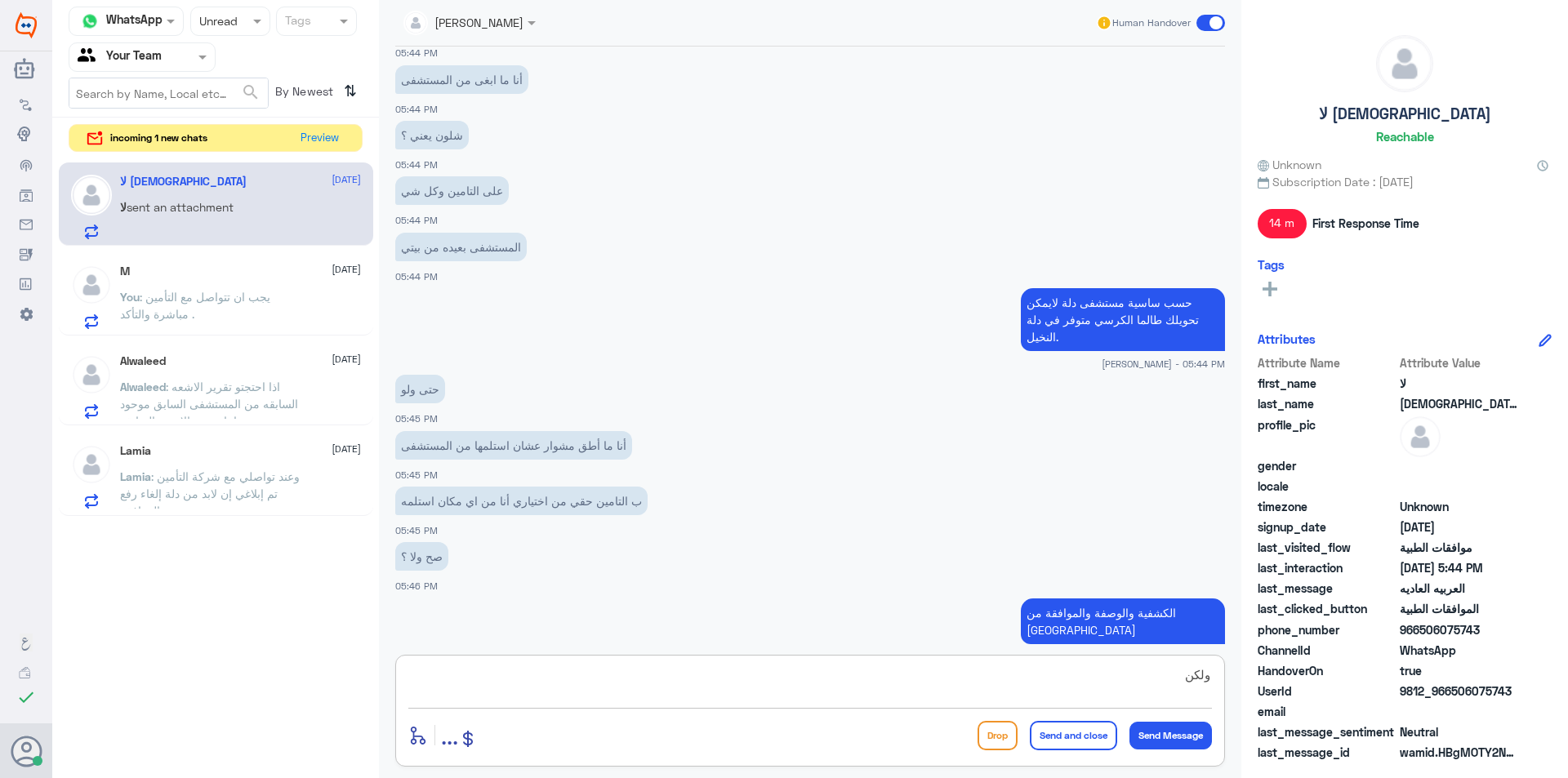
paste textarea "حسب ساسية مستشفى دلة لايمكن تحويلك طالما الكرسي متوفر في دلة النخيل."
type textarea "ولكن حسب ساسية مستشفى دلة لايمكن تحويلك طالما الكرسي متوفر في دلة النخيل."
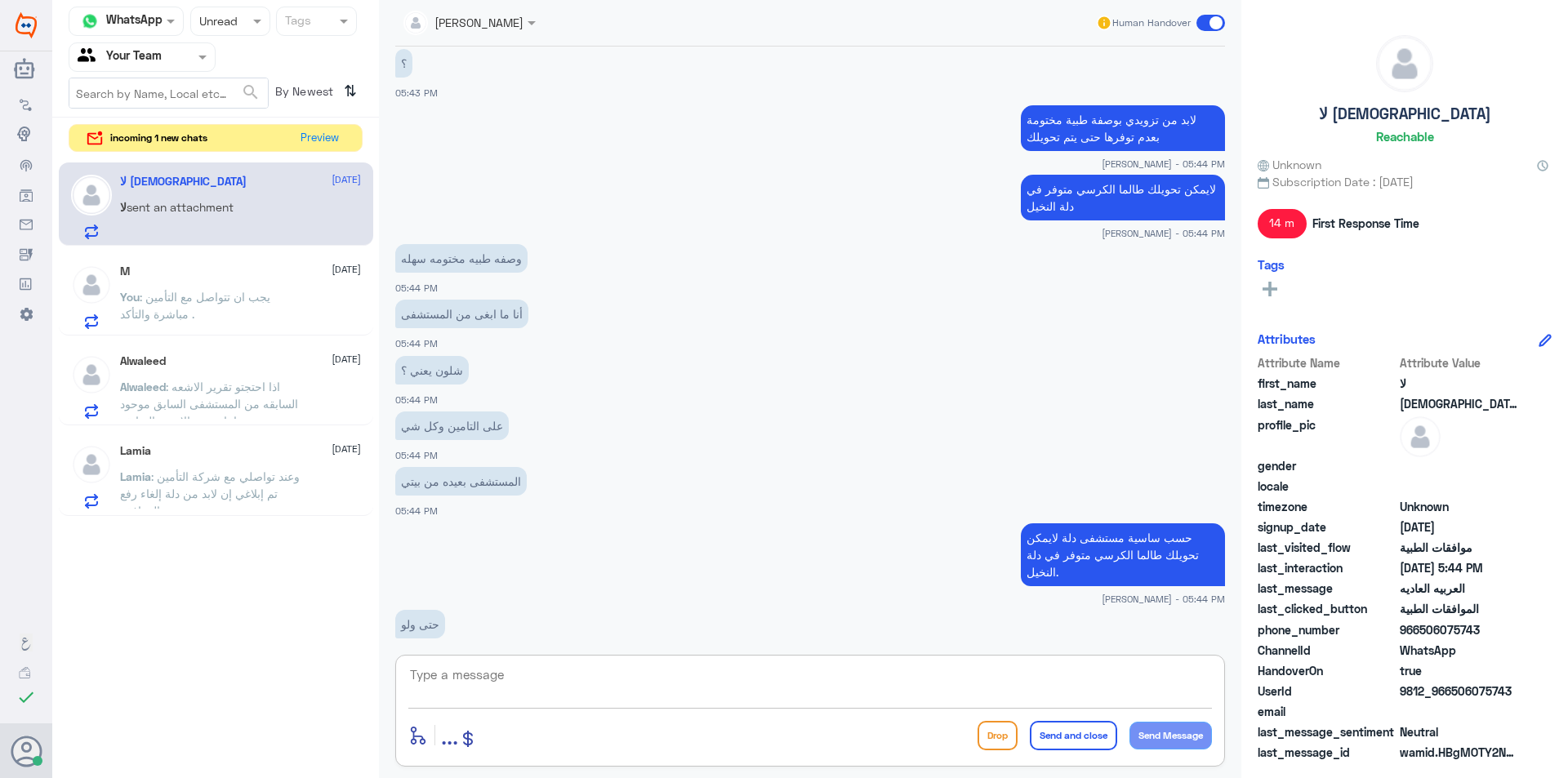
scroll to position [723, 0]
click at [1059, 176] on p "لايمكن تحويلك طالما الكرسي متوفر في دلة النخيل" at bounding box center [1122, 198] width 204 height 46
copy div "لايمكن تحويلك طالما الكرسي متوفر في دلة النخيل"
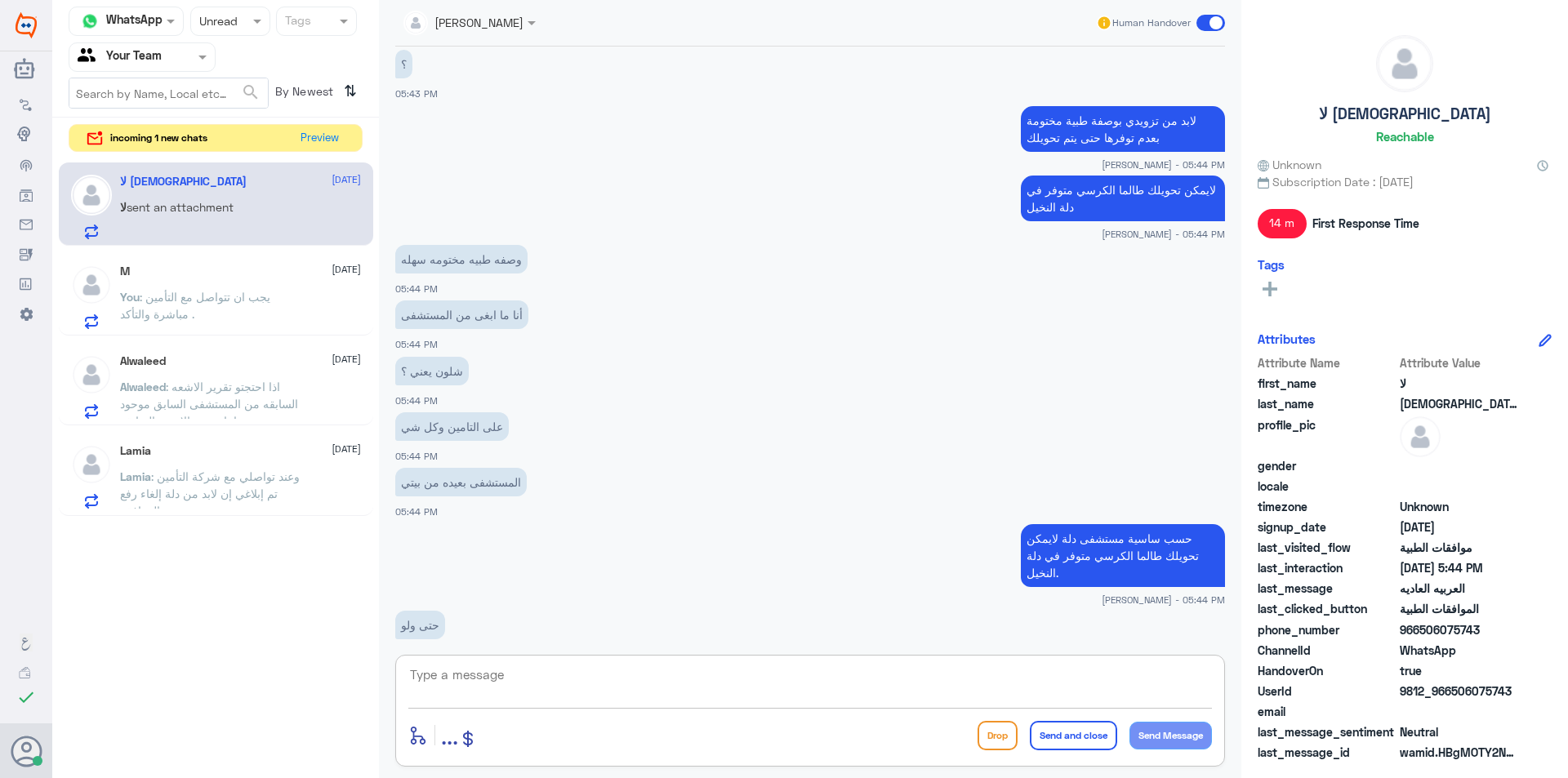
click at [1114, 664] on textarea at bounding box center [810, 684] width 803 height 40
paste textarea "لايمكن تحويلك طالما الكرسي متوفر في دلة النخيل"
type textarea "نعتذر , لايمكن تحويلك طالما الكرسي متوفر في دلة النخيل."
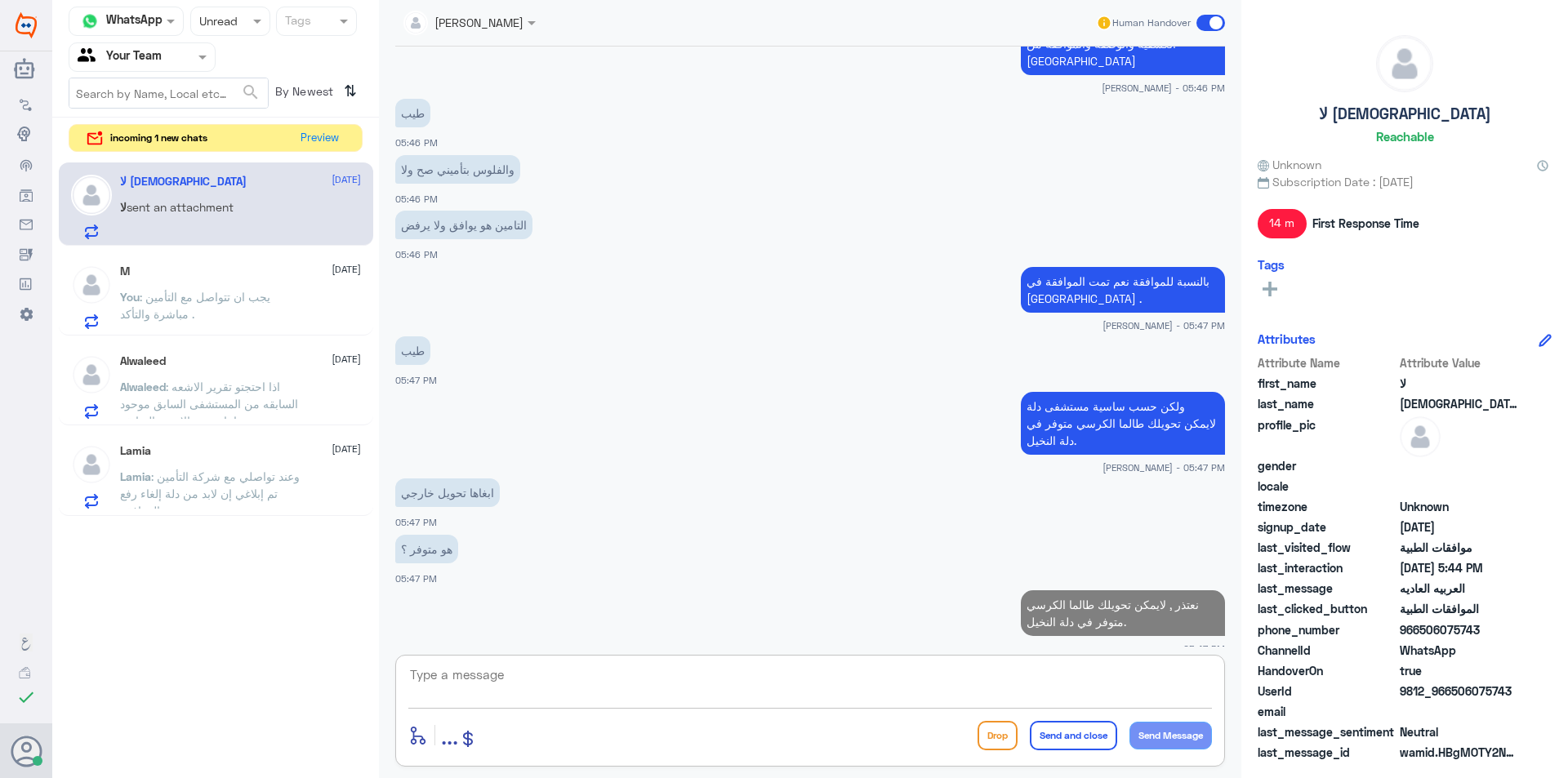
click at [611, 675] on textarea at bounding box center [810, 684] width 803 height 40
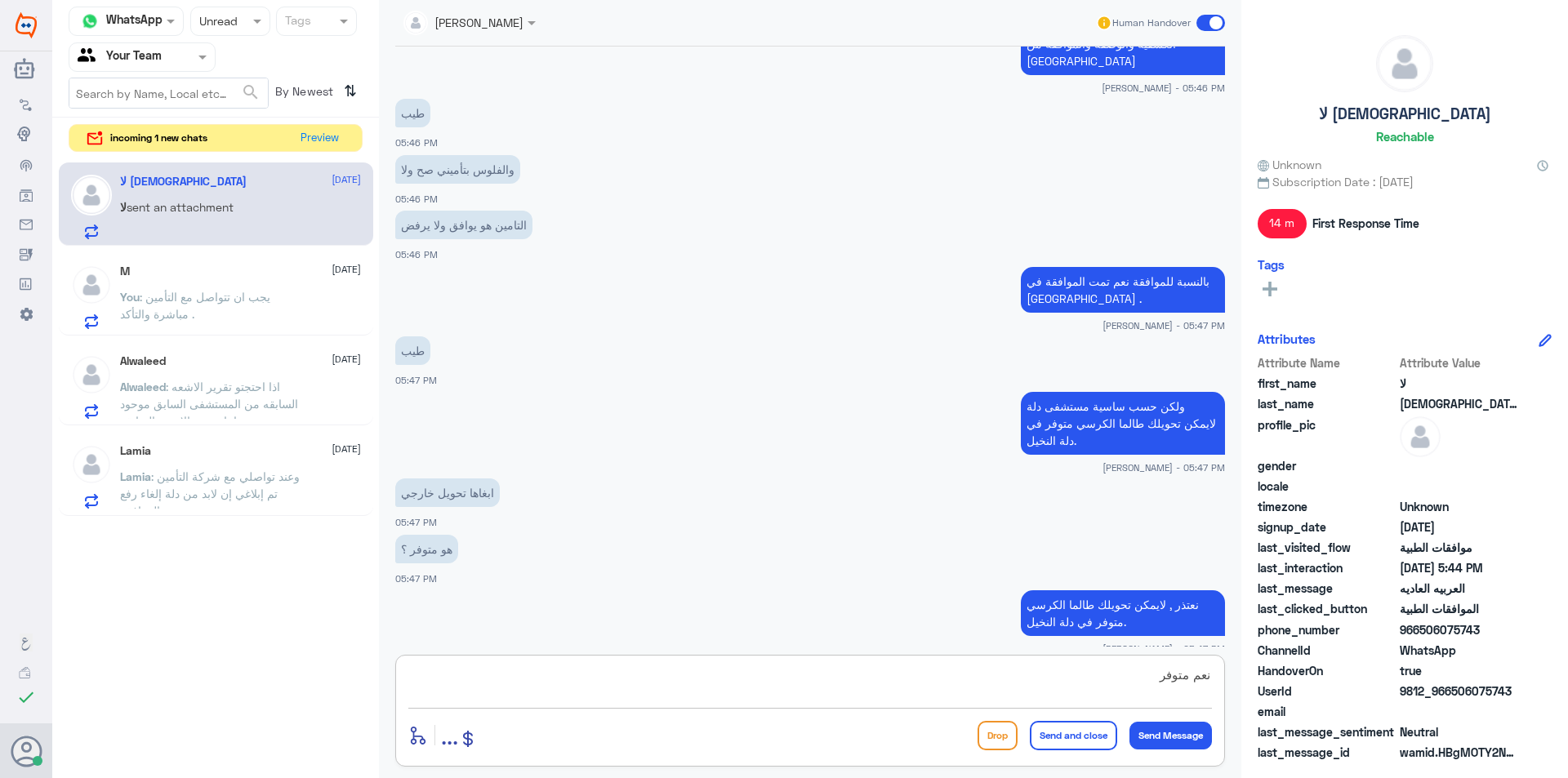
type textarea "نعم متوفر."
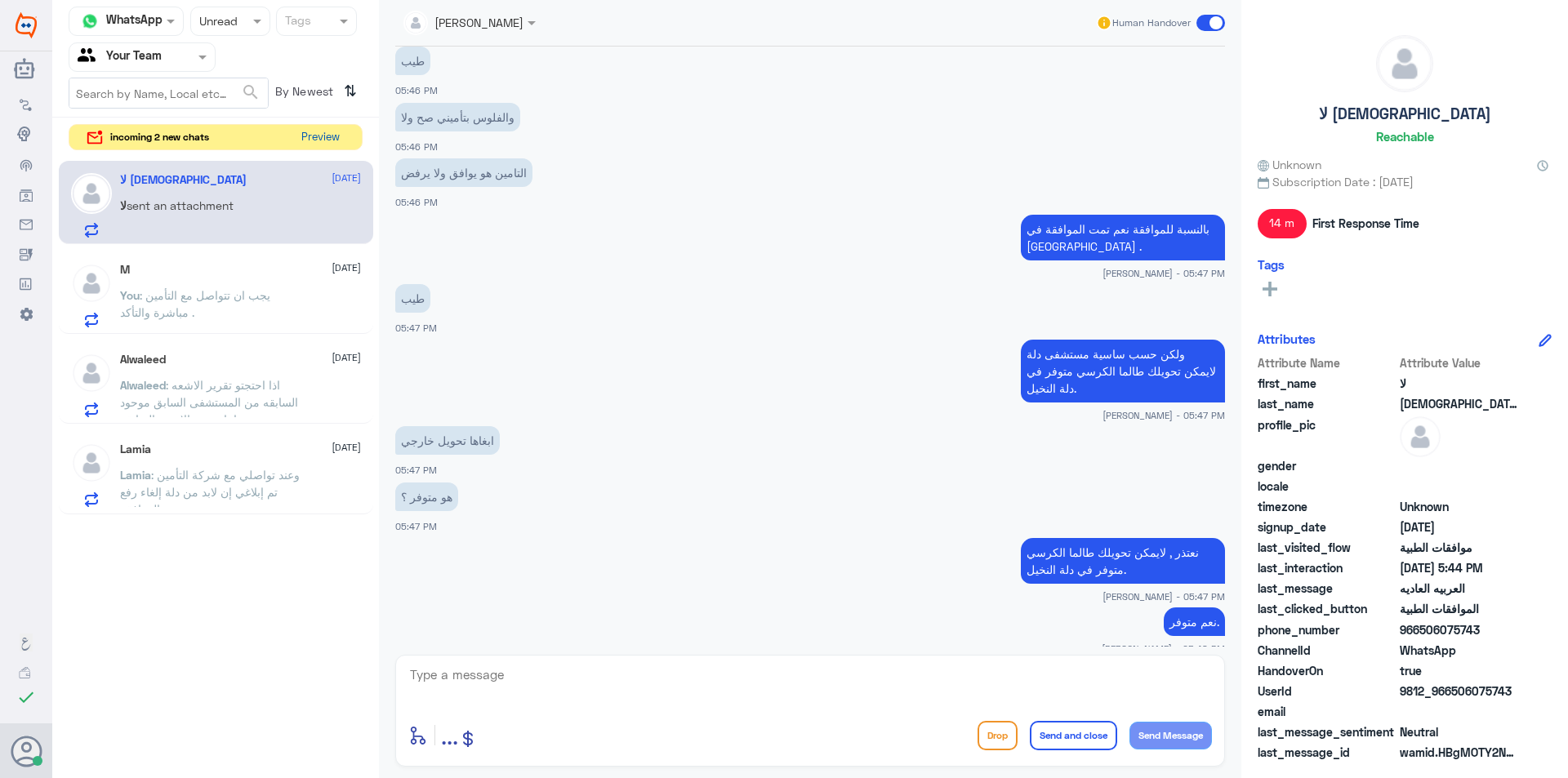
click at [327, 130] on button "Preview" at bounding box center [320, 137] width 50 height 25
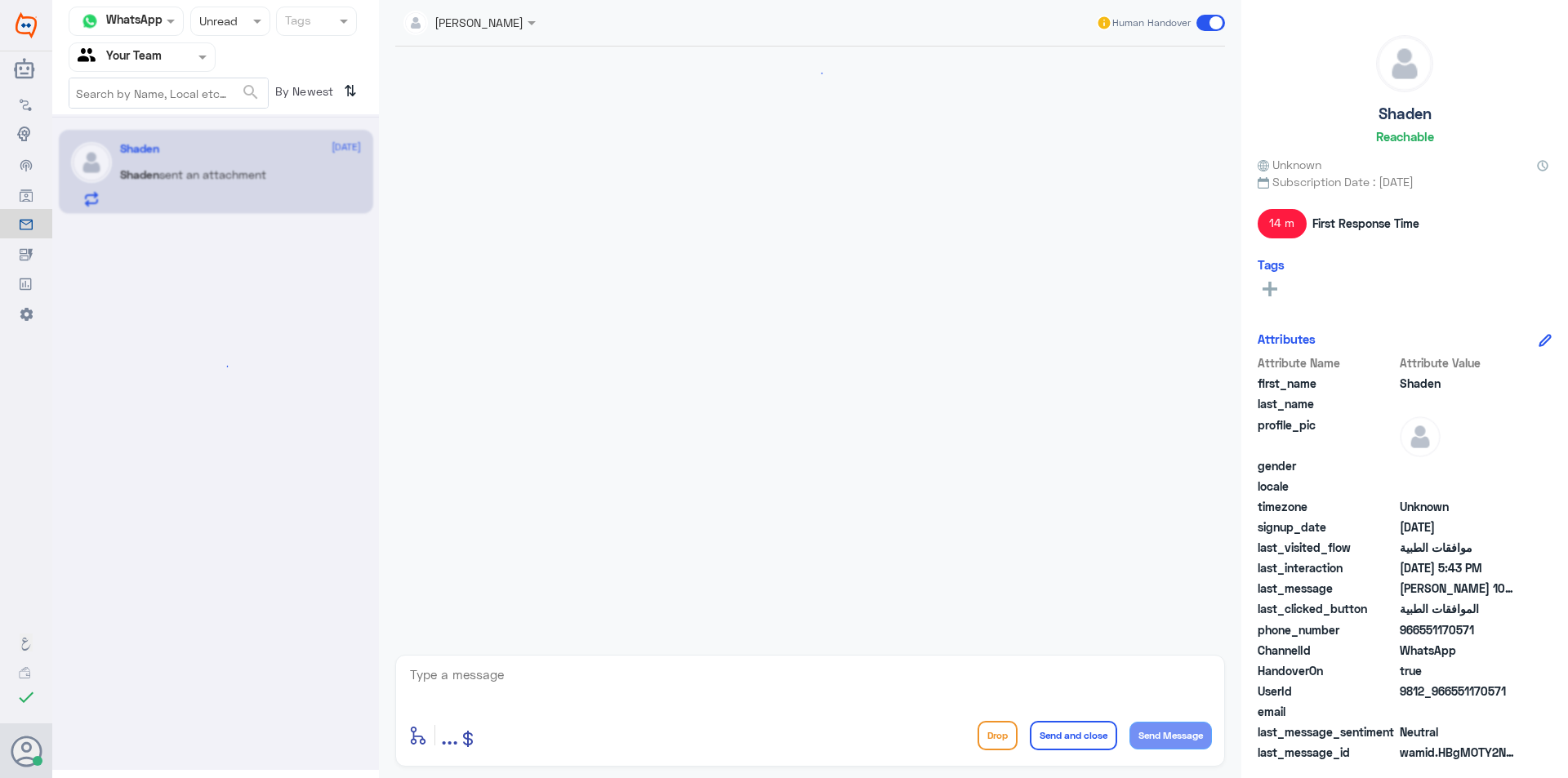
scroll to position [319, 0]
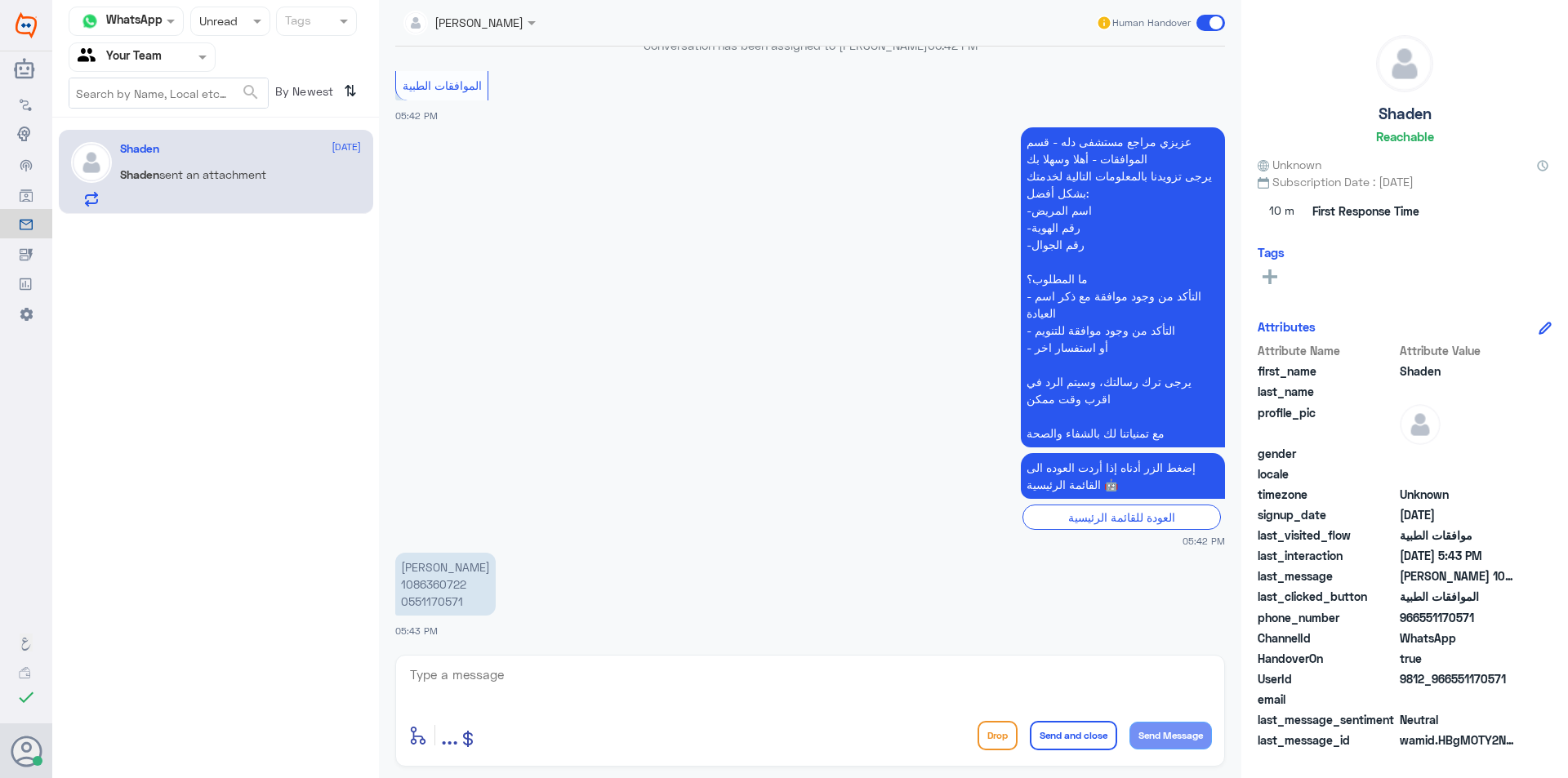
click at [435, 582] on p "[PERSON_NAME] 1086360722 0551170571" at bounding box center [446, 584] width 101 height 63
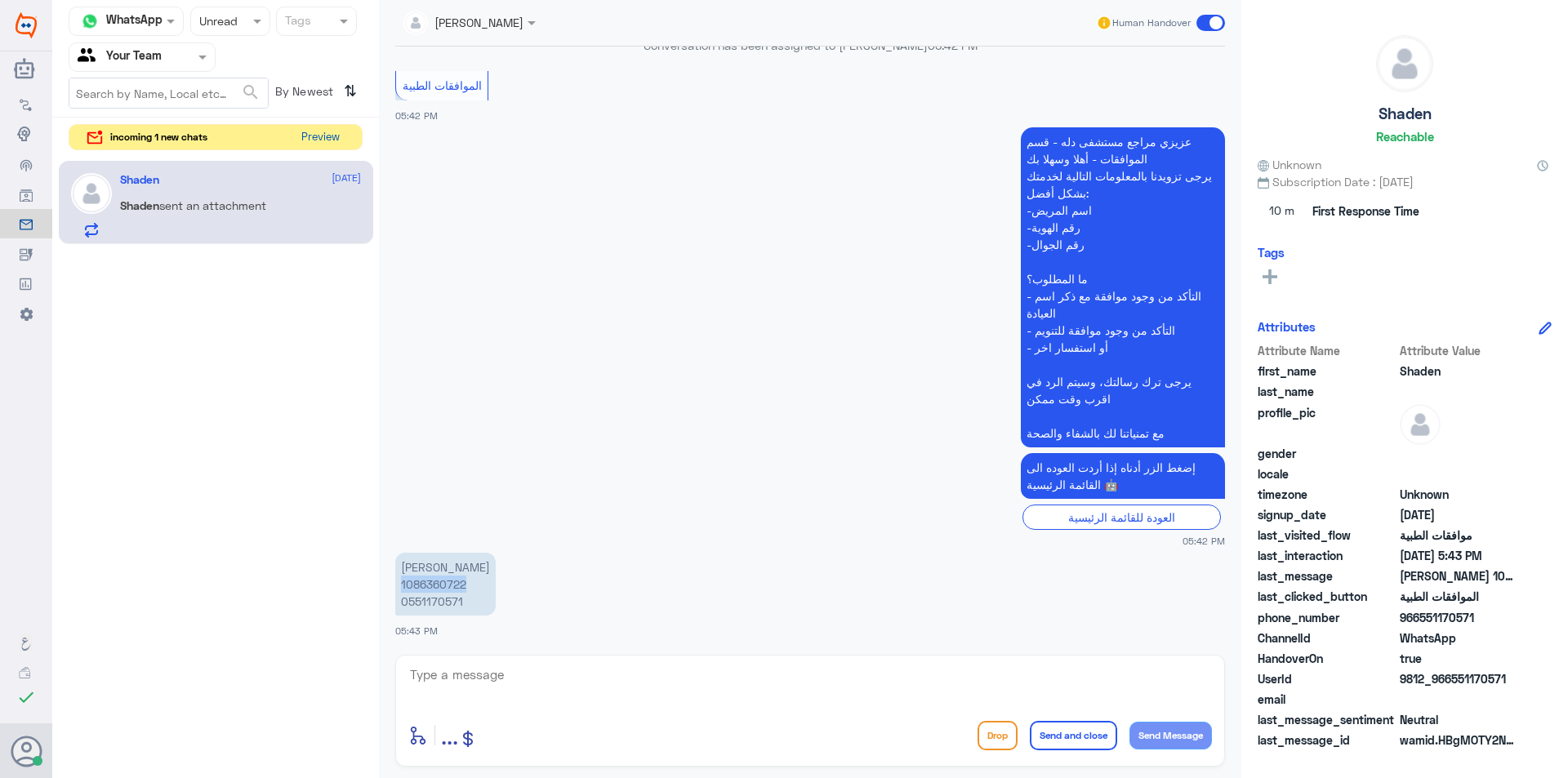
click at [304, 144] on button "Preview" at bounding box center [320, 137] width 50 height 25
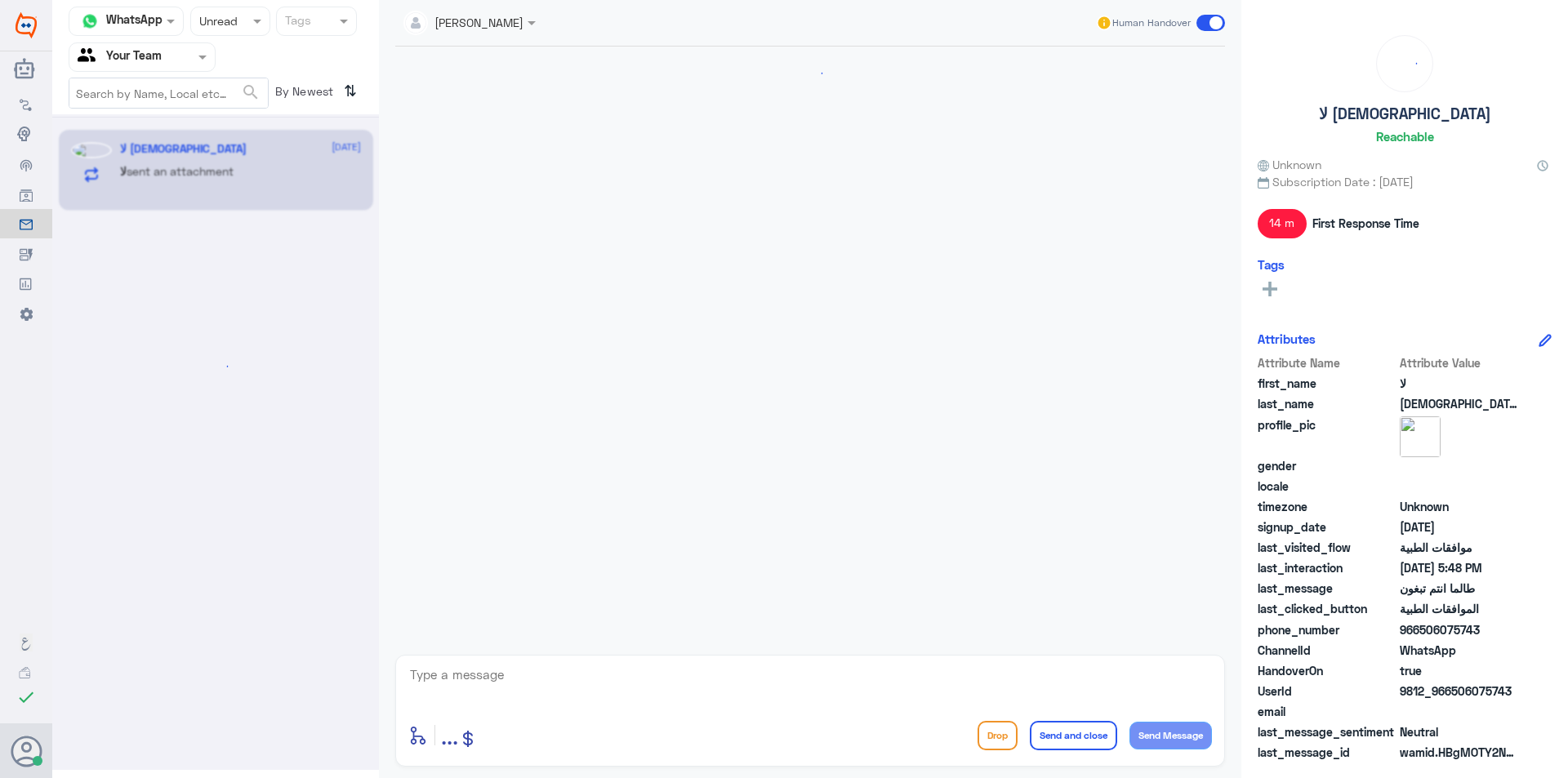
scroll to position [656, 0]
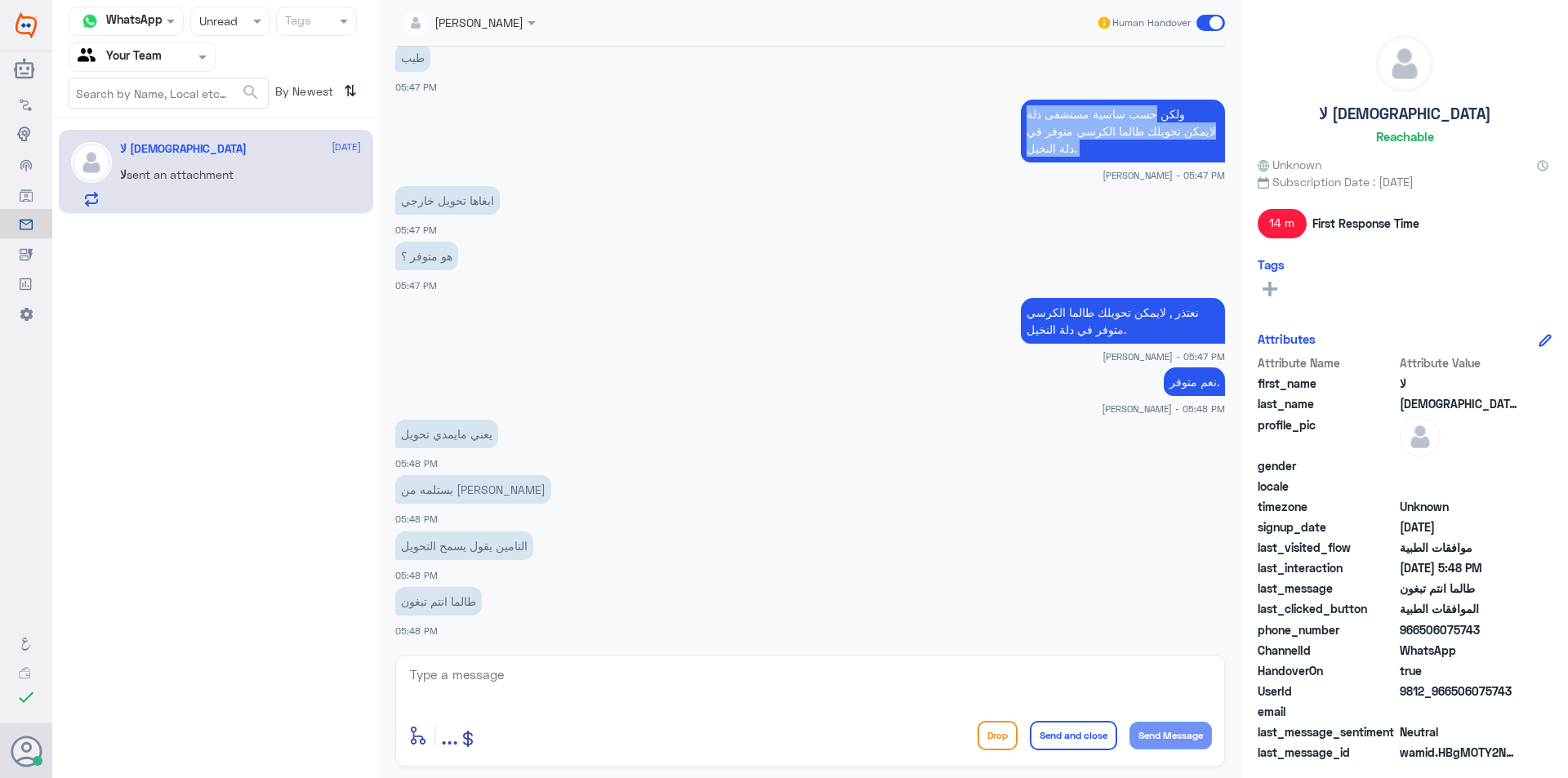
drag, startPoint x: 1153, startPoint y: 114, endPoint x: 1017, endPoint y: 166, distance: 145.6
click at [1017, 166] on div "ولكن حسب ساسية مستشفى دلة لايمكن تحويلك طالما الكرسي متوفر في دلة النخيل. [PERS…" at bounding box center [810, 139] width 829 height 87
click at [852, 708] on div at bounding box center [810, 686] width 803 height 44
click at [846, 702] on textarea at bounding box center [810, 684] width 803 height 40
paste textarea "حسب ساسية مستشفى دلة لايمكن تحويلك طالما الكرسي متوفر في دلة النخيل."
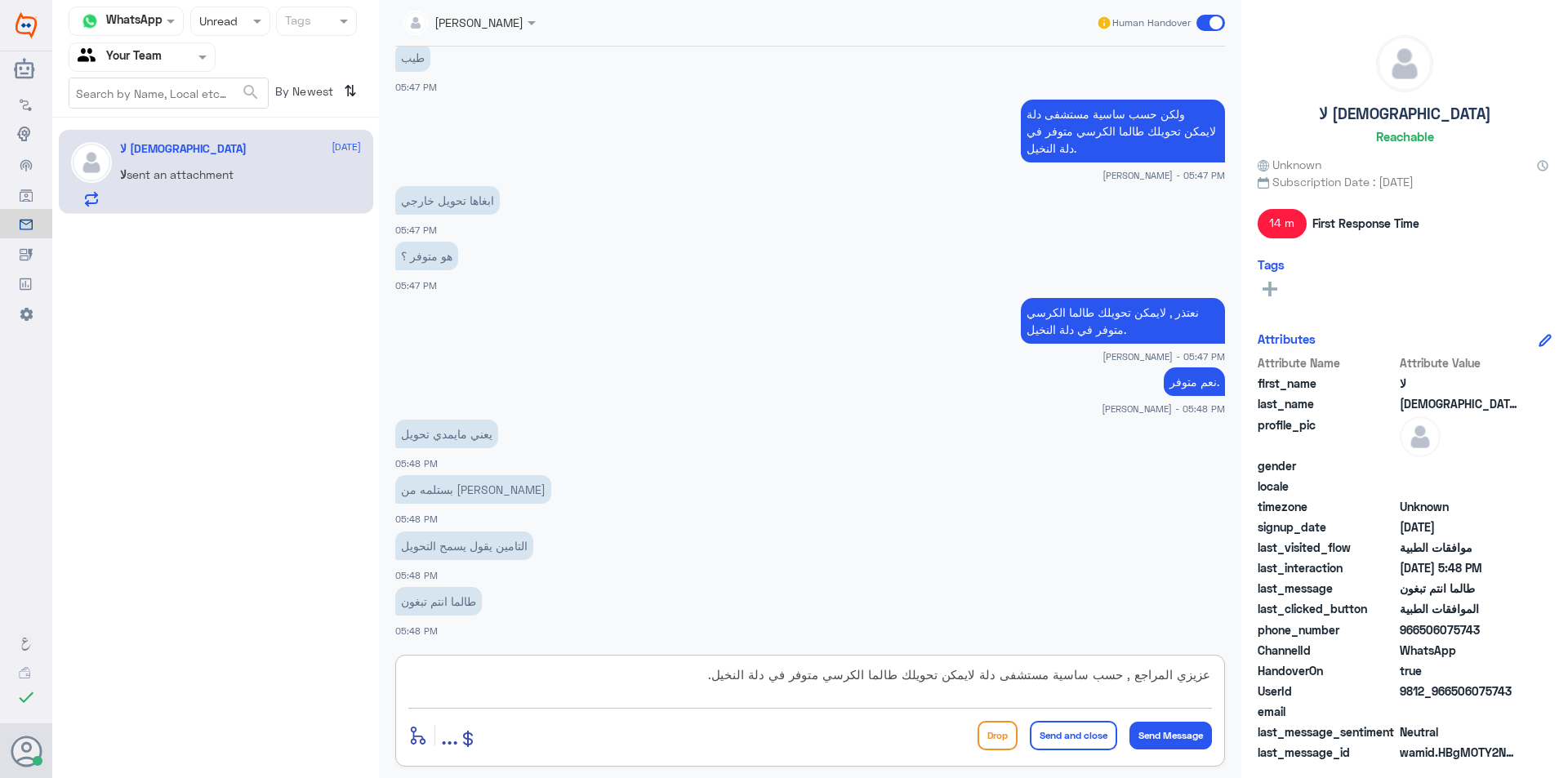
scroll to position [0, 0]
drag, startPoint x: 1121, startPoint y: 675, endPoint x: 979, endPoint y: 678, distance: 142.0
click at [979, 678] on textarea "عزيزي المراجع , حسب ساسية مستشفى دلة لايمكن تحويلك طالما الكرسي متوفر في دلة ال…" at bounding box center [810, 684] width 803 height 40
type textarea "عزيزي المراجع , نعتذر لايمكن تحويلك طالما الكرسي متوفر في دلة النخيل."
click at [837, 681] on textarea "عزيزي المراجع , نعتذر لايمكن تحويلك طالما الكرسي متوفر في دلة النخيل." at bounding box center [810, 684] width 803 height 40
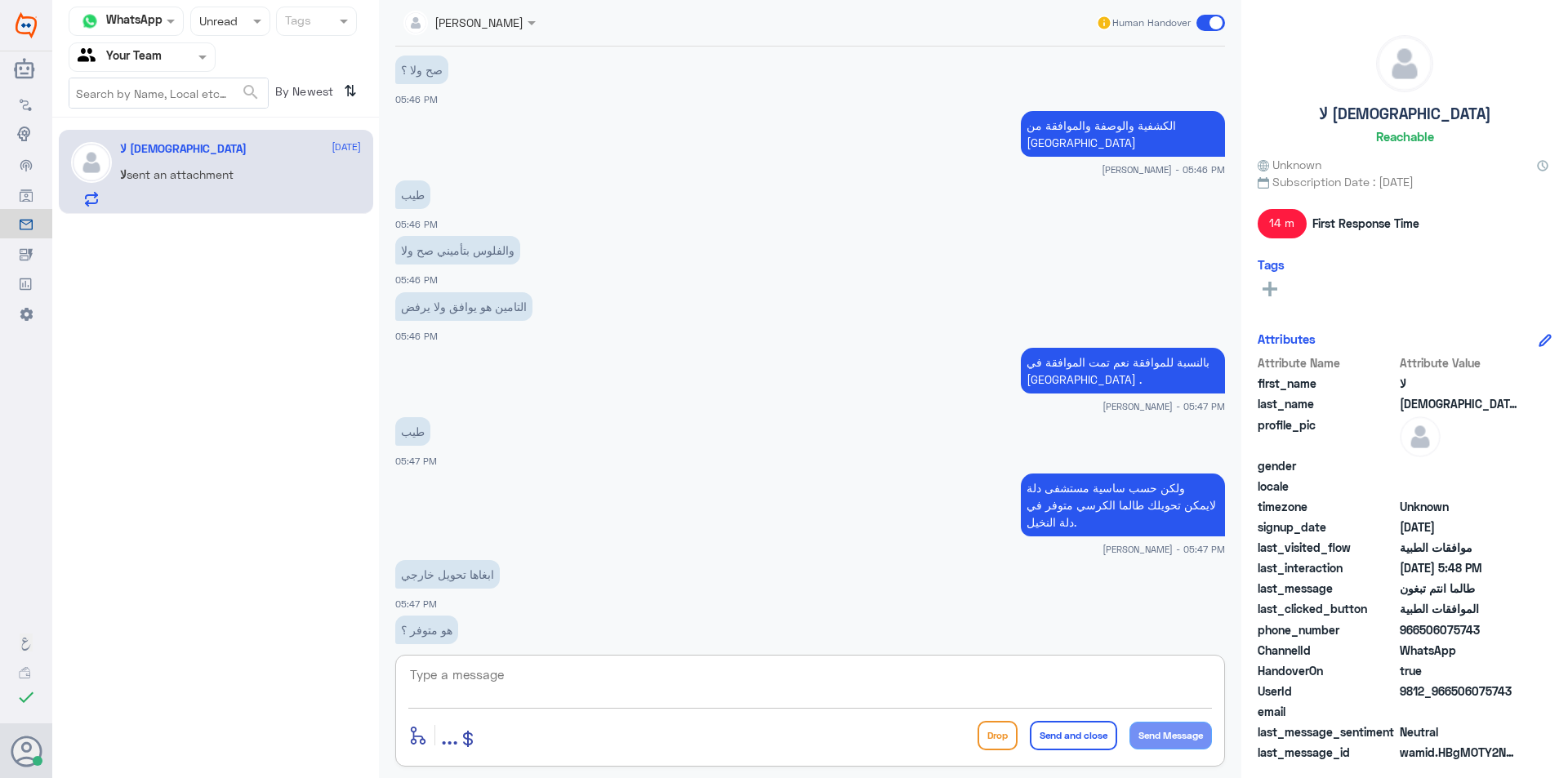
scroll to position [481, 0]
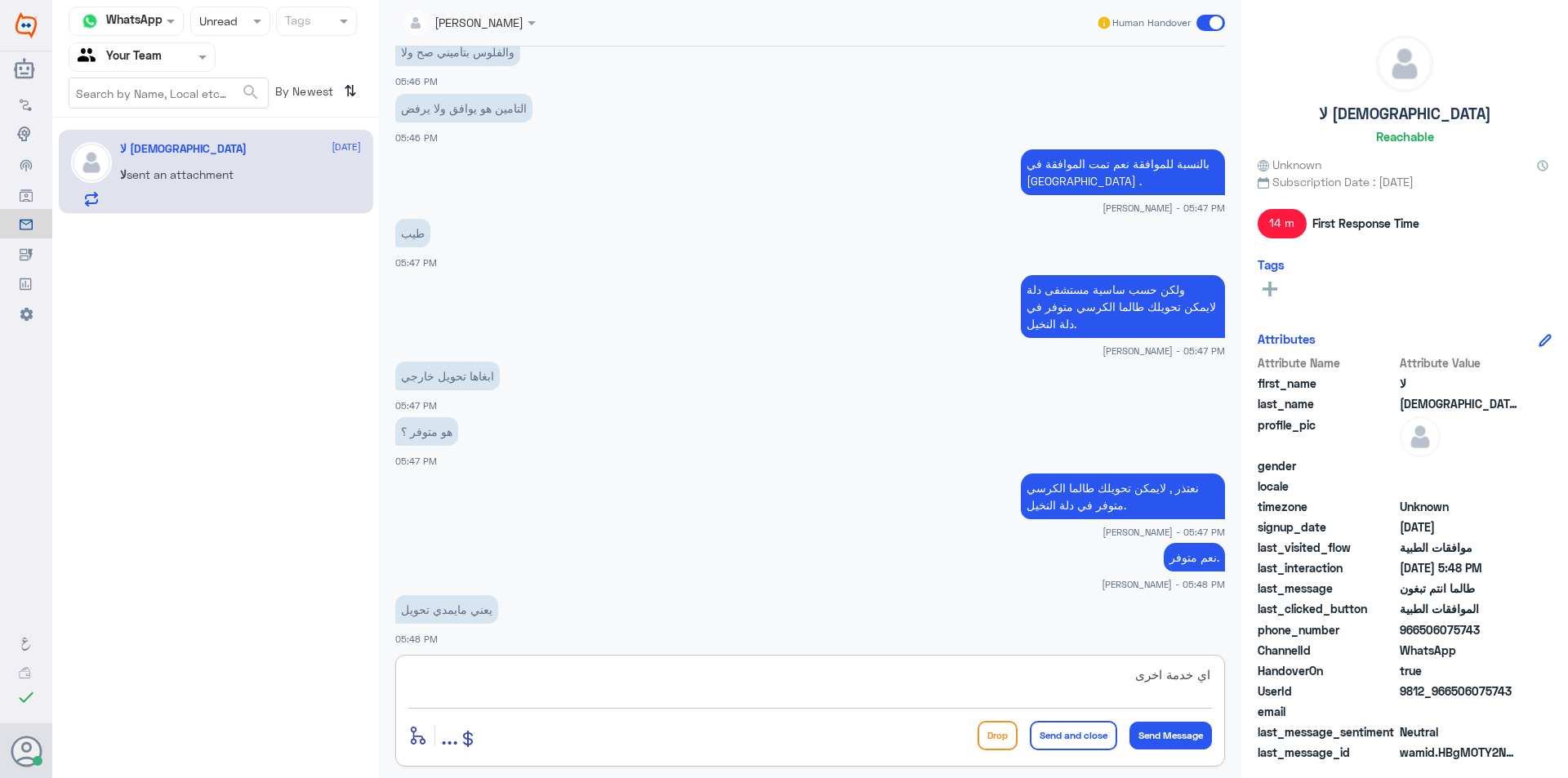
type textarea "اي خدمة اخرى ؟"
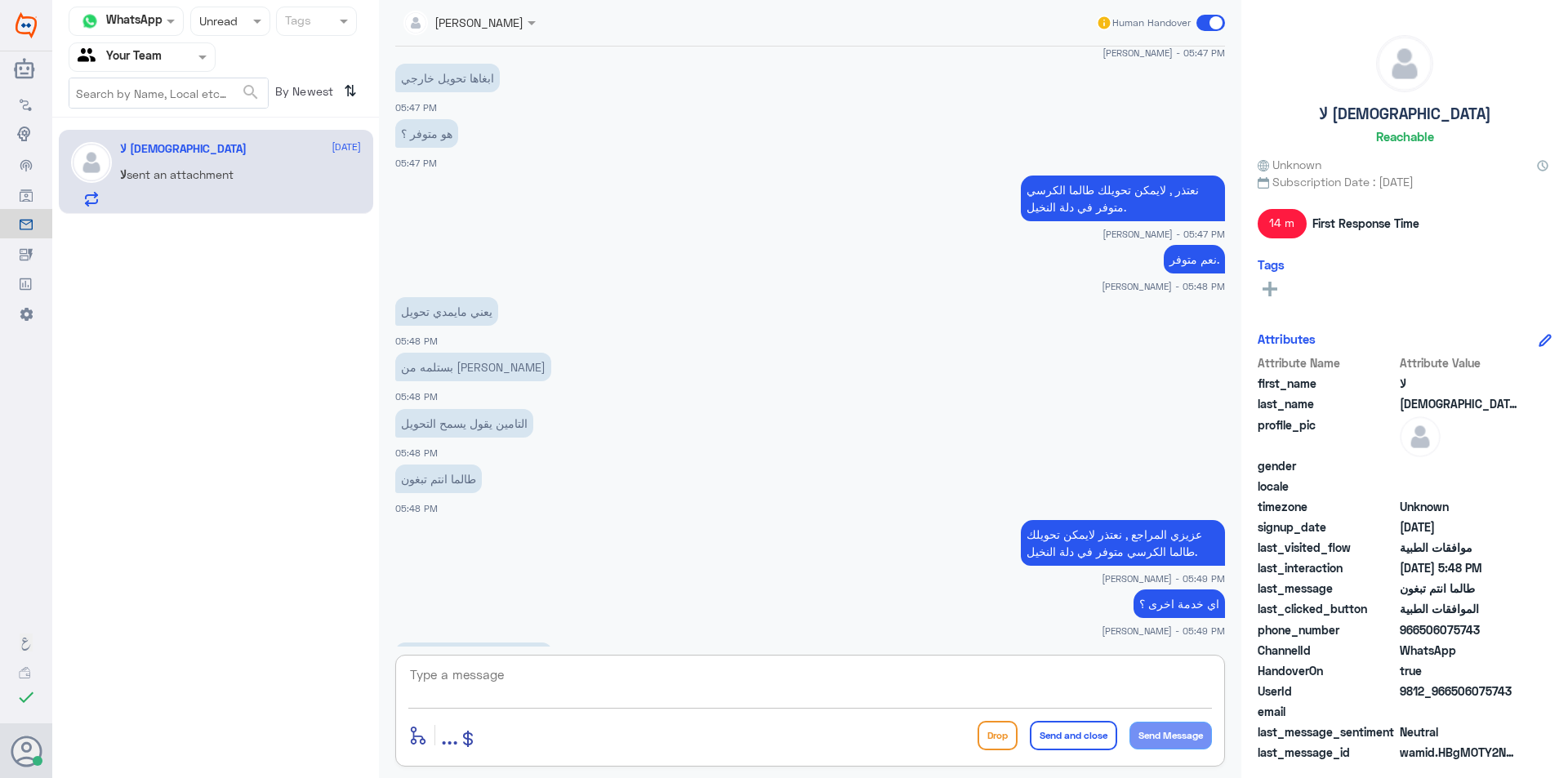
scroll to position [835, 0]
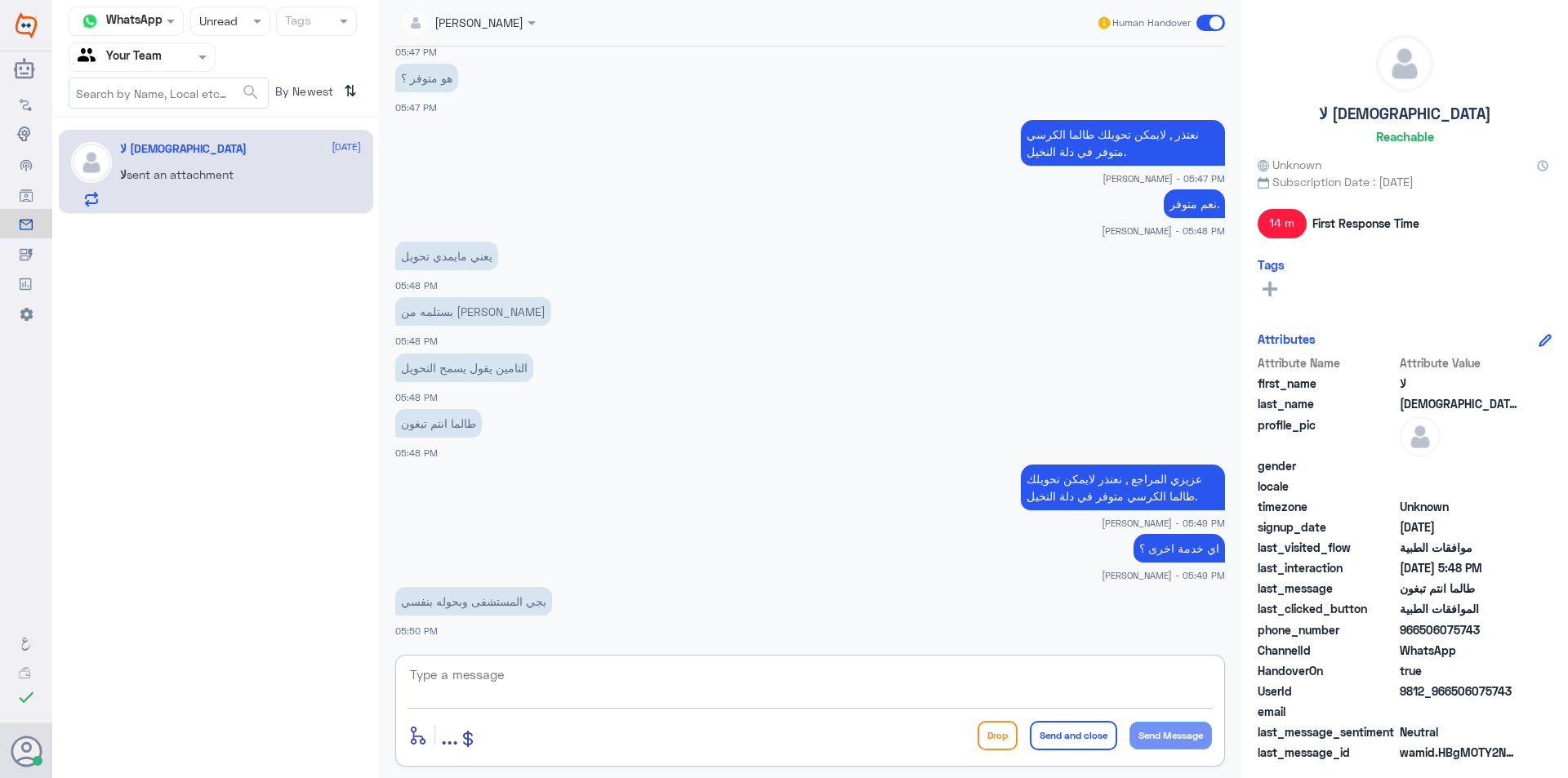
click at [469, 684] on textarea at bounding box center [810, 684] width 803 height 40
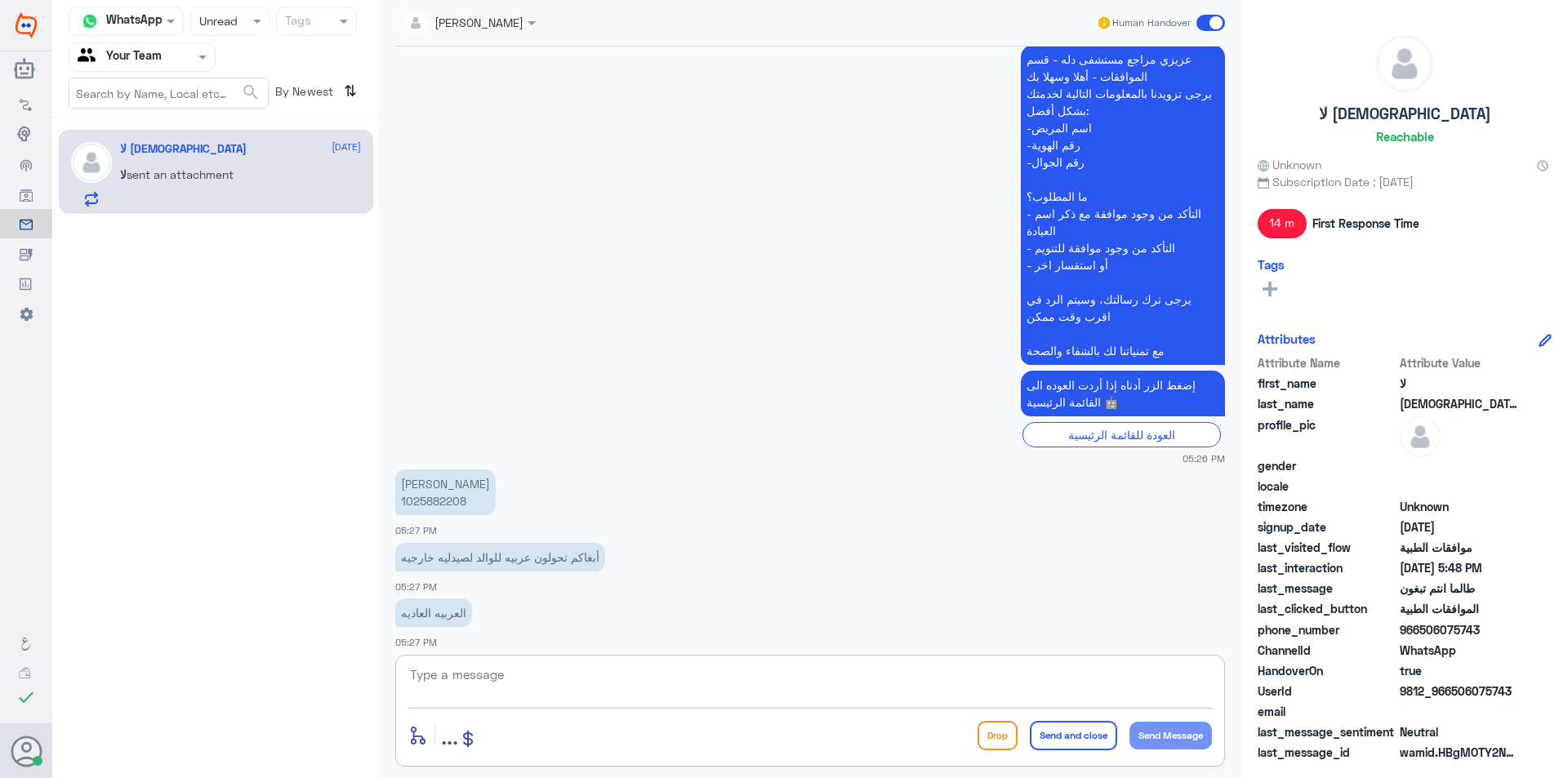
scroll to position [706, 0]
click at [1037, 337] on p "عزيزي مراجع مستشفى دله - قسم الموافقات - أهلا وسهلا بك يرجى تزويدنا بالمعلومات …" at bounding box center [1122, 207] width 204 height 320
click at [978, 668] on textarea at bounding box center [810, 684] width 803 height 40
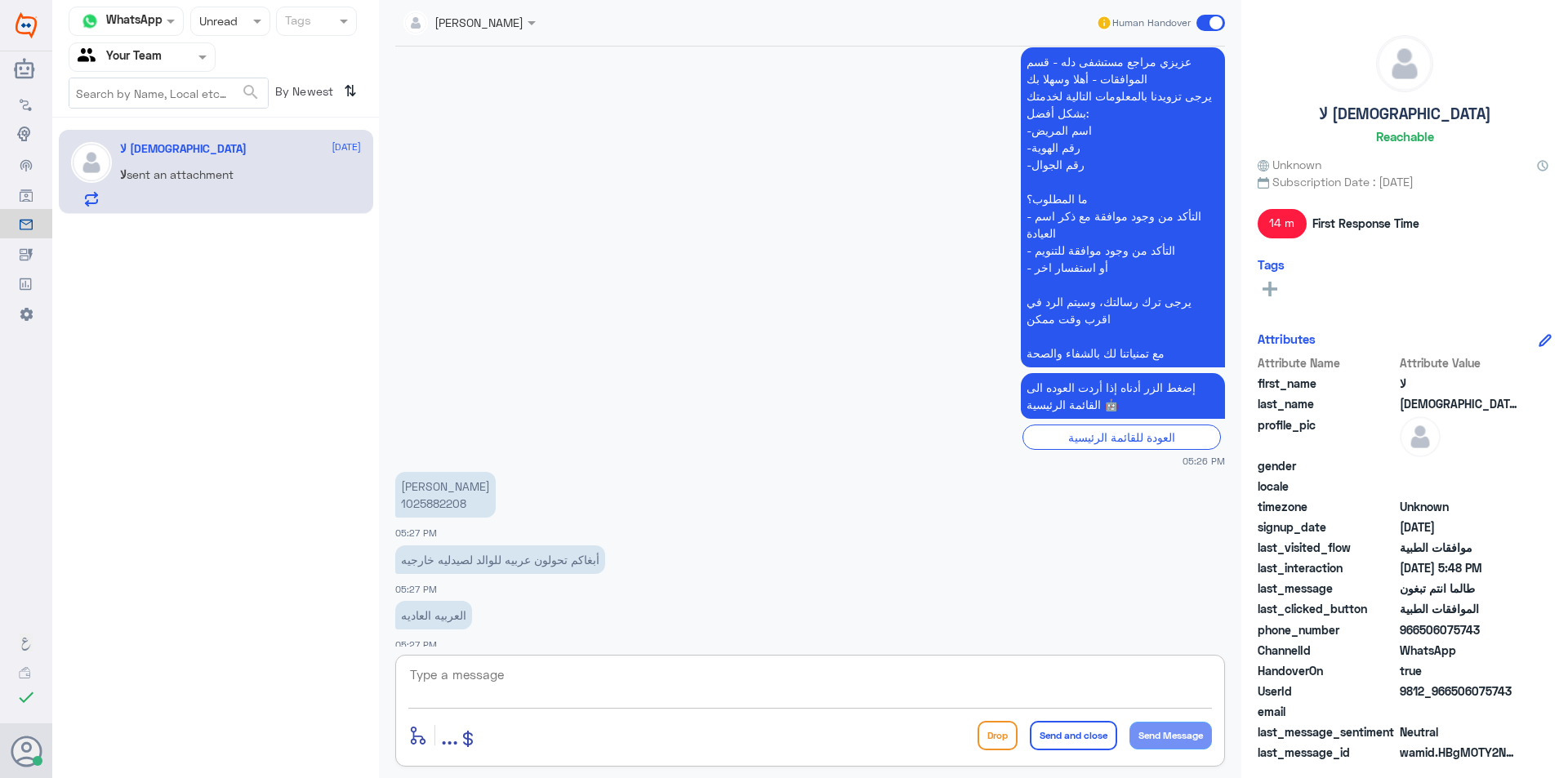
paste textarea "مع تمنياتنا لك بالشفاء والصحة"
click at [982, 671] on textarea "مع تمنياتنا لك بالشفاء والصحة" at bounding box center [810, 684] width 803 height 40
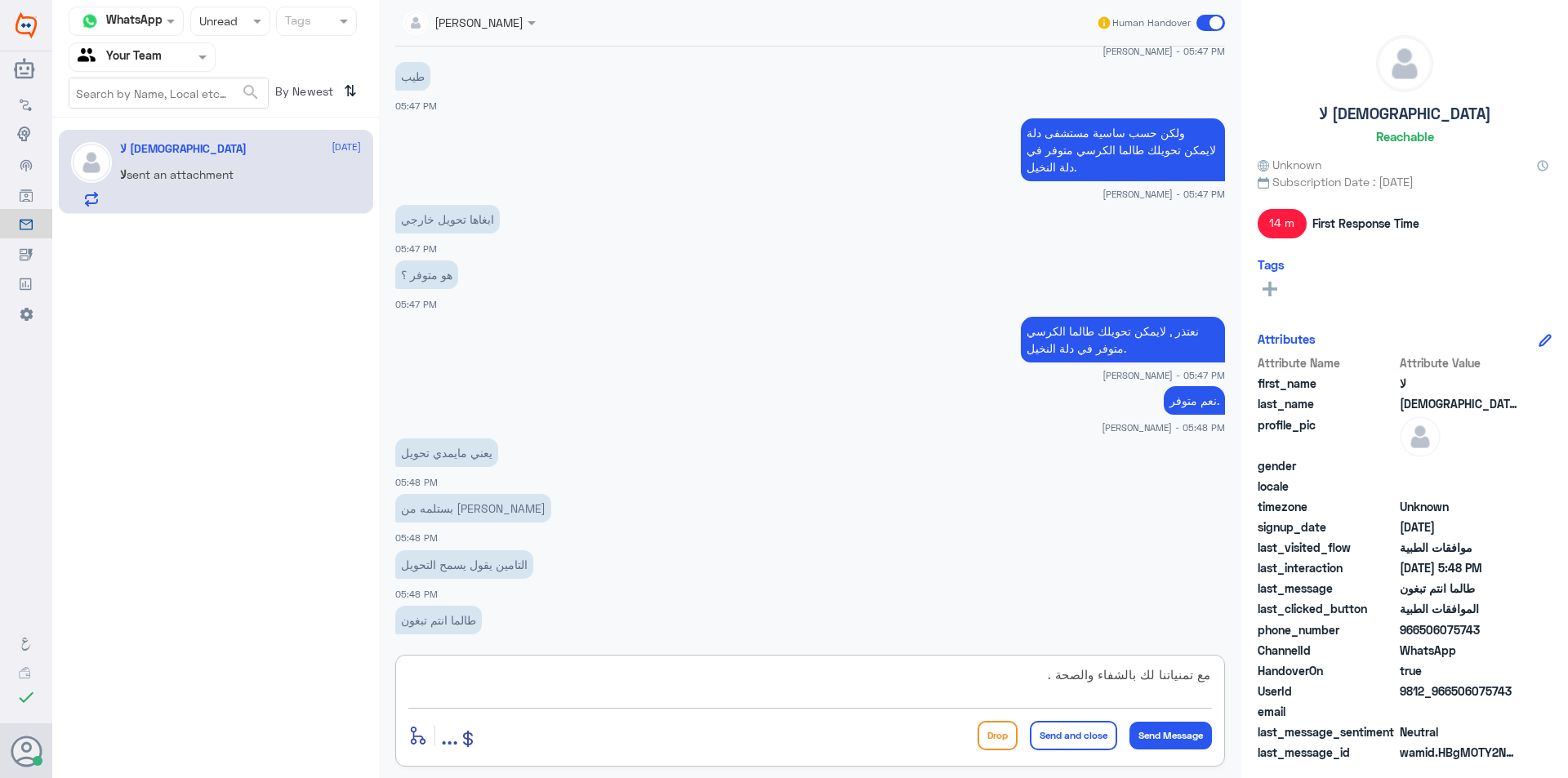
scroll to position [3510, 0]
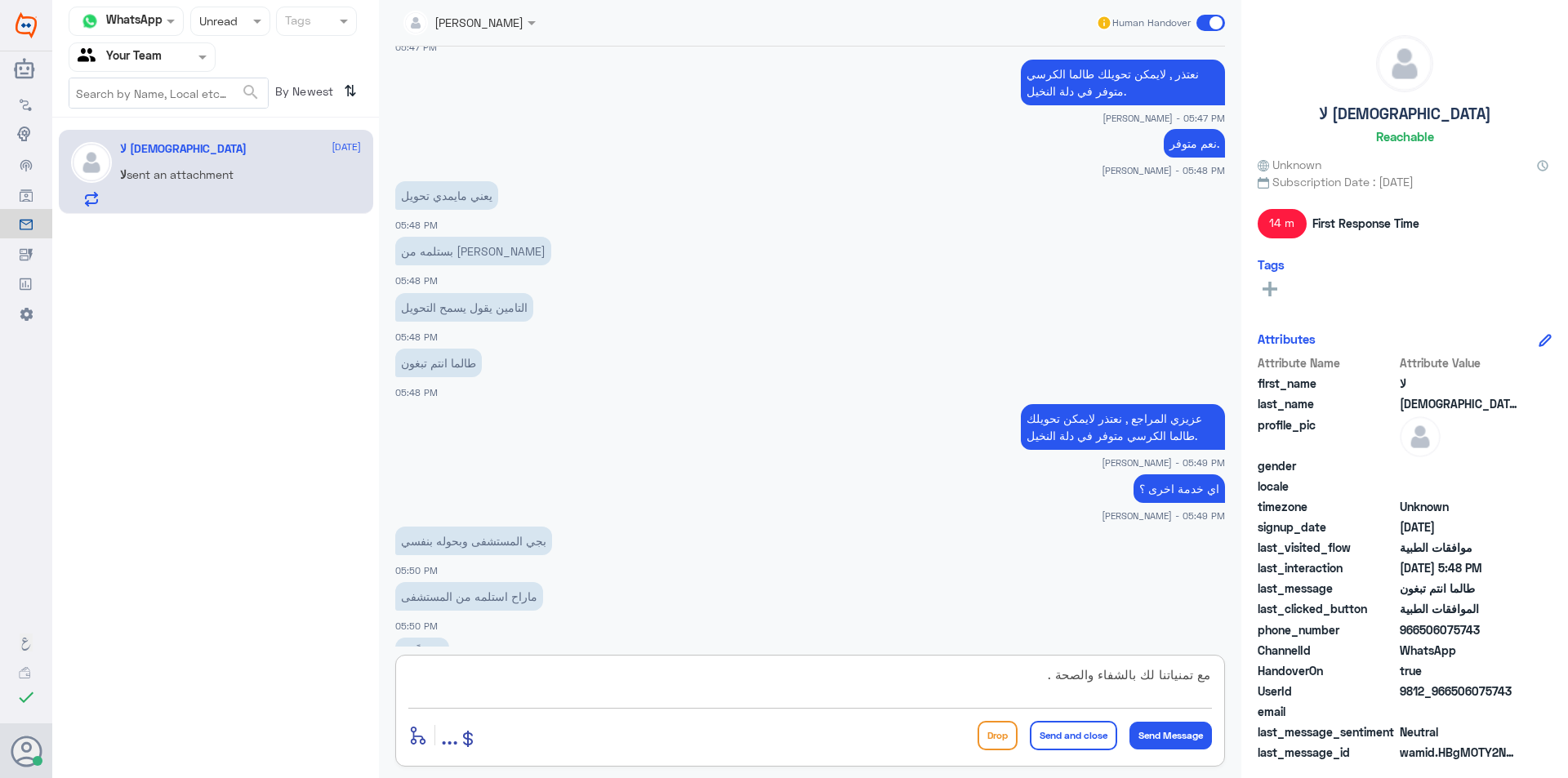
click at [1202, 676] on textarea "مع تمنياتنا لك بالشفاء والصحة ." at bounding box center [810, 684] width 803 height 40
click at [1136, 695] on textarea "العفو , مع تمنياتنا لك بالشفاء والصحة ." at bounding box center [810, 684] width 803 height 40
type textarea "العفو , مع تمنياتنا لكم بالشفاء والصحة ."
click at [1078, 723] on button "Send and close" at bounding box center [1073, 736] width 88 height 30
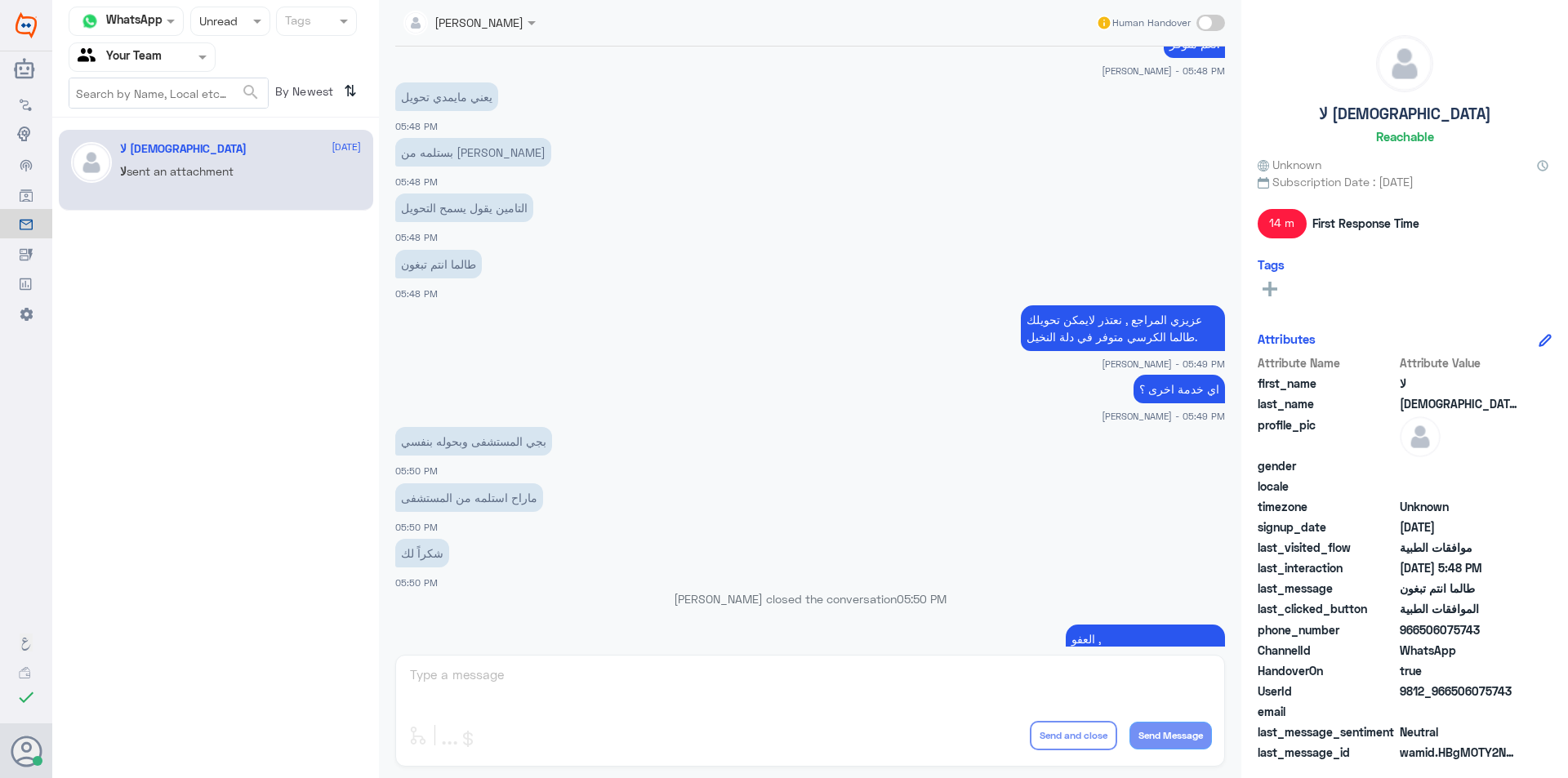
click at [208, 51] on span at bounding box center [204, 57] width 20 height 17
click at [183, 151] on div "Your Inbox" at bounding box center [142, 166] width 147 height 37
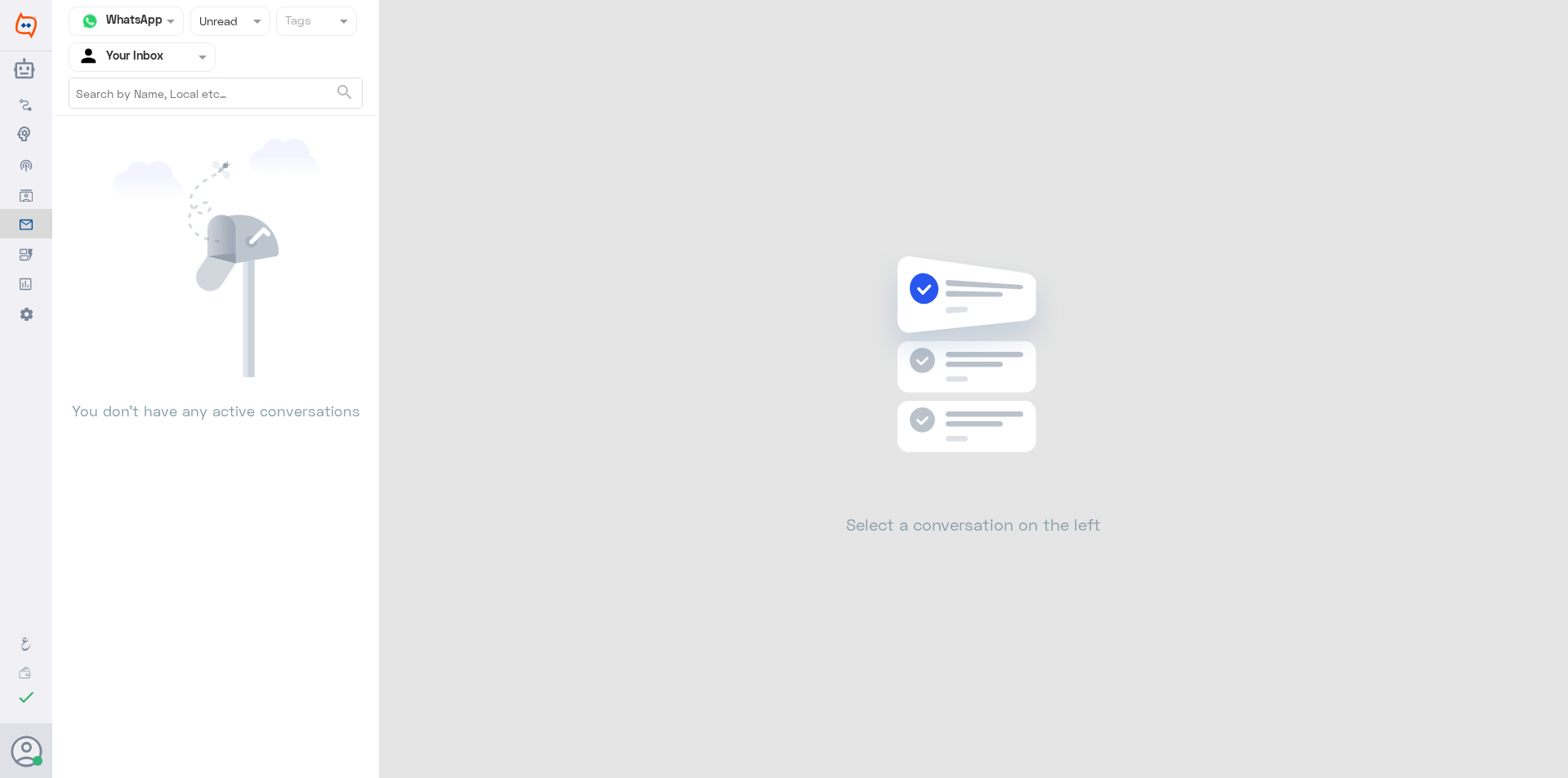
click at [185, 48] on div at bounding box center [142, 57] width 145 height 19
click at [150, 172] on div "Your Team" at bounding box center [142, 183] width 147 height 37
click at [226, 17] on input "text" at bounding box center [214, 21] width 30 height 19
click at [228, 100] on div "Opened" at bounding box center [230, 89] width 80 height 30
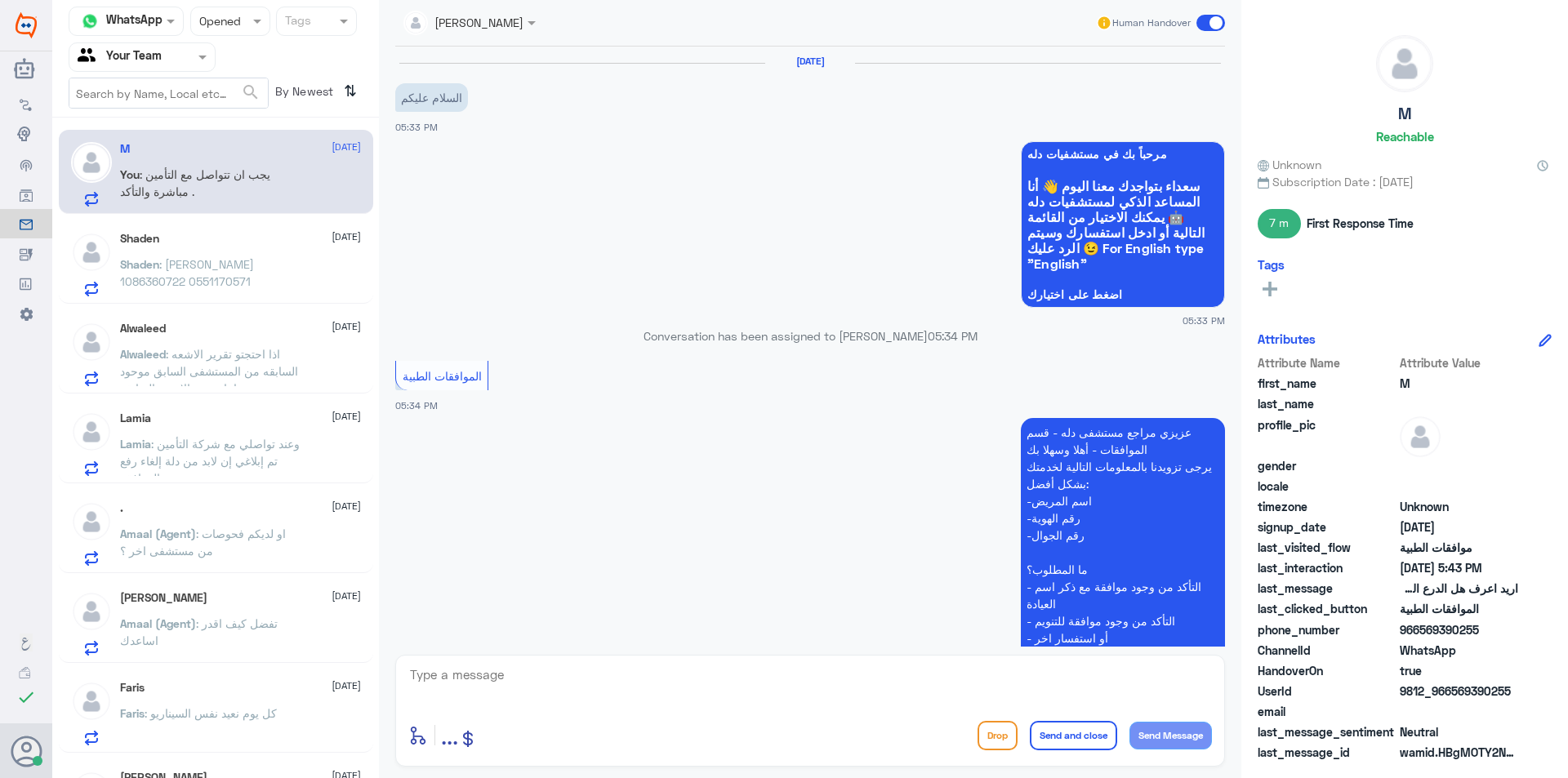
scroll to position [425, 0]
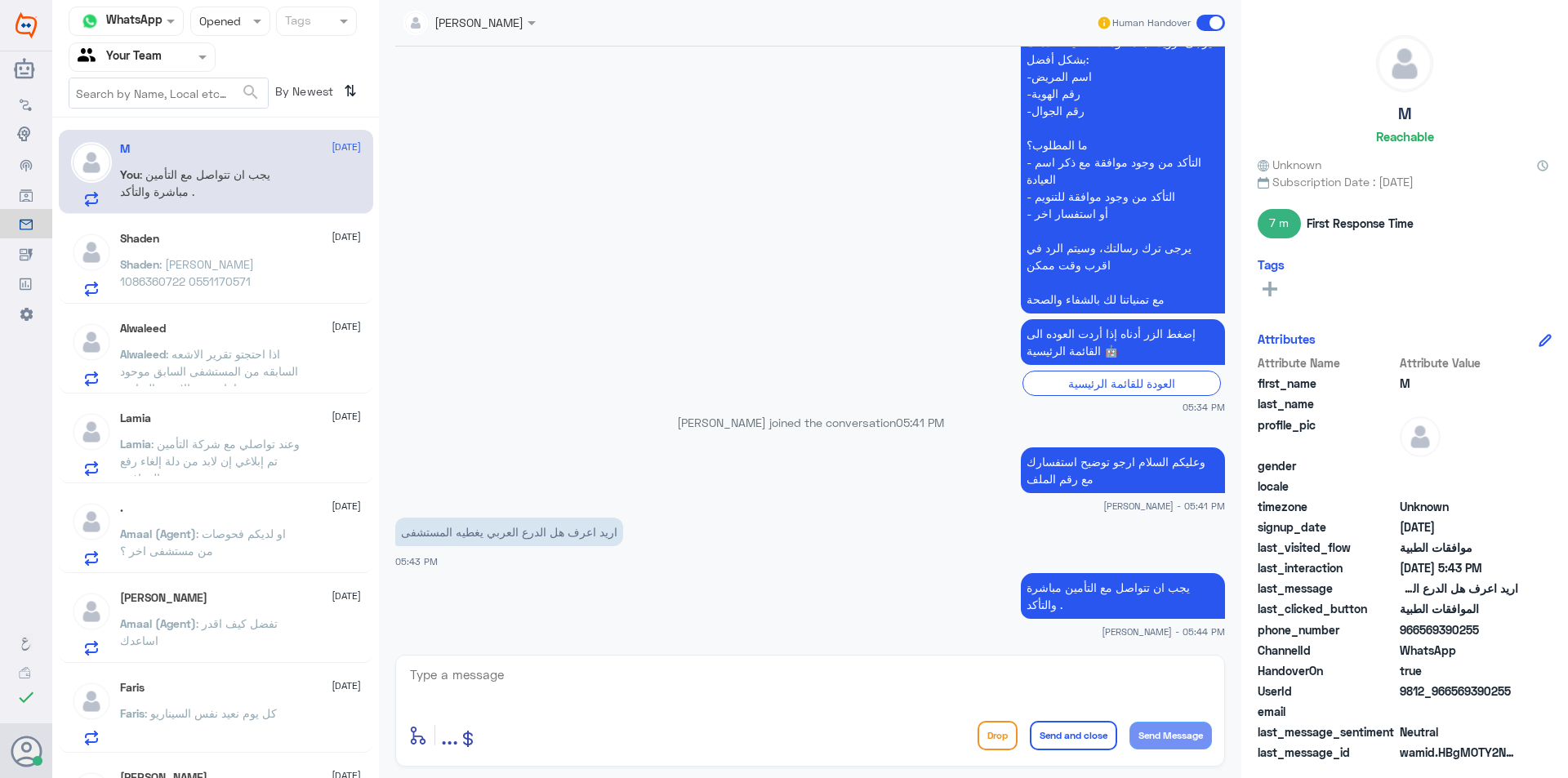
click at [252, 236] on div "Shaden [DATE]" at bounding box center [240, 239] width 241 height 14
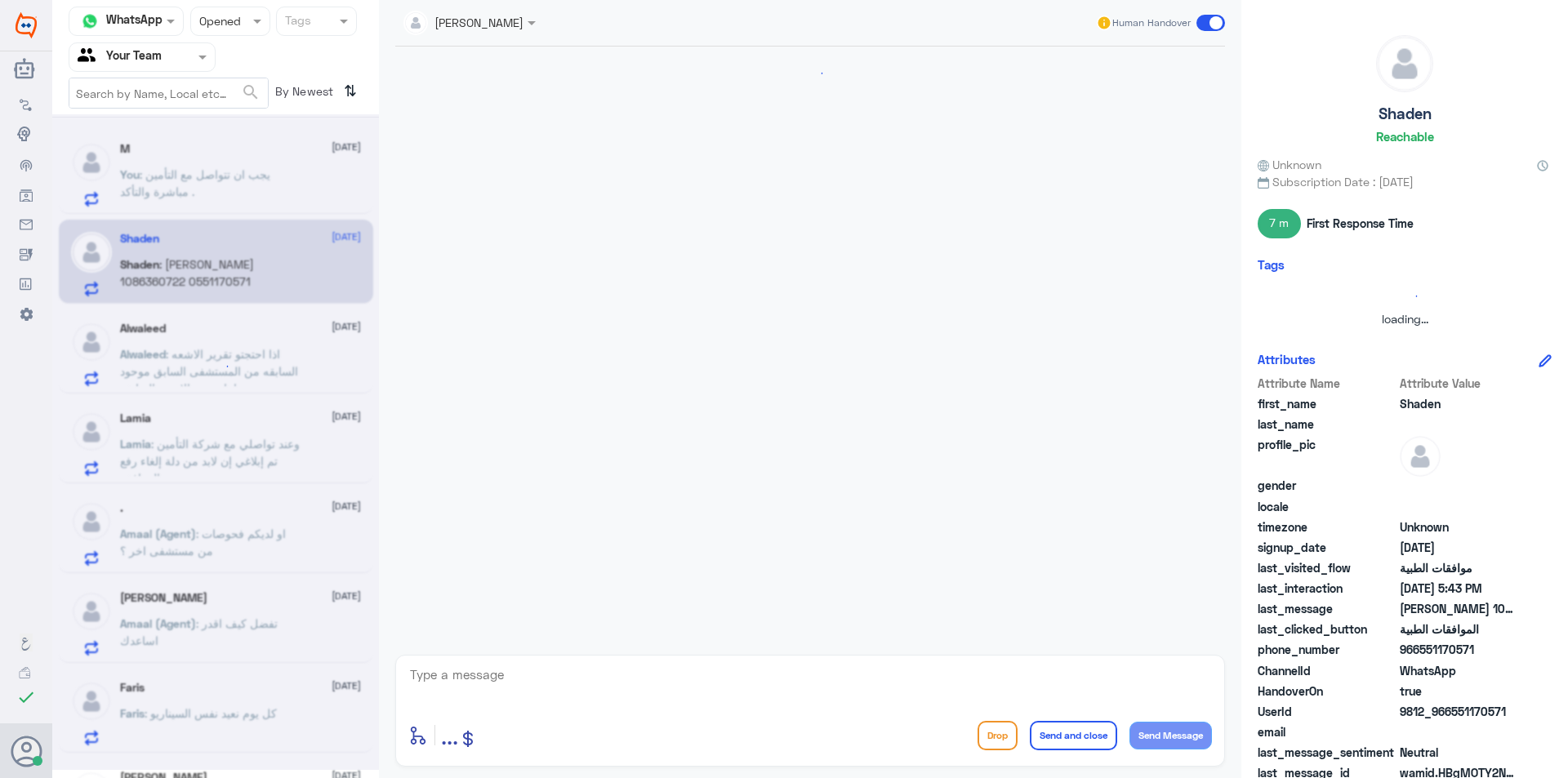
scroll to position [319, 0]
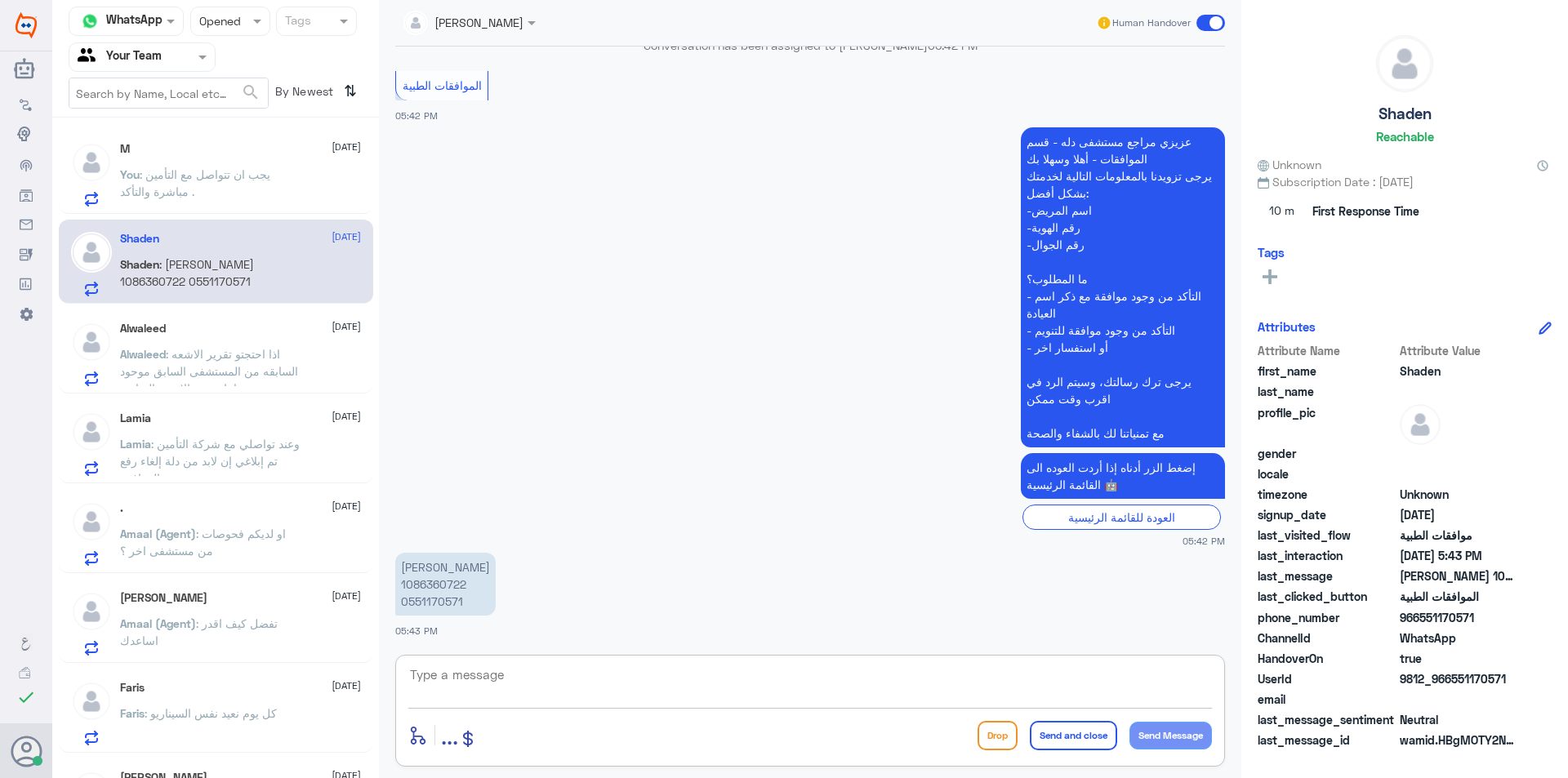
click at [506, 683] on textarea at bounding box center [810, 684] width 803 height 40
type textarea "تم متابعة الموافقة مع تقرير الطيب , تحت الاجراء."
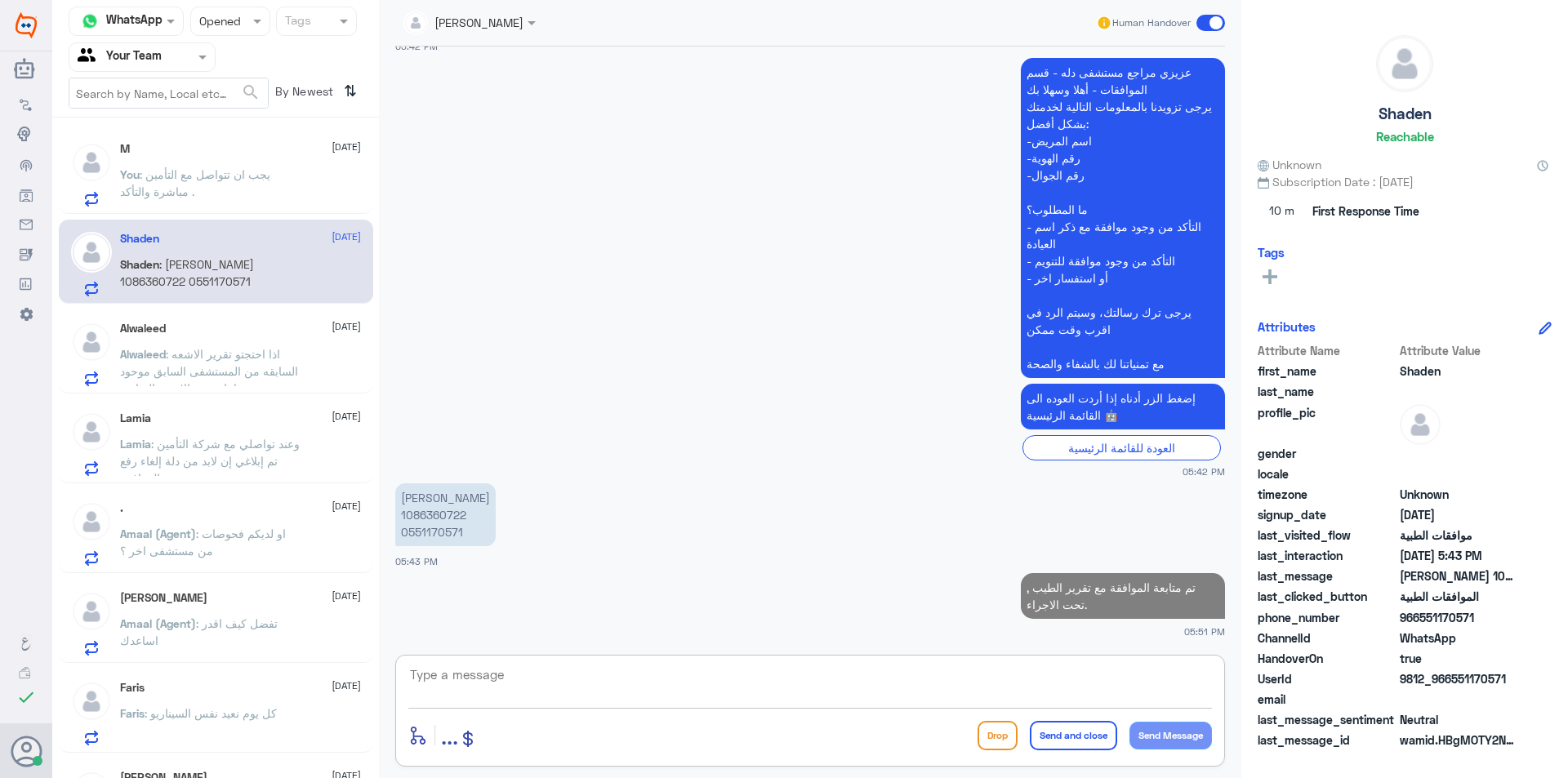
click at [271, 351] on span ": اذا احتجتو تقرير الاشعه السابقه من المستشفى السابق موحود عندي اما صورة الاشعه…" at bounding box center [210, 388] width 181 height 83
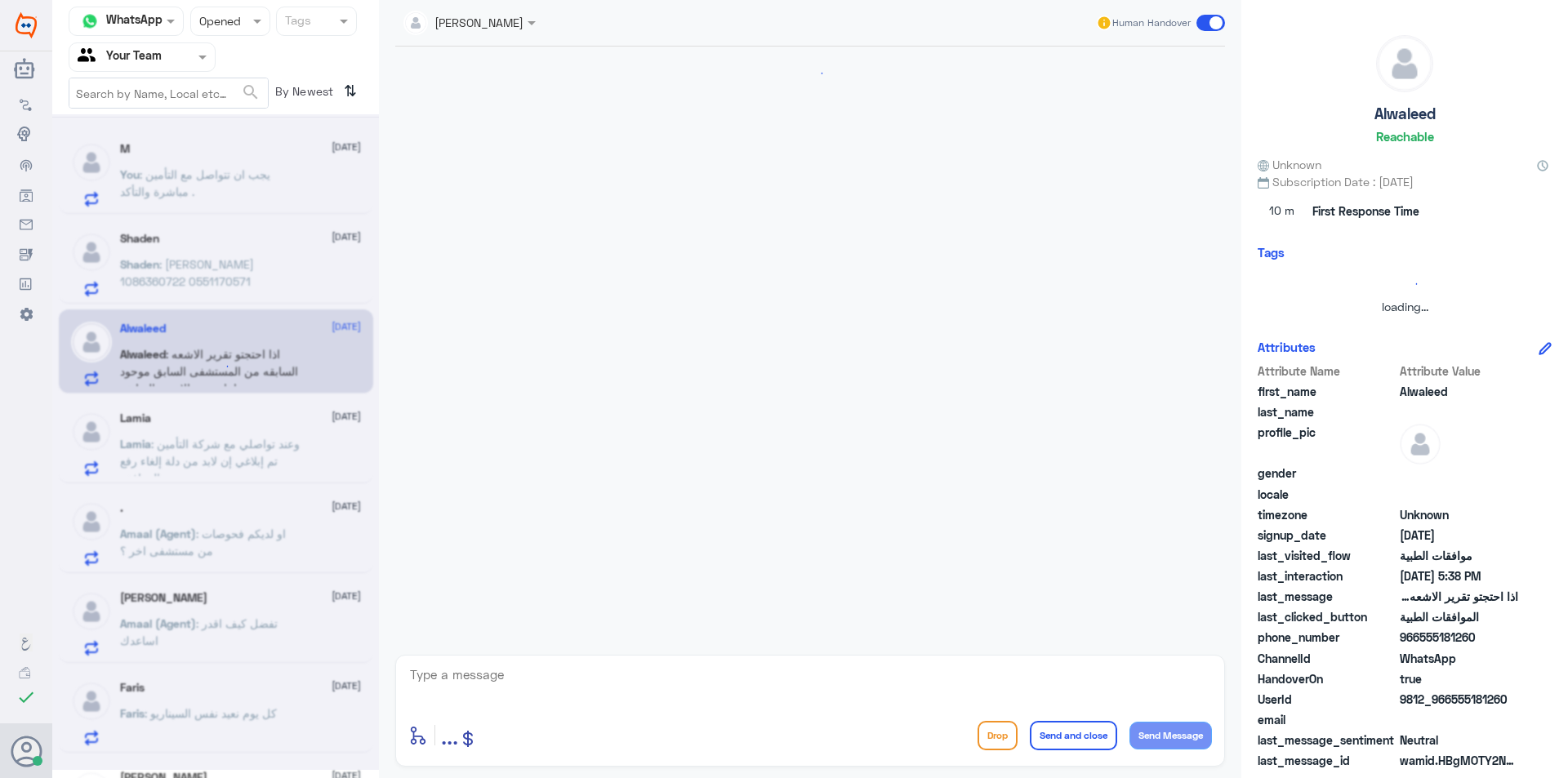
scroll to position [1393, 0]
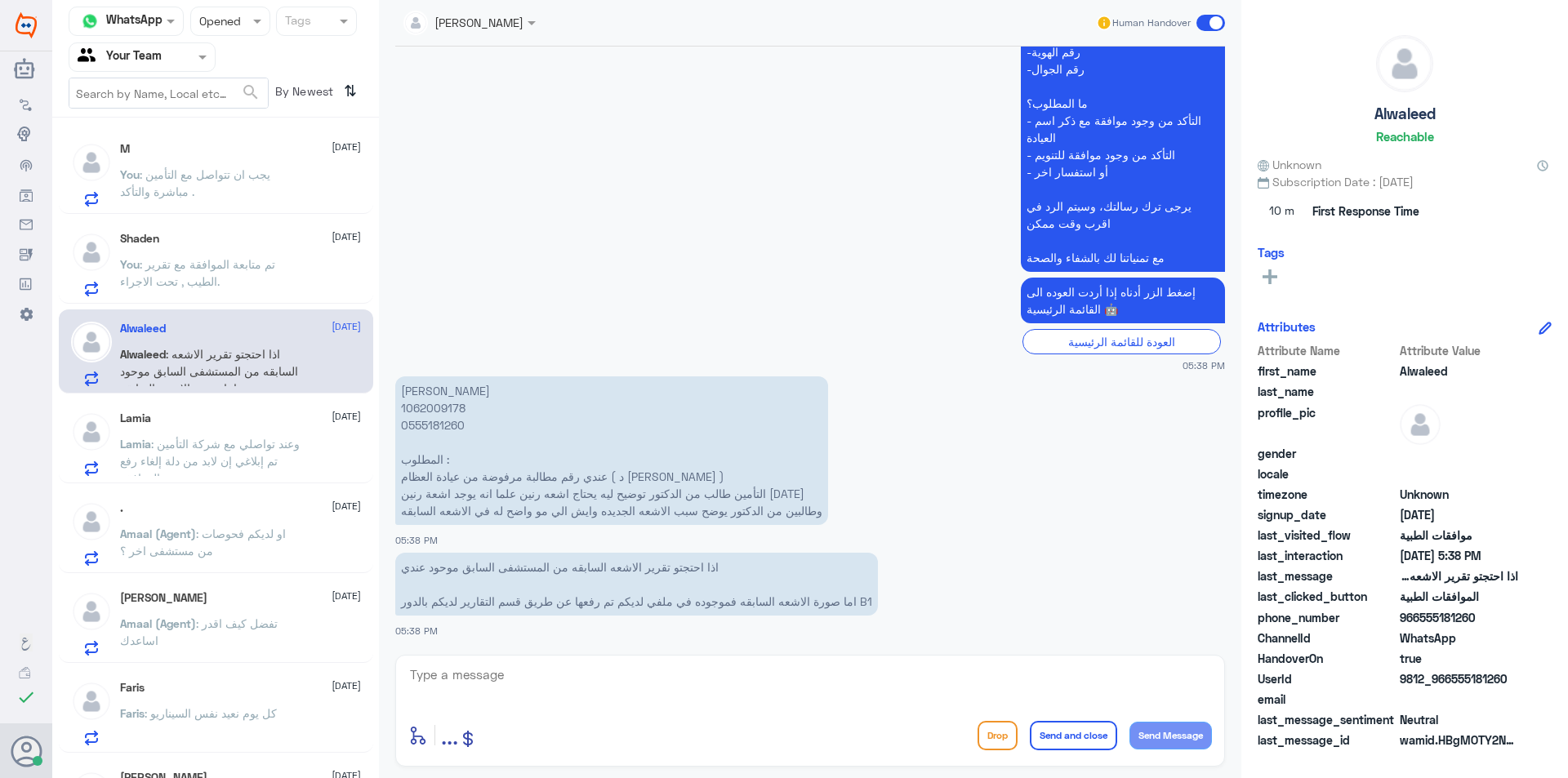
click at [453, 475] on p "[PERSON_NAME] 1062009178 0555181260 المطلوب : عندي رقم مطالبة مرفوضة من عيادة ا…" at bounding box center [612, 450] width 433 height 149
click at [428, 411] on p "[PERSON_NAME] 1062009178 0555181260 المطلوب : عندي رقم مطالبة مرفوضة من عيادة ا…" at bounding box center [612, 450] width 433 height 149
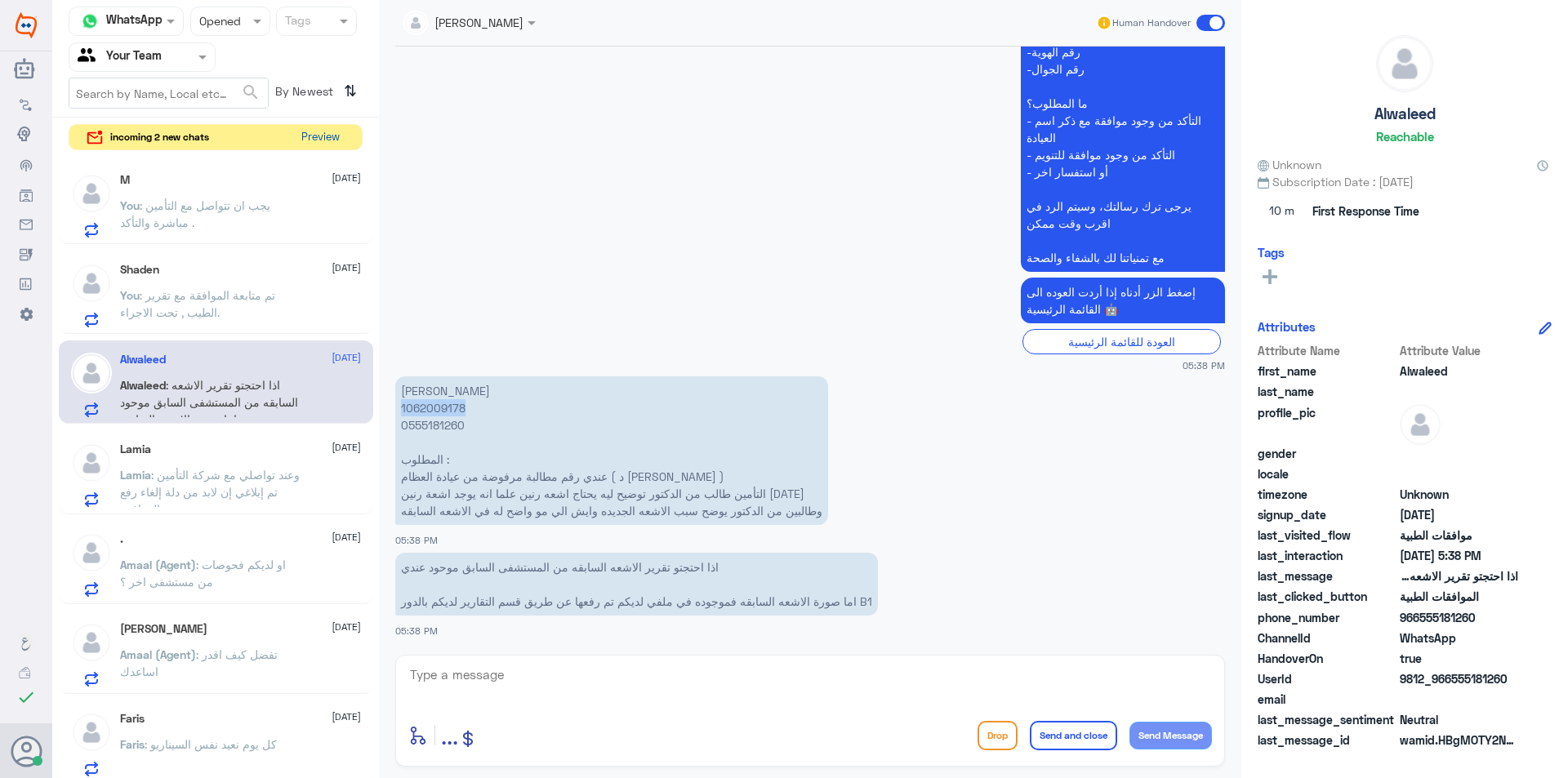
click at [302, 136] on button "Preview" at bounding box center [320, 137] width 50 height 25
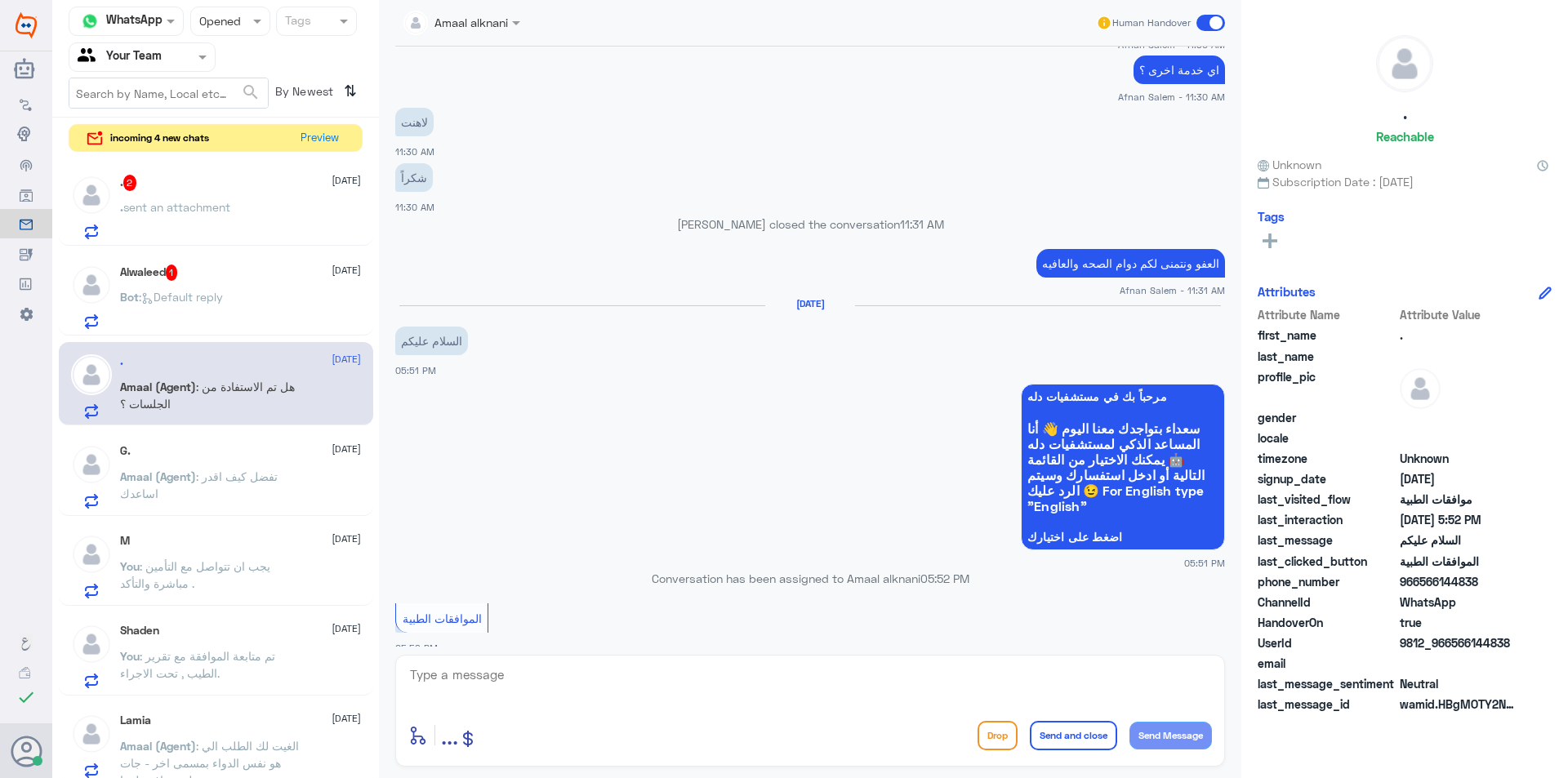
scroll to position [1560, 0]
